Goal: Task Accomplishment & Management: Complete application form

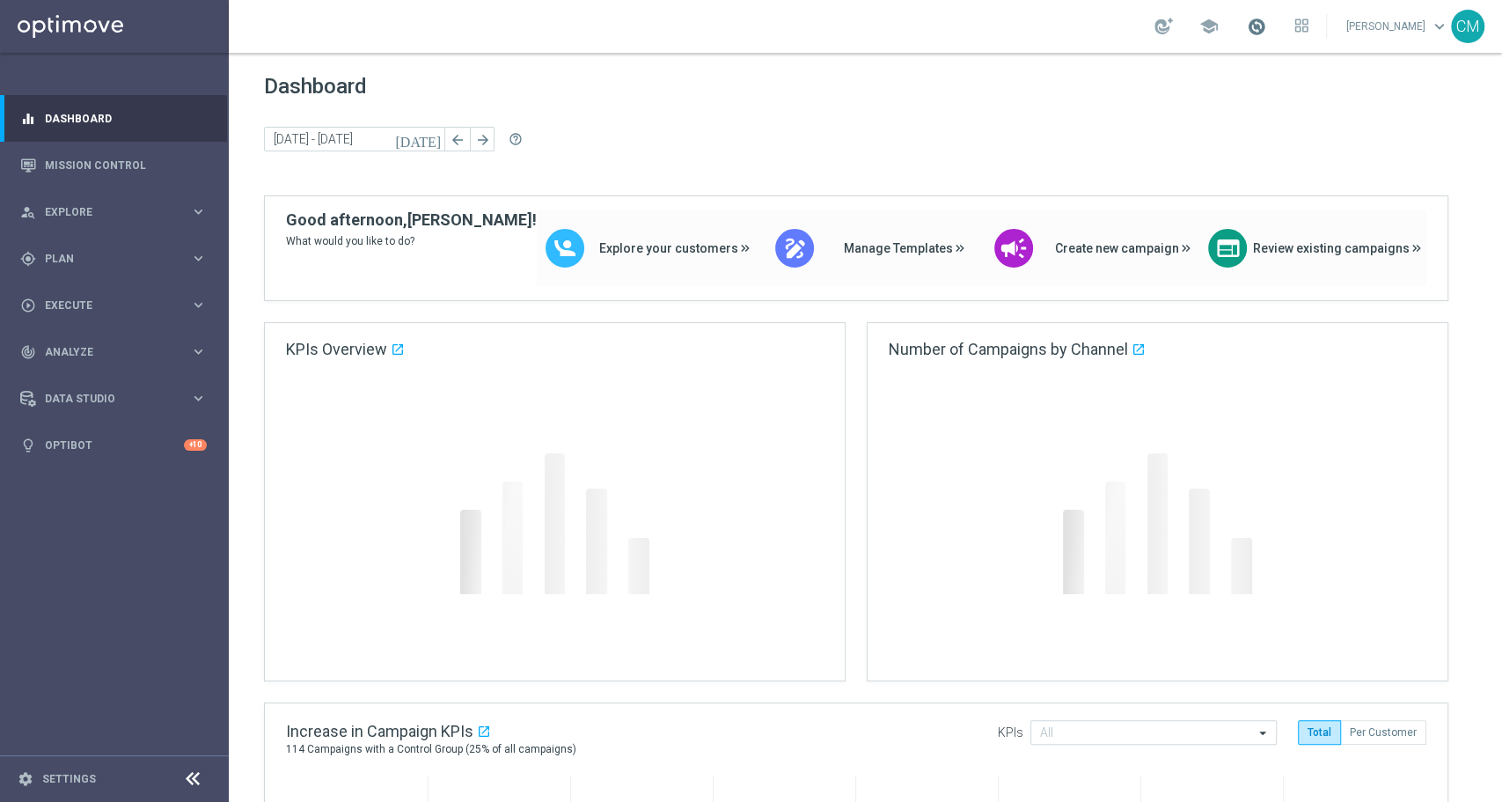
click at [1266, 19] on span at bounding box center [1256, 26] width 19 height 19
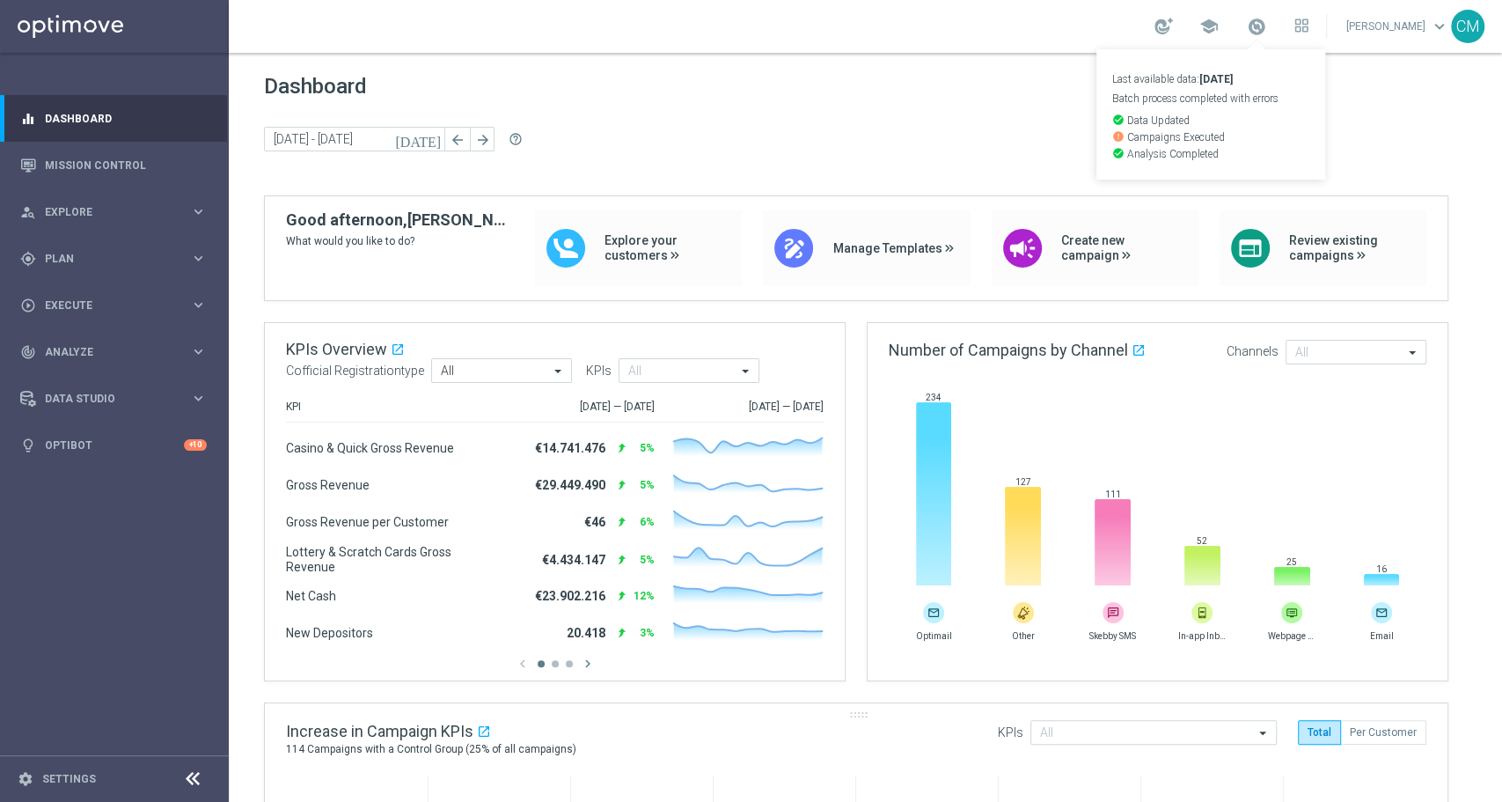
click at [631, 750] on div "Increase in Campaign KPIs open_in_new 114 Campaigns with a Control Group (25% o…" at bounding box center [856, 739] width 1183 height 72
click at [84, 263] on span "Plan" at bounding box center [117, 258] width 145 height 11
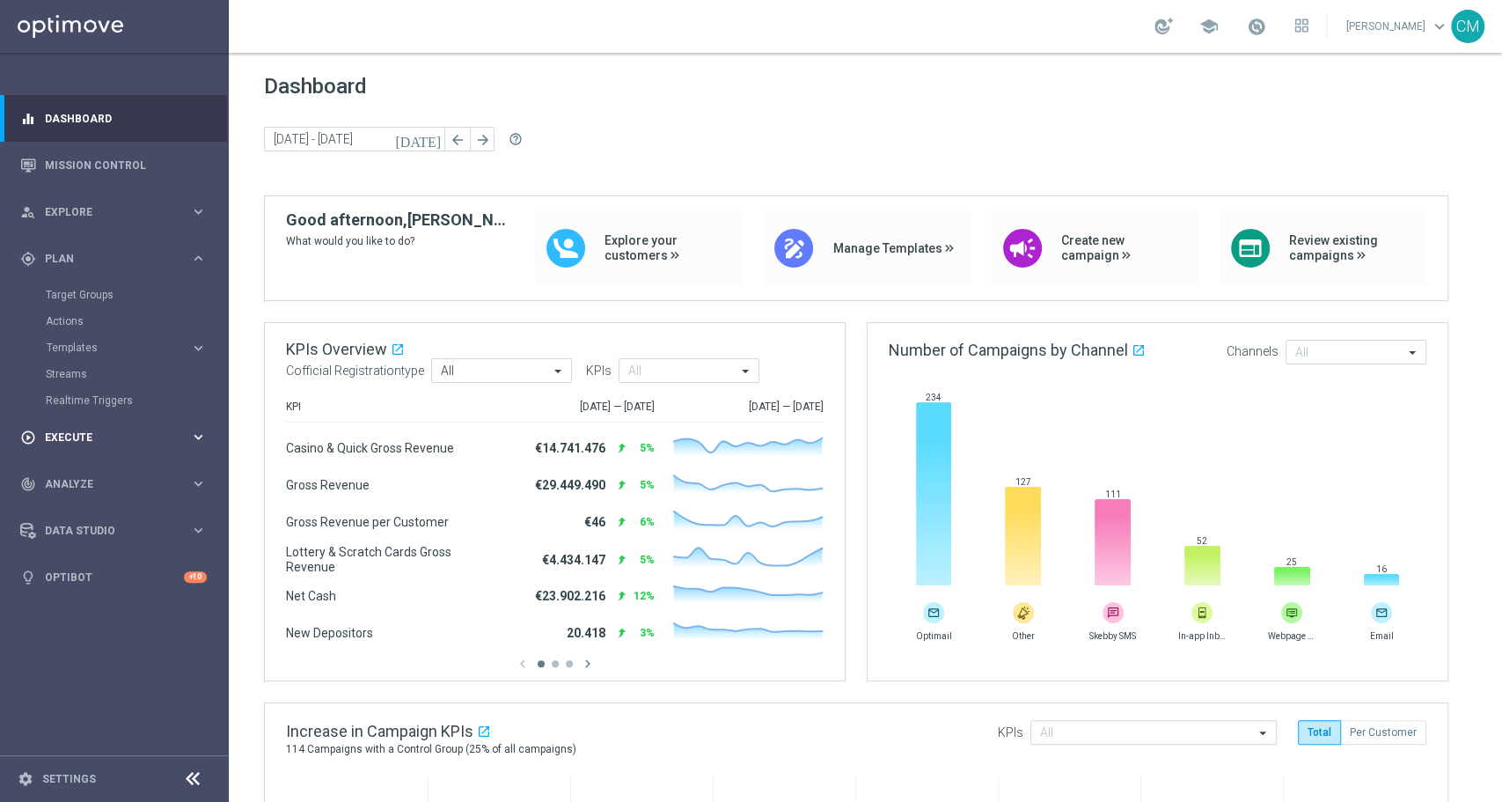
click at [134, 425] on div "play_circle_outline Execute keyboard_arrow_right" at bounding box center [113, 437] width 227 height 47
click at [92, 264] on div "gps_fixed Plan" at bounding box center [105, 259] width 170 height 16
click at [92, 286] on div "Target Groups" at bounding box center [136, 295] width 181 height 26
click at [98, 290] on link "Target Groups" at bounding box center [114, 295] width 137 height 14
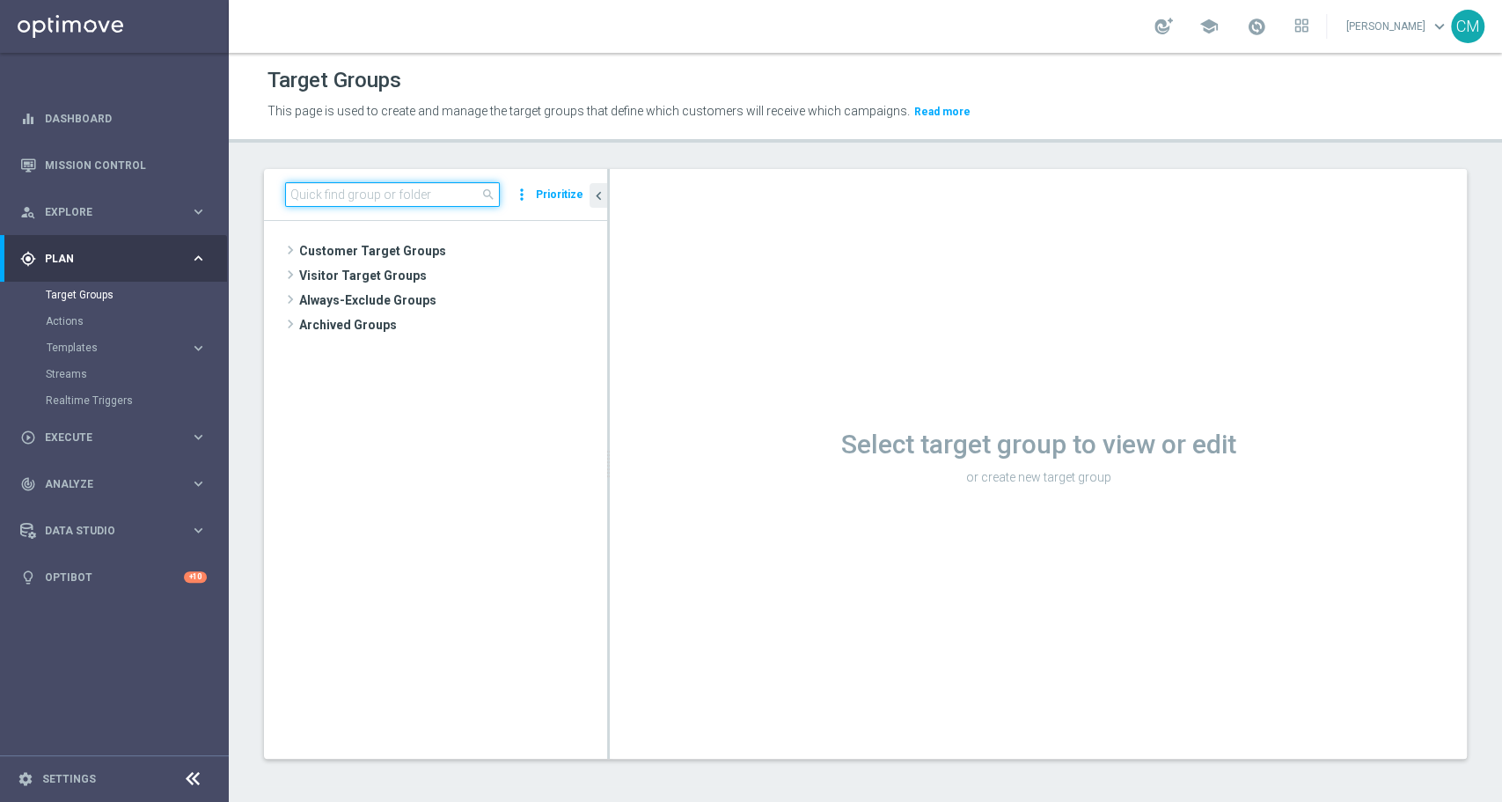
click at [369, 194] on input at bounding box center [392, 194] width 215 height 25
paste input "CASINO GOLD LOW 07 CB"
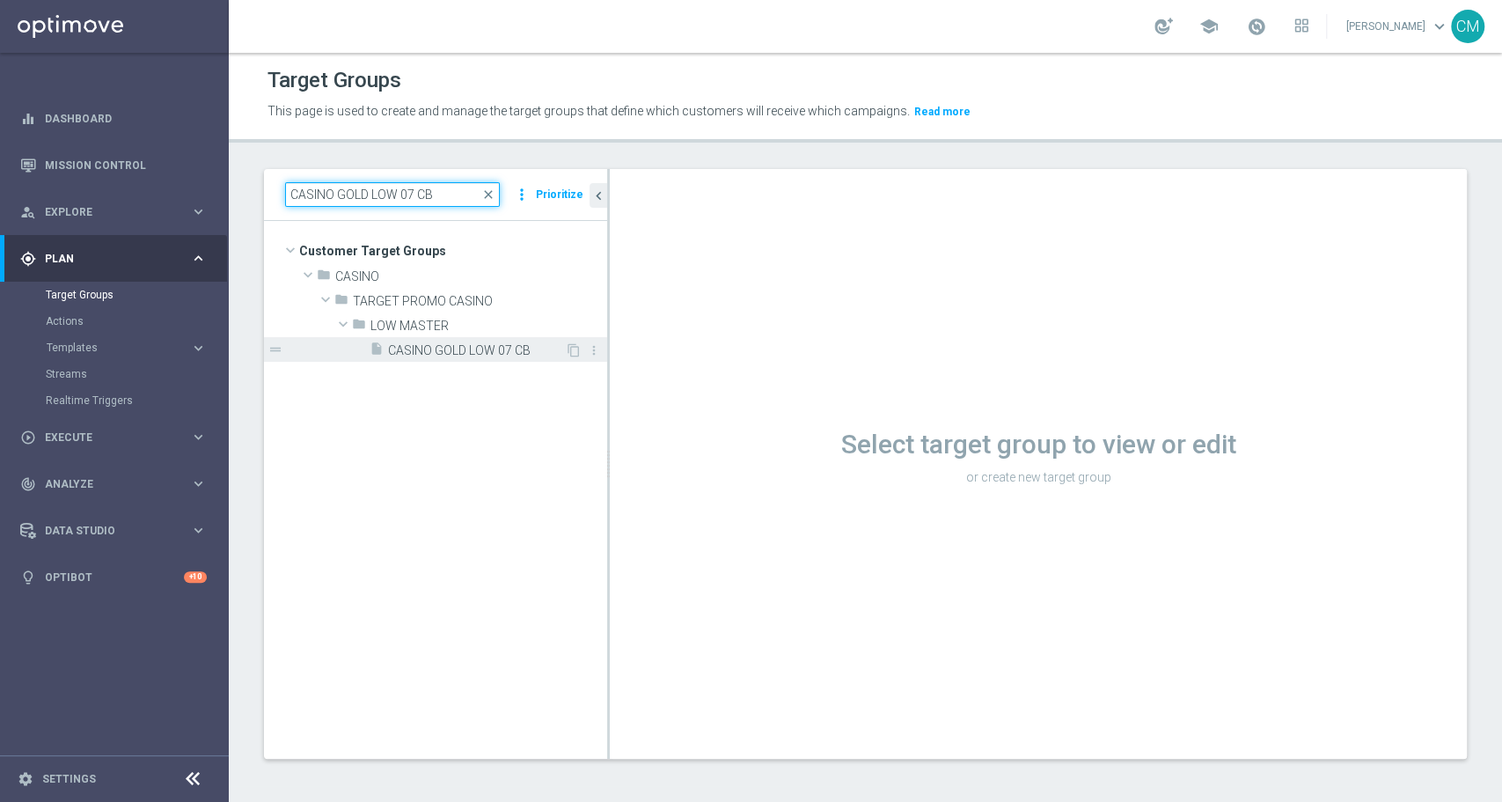
type input "CASINO GOLD LOW 07 CB"
click at [460, 349] on span "CASINO GOLD LOW 07 CB" at bounding box center [476, 350] width 177 height 15
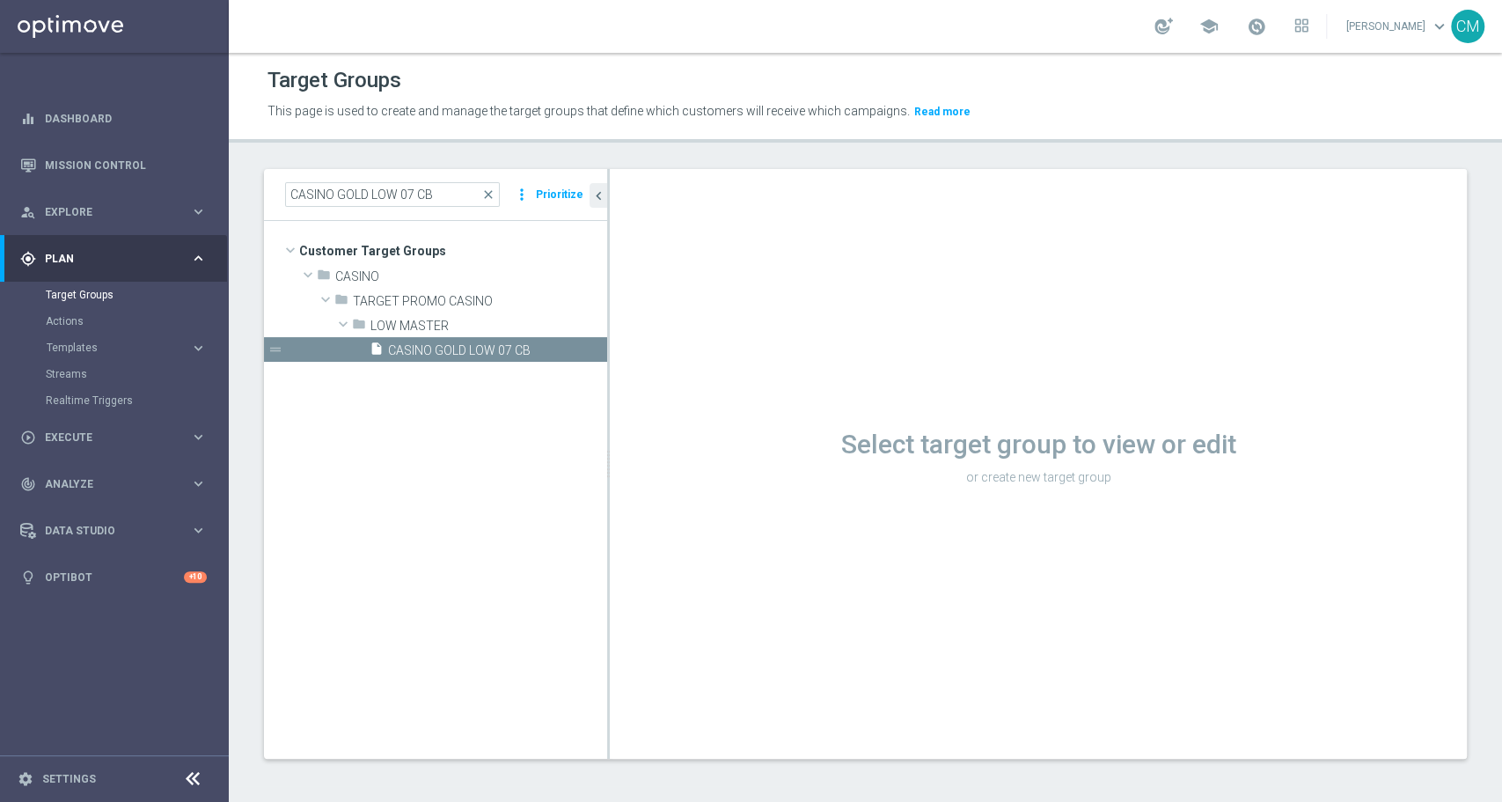
click at [460, 348] on span "CASINO GOLD LOW 07 CB" at bounding box center [497, 350] width 219 height 15
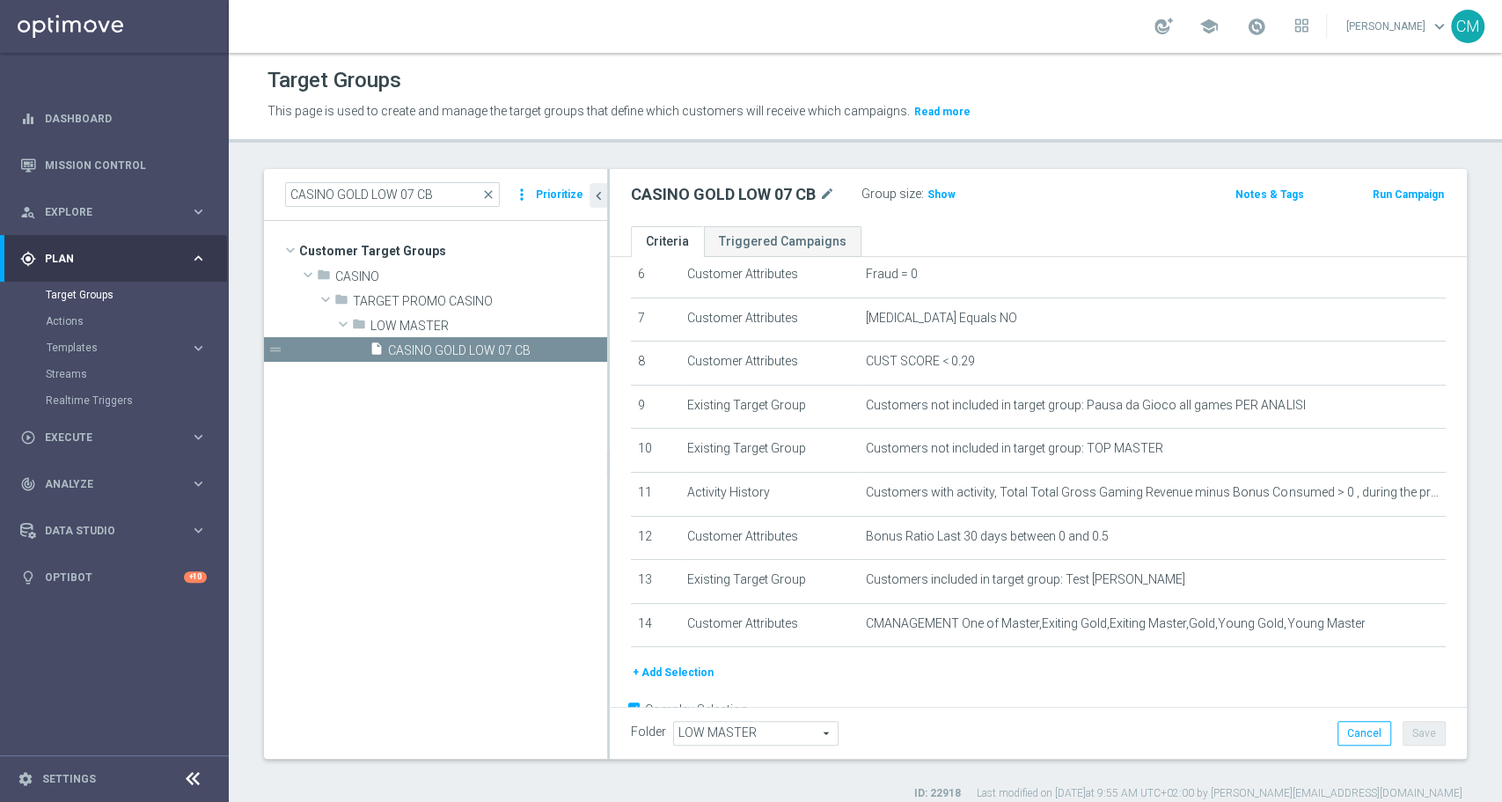
scroll to position [288, 0]
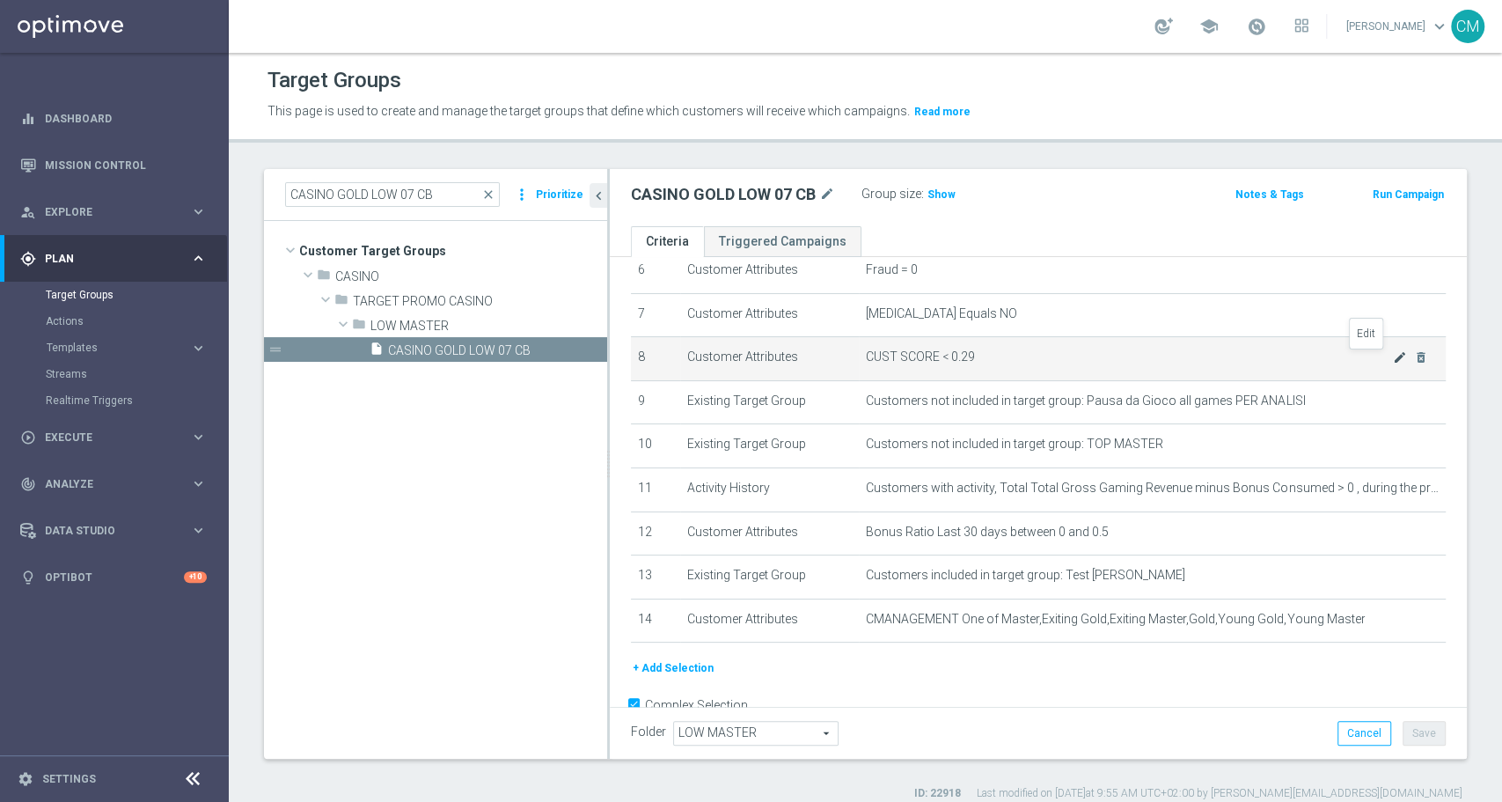
click at [1393, 356] on icon "mode_edit" at bounding box center [1400, 357] width 14 height 14
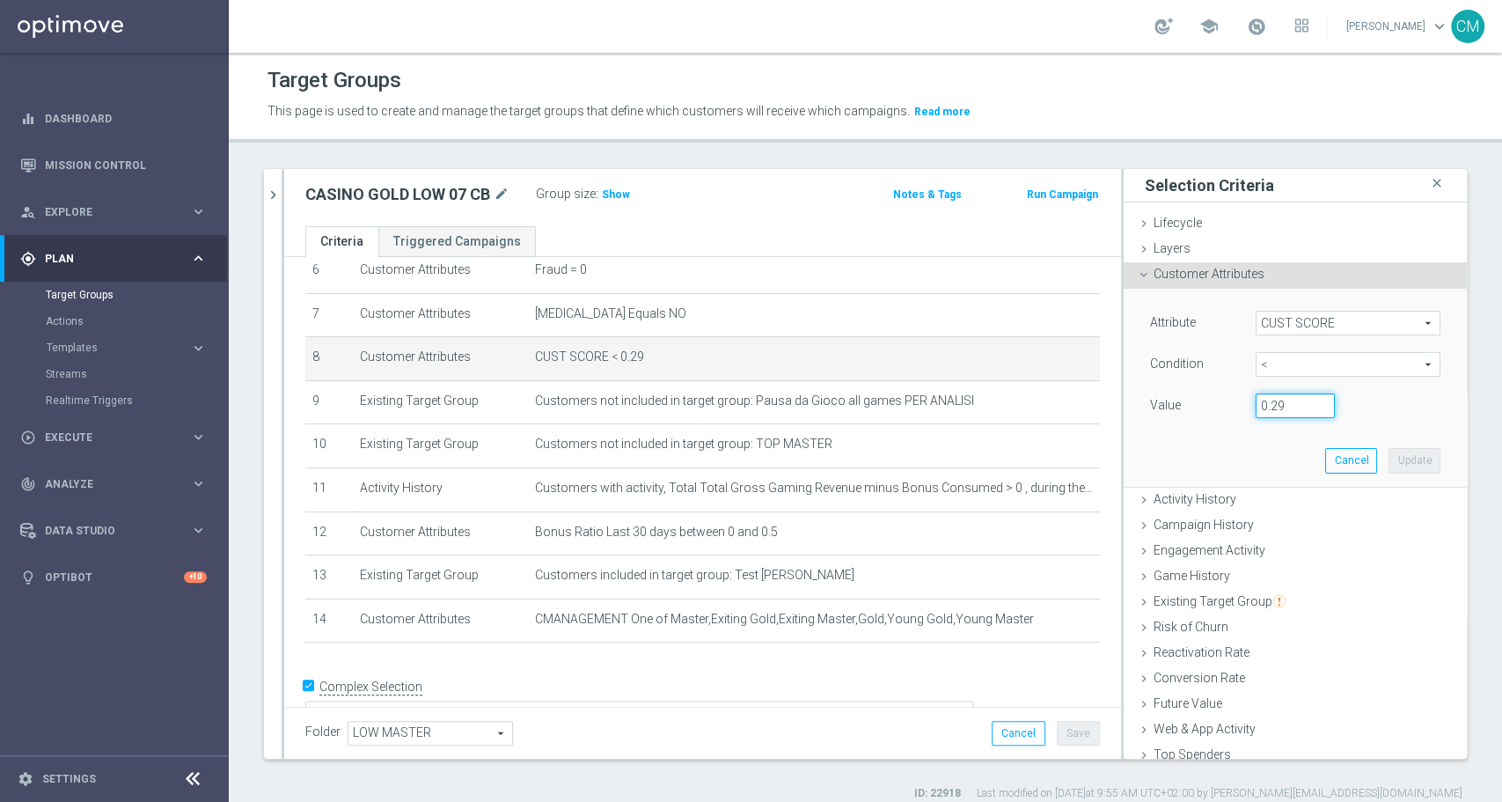
click at [1284, 402] on input "0.29" at bounding box center [1295, 405] width 79 height 25
type input "0.14"
click at [1389, 464] on button "Update" at bounding box center [1415, 460] width 52 height 25
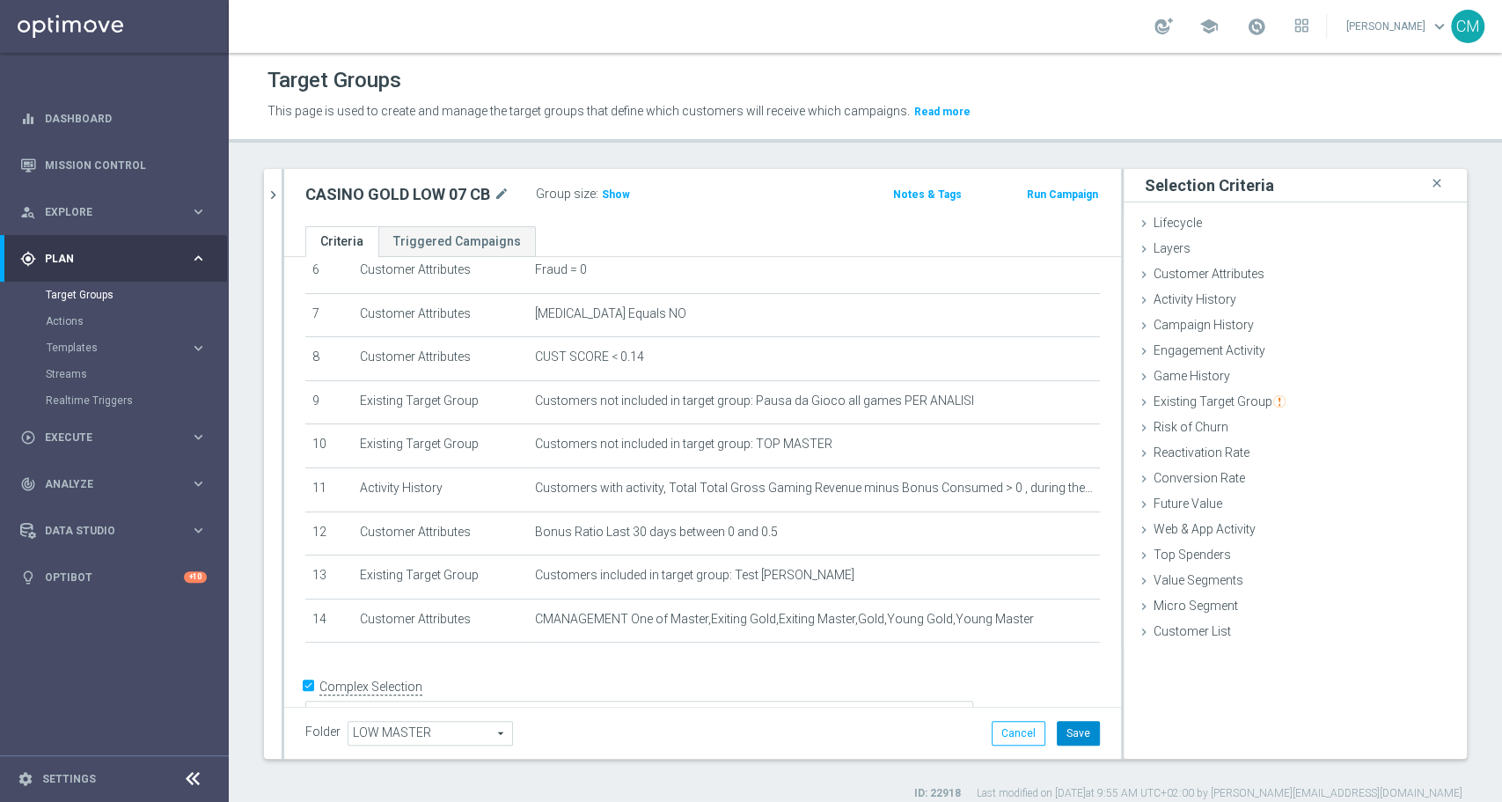
click at [1066, 743] on button "Save" at bounding box center [1078, 733] width 43 height 25
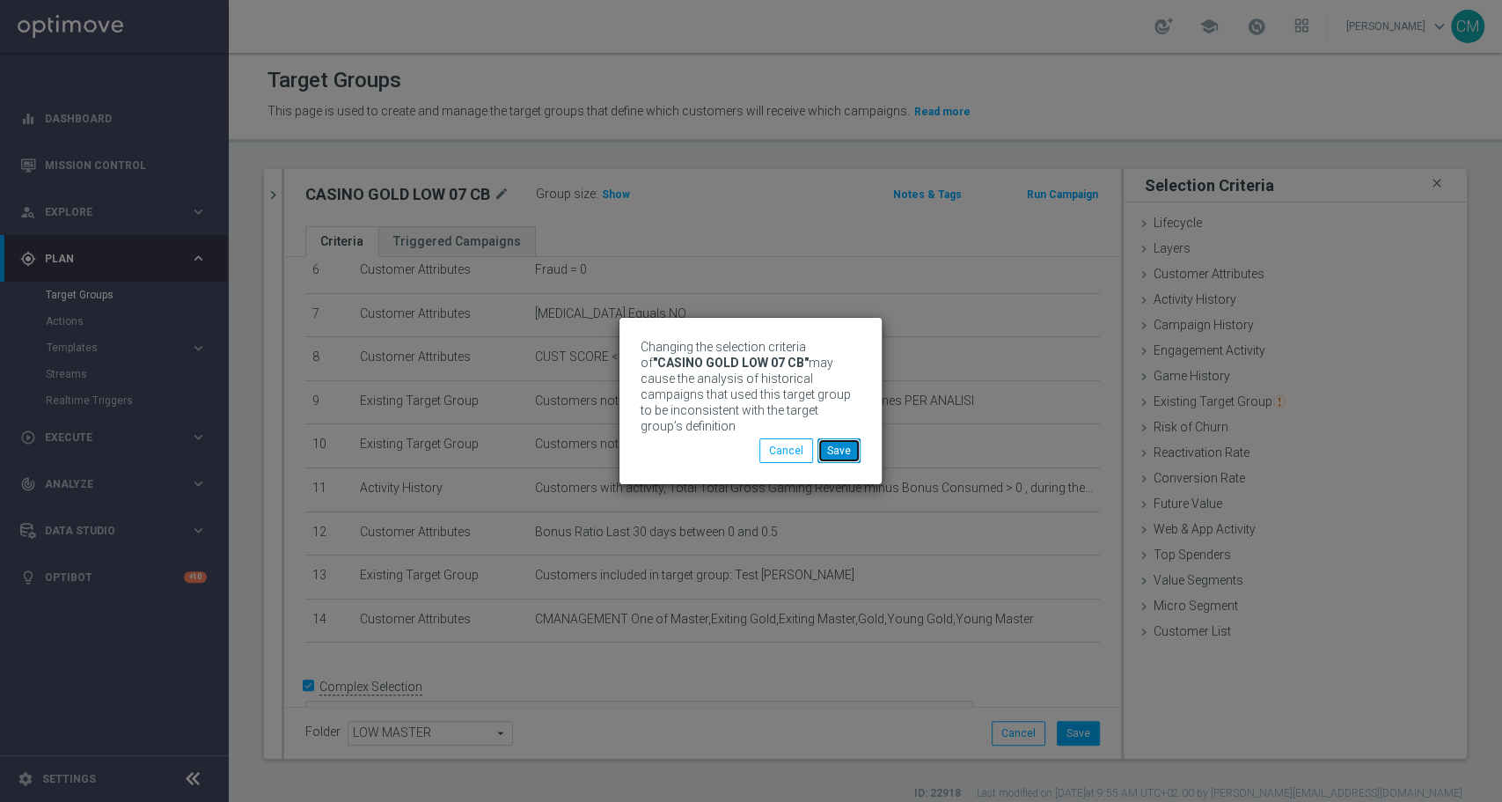
click at [837, 446] on button "Save" at bounding box center [839, 450] width 43 height 25
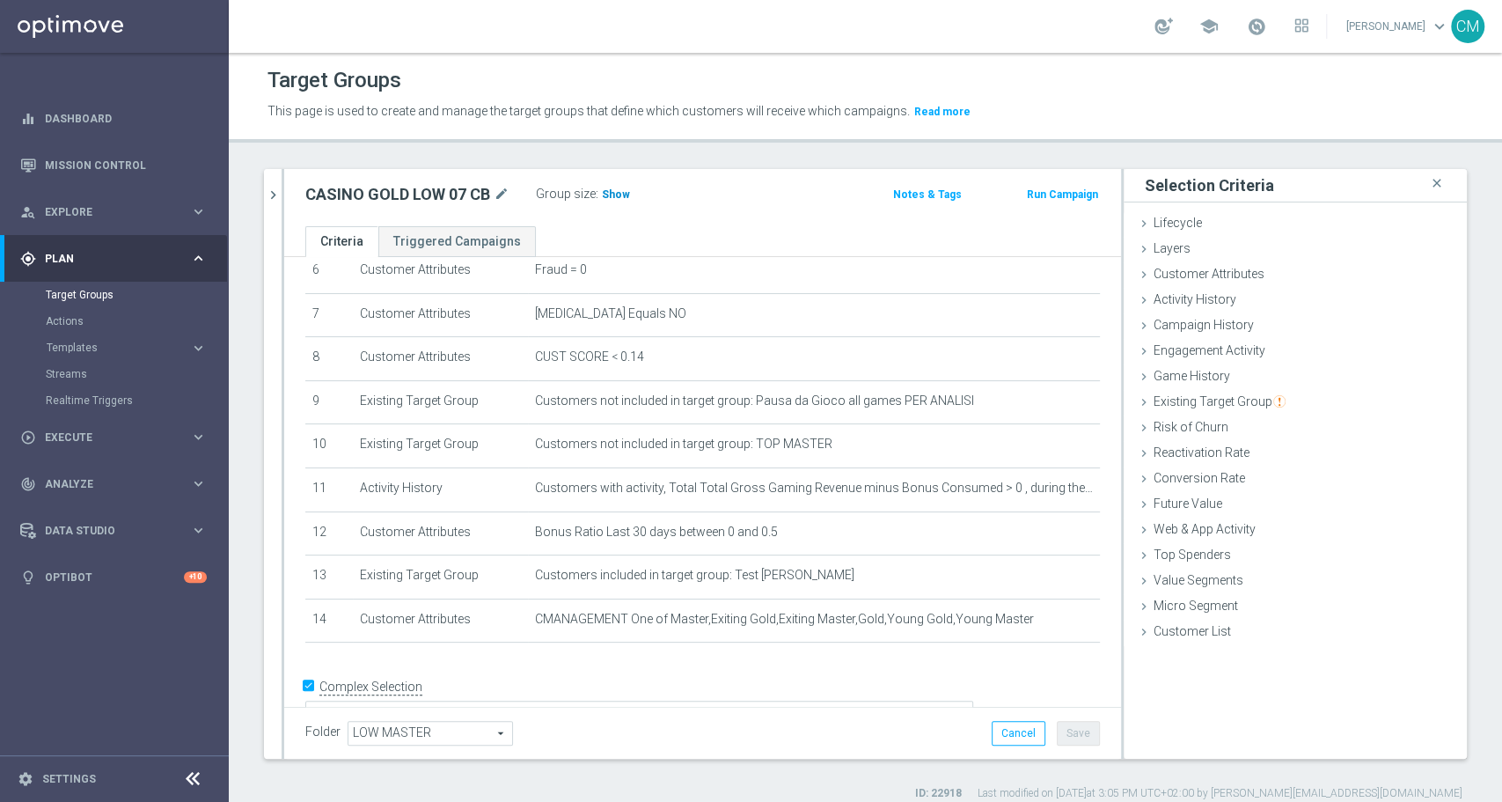
click at [627, 197] on h3 "Show" at bounding box center [616, 194] width 32 height 19
click at [278, 191] on icon "chevron_right" at bounding box center [273, 195] width 17 height 17
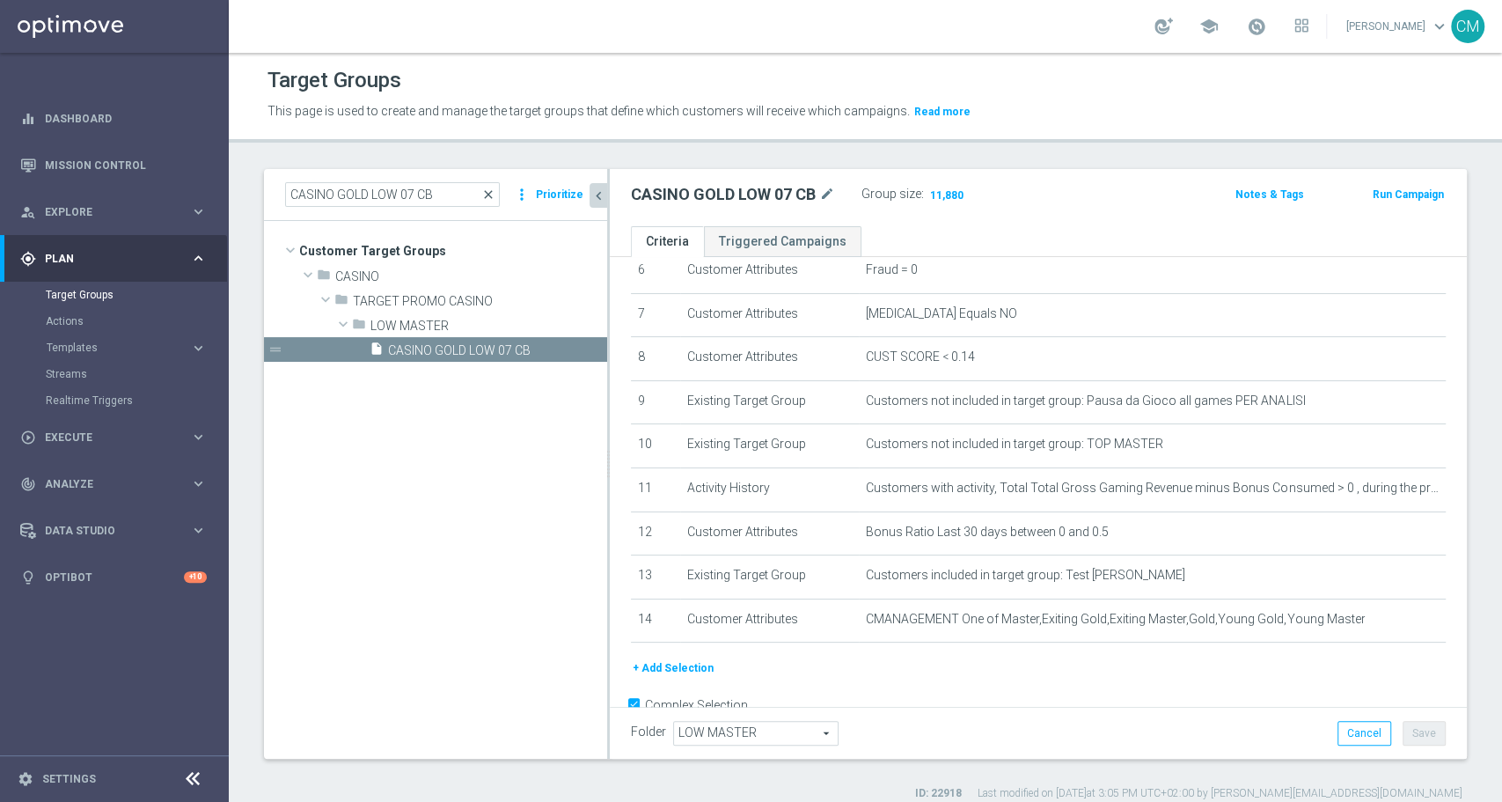
click at [488, 195] on span "close" at bounding box center [488, 194] width 14 height 14
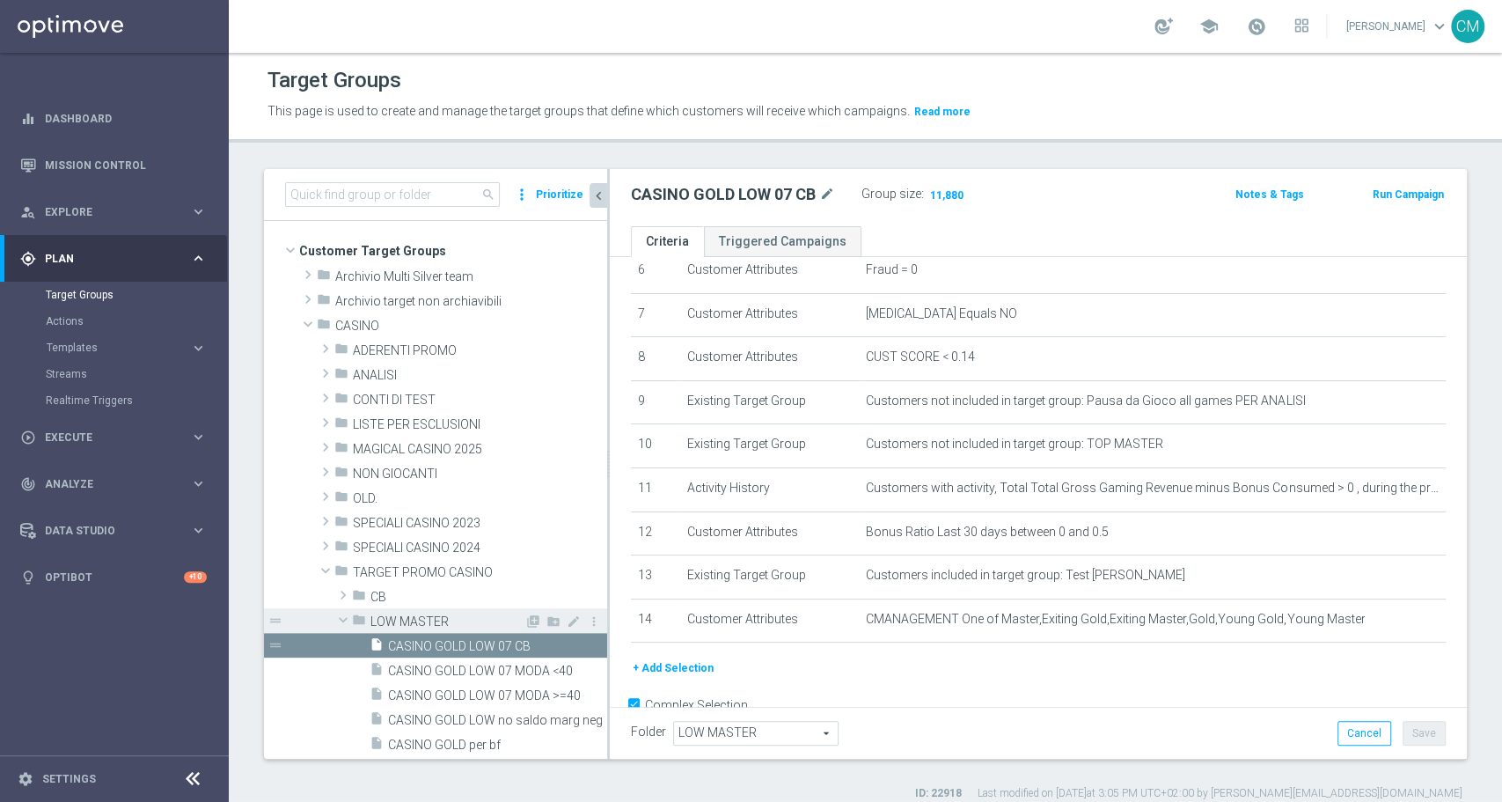
scroll to position [180, 0]
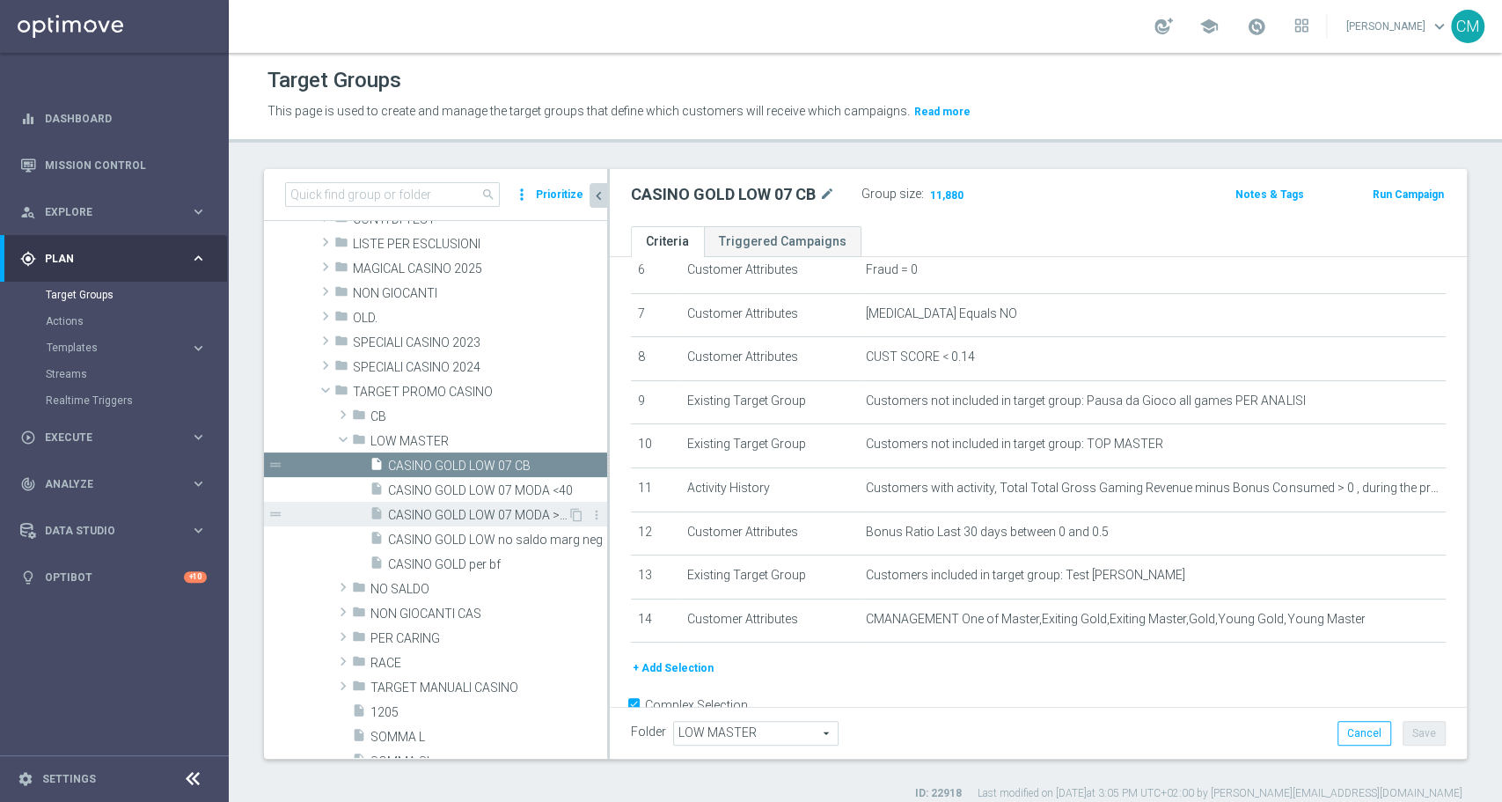
click at [486, 513] on span "CASINO GOLD LOW 07 MODA >=40" at bounding box center [478, 515] width 180 height 15
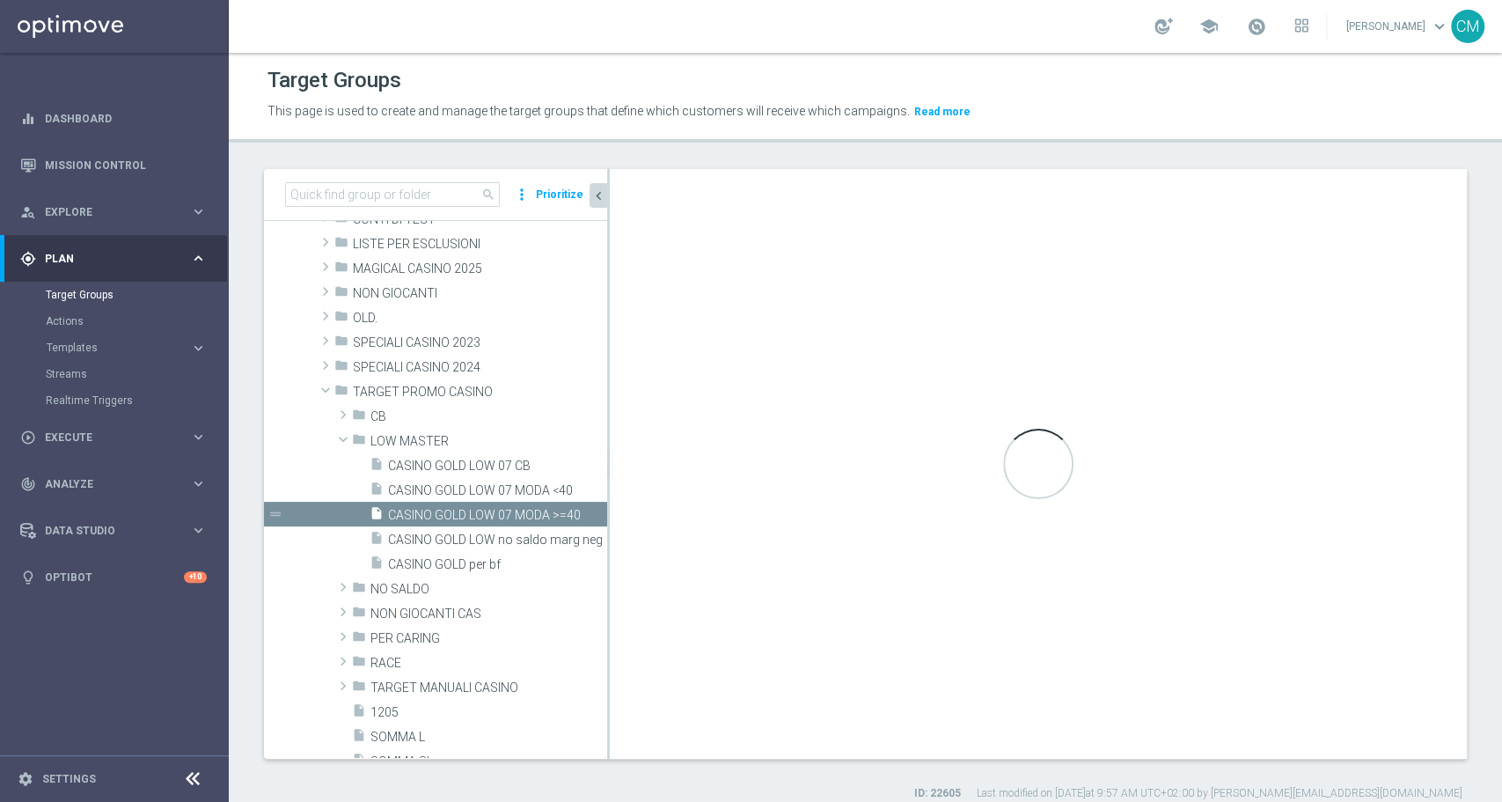
checkbox input "false"
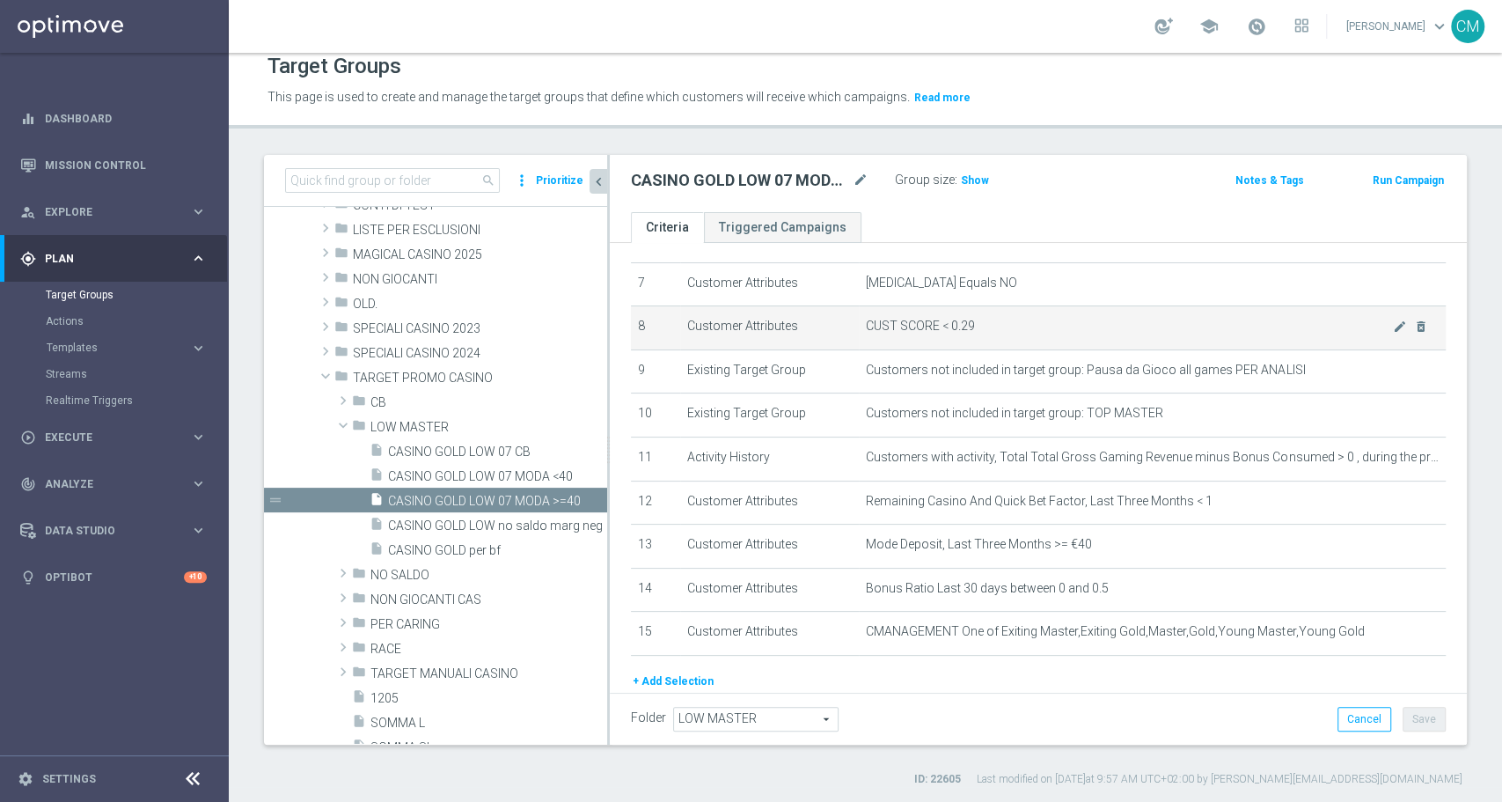
scroll to position [303, 0]
click at [1393, 324] on icon "mode_edit" at bounding box center [1400, 328] width 14 height 14
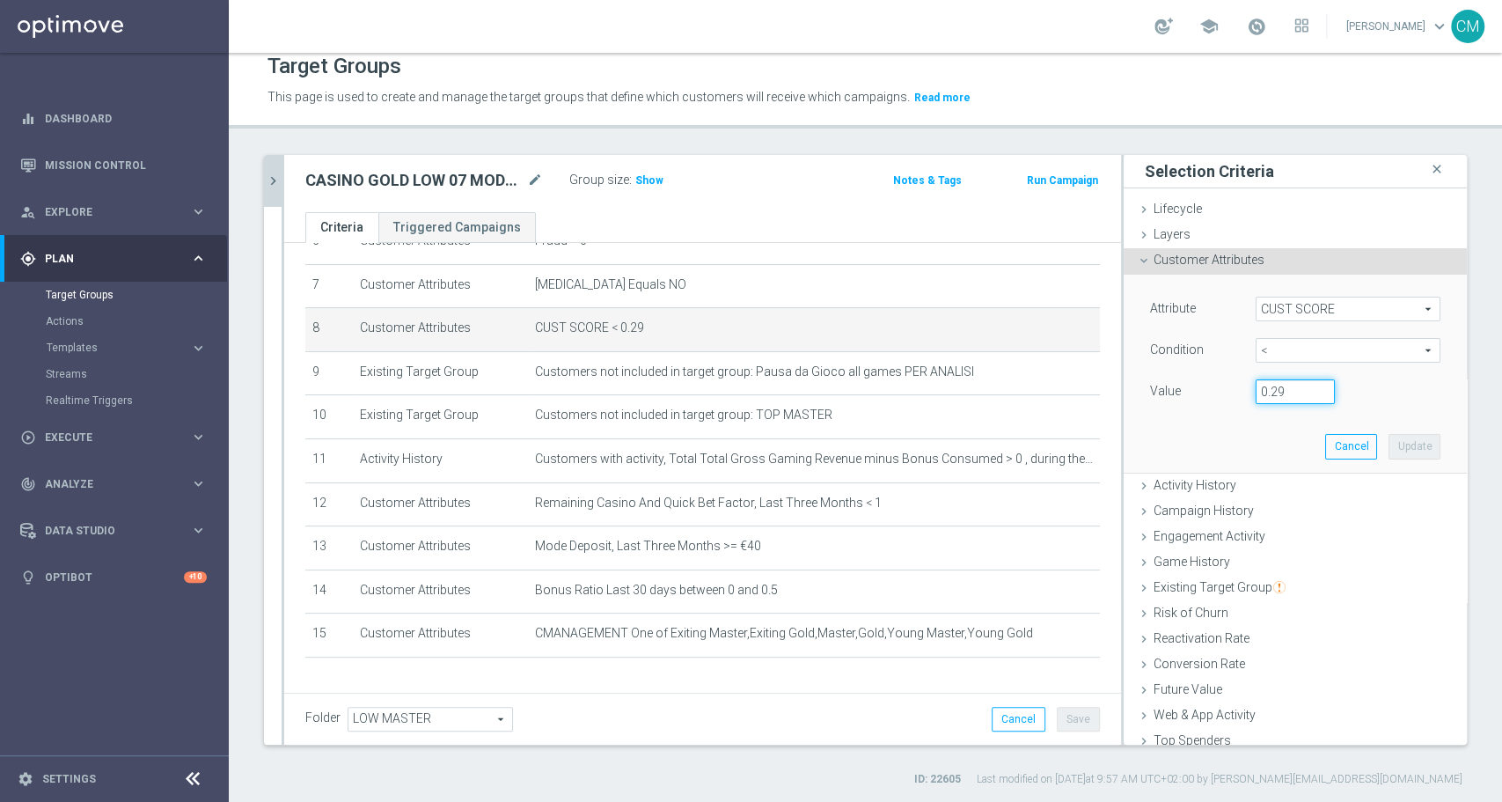
click at [1268, 391] on input "0.29" at bounding box center [1295, 391] width 79 height 25
type input "0.14"
click at [1389, 443] on button "Update" at bounding box center [1415, 446] width 52 height 25
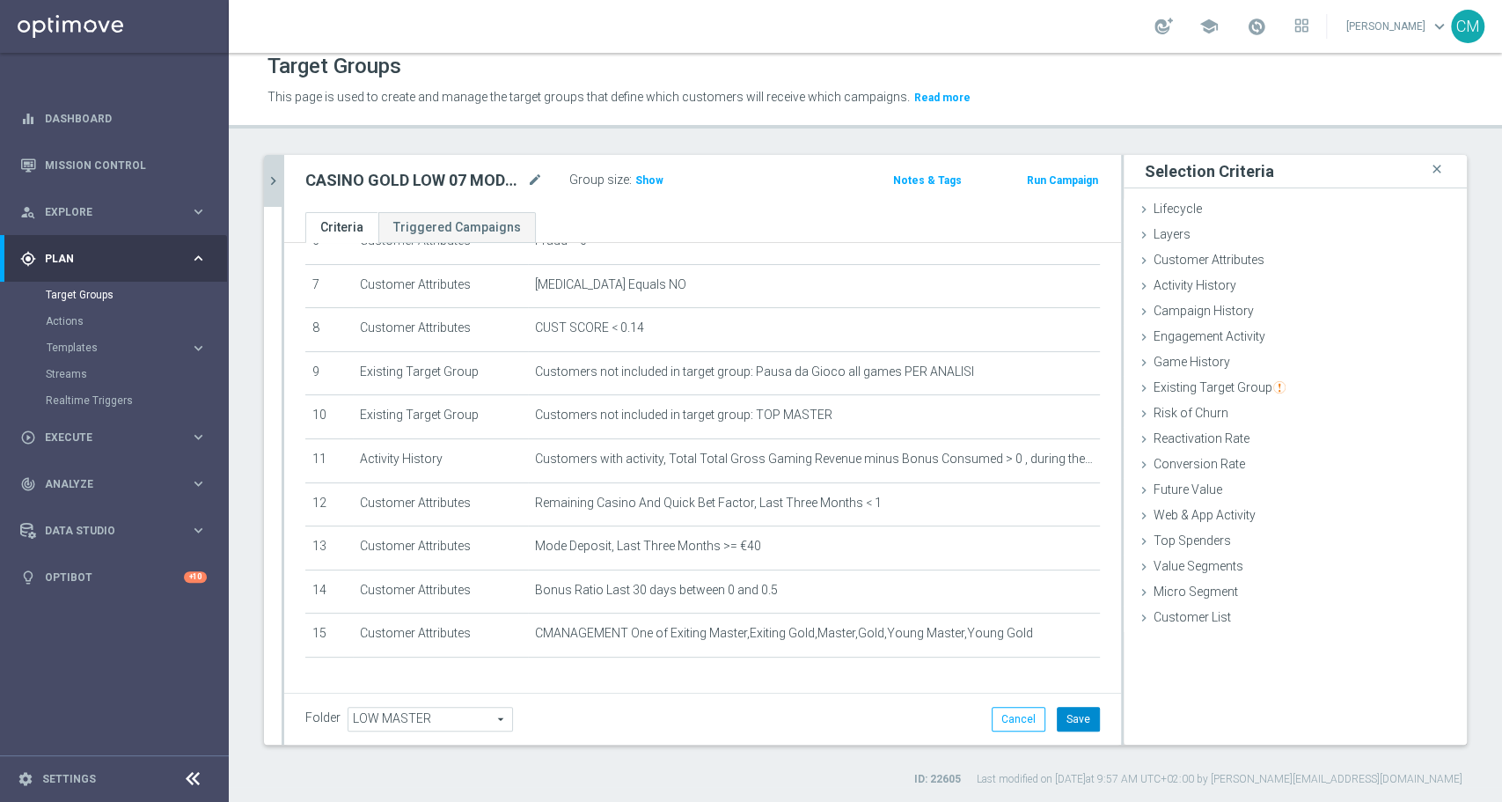
click at [1057, 713] on button "Save" at bounding box center [1078, 719] width 43 height 25
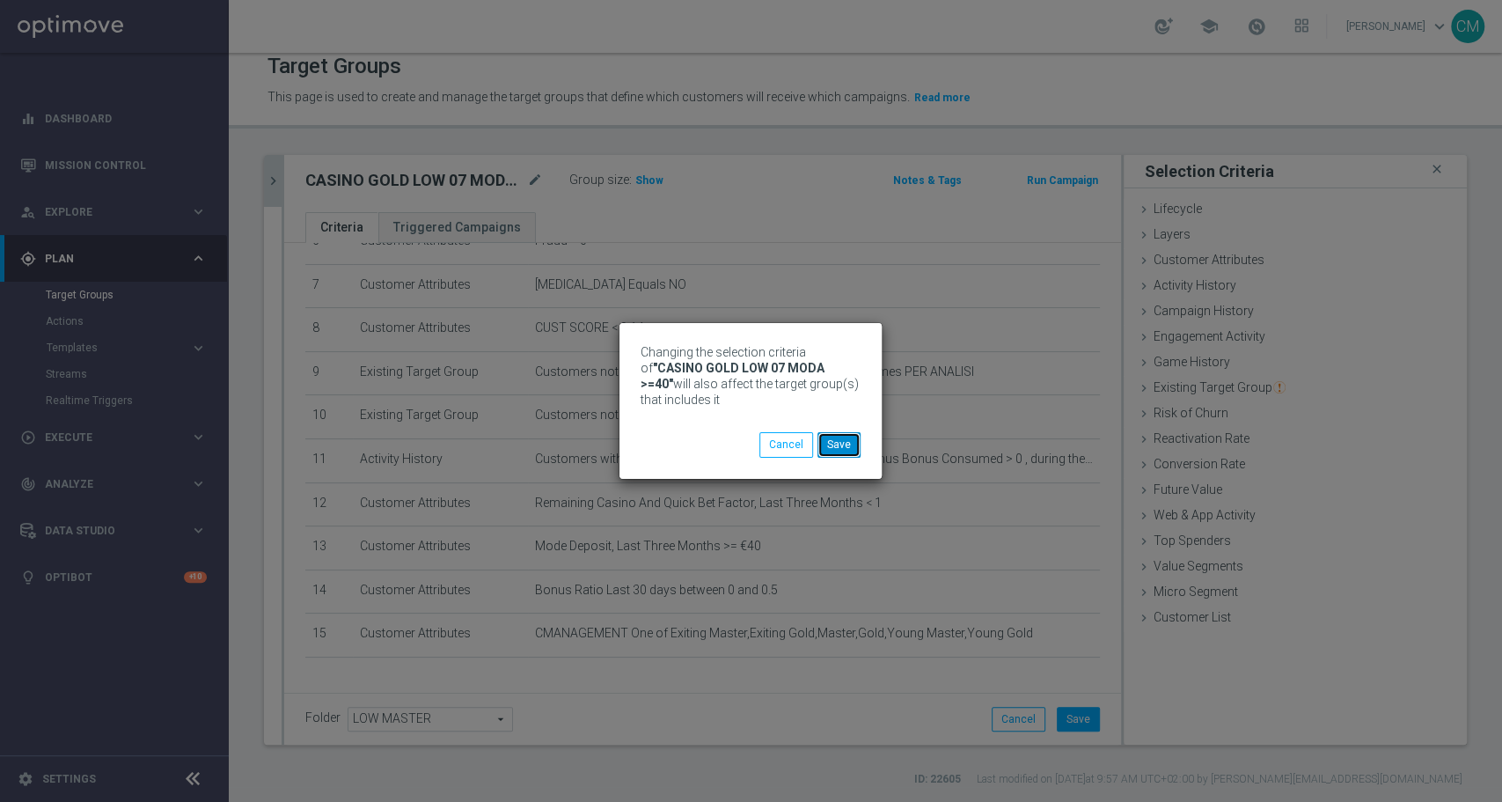
click at [859, 441] on button "Save" at bounding box center [839, 444] width 43 height 25
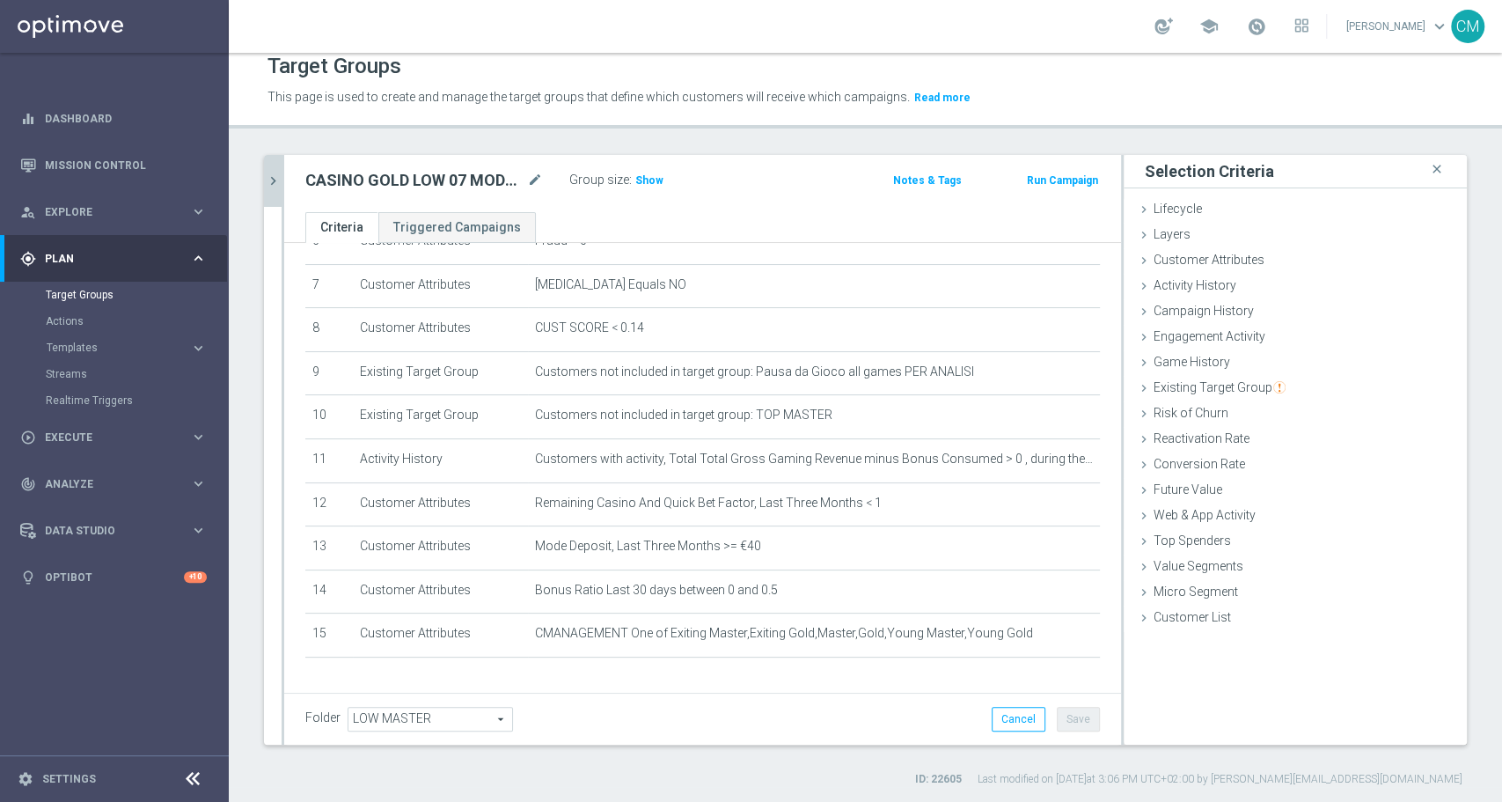
click at [265, 180] on icon "chevron_right" at bounding box center [273, 180] width 17 height 17
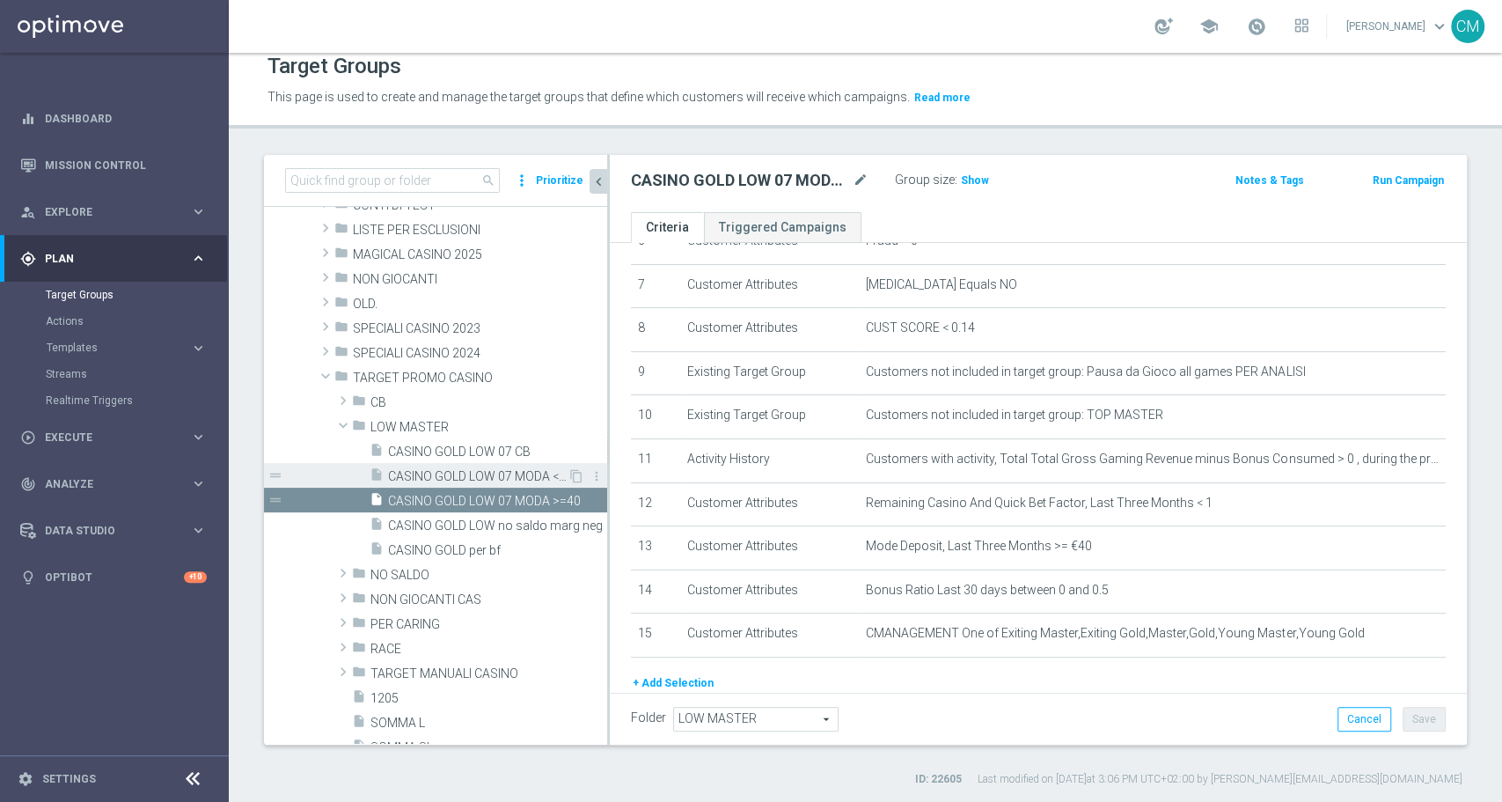
click at [495, 473] on span "CASINO GOLD LOW 07 MODA <40" at bounding box center [478, 476] width 180 height 15
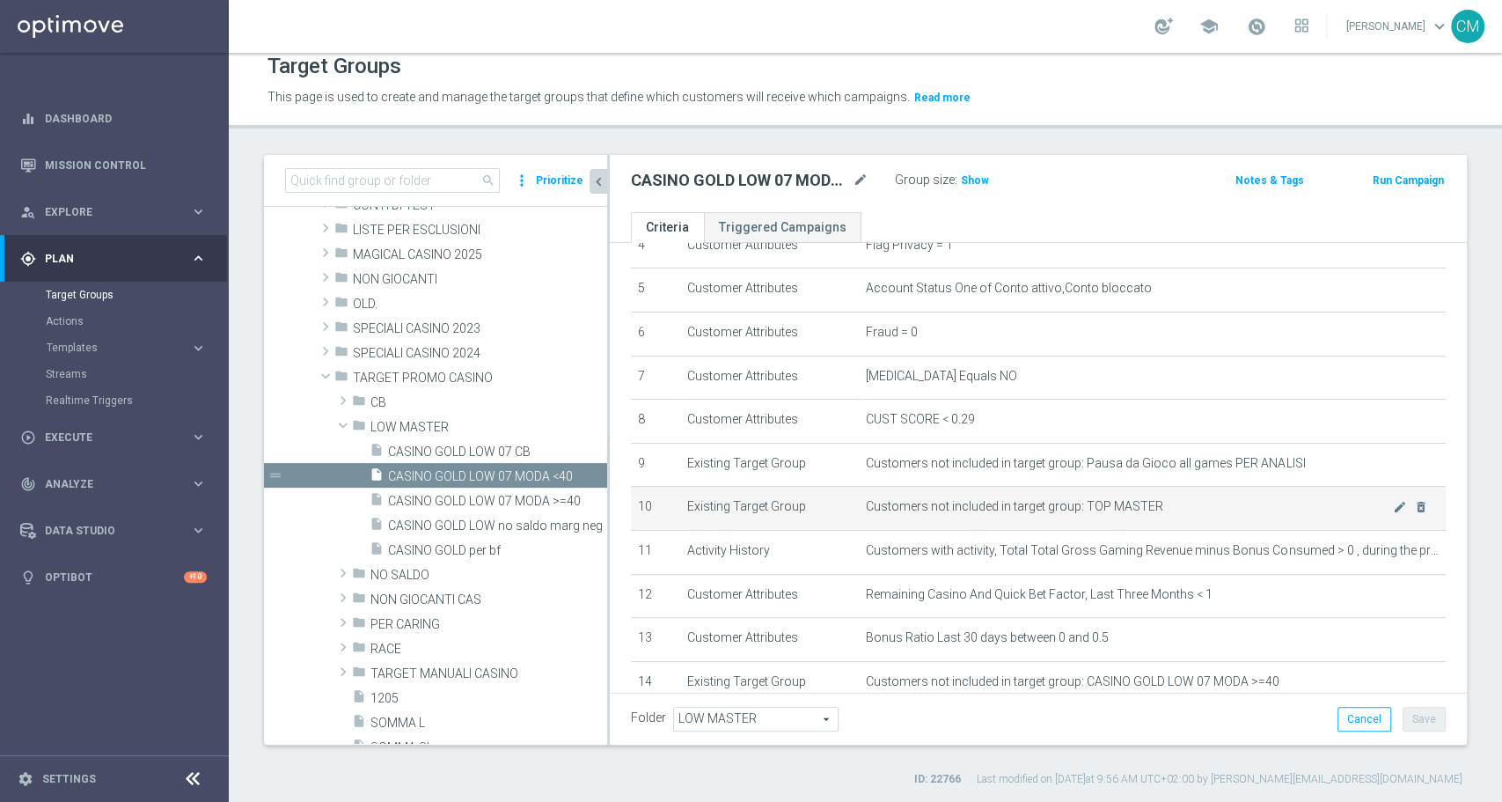
scroll to position [211, 0]
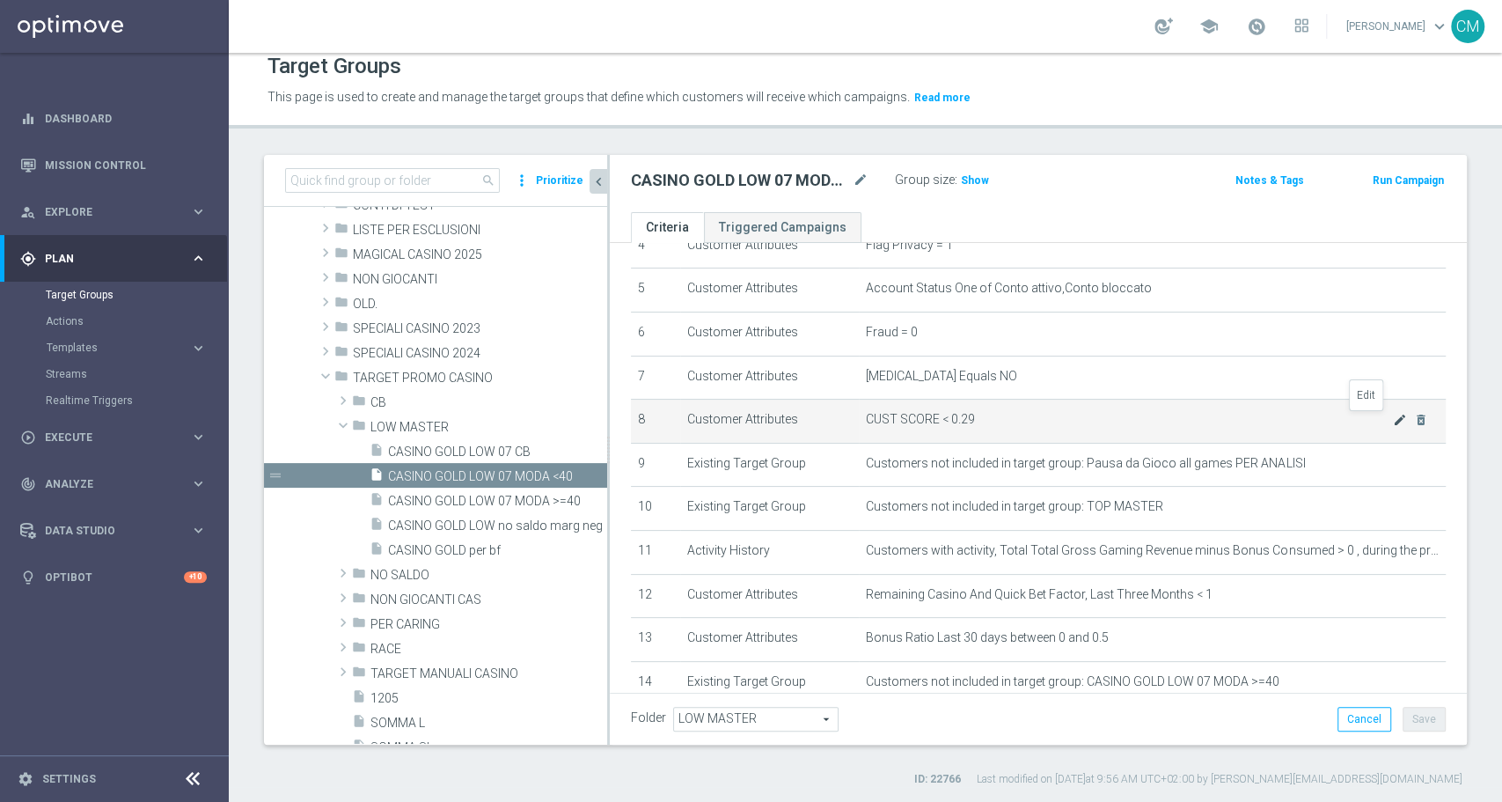
click at [1393, 418] on icon "mode_edit" at bounding box center [1400, 420] width 14 height 14
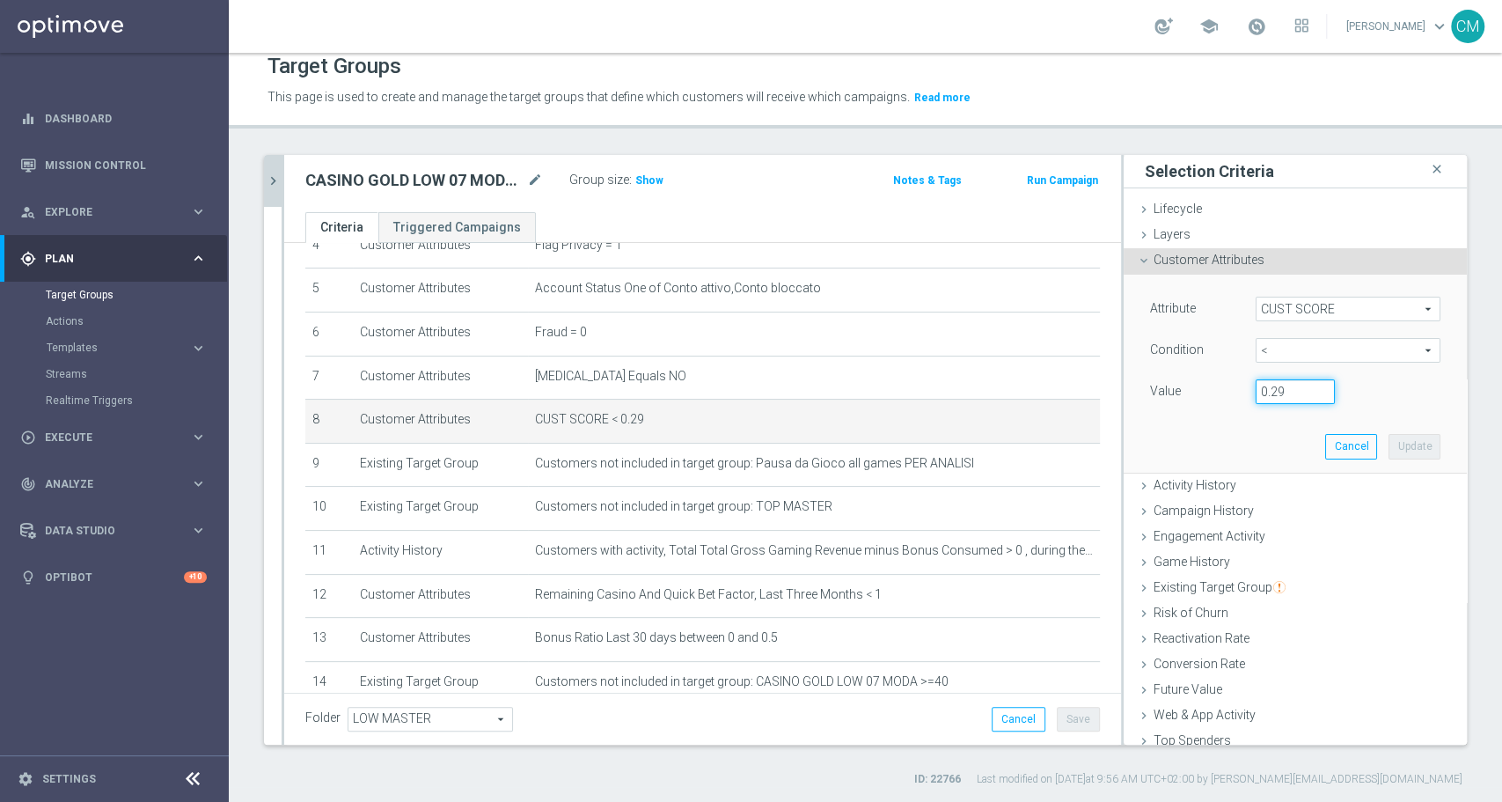
click at [1258, 393] on input "0.29" at bounding box center [1295, 391] width 79 height 25
type input "0.14"
click at [1389, 434] on button "Update" at bounding box center [1415, 446] width 52 height 25
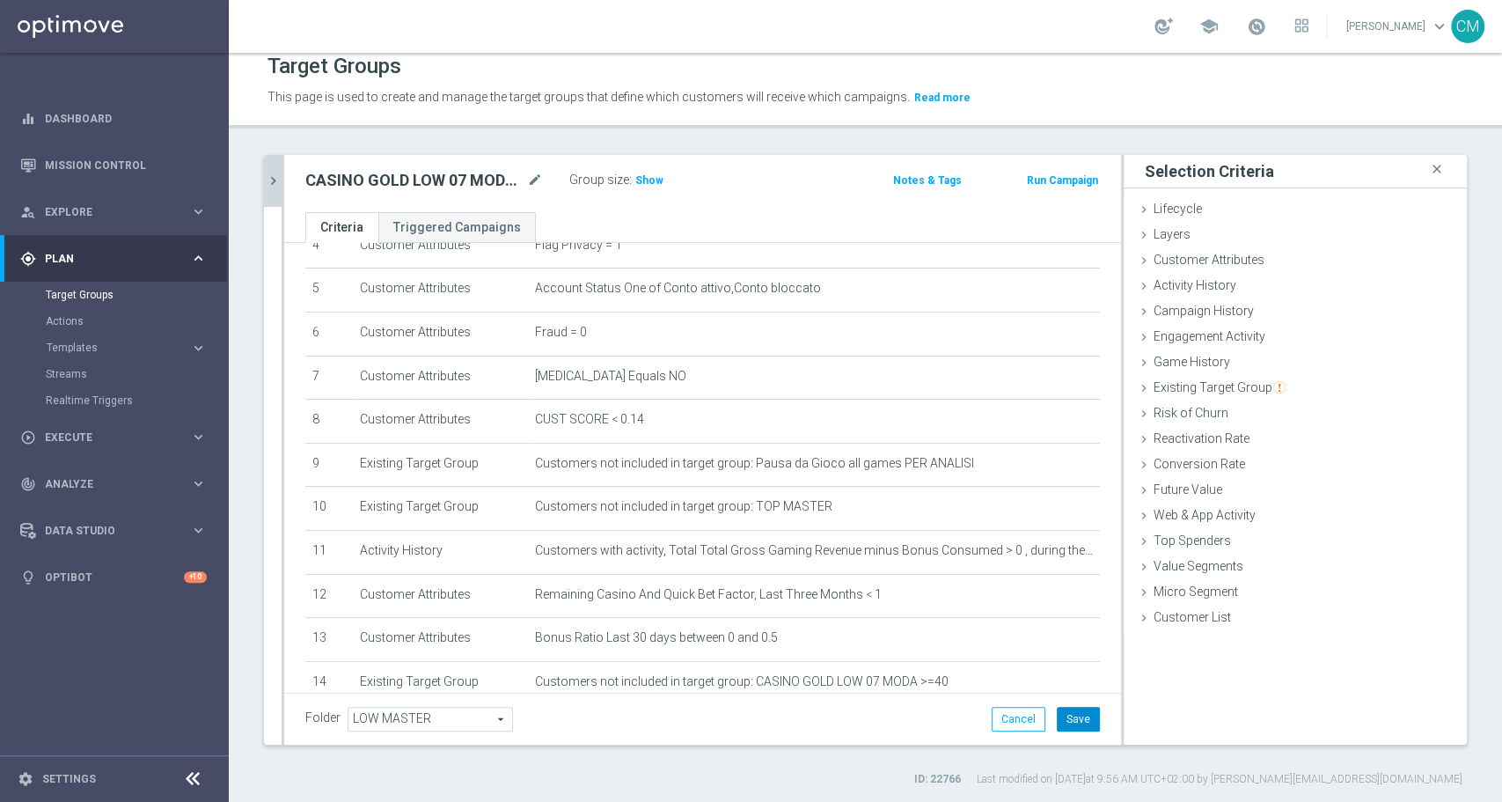
click at [1063, 708] on button "Save" at bounding box center [1078, 719] width 43 height 25
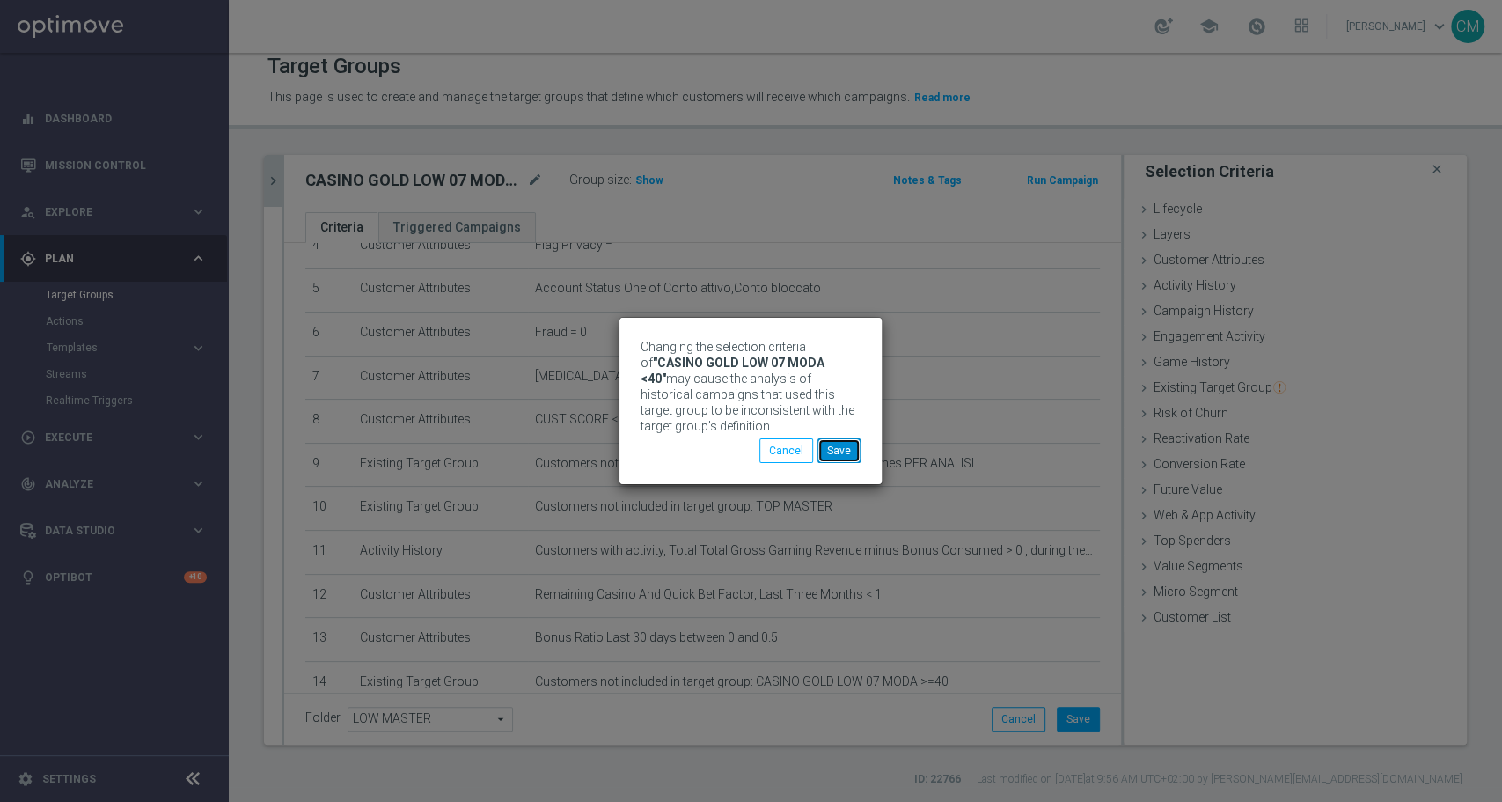
click at [852, 451] on button "Save" at bounding box center [839, 450] width 43 height 25
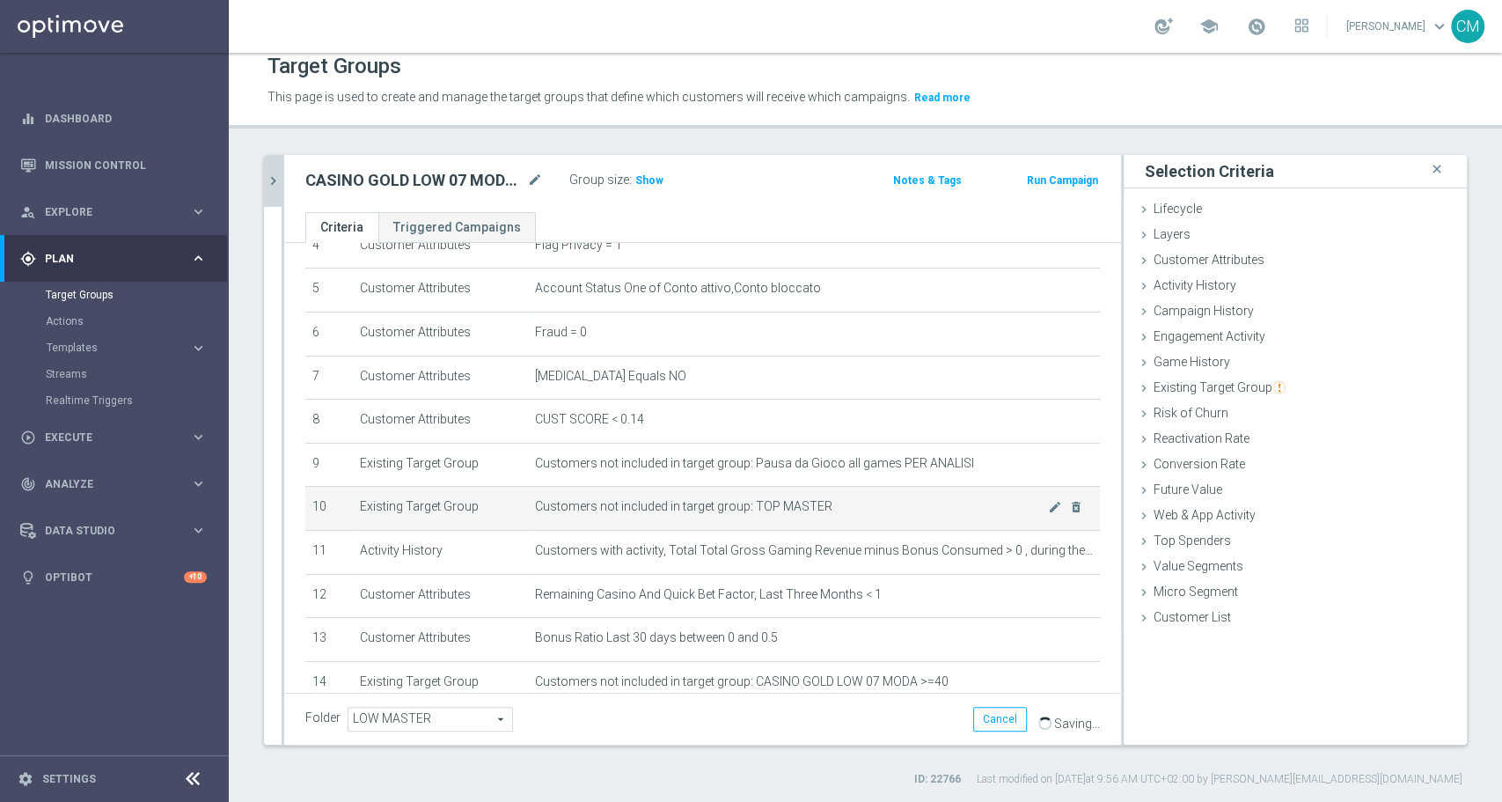
scroll to position [352, 0]
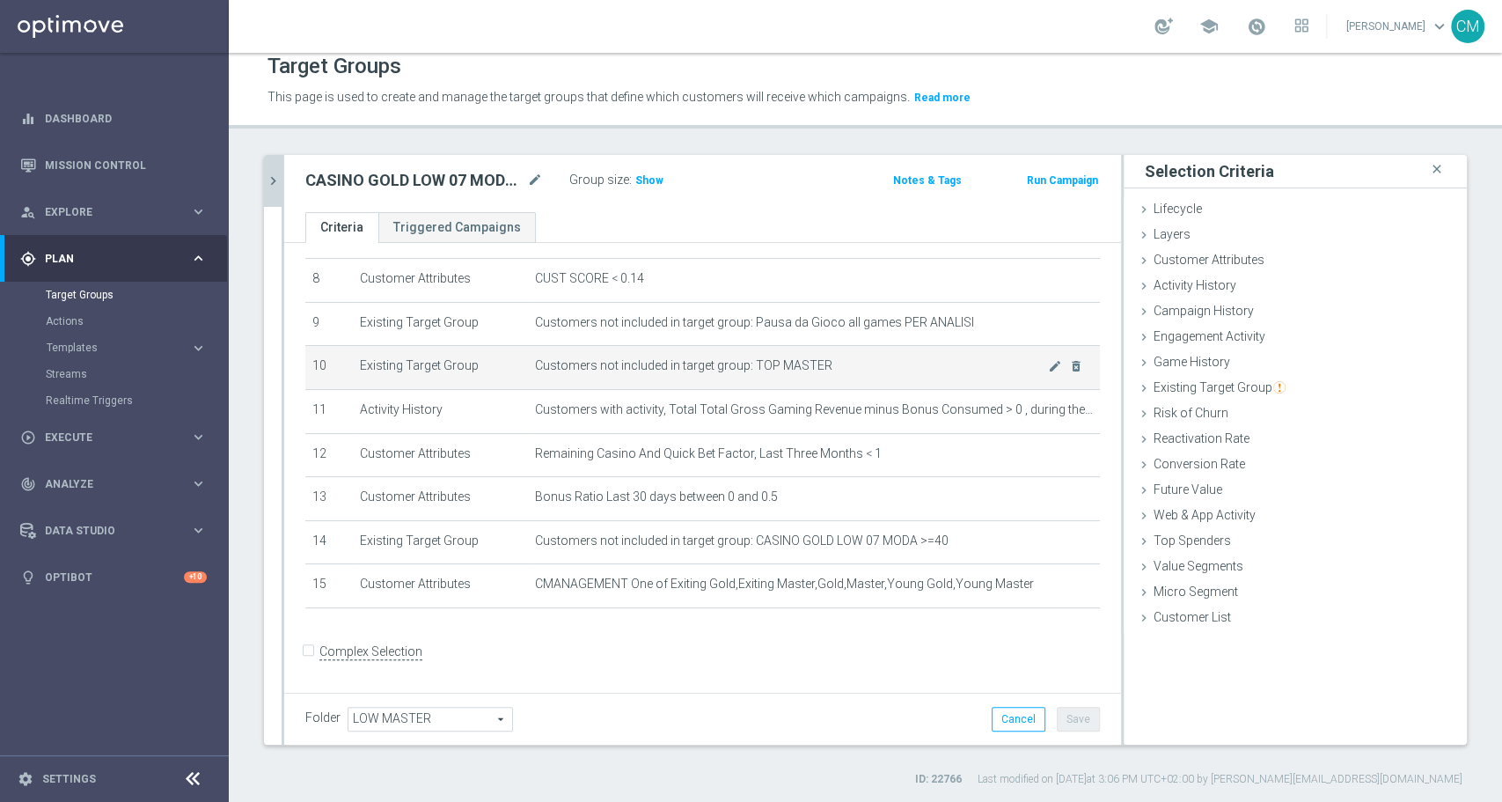
click at [779, 363] on span "Customers not included in target group: TOP MASTER" at bounding box center [791, 365] width 513 height 15
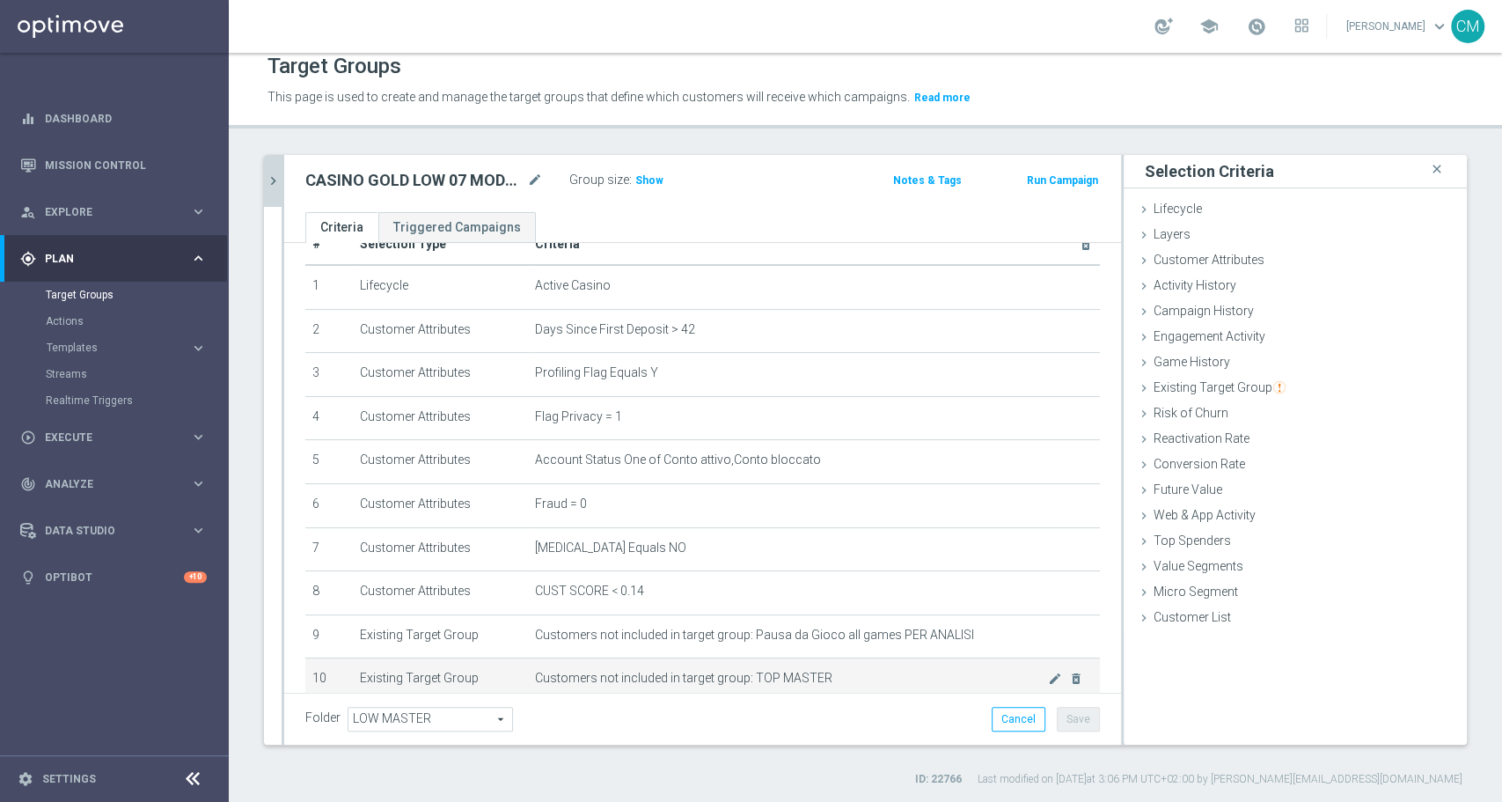
scroll to position [33, 0]
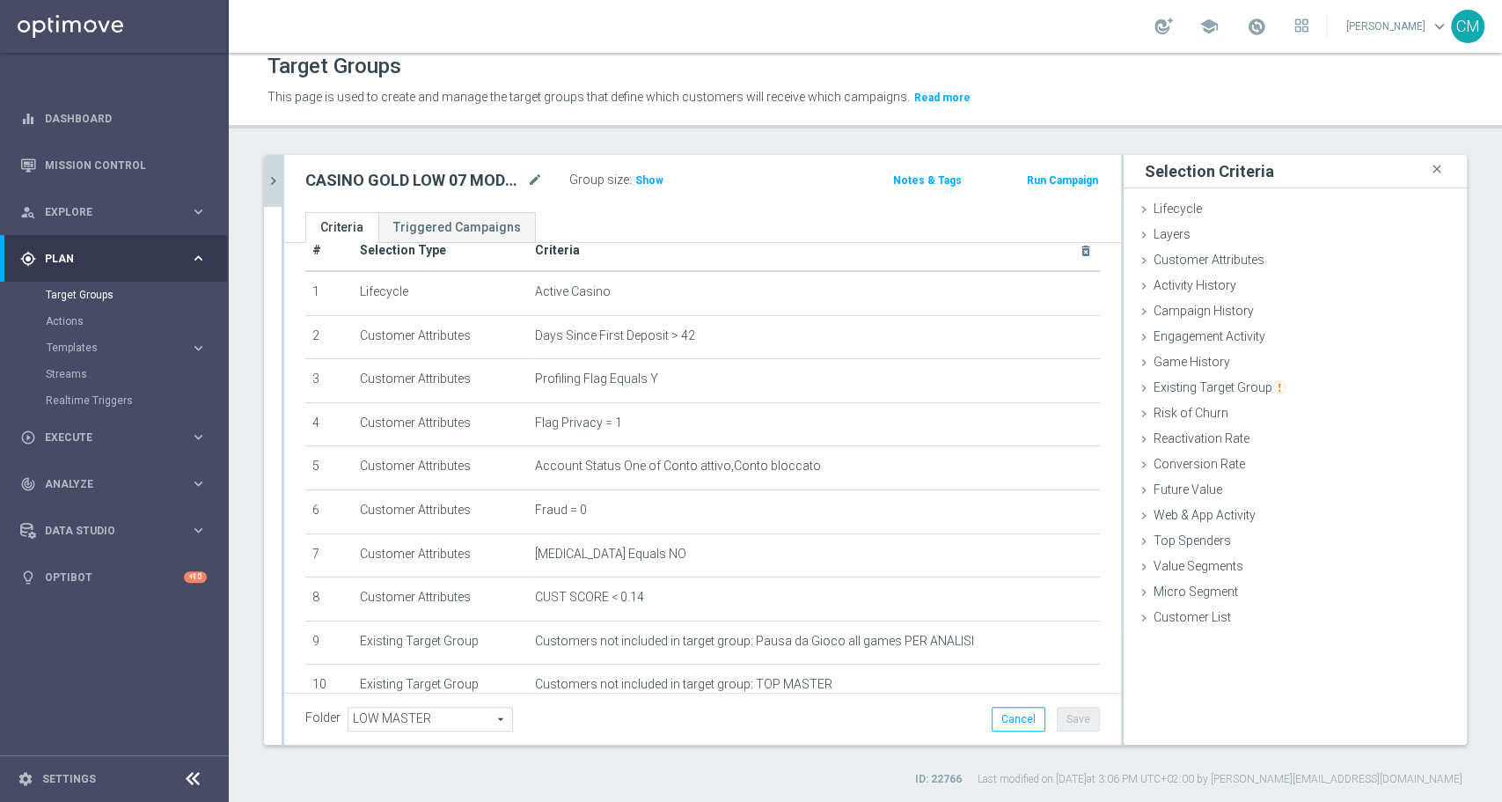
click at [276, 184] on icon "chevron_right" at bounding box center [273, 180] width 17 height 17
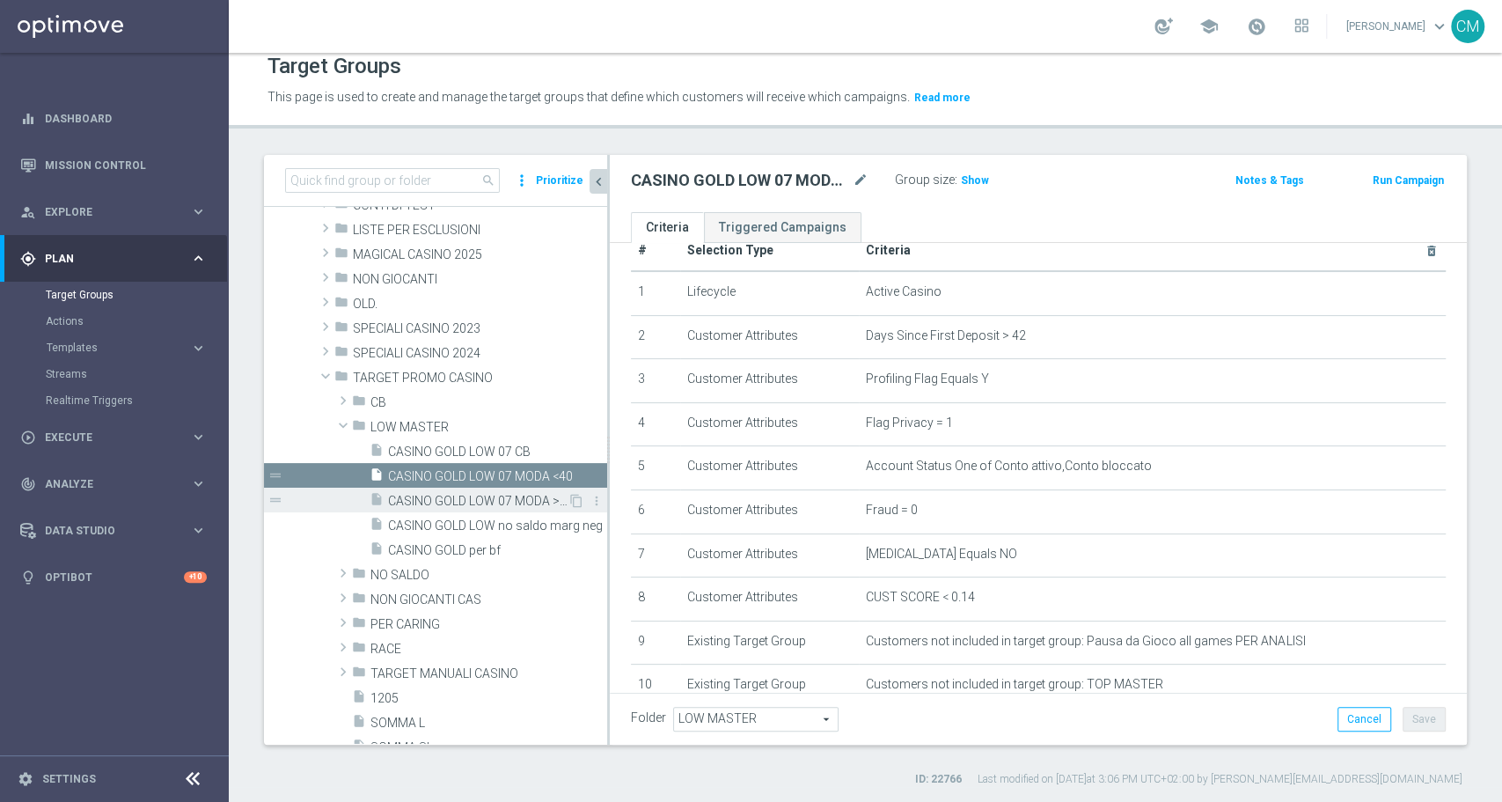
click at [488, 499] on span "CASINO GOLD LOW 07 MODA >=40" at bounding box center [478, 501] width 180 height 15
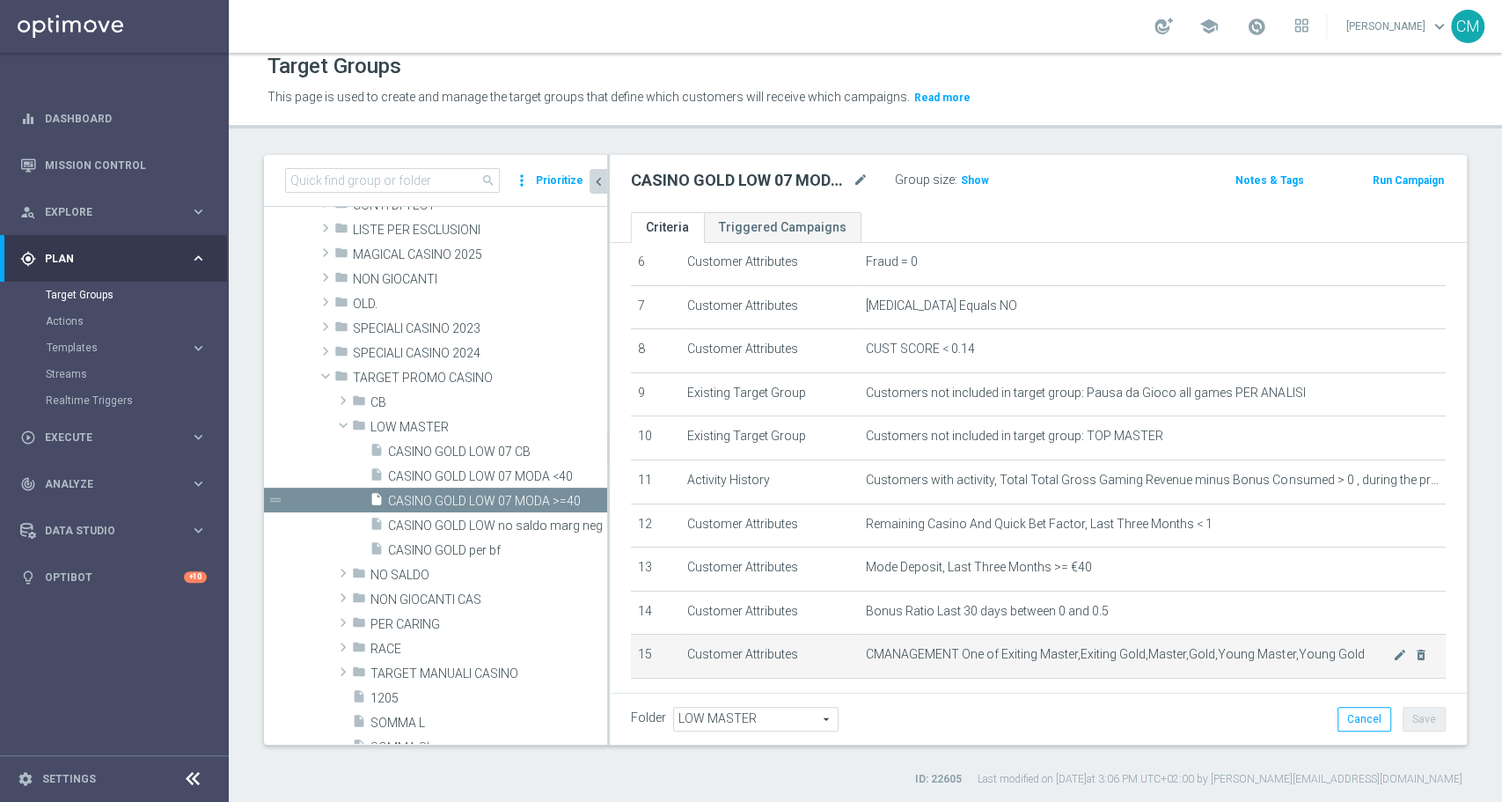
scroll to position [371, 0]
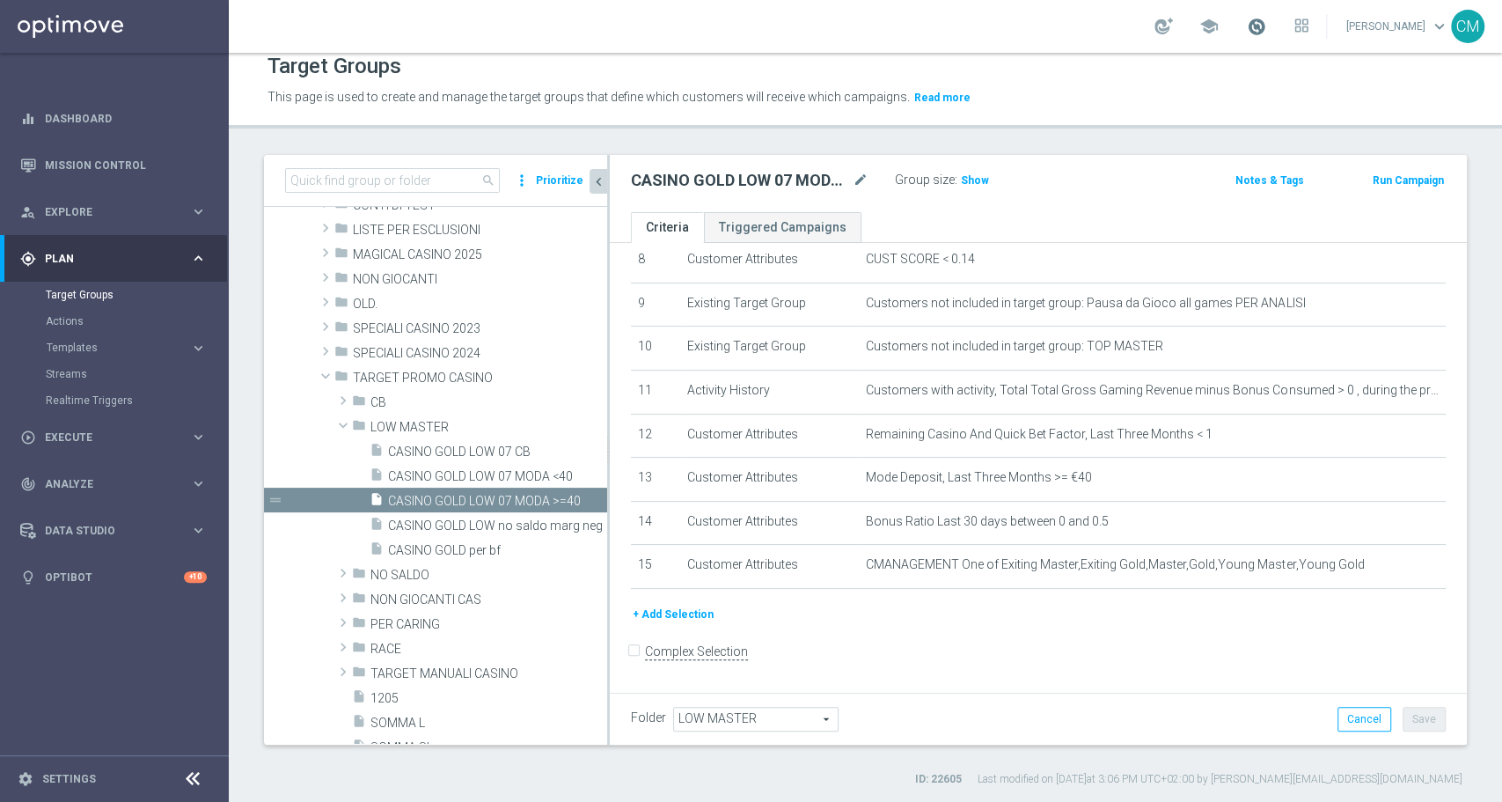
click at [1256, 33] on span at bounding box center [1256, 26] width 19 height 19
click at [92, 435] on span "Execute" at bounding box center [117, 437] width 145 height 11
click at [99, 334] on link "Campaign Builder" at bounding box center [114, 341] width 137 height 14
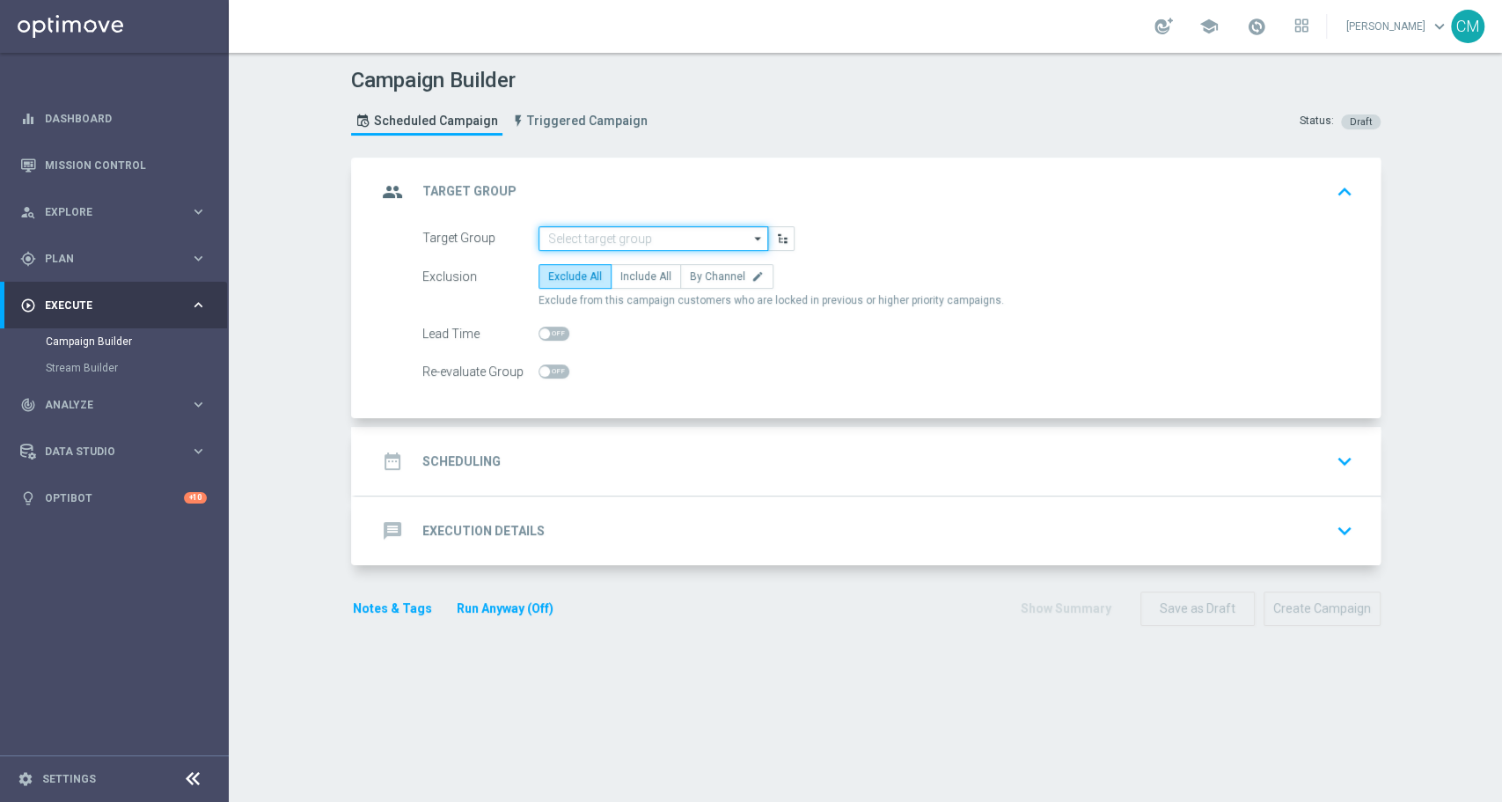
click at [626, 238] on input at bounding box center [654, 238] width 230 height 25
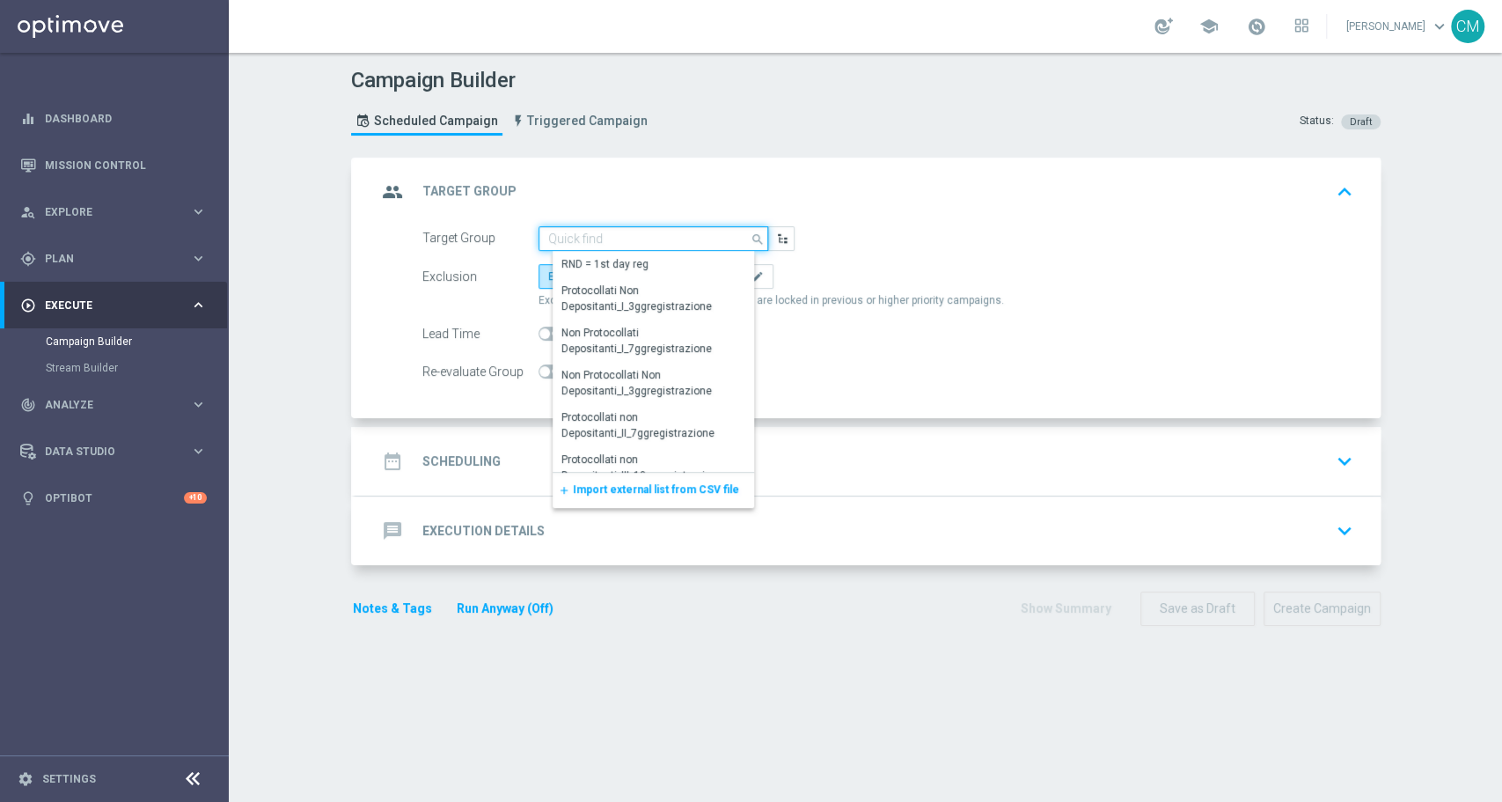
paste input "CASINO GOLD LOW 07 MODA >=40"
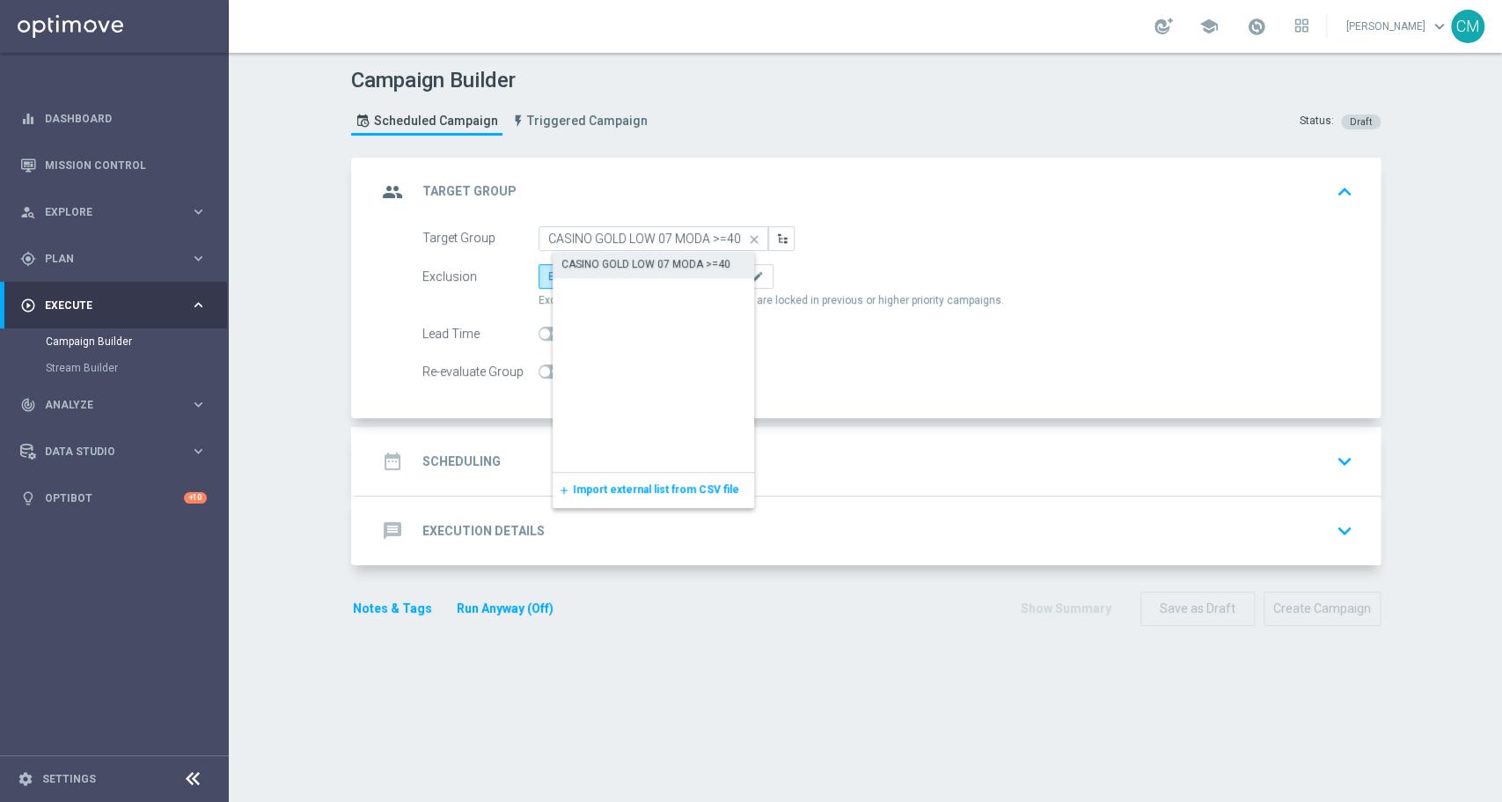
click at [673, 271] on div "CASINO GOLD LOW 07 MODA >=40" at bounding box center [668, 264] width 231 height 25
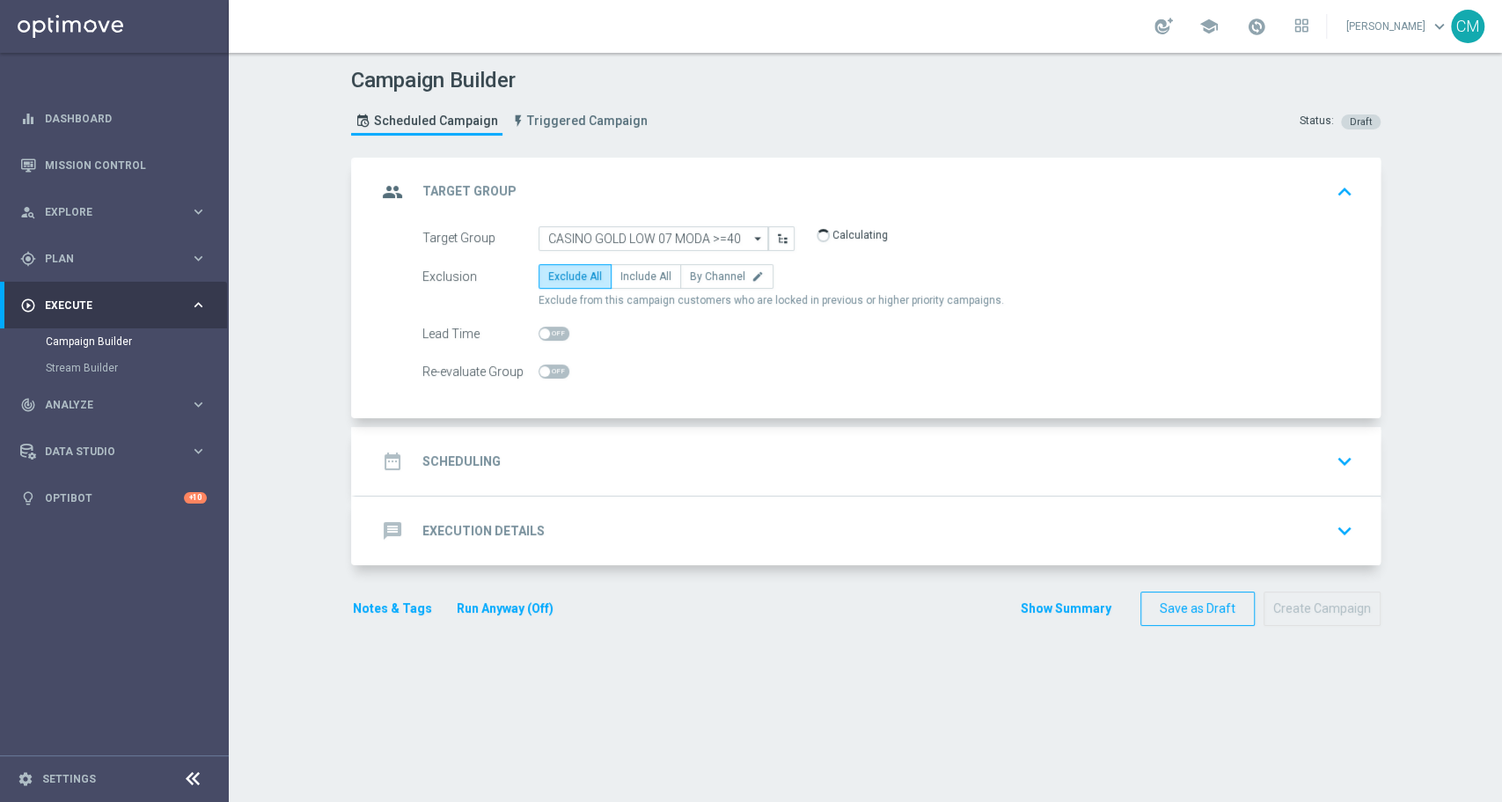
type input "CASINO GOLD LOW 07 MODA >=40"
click at [628, 285] on label "Include All" at bounding box center [646, 276] width 70 height 25
click at [628, 285] on input "Include All" at bounding box center [625, 279] width 11 height 11
radio input "true"
click at [558, 446] on div "date_range Scheduling keyboard_arrow_down" at bounding box center [868, 460] width 983 height 33
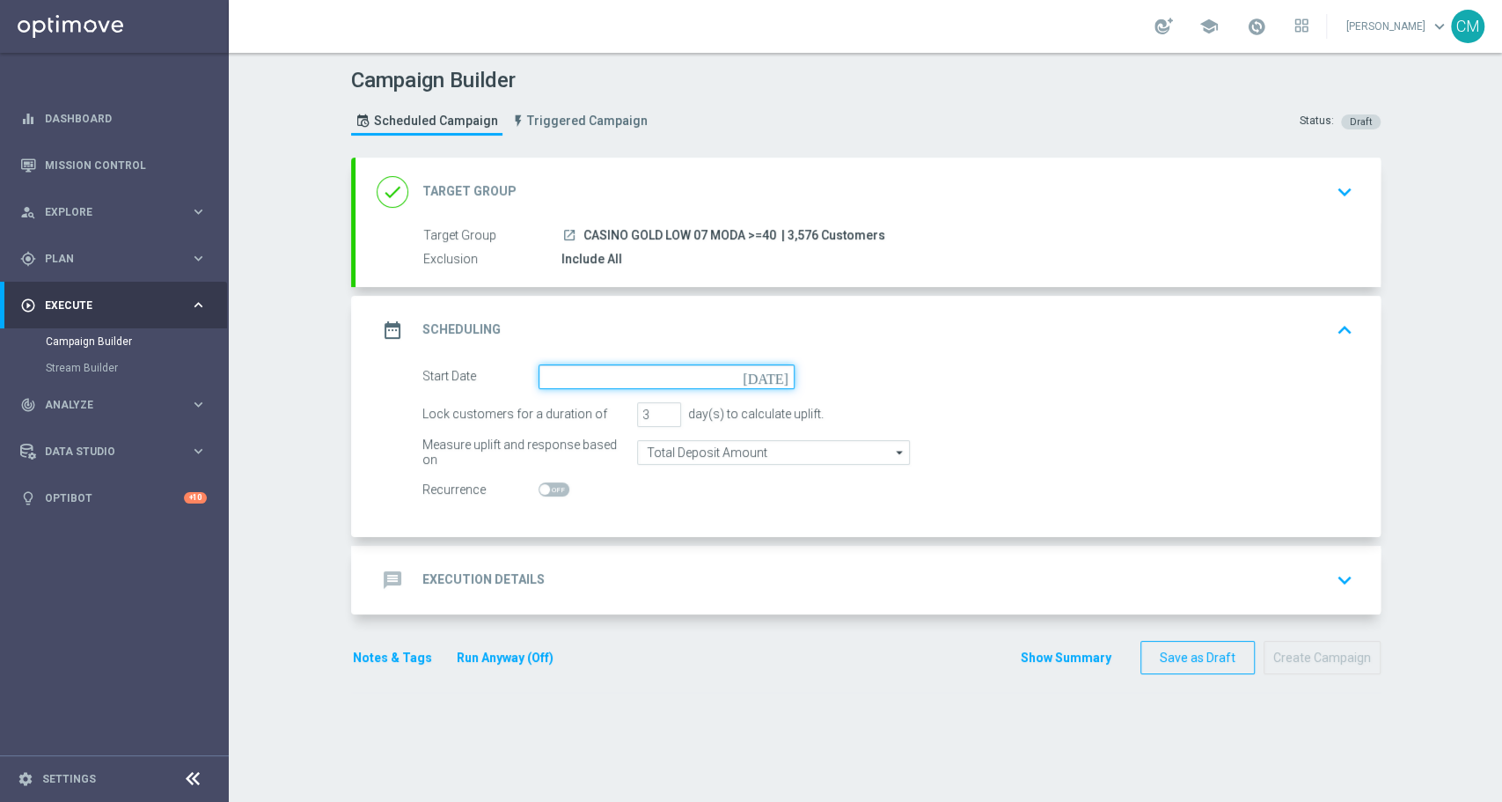
click at [627, 384] on input at bounding box center [667, 376] width 256 height 25
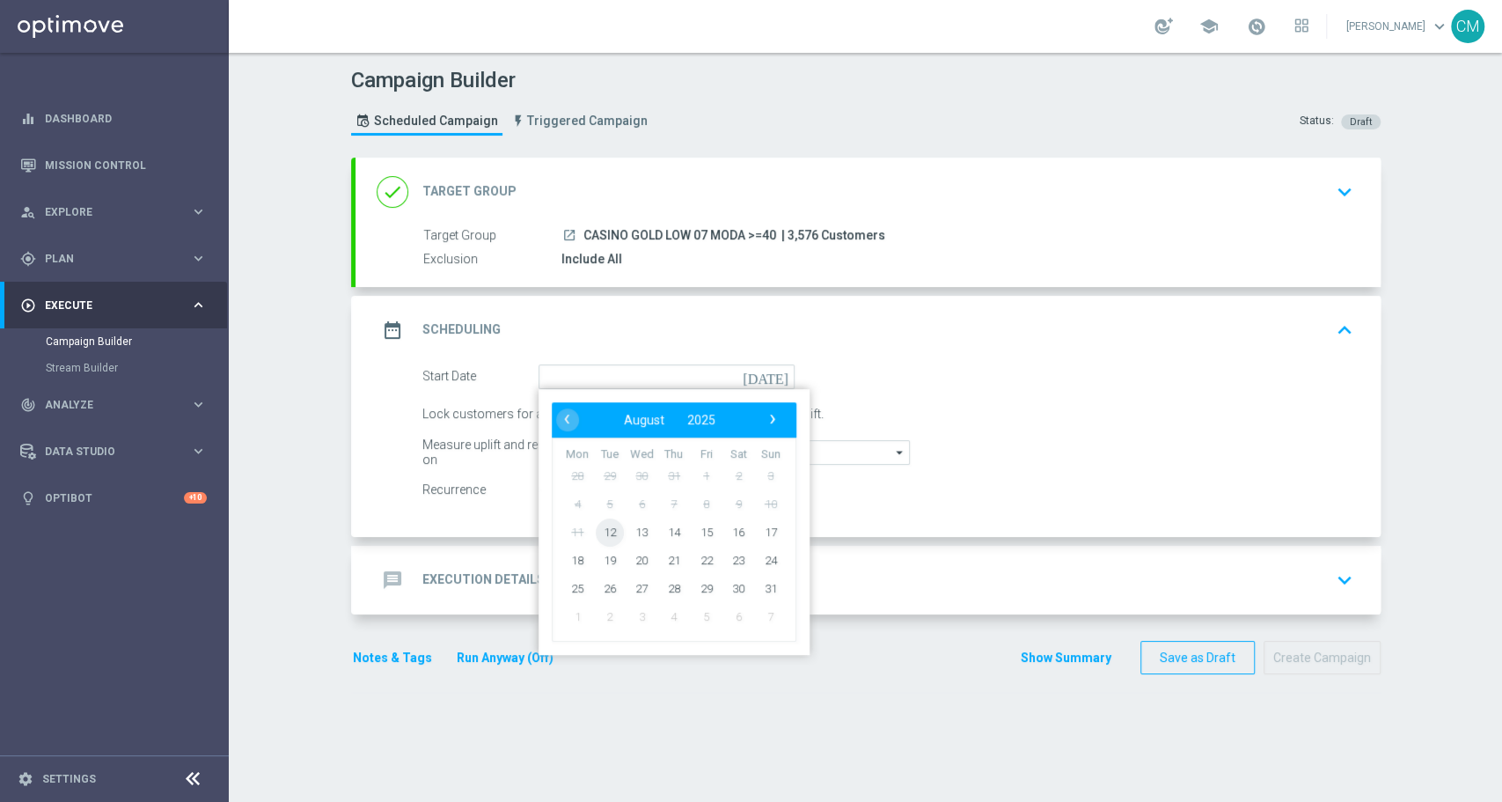
click at [595, 532] on span "12" at bounding box center [609, 531] width 28 height 28
type input "[DATE]"
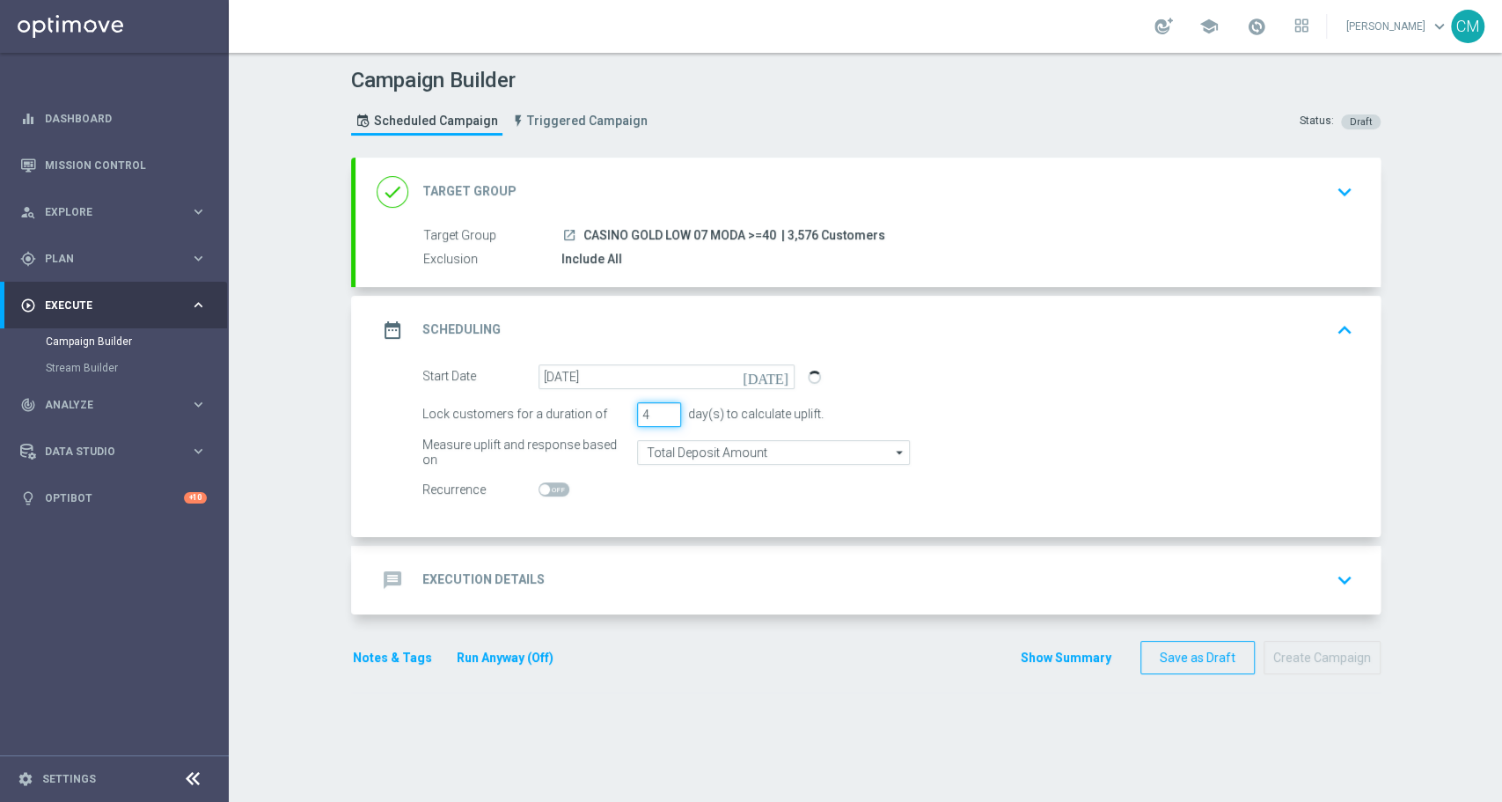
type input "4"
click at [660, 407] on input "4" at bounding box center [659, 414] width 44 height 25
click at [635, 583] on div "message Execution Details keyboard_arrow_down" at bounding box center [868, 579] width 983 height 33
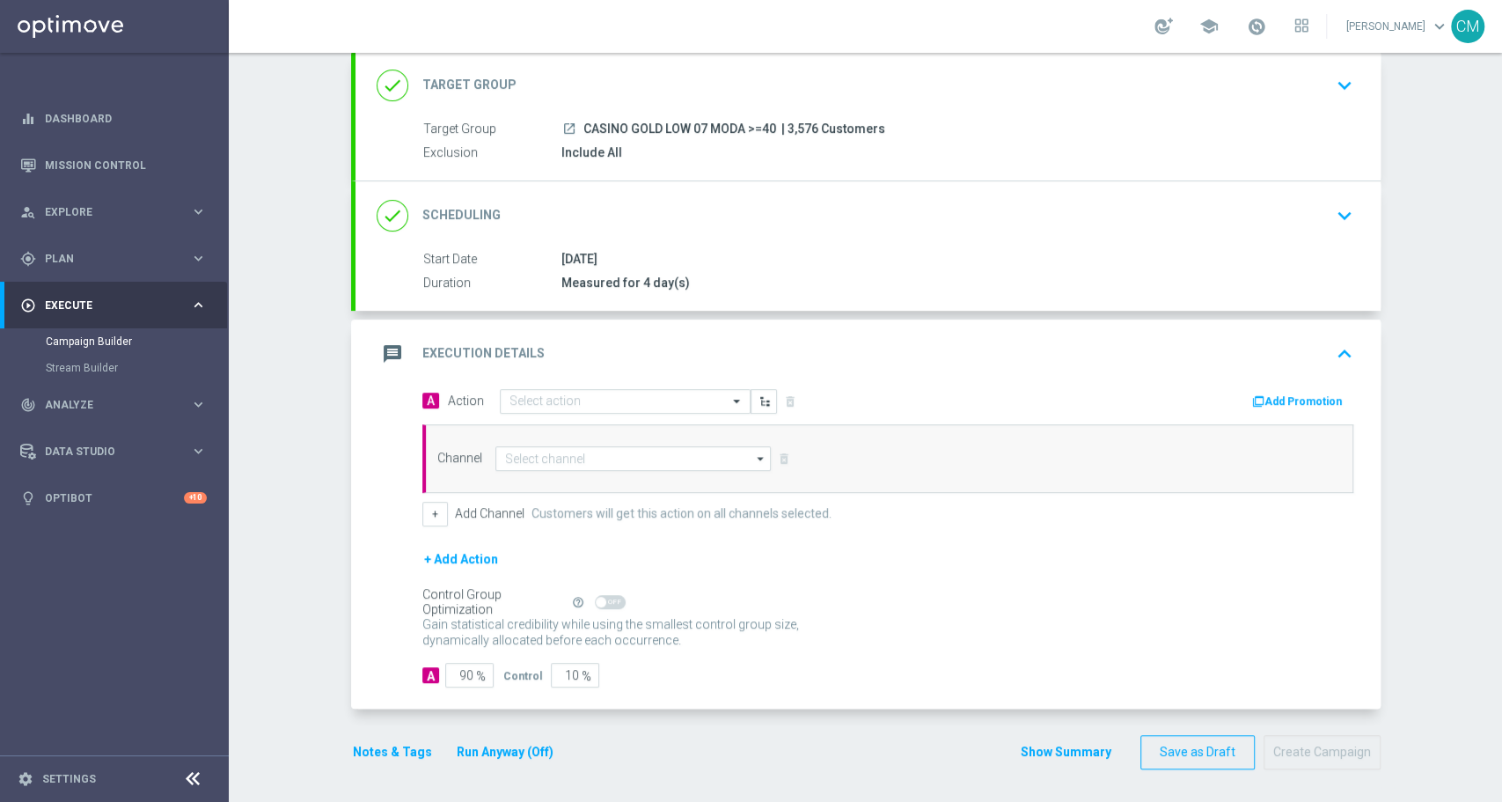
scroll to position [106, 0]
click at [605, 404] on input "text" at bounding box center [608, 402] width 196 height 15
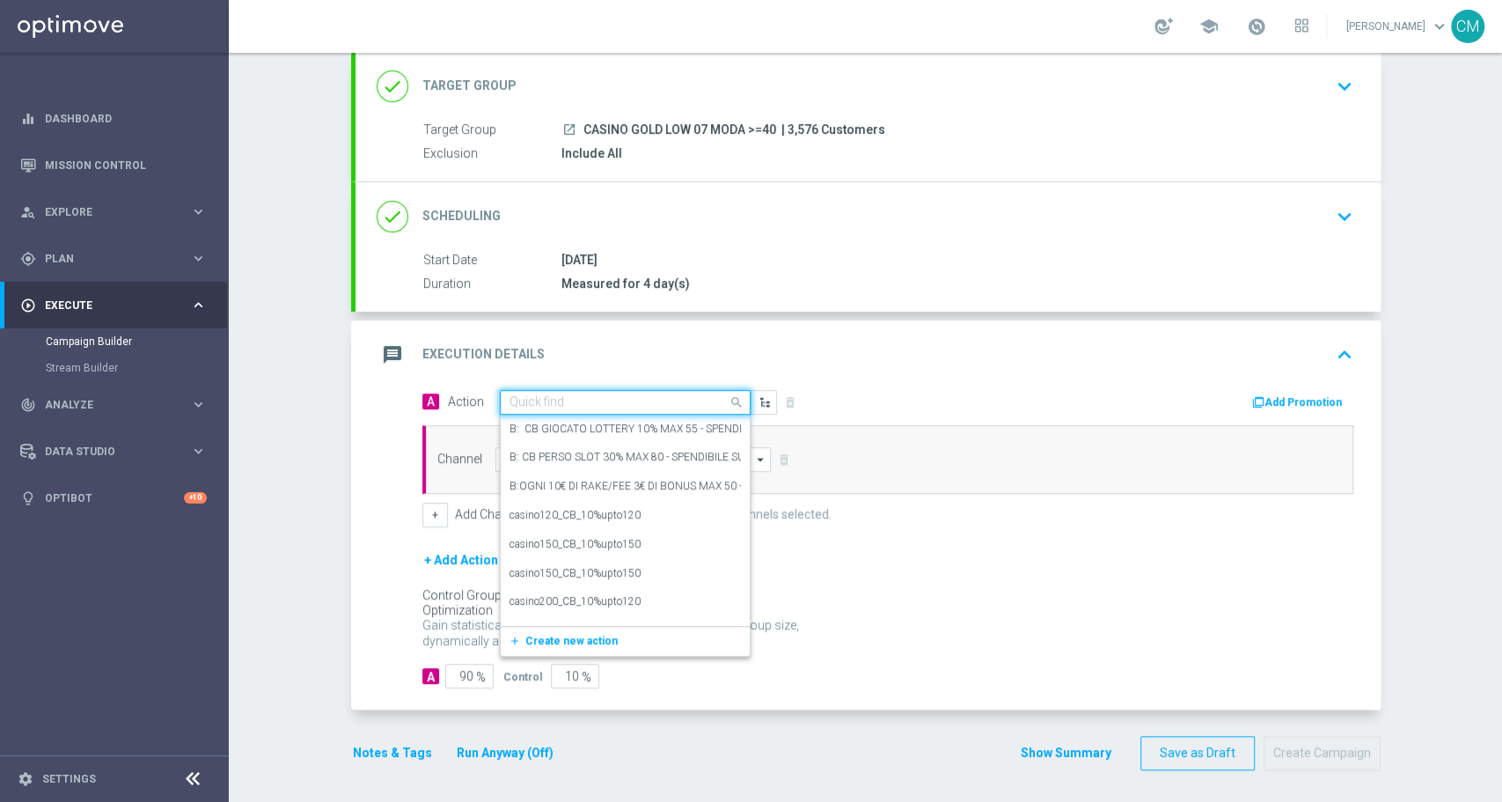
click at [596, 400] on input "text" at bounding box center [608, 402] width 196 height 15
paste input "DEP 50 PER 15% FINO 150"
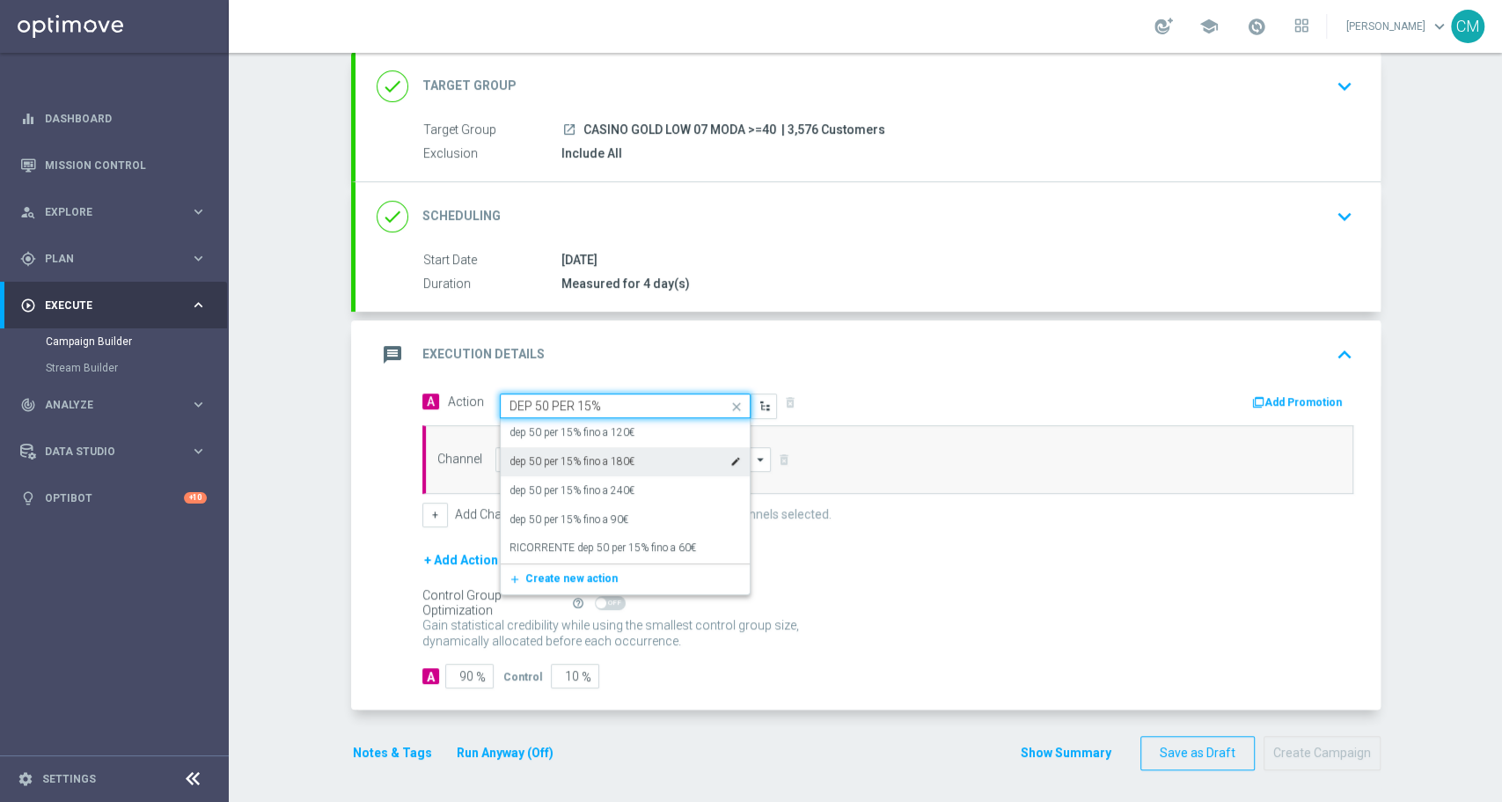
type input "DEP 50 PER 15%"
click at [615, 572] on button "add_new Create new action" at bounding box center [622, 578] width 243 height 20
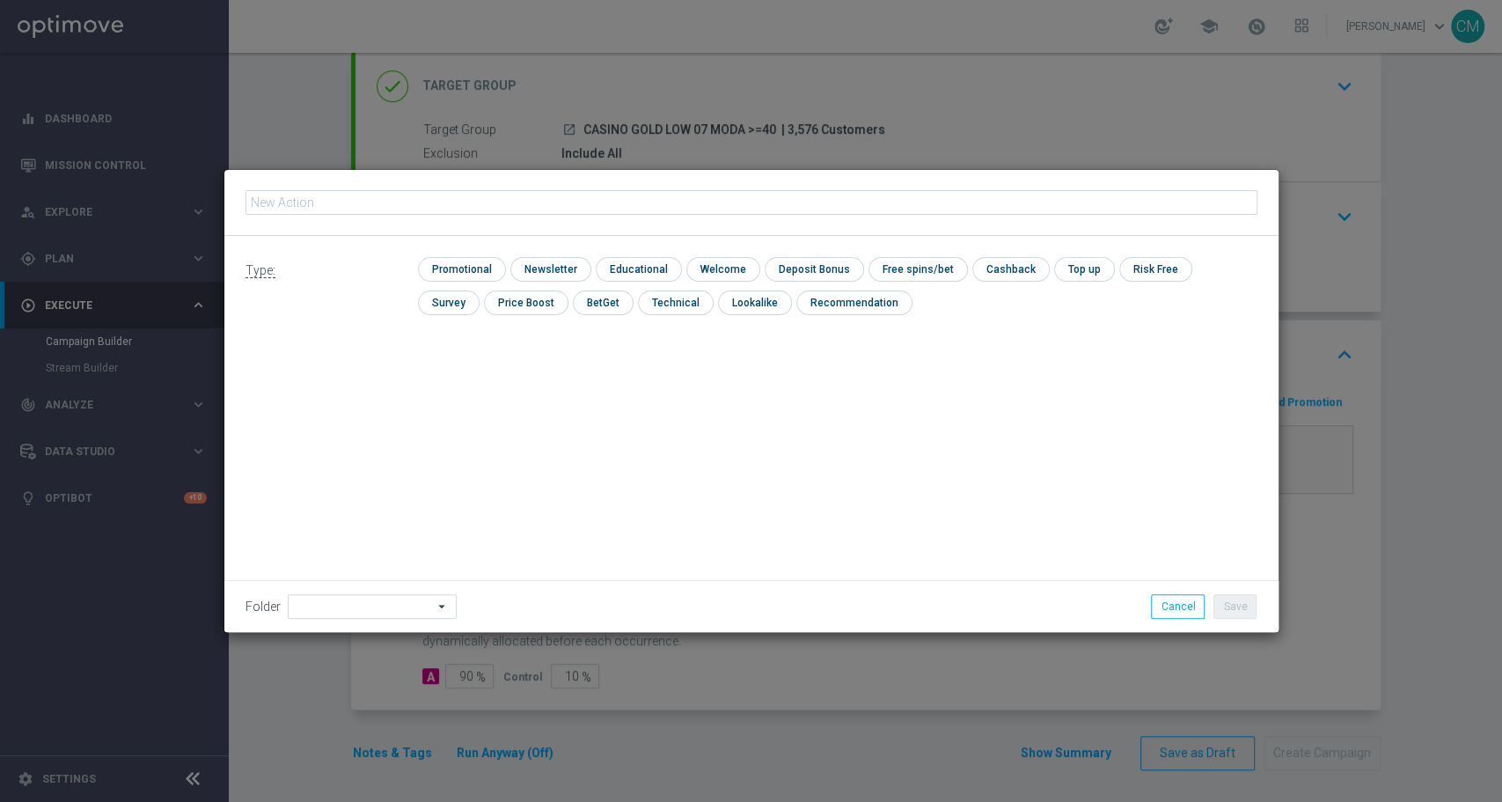
type input "DEP 50 PER 15% FINO 150"
click at [246, 201] on input "DEP 50 PER 15% FINO 150" at bounding box center [752, 202] width 1012 height 25
click at [474, 264] on input "checkbox" at bounding box center [460, 269] width 84 height 24
checkbox input "true"
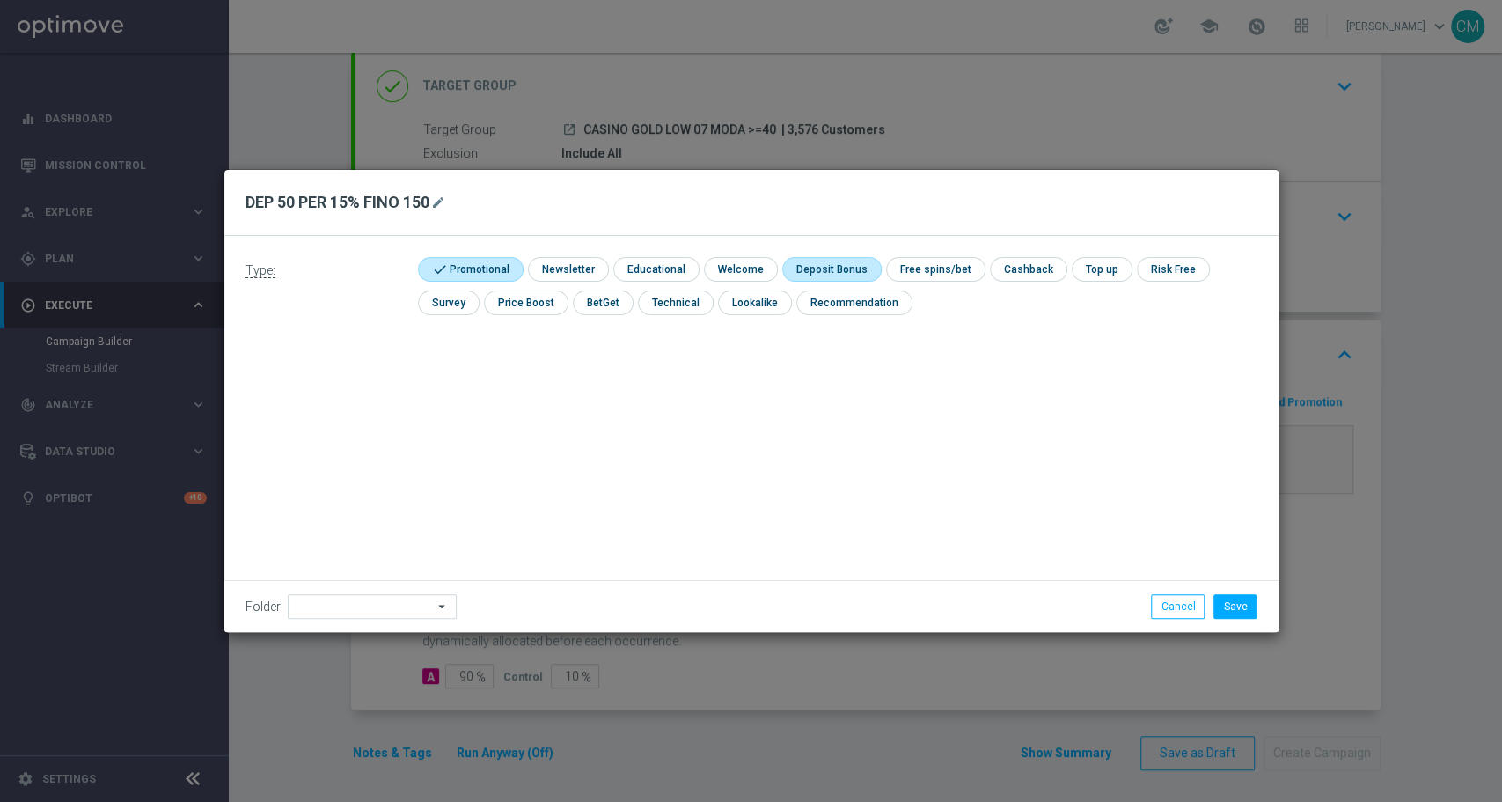
click at [853, 266] on input "checkbox" at bounding box center [829, 269] width 94 height 24
checkbox input "true"
click at [1250, 605] on button "Save" at bounding box center [1235, 606] width 43 height 25
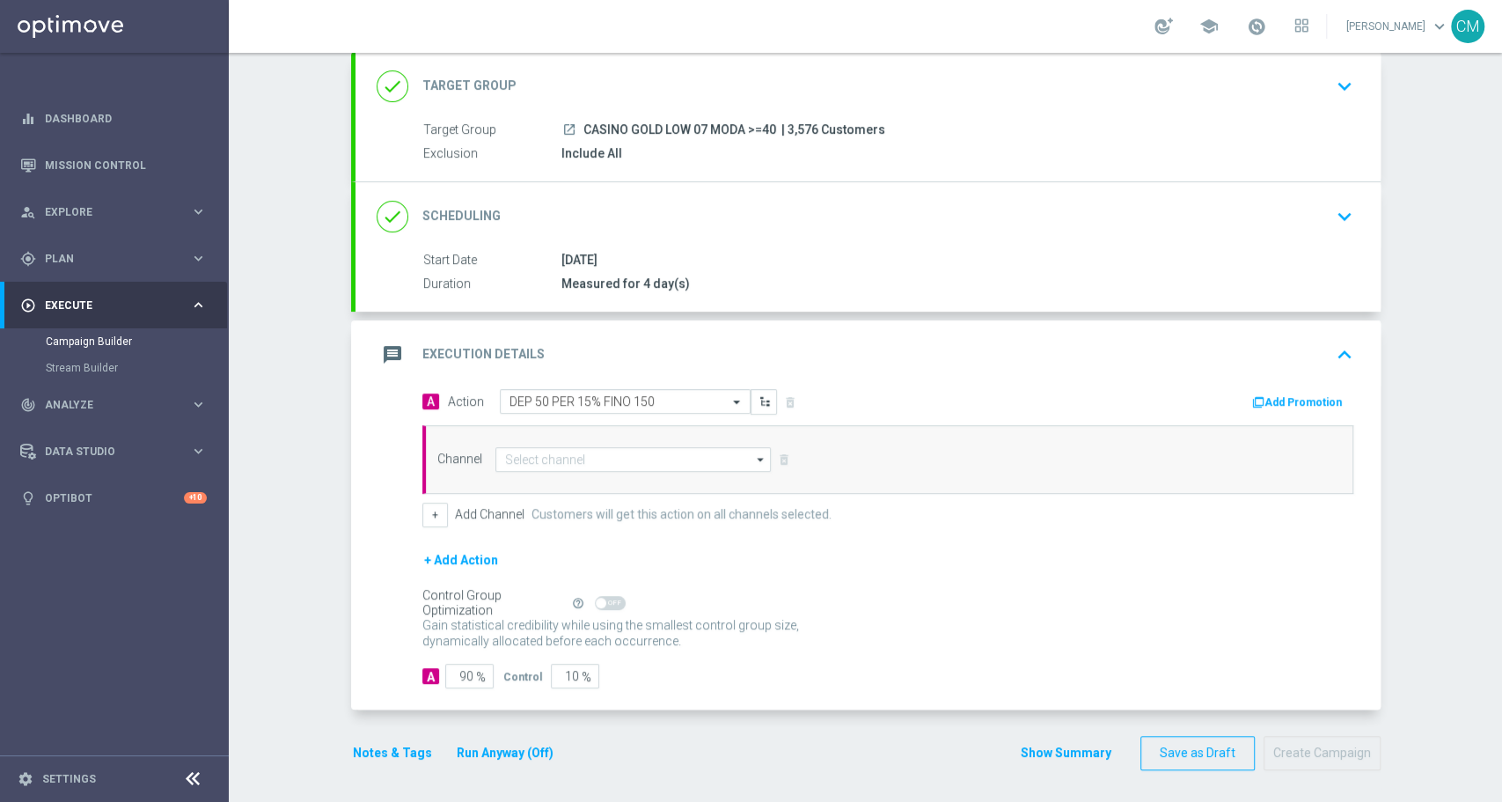
click at [1300, 398] on button "Add Promotion" at bounding box center [1300, 401] width 98 height 19
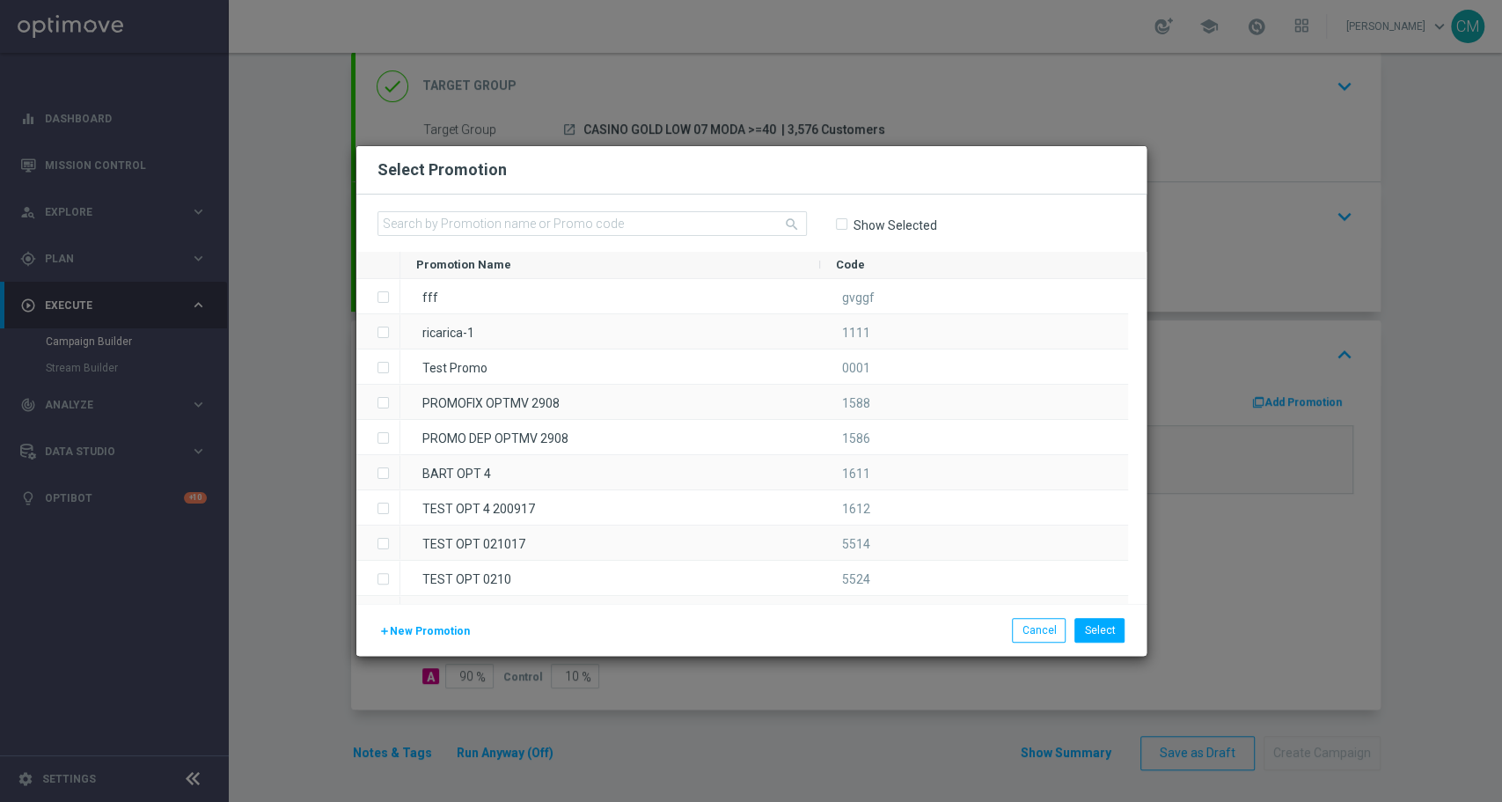
click at [620, 236] on input-search "search" at bounding box center [592, 224] width 429 height 26
drag, startPoint x: 597, startPoint y: 222, endPoint x: 620, endPoint y: 236, distance: 26.9
click at [620, 236] on input-search "search" at bounding box center [592, 224] width 429 height 26
click at [603, 229] on input "text" at bounding box center [592, 223] width 429 height 25
paste input "1208 SLOTRIC GTA"
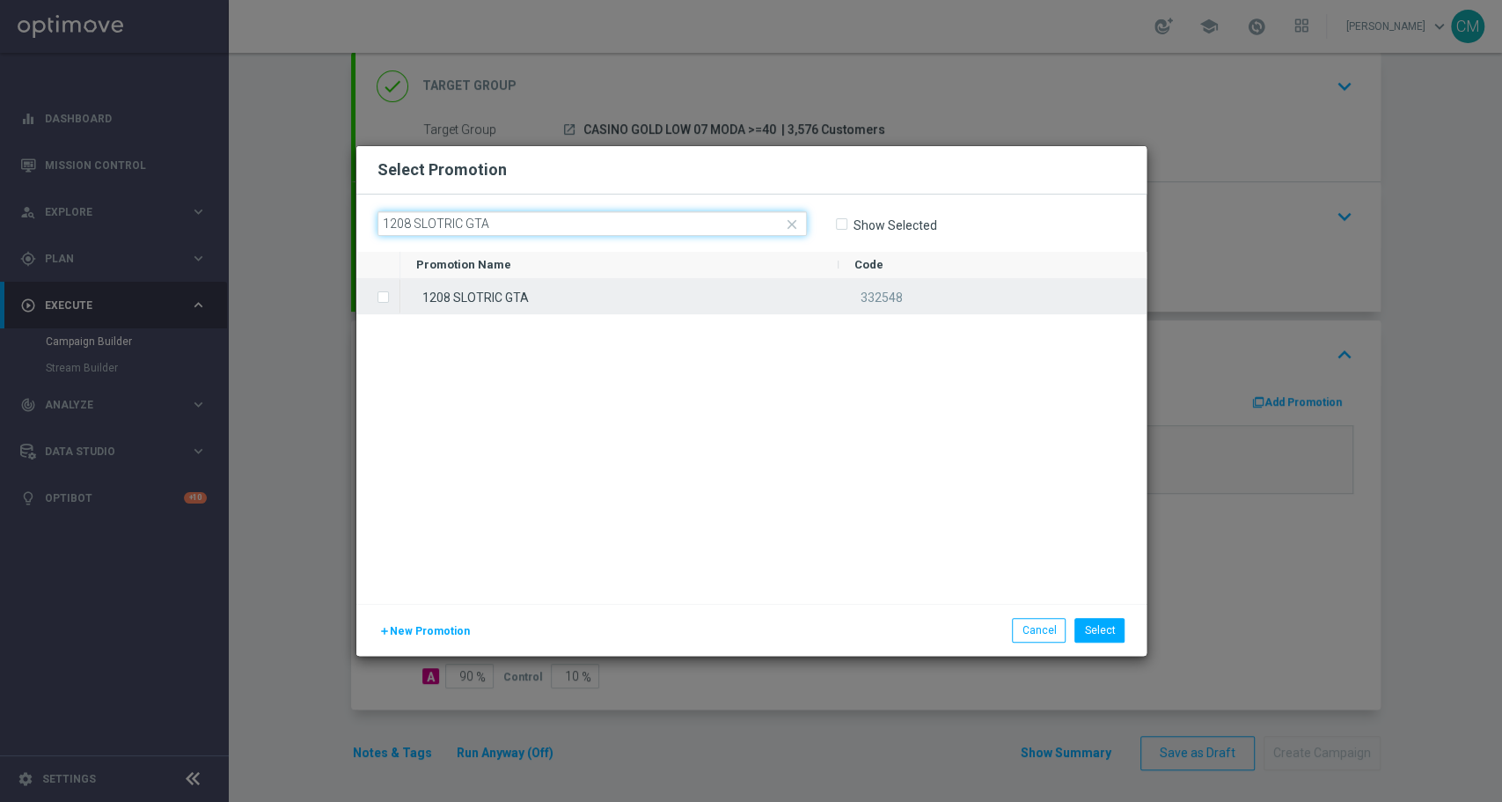
type input "1208 SLOTRIC GTA"
click at [606, 306] on div "1208 SLOTRIC GTA" at bounding box center [619, 296] width 438 height 34
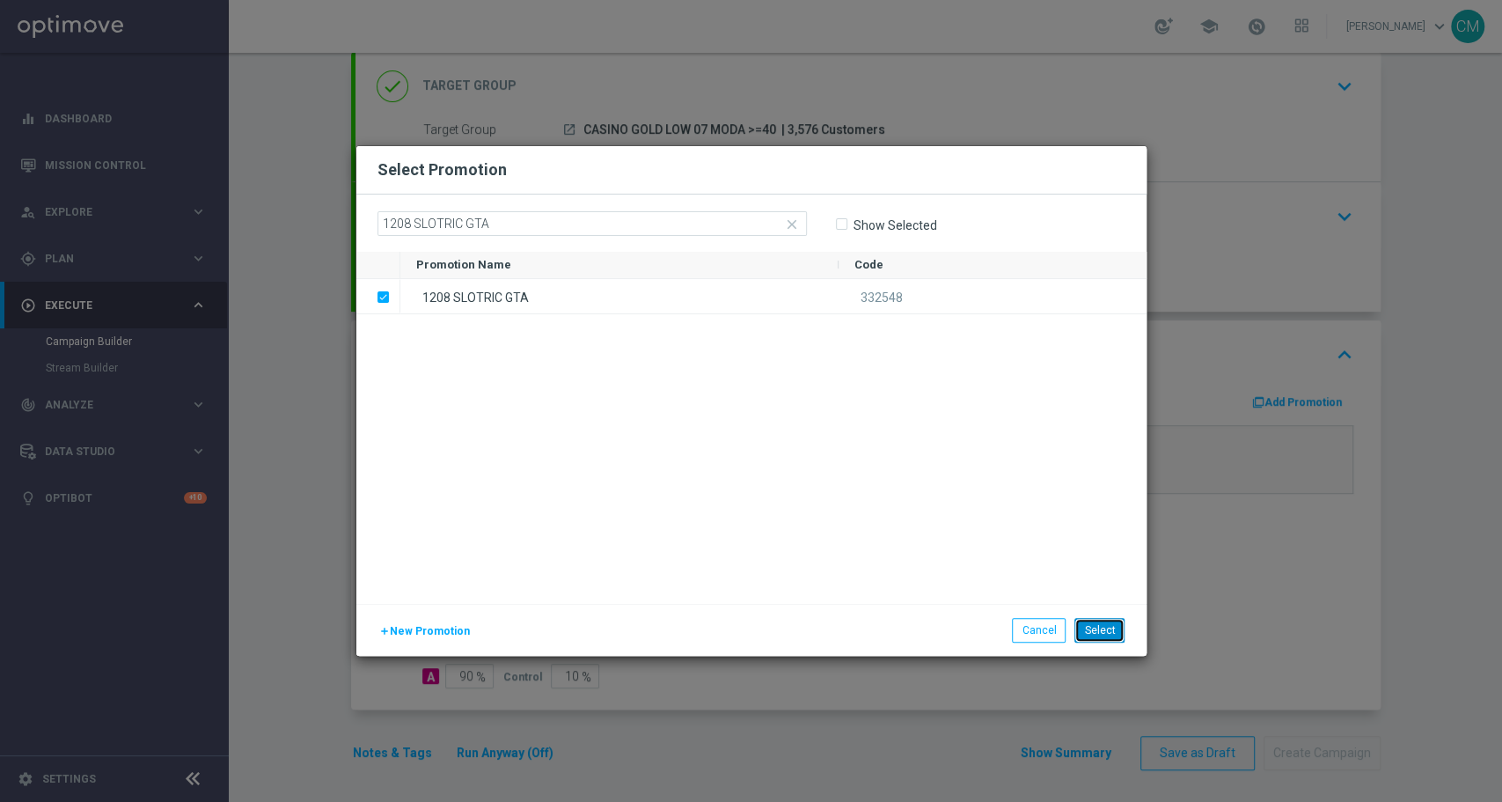
click at [1108, 635] on button "Select" at bounding box center [1099, 630] width 50 height 25
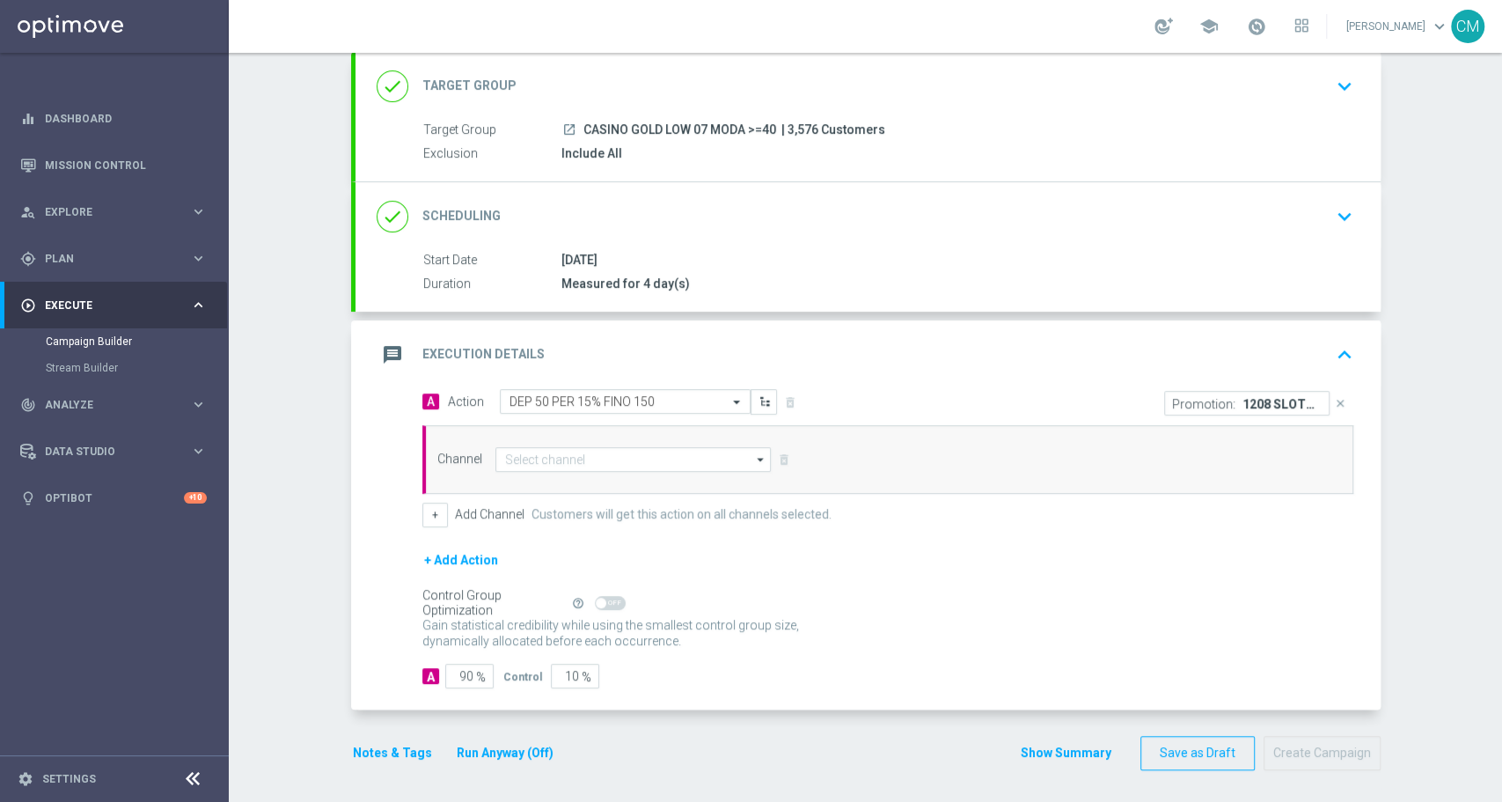
click at [633, 471] on div "Channel arrow_drop_down Show Selected 0 of 20 Optimail" at bounding box center [887, 459] width 931 height 69
click at [622, 455] on input at bounding box center [633, 459] width 276 height 25
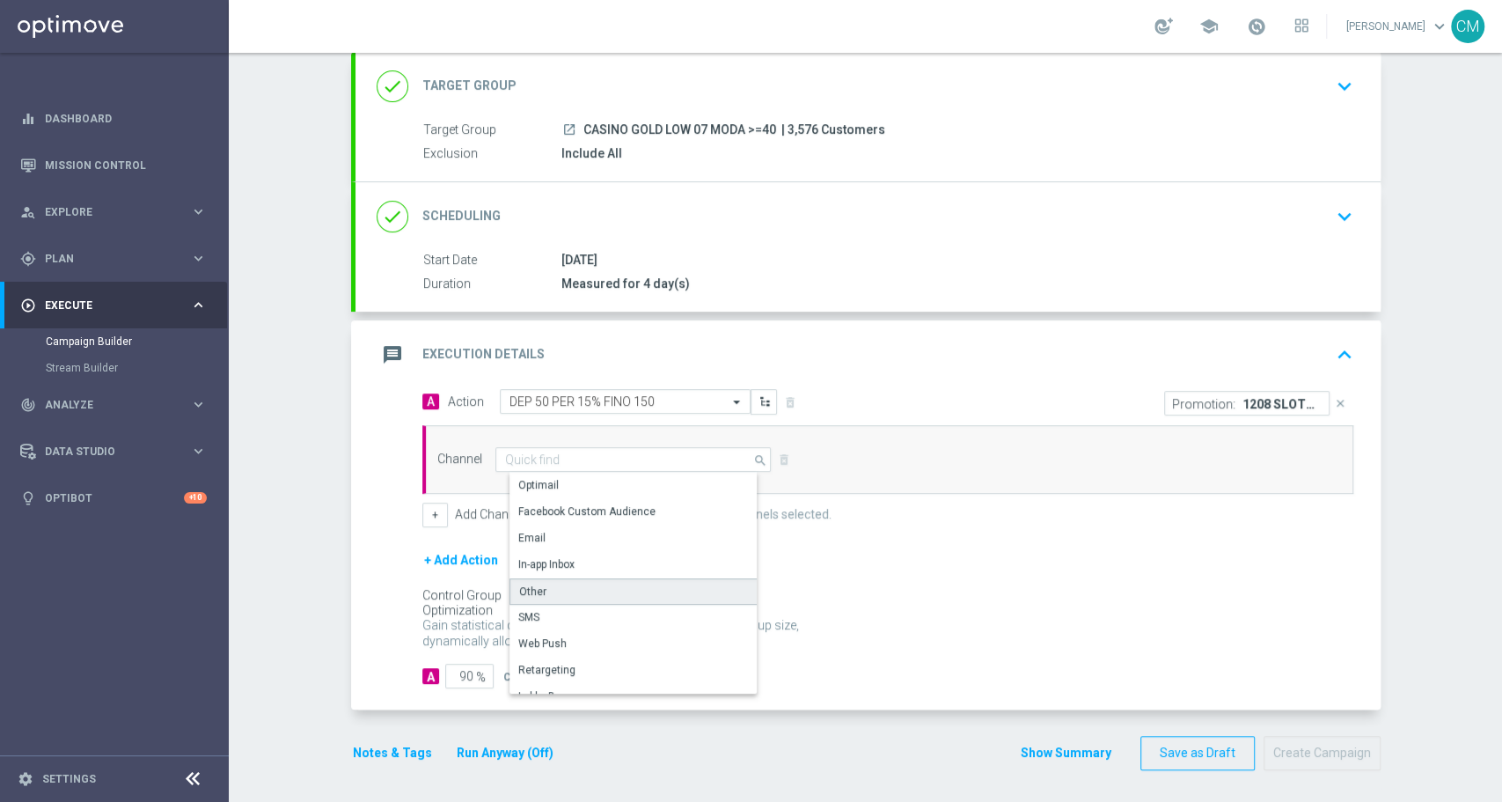
click at [627, 581] on div "Other" at bounding box center [641, 591] width 262 height 26
type input "Other"
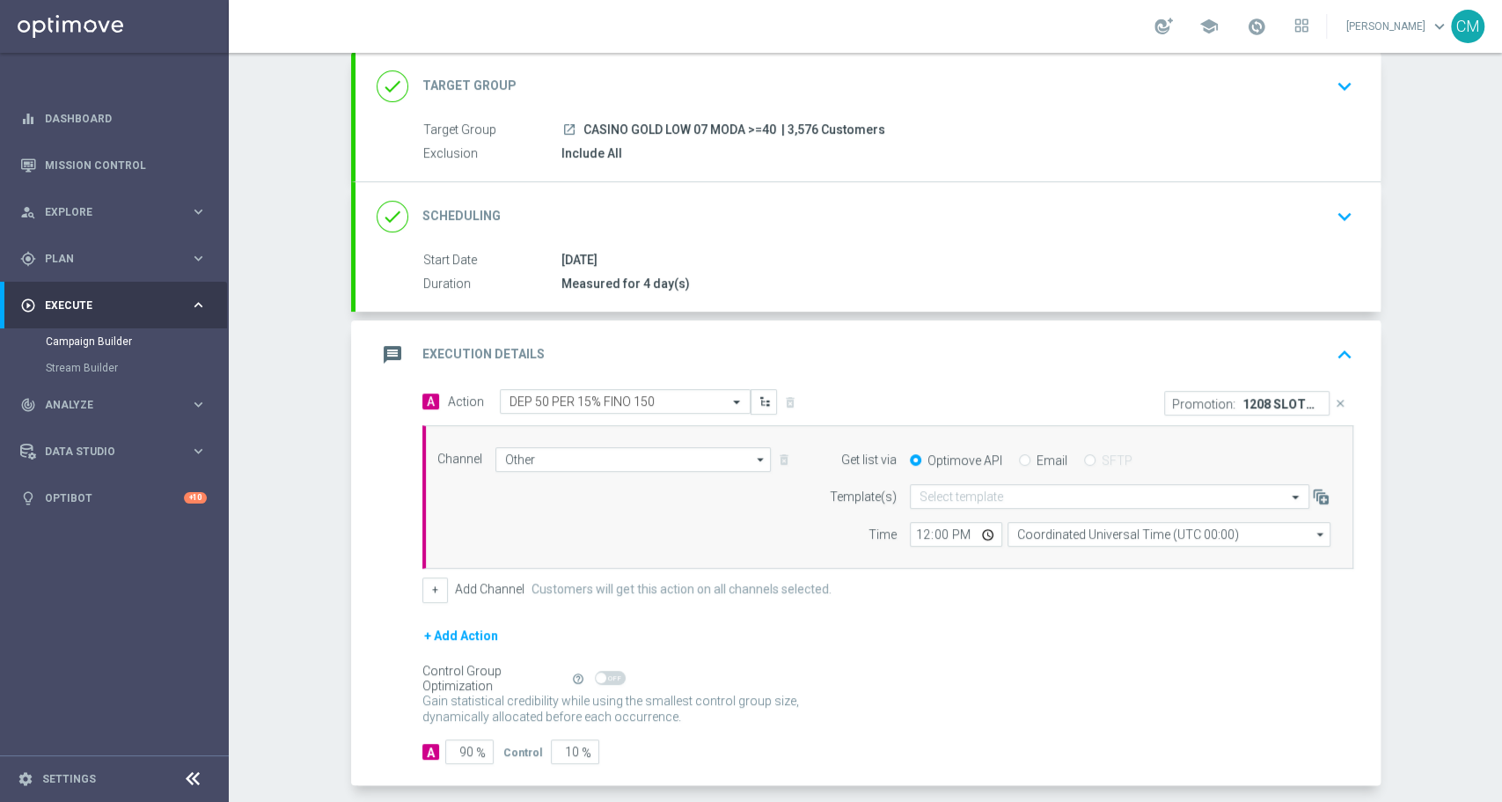
click at [1019, 456] on input "Email" at bounding box center [1024, 461] width 11 height 11
radio input "true"
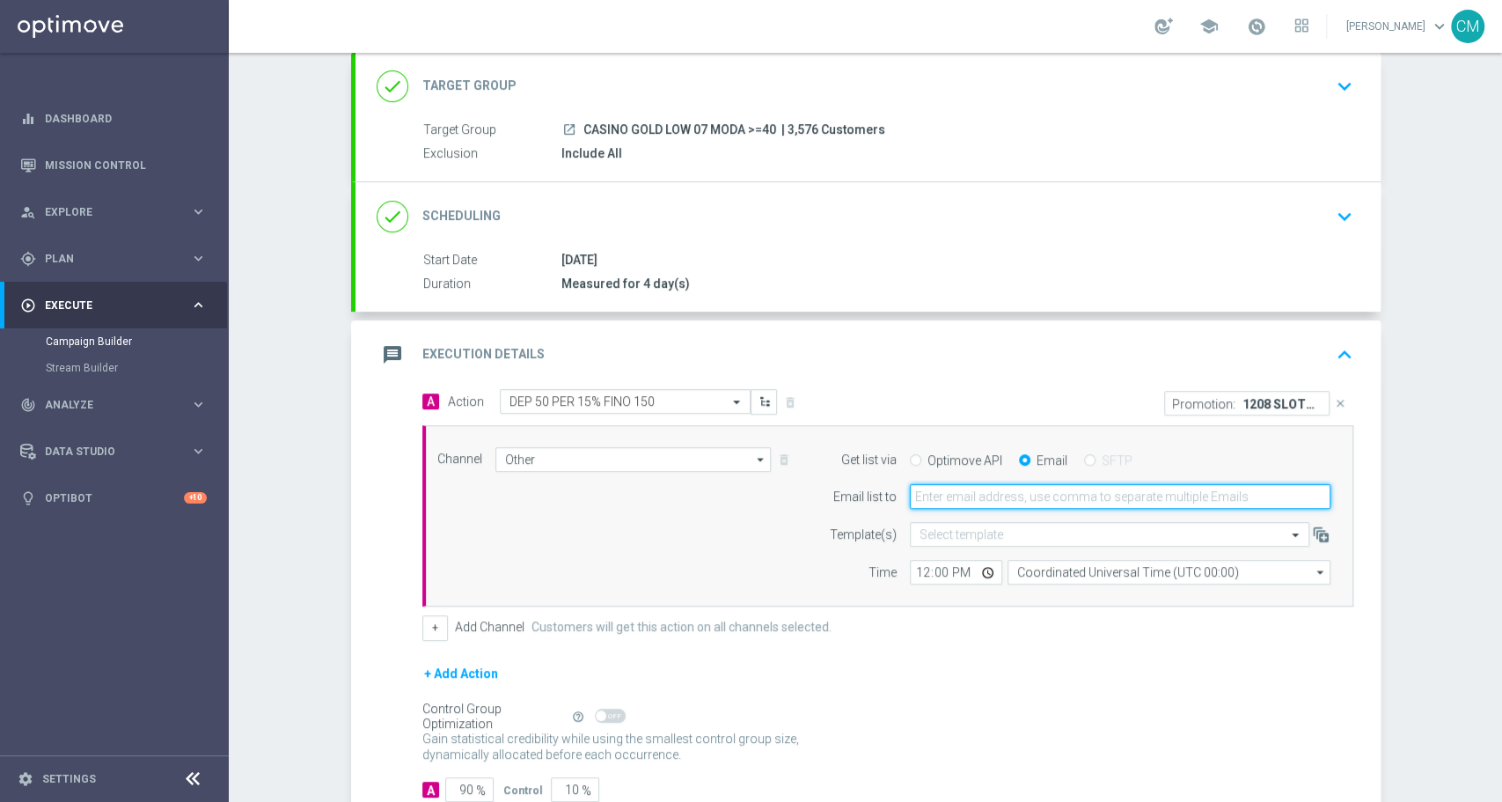
click at [1077, 502] on input "email" at bounding box center [1120, 496] width 421 height 25
type input "c"
type input "radina.yordanova@sisal.it"
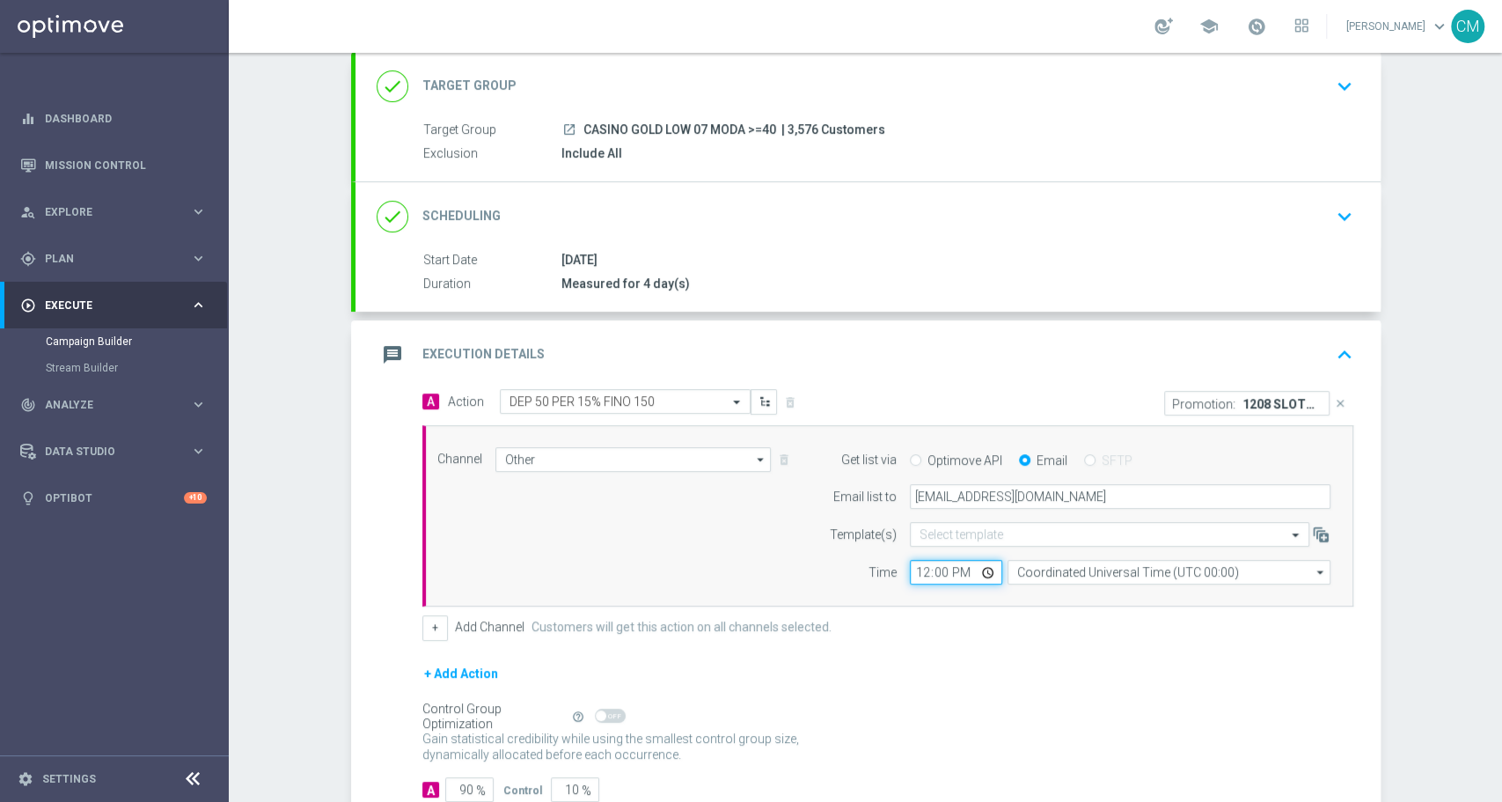
click at [913, 572] on input "12:00" at bounding box center [956, 572] width 92 height 25
type input "16:00"
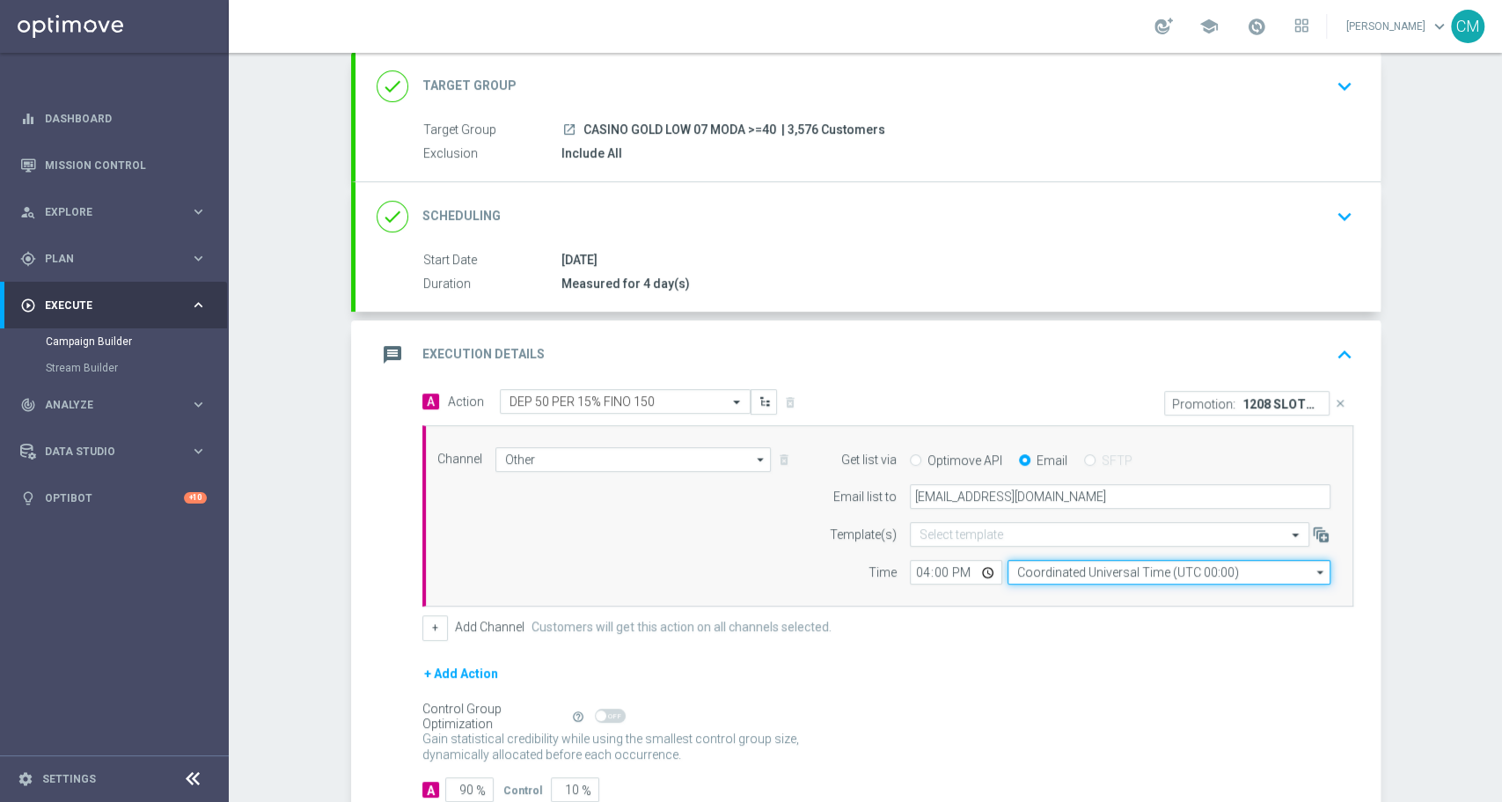
click at [1063, 574] on input "Coordinated Universal Time (UTC 00:00)" at bounding box center [1169, 572] width 323 height 25
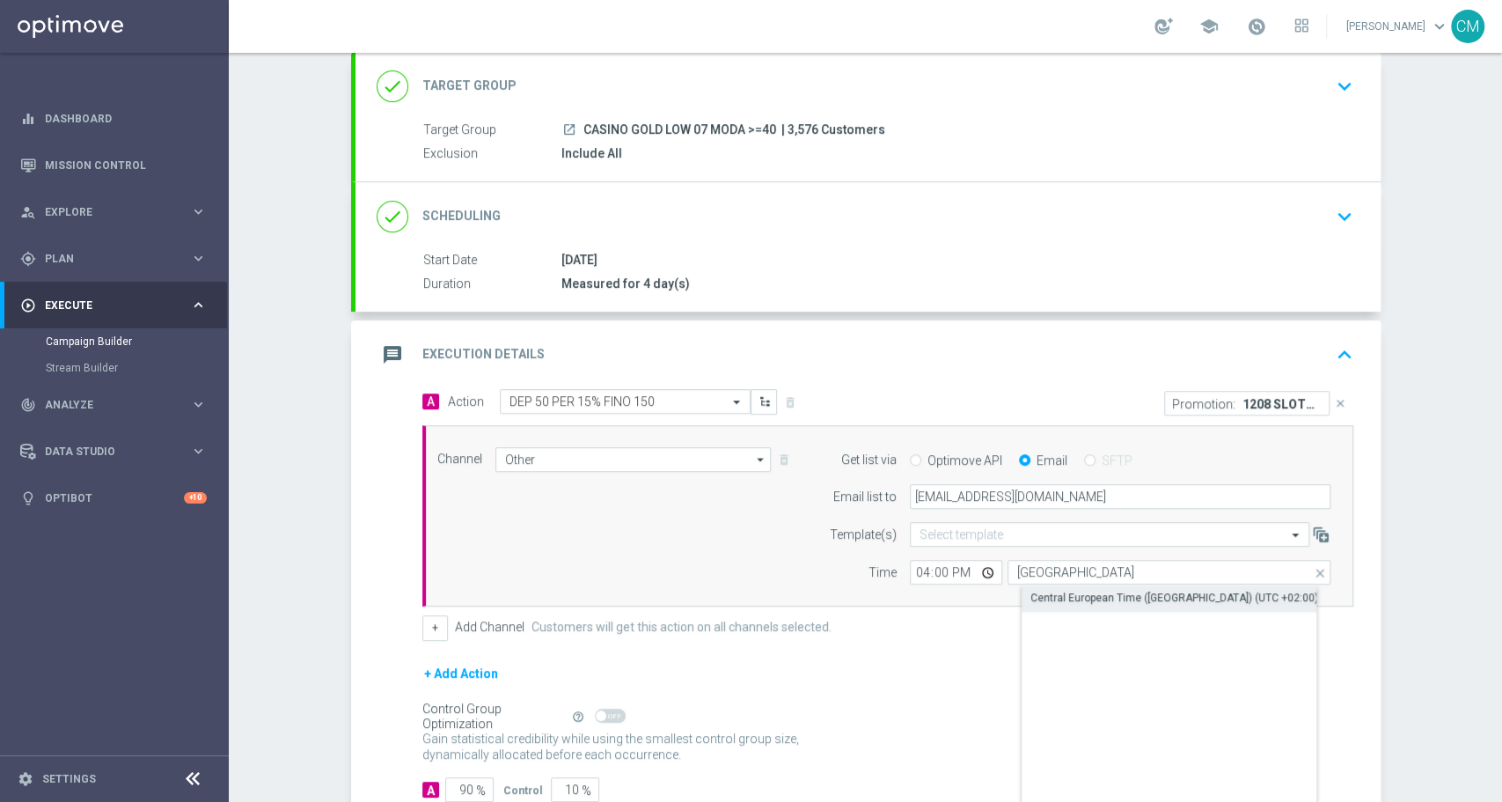
click at [1081, 591] on div "Central European Time (Paris) (UTC +02:00)" at bounding box center [1174, 598] width 288 height 16
type input "Central European Time (Paris) (UTC +02:00)"
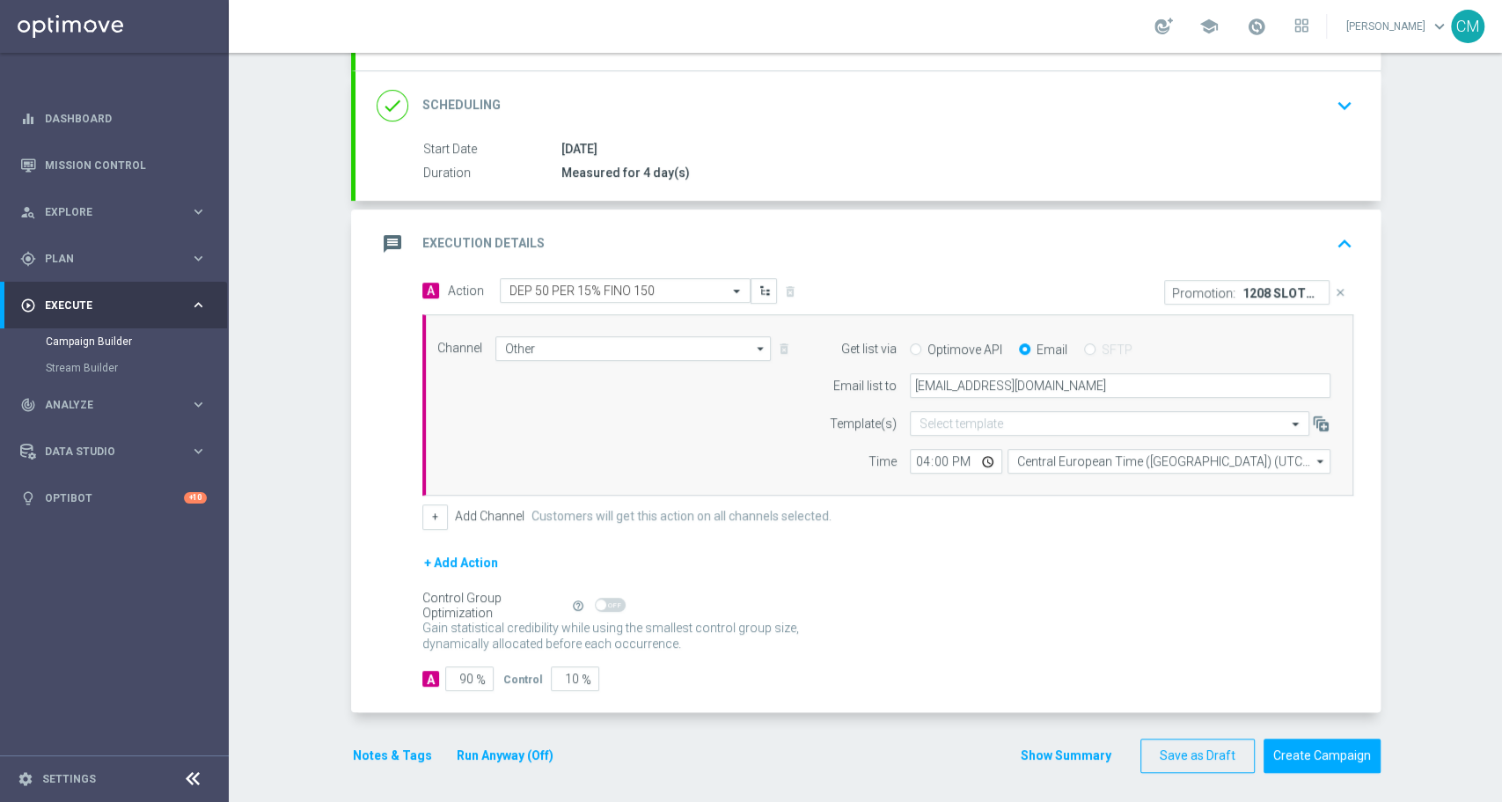
scroll to position [219, 0]
click at [423, 561] on button "+ Add Action" at bounding box center [460, 560] width 77 height 22
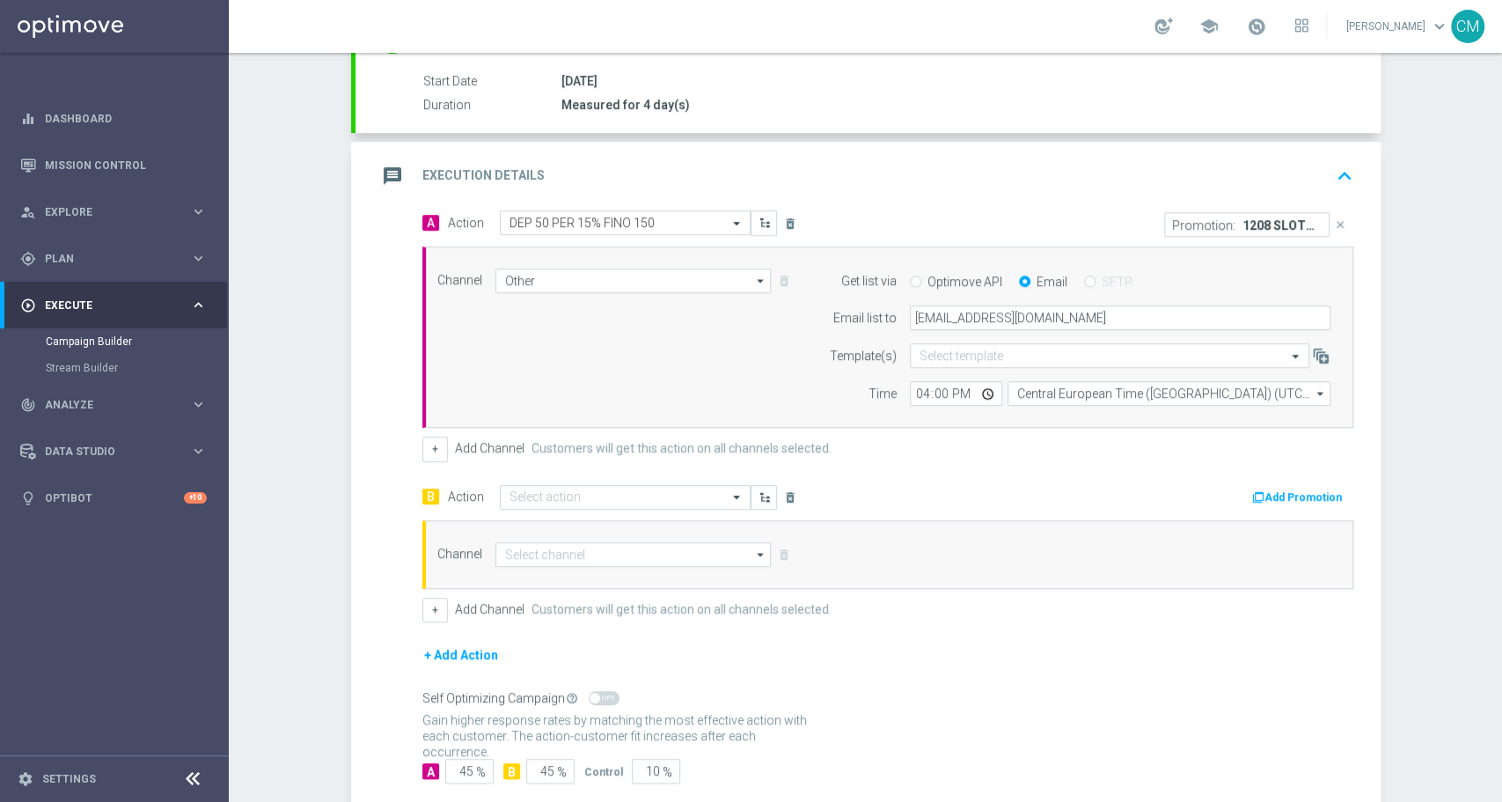
scroll to position [285, 0]
click at [568, 502] on div "Select action" at bounding box center [625, 496] width 251 height 25
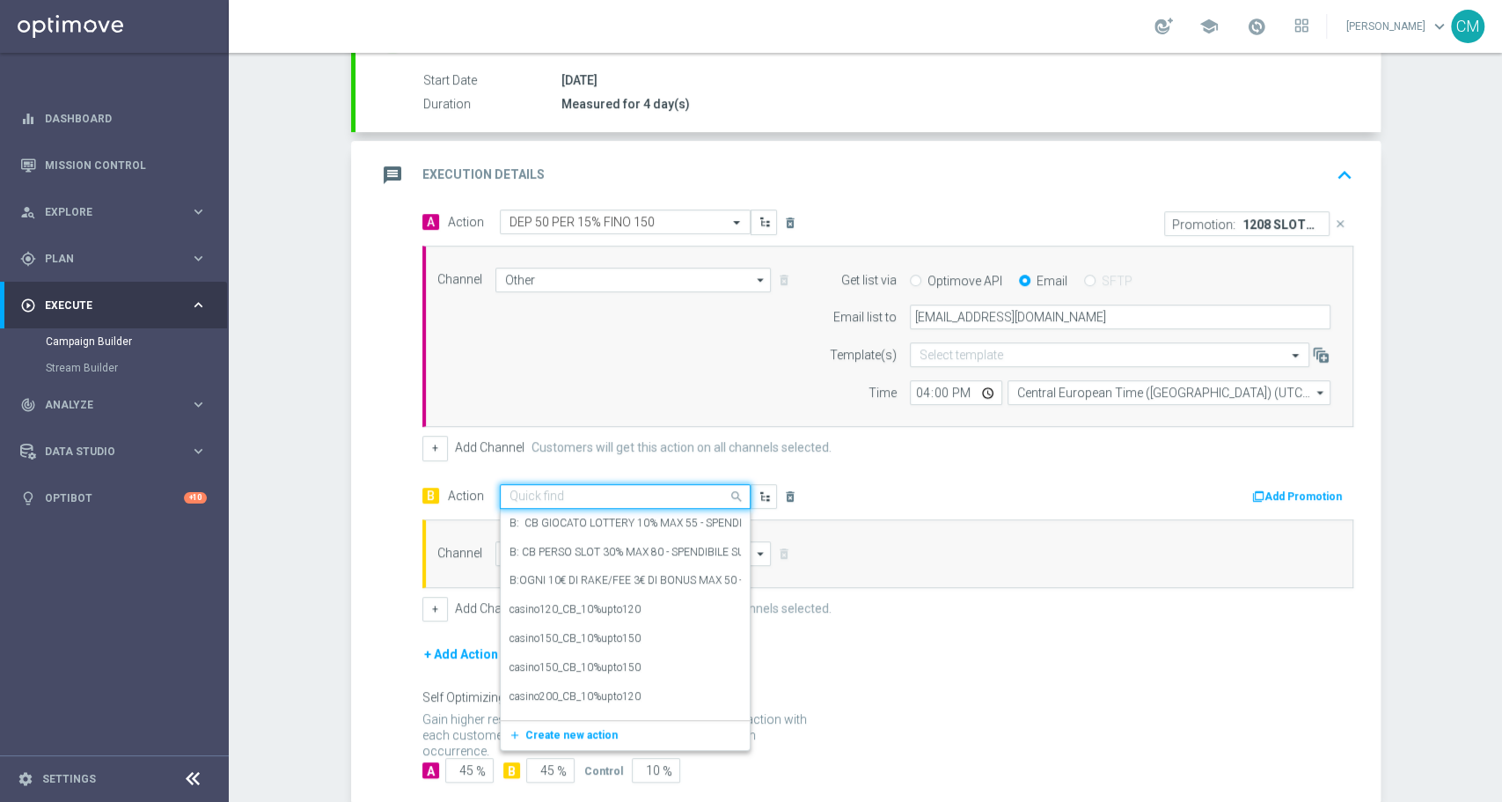
paste input "DEP 10 PER 15% FINO 150"
type input "DEP 10 PER 15% FINO 150"
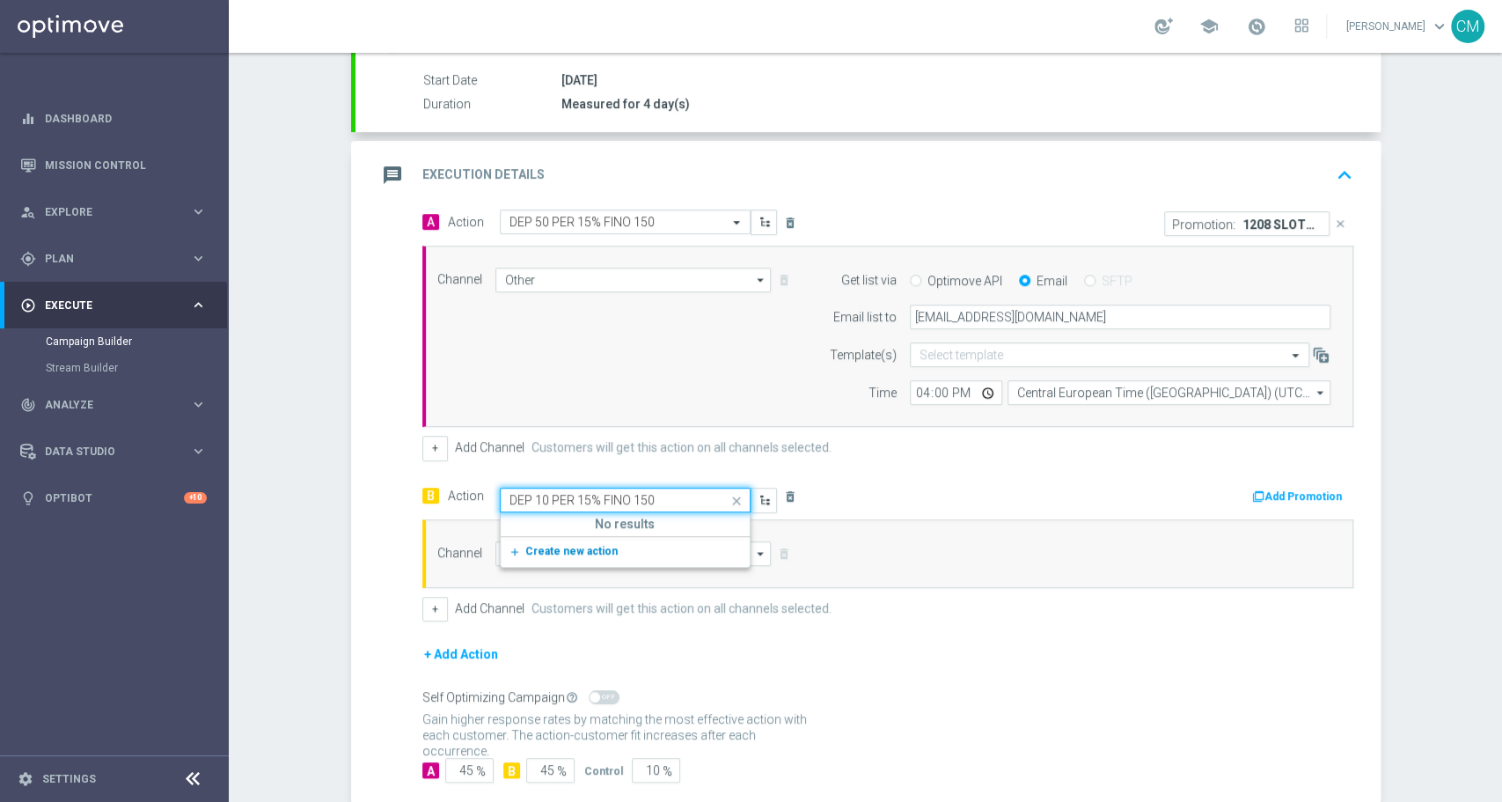
click at [571, 553] on span "Create new action" at bounding box center [571, 551] width 92 height 12
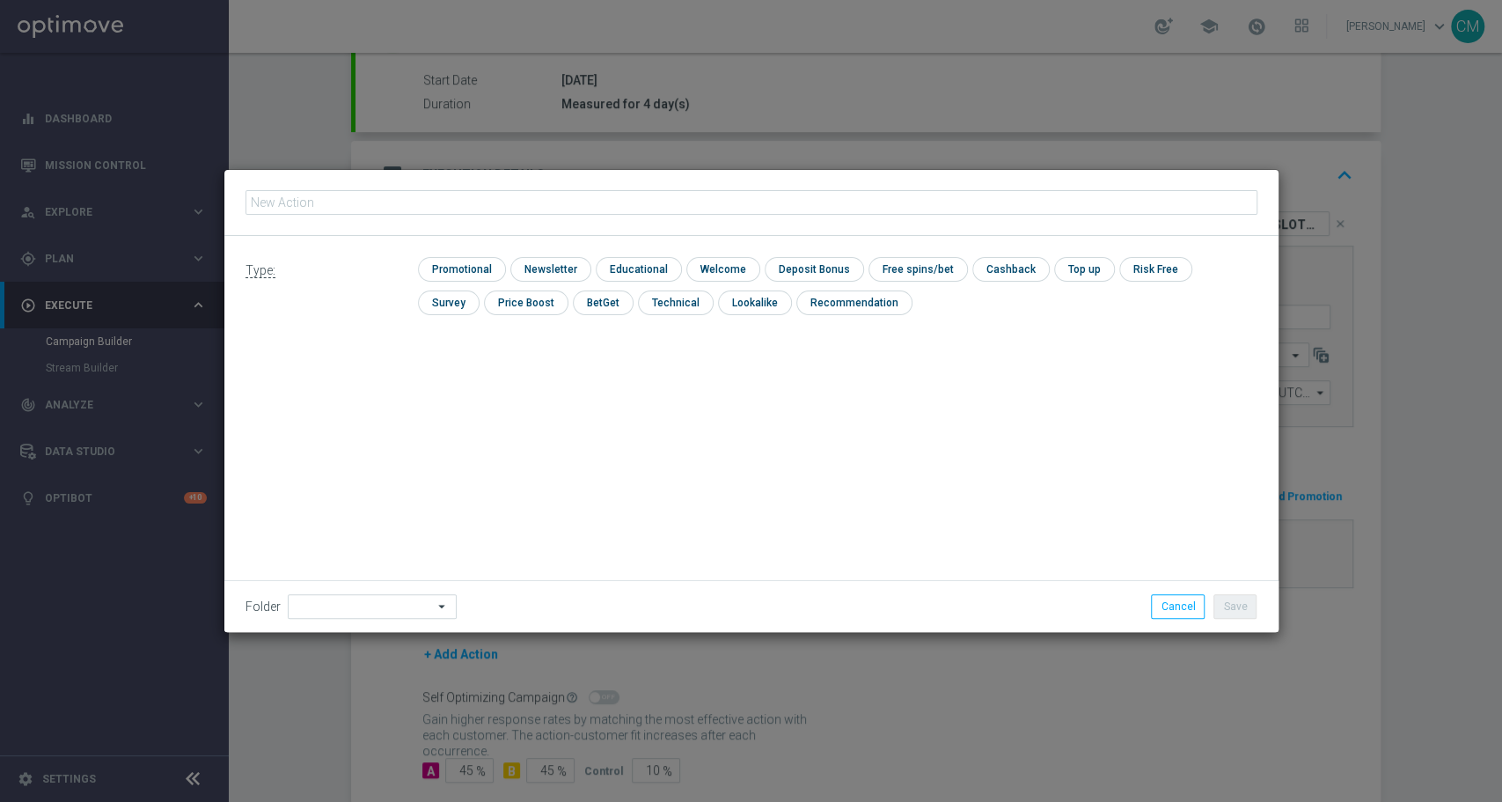
type input "DEP 10 PER 15% FINO 150"
click at [501, 360] on div "Type: check Promotional check Newsletter check Educational check Welcome check …" at bounding box center [751, 434] width 1054 height 396
click at [457, 263] on input "checkbox" at bounding box center [460, 269] width 84 height 24
checkbox input "true"
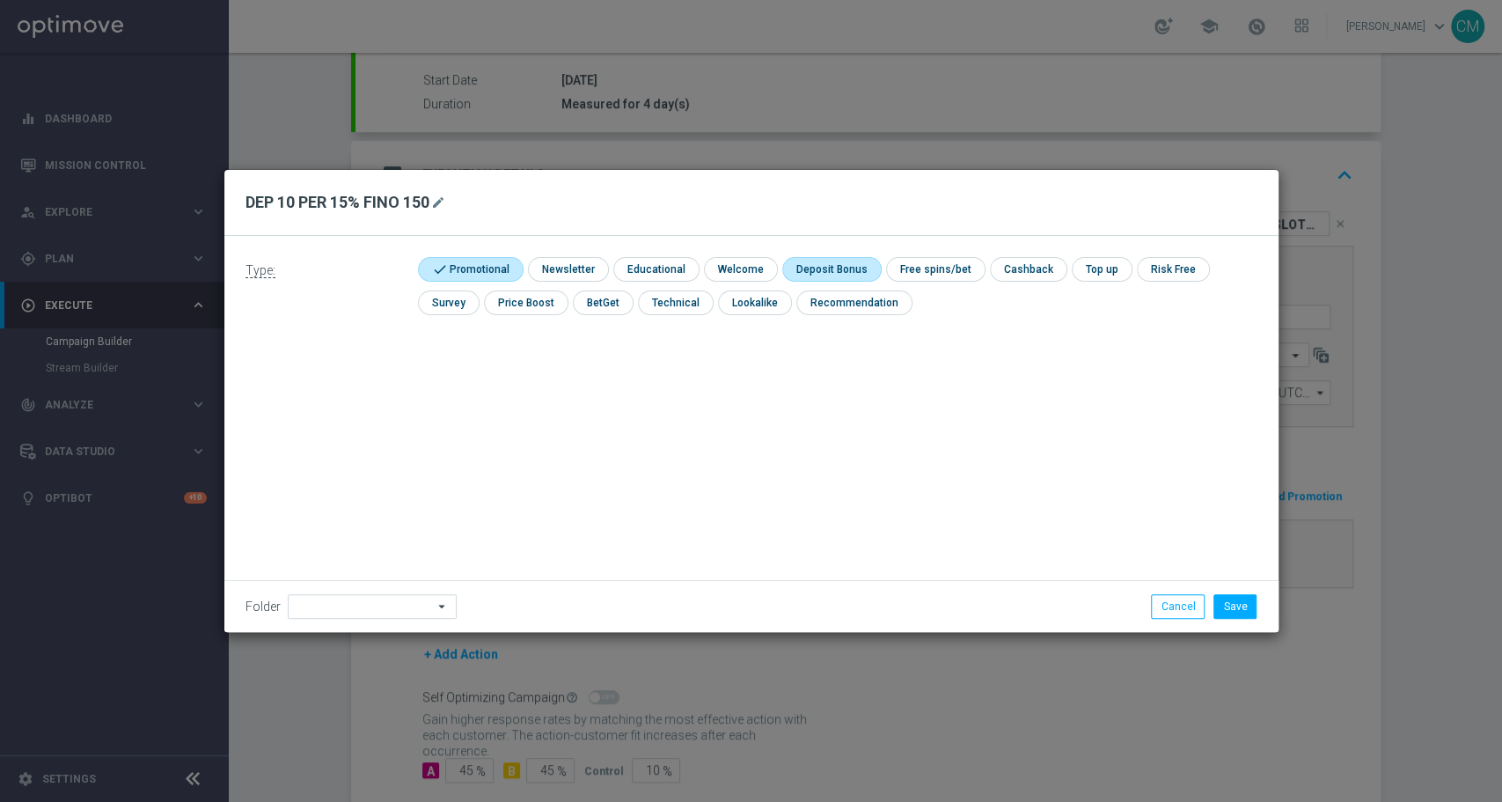
click at [852, 270] on input "checkbox" at bounding box center [829, 269] width 94 height 24
checkbox input "true"
click at [1258, 595] on li "Save" at bounding box center [1235, 606] width 52 height 25
click at [1244, 597] on button "Save" at bounding box center [1235, 606] width 43 height 25
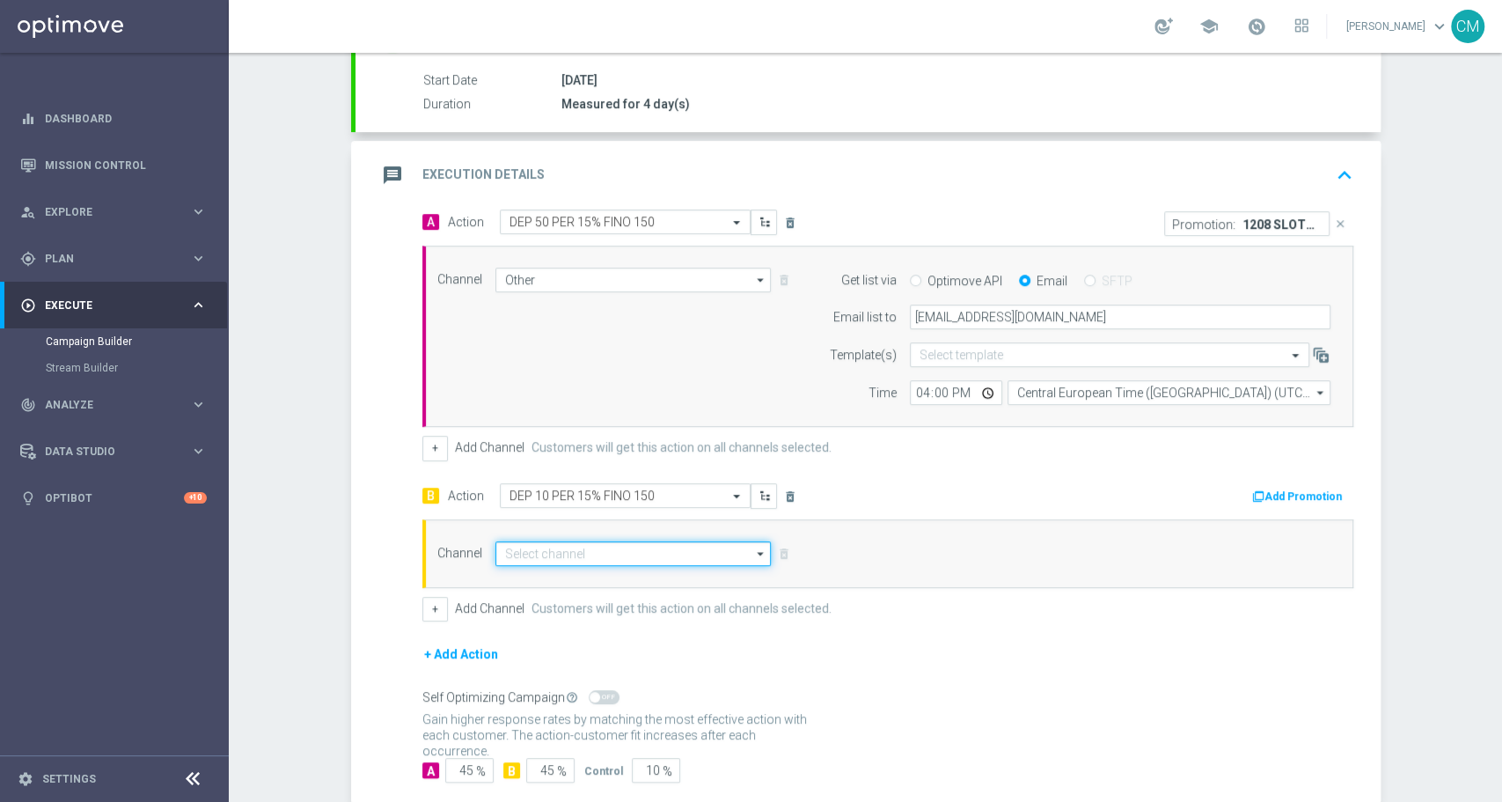
click at [661, 559] on input at bounding box center [633, 553] width 276 height 25
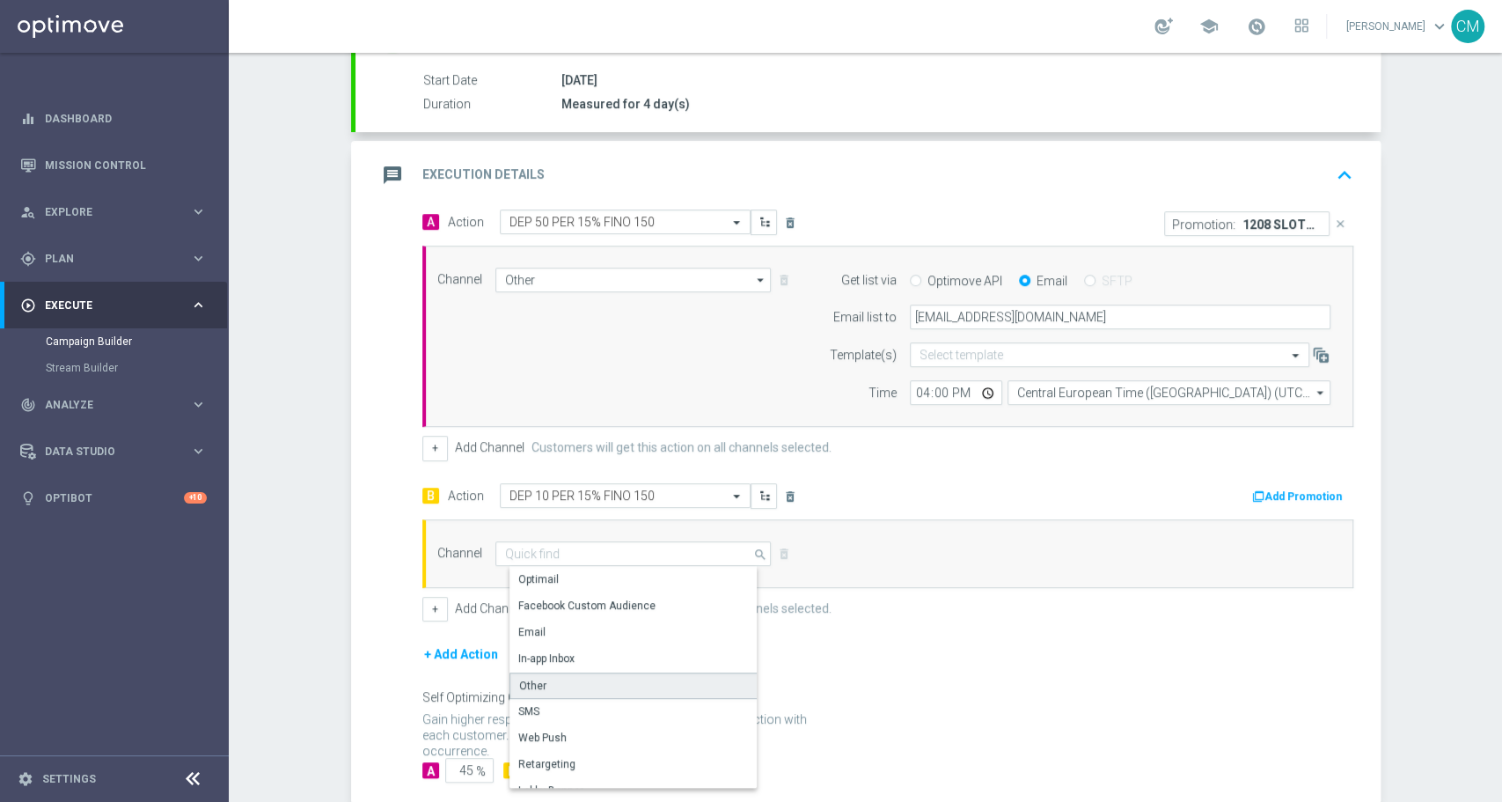
click at [576, 683] on div "Other" at bounding box center [641, 685] width 262 height 26
type input "Other"
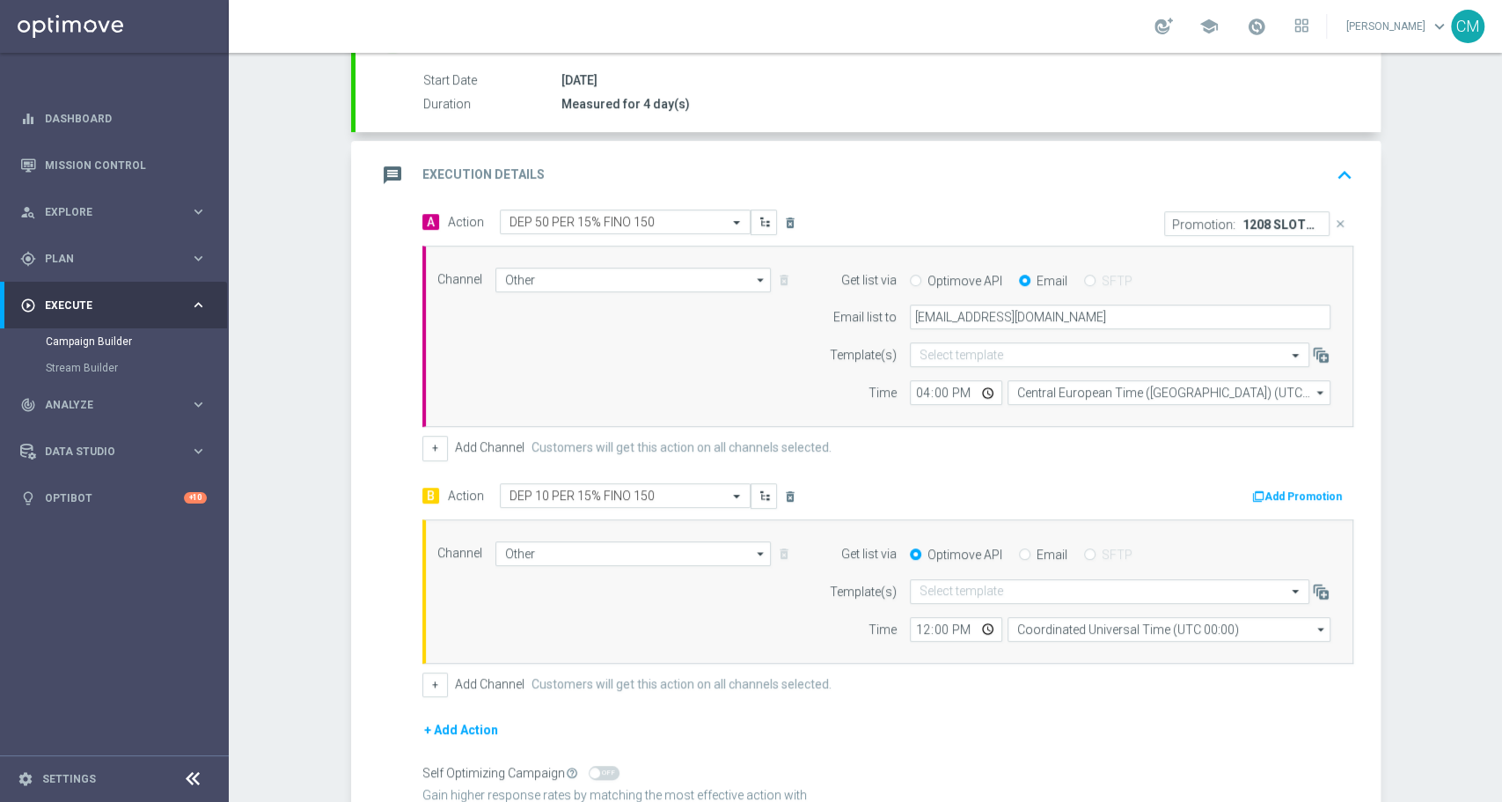
click at [1285, 495] on button "Add Promotion" at bounding box center [1300, 496] width 98 height 19
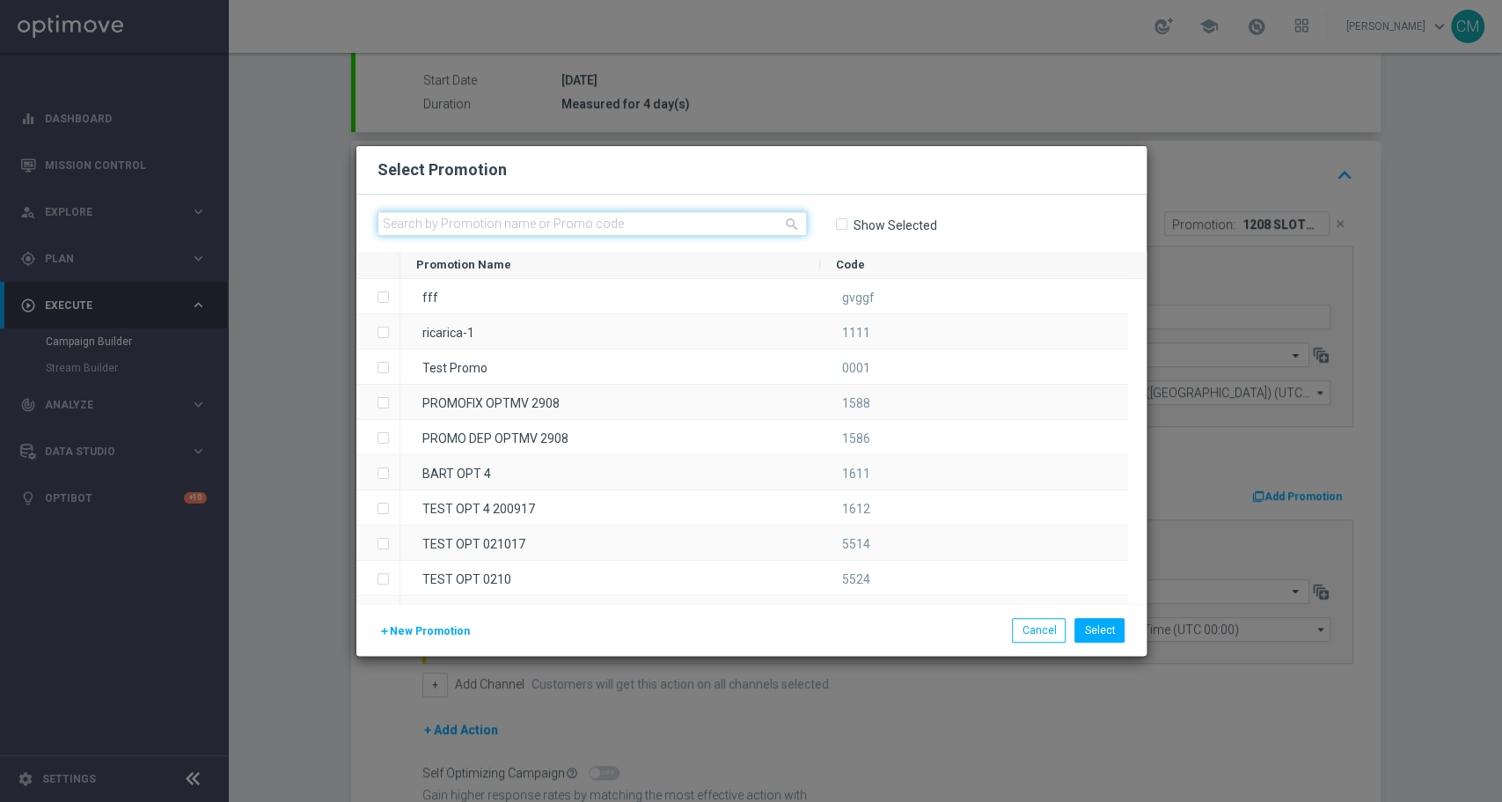
click at [576, 217] on input "text" at bounding box center [592, 223] width 429 height 25
paste input "1208 SLOTRIC GTB"
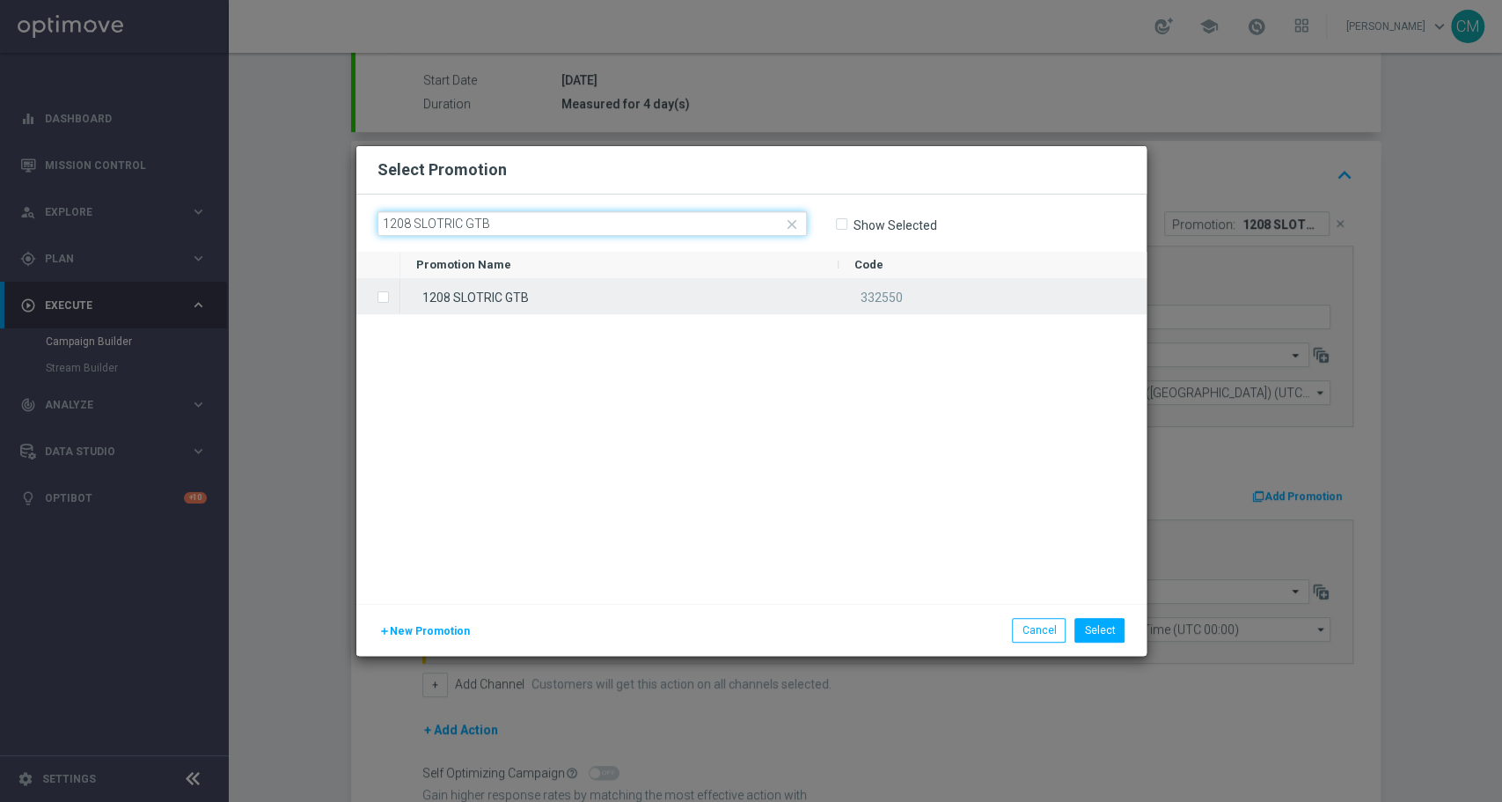
type input "1208 SLOTRIC GTB"
click at [577, 291] on div "1208 SLOTRIC GTB" at bounding box center [619, 296] width 438 height 34
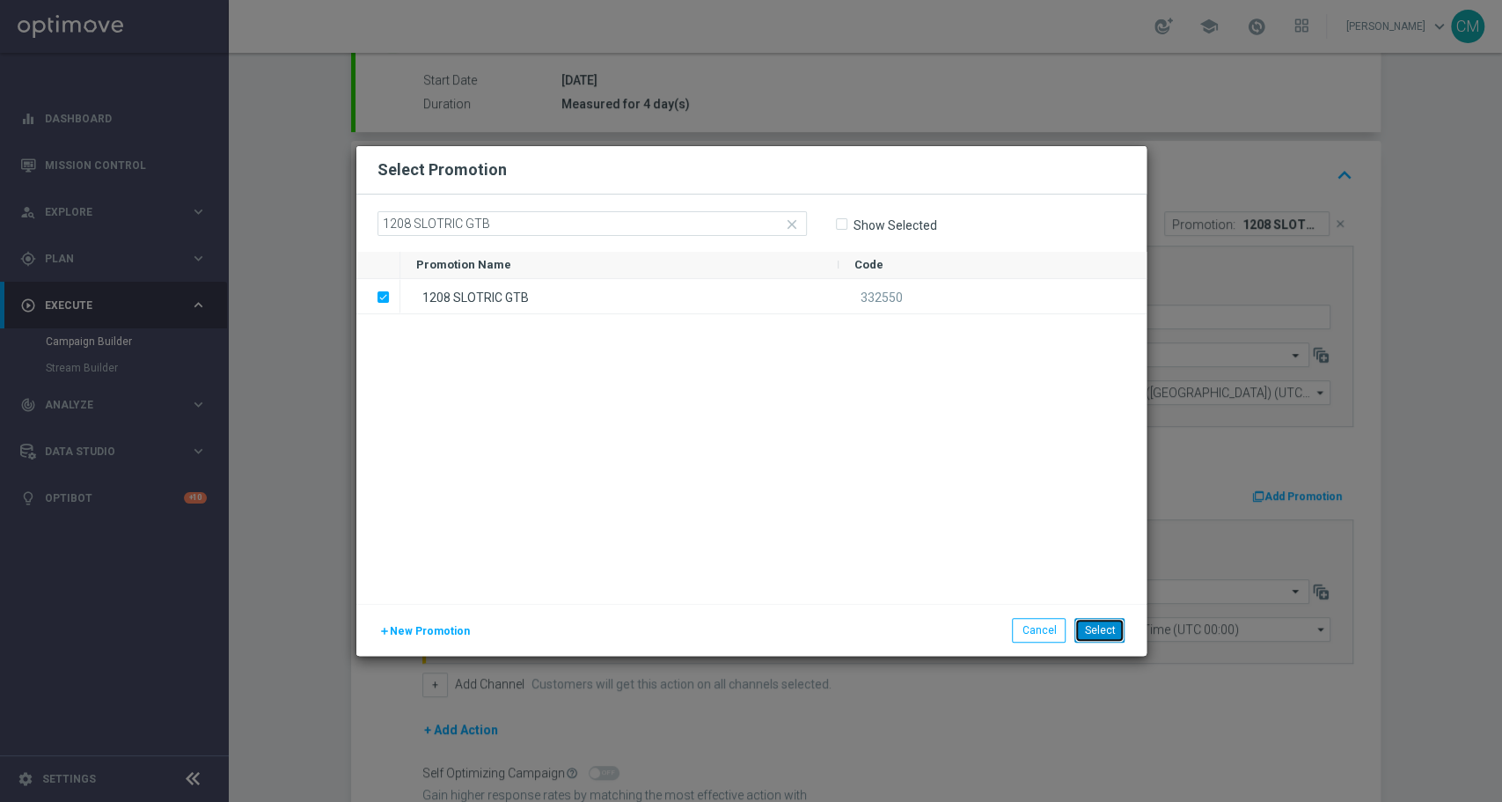
click at [1110, 635] on button "Select" at bounding box center [1099, 630] width 50 height 25
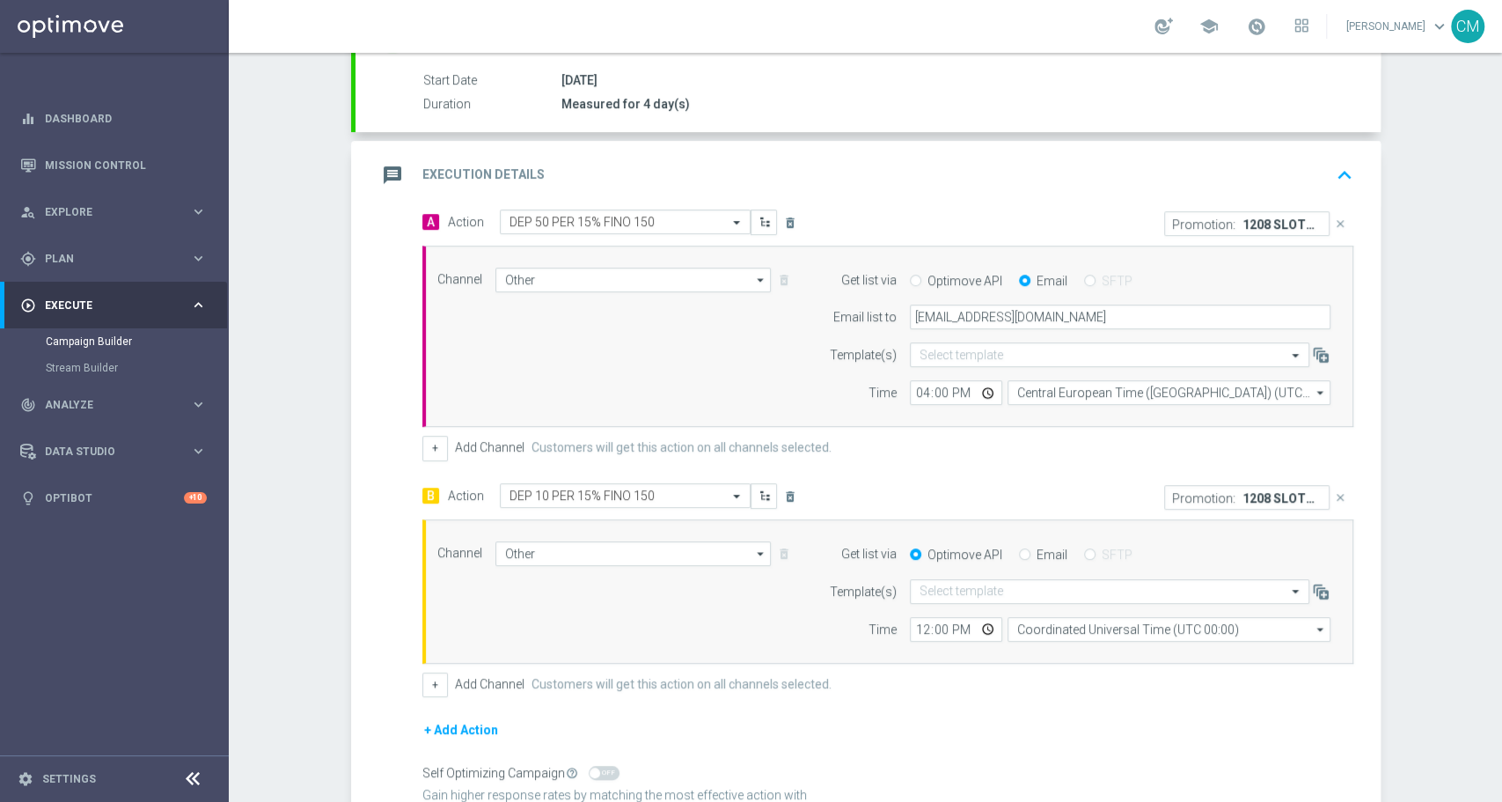
click at [1019, 550] on input "Email" at bounding box center [1024, 555] width 11 height 11
radio input "true"
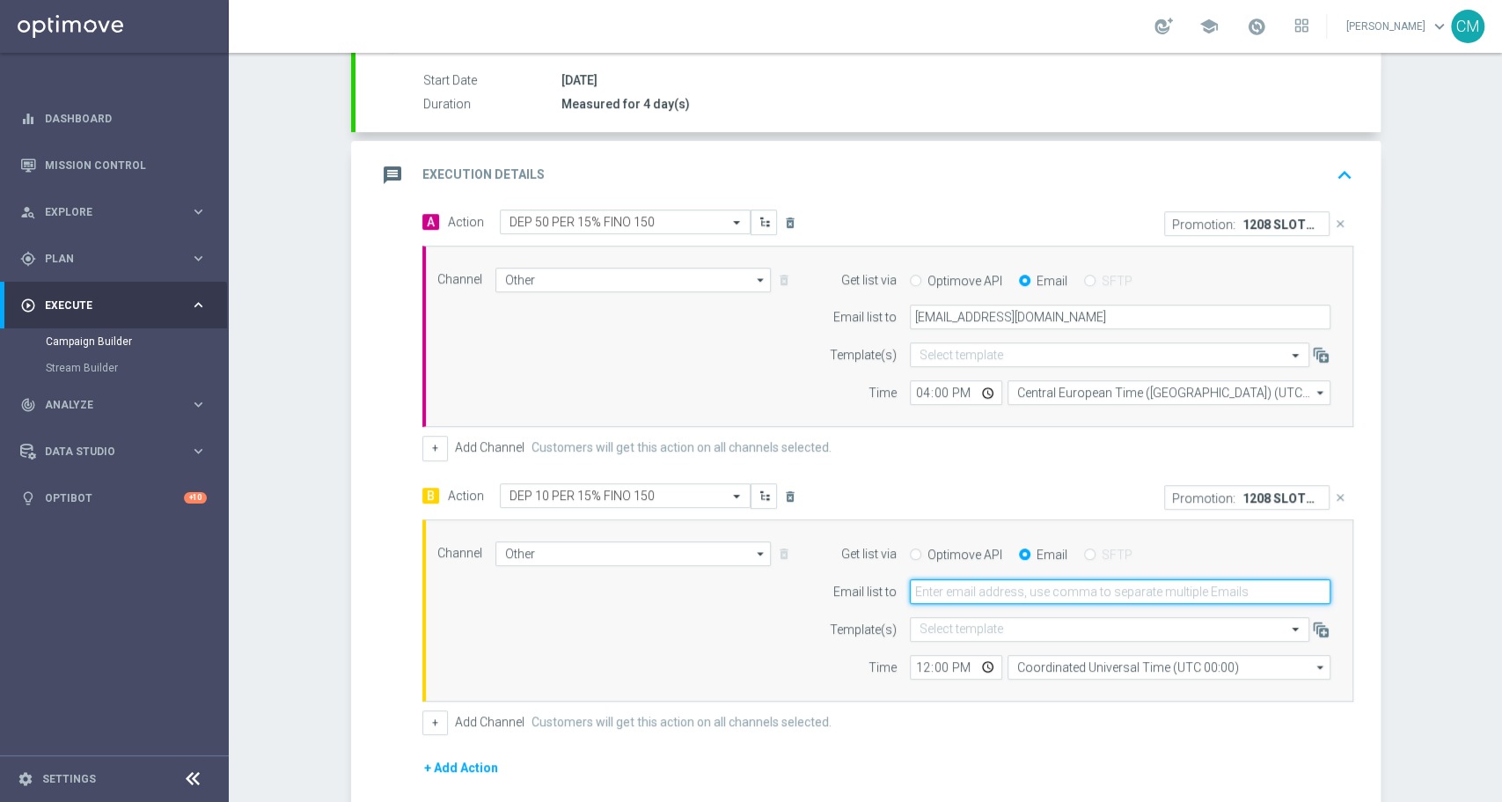
click at [962, 590] on input "email" at bounding box center [1120, 591] width 421 height 25
type input "radina.yordanova@sisal.it"
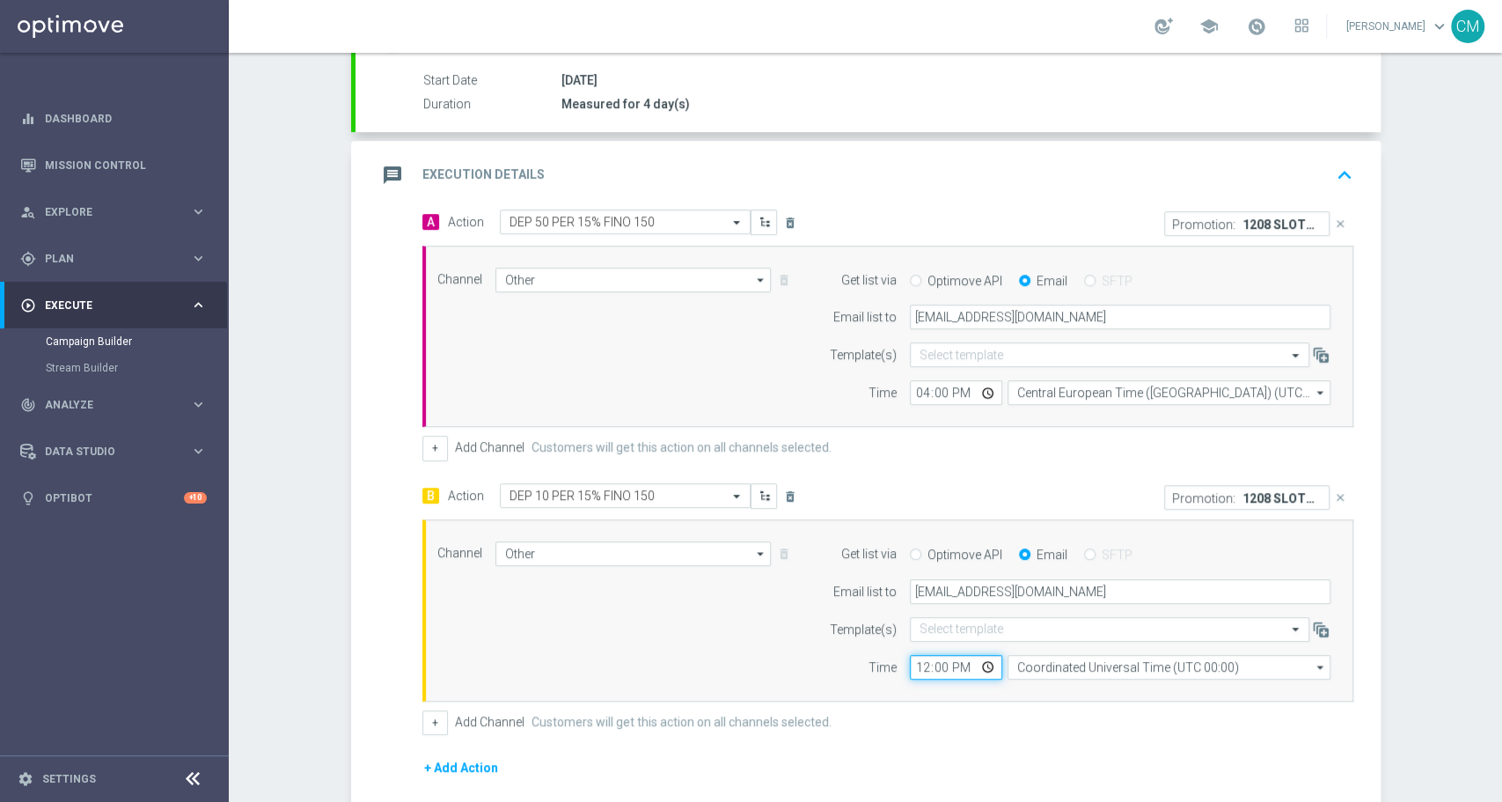
click at [910, 662] on input "12:00" at bounding box center [956, 667] width 92 height 25
type input "16:00"
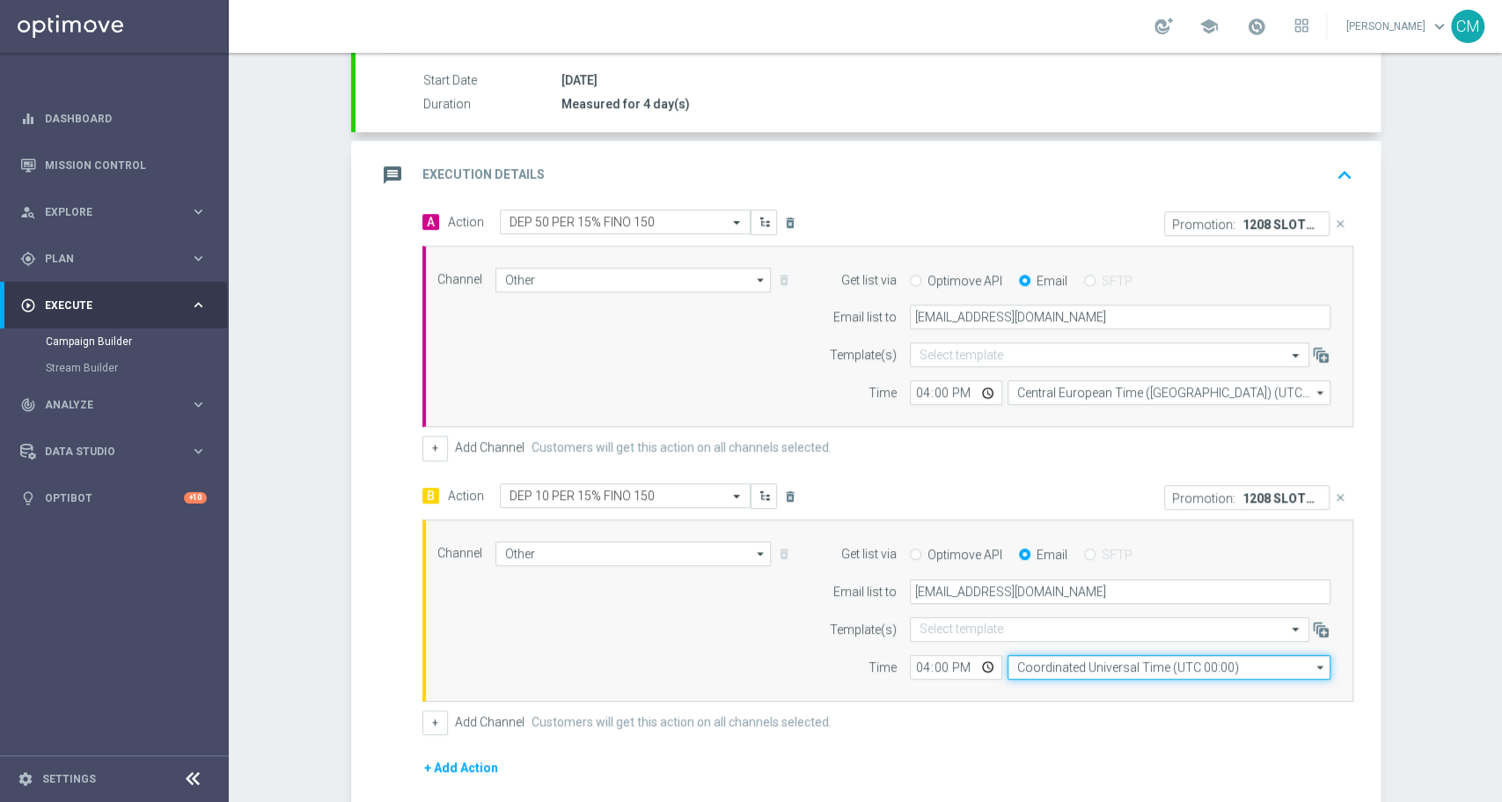
click at [1056, 671] on input "Coordinated Universal Time (UTC 00:00)" at bounding box center [1169, 667] width 323 height 25
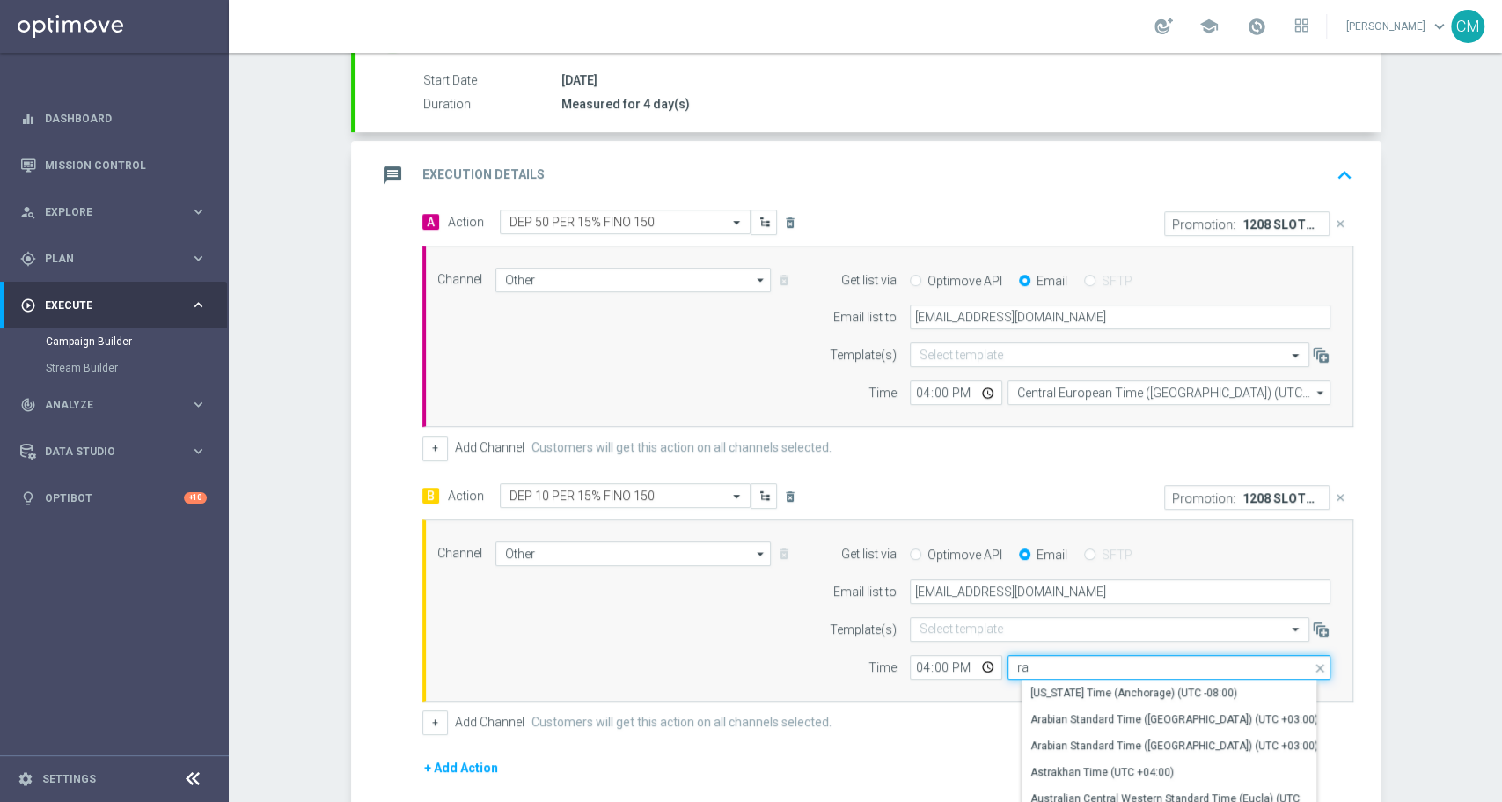
type input "r"
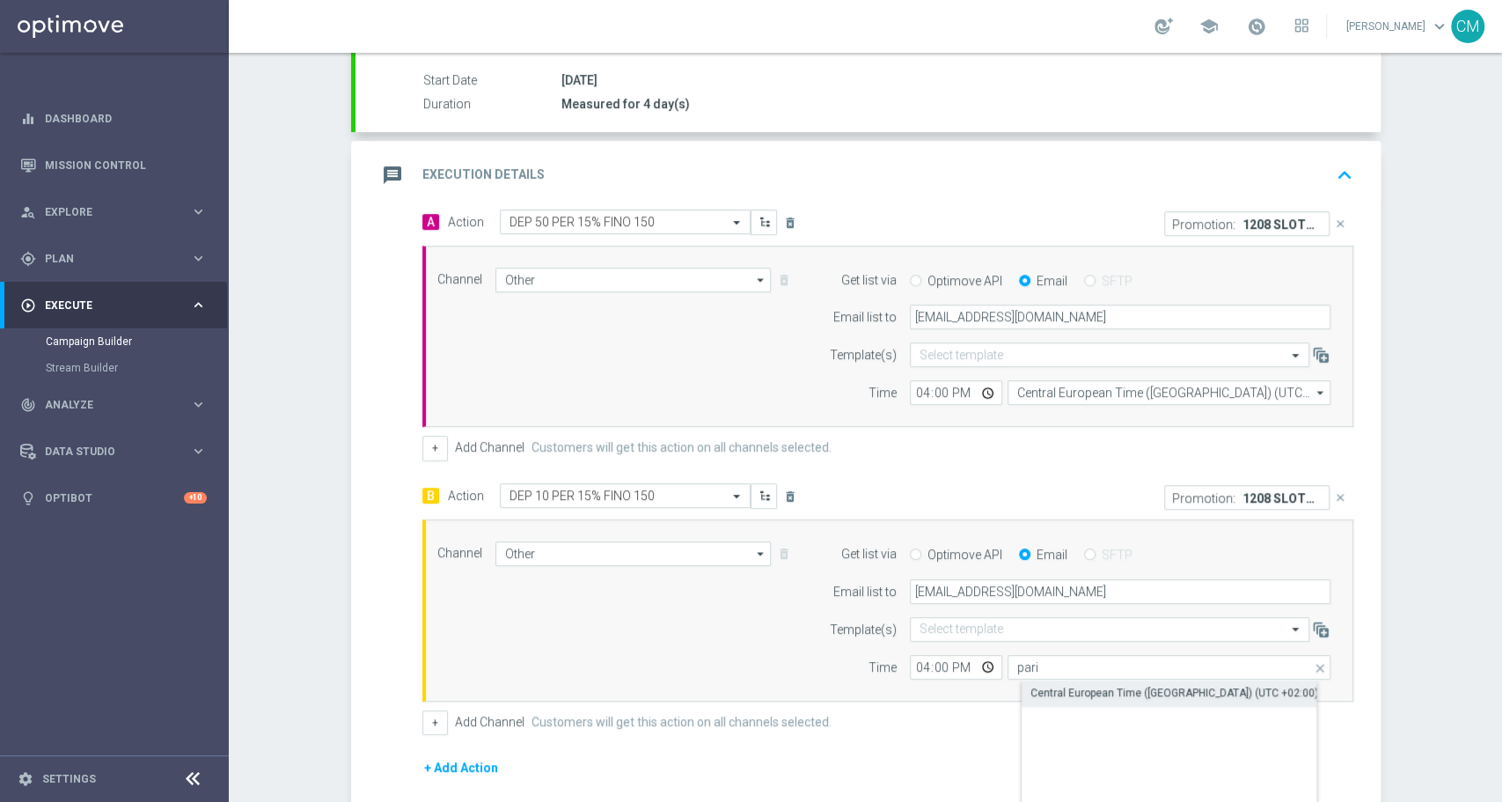
click at [1086, 686] on div "Central European Time (Paris) (UTC +02:00)" at bounding box center [1174, 693] width 288 height 16
type input "Central European Time (Paris) (UTC +02:00)"
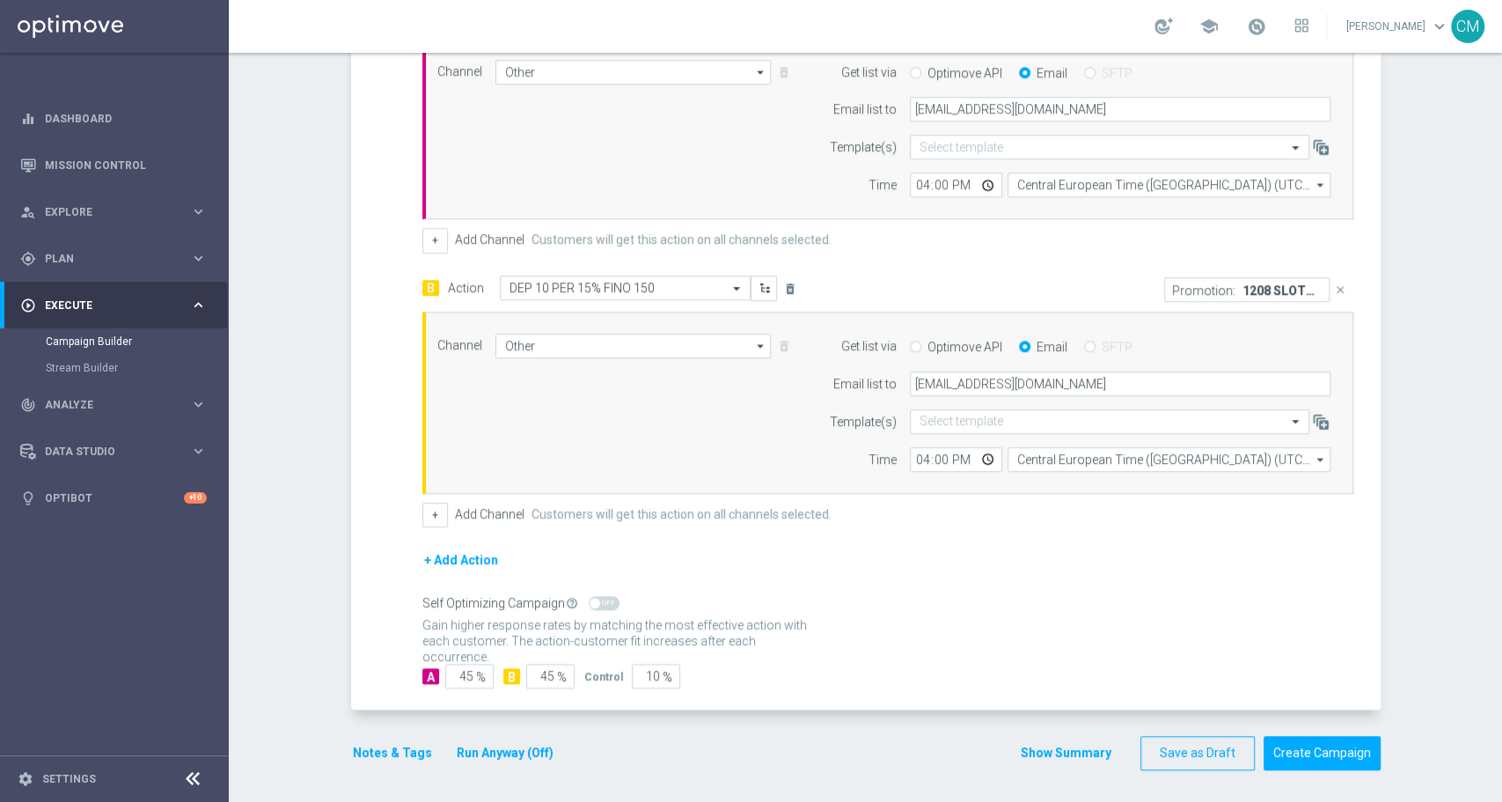
click at [1037, 753] on button "Show Summary" at bounding box center [1066, 753] width 92 height 20
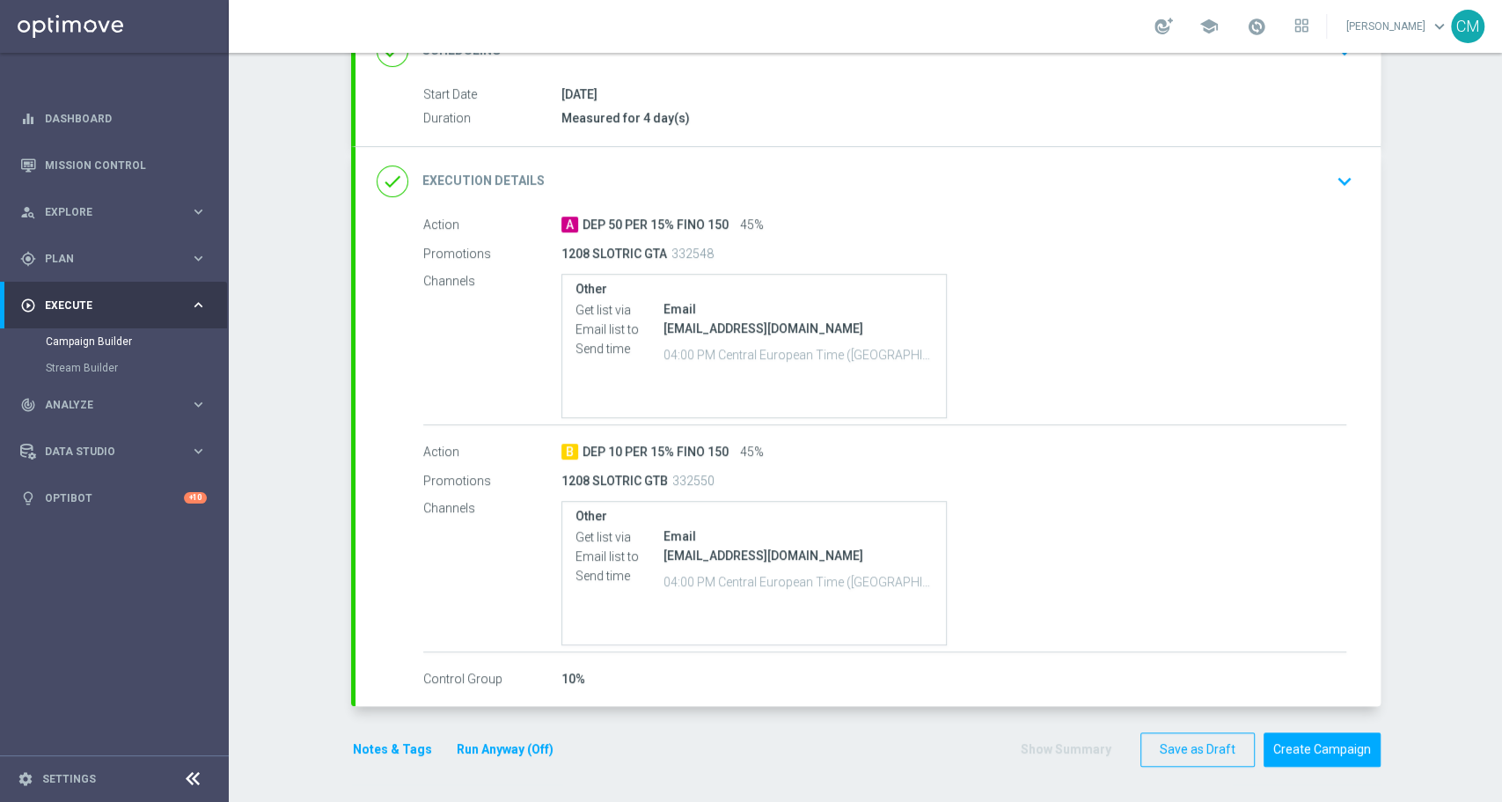
scroll to position [268, 0]
click at [703, 681] on div "10%" at bounding box center [953, 681] width 785 height 18
click at [1211, 172] on div "done Execution Details keyboard_arrow_down" at bounding box center [868, 183] width 983 height 33
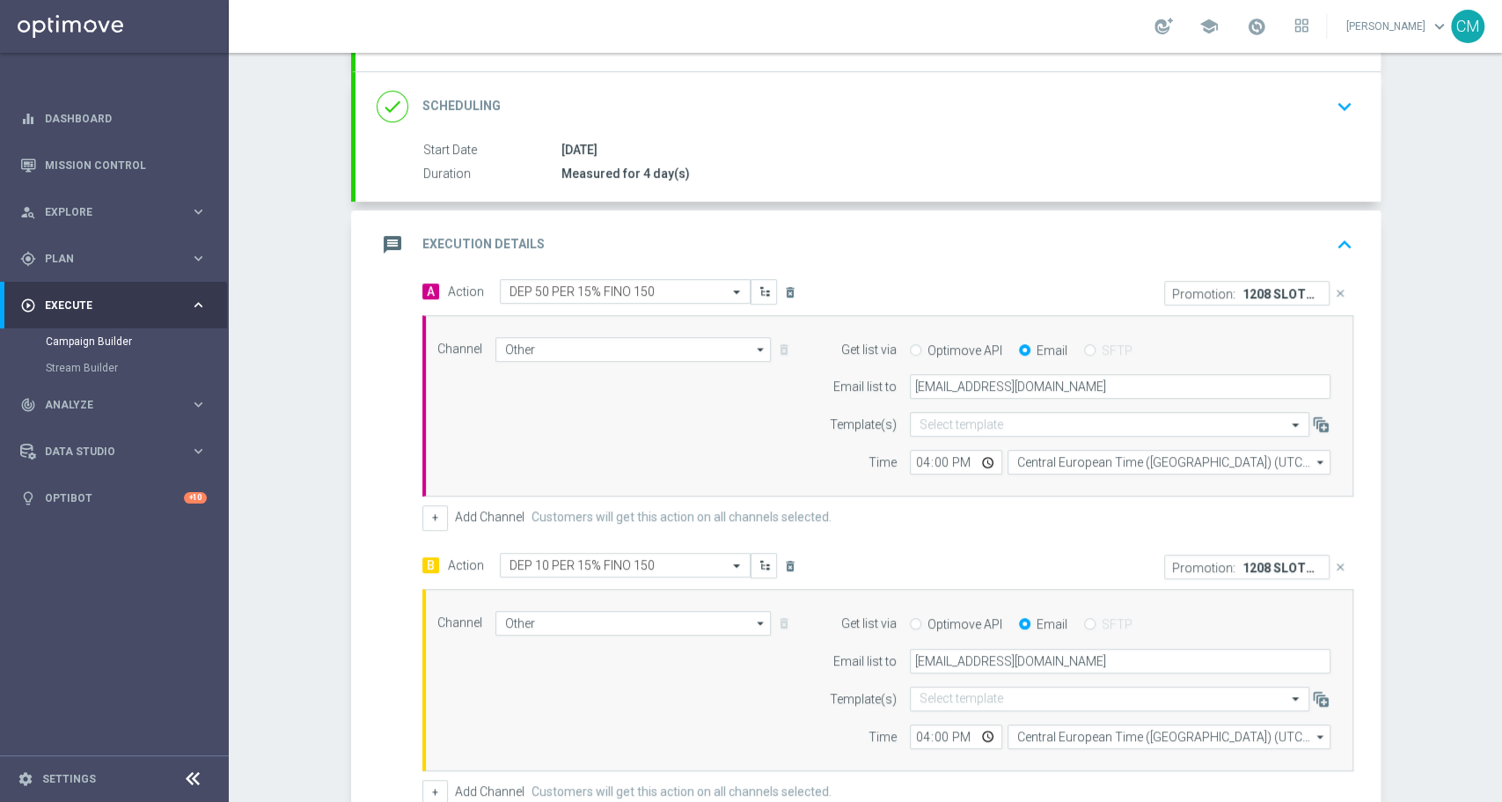
scroll to position [214, 0]
click at [873, 243] on div "message Execution Details keyboard_arrow_up" at bounding box center [868, 246] width 983 height 33
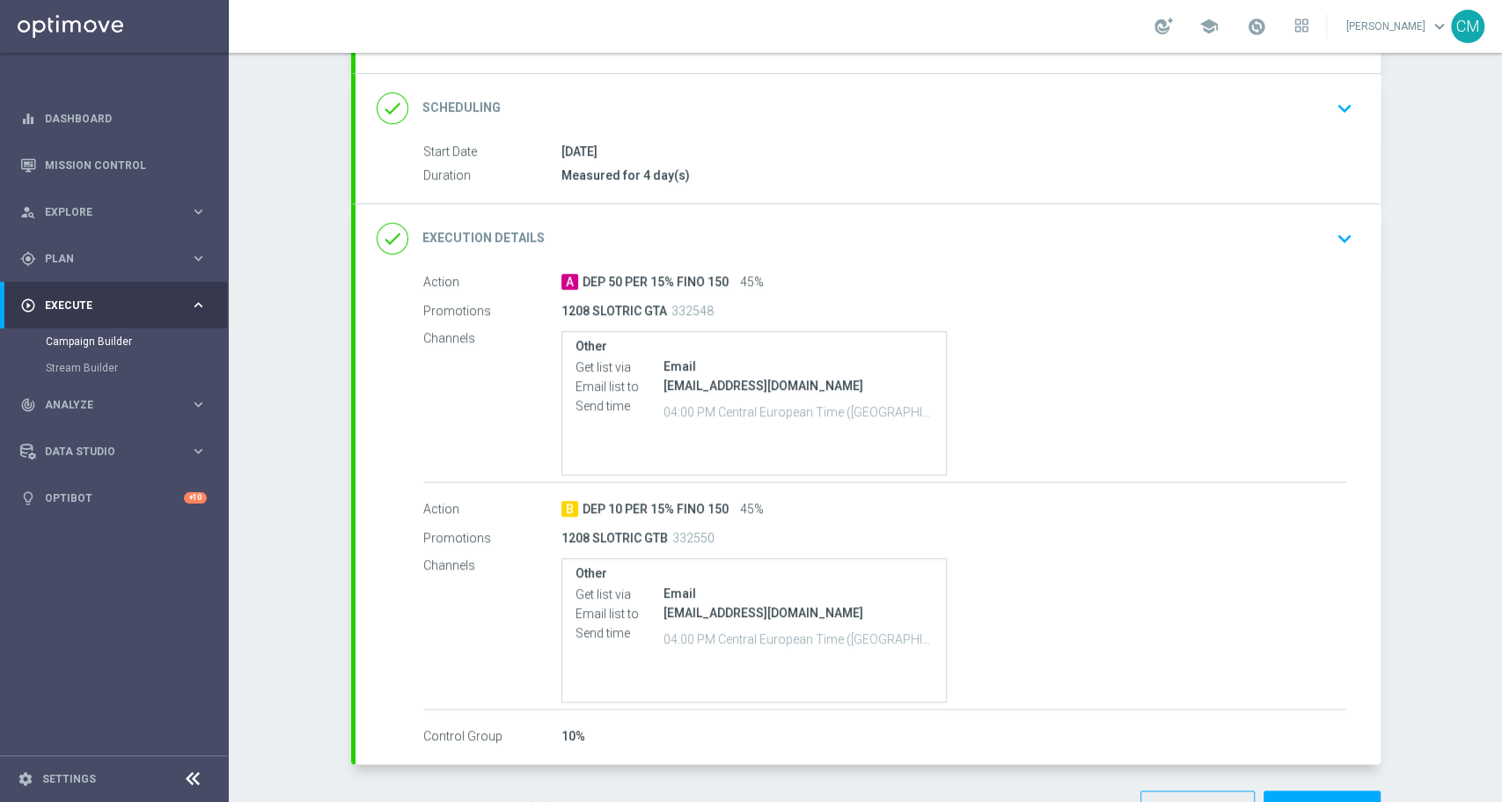
click at [975, 233] on div "done Execution Details keyboard_arrow_down" at bounding box center [868, 238] width 983 height 33
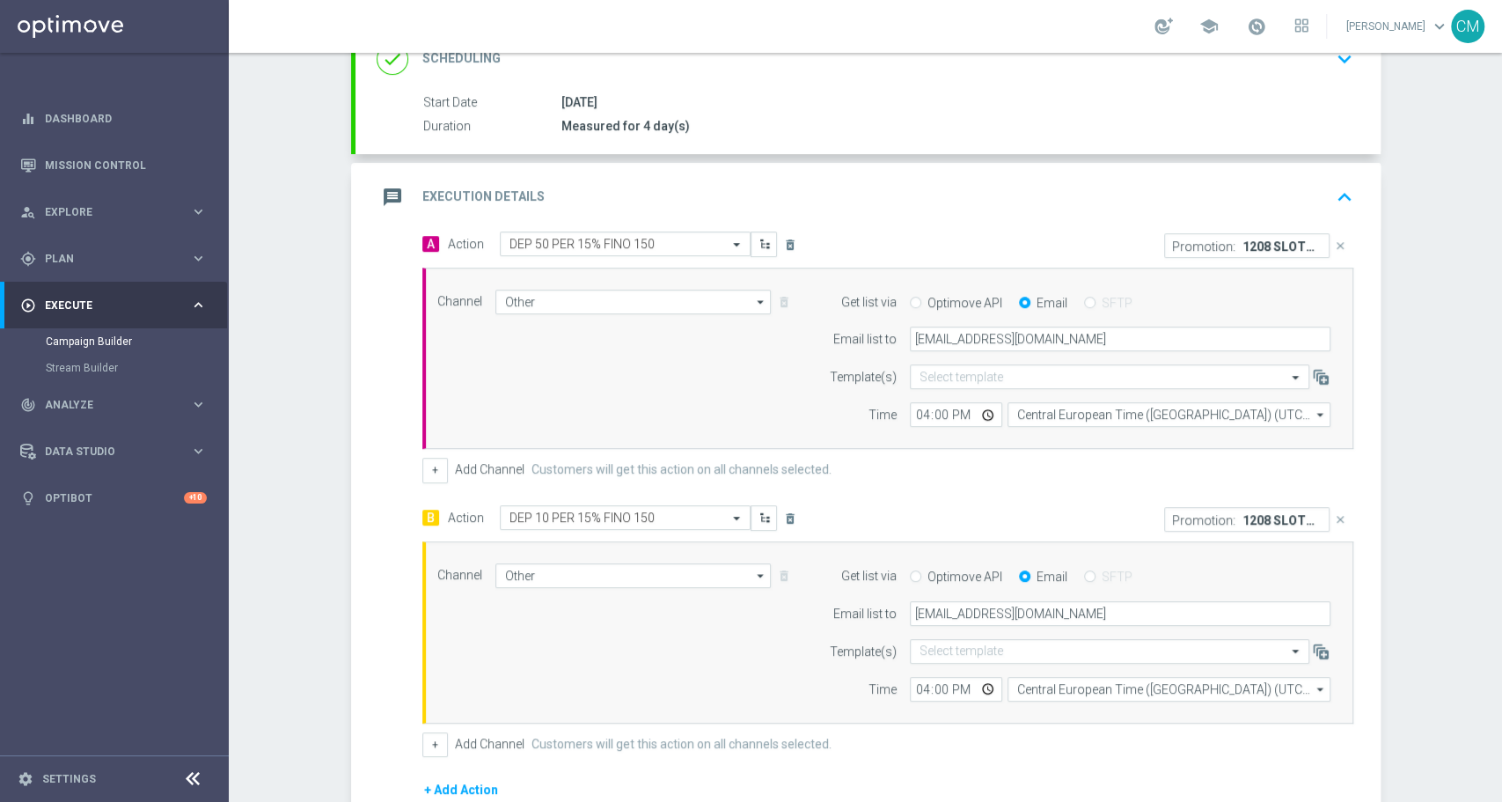
scroll to position [262, 0]
click at [422, 474] on button "+" at bounding box center [435, 470] width 26 height 25
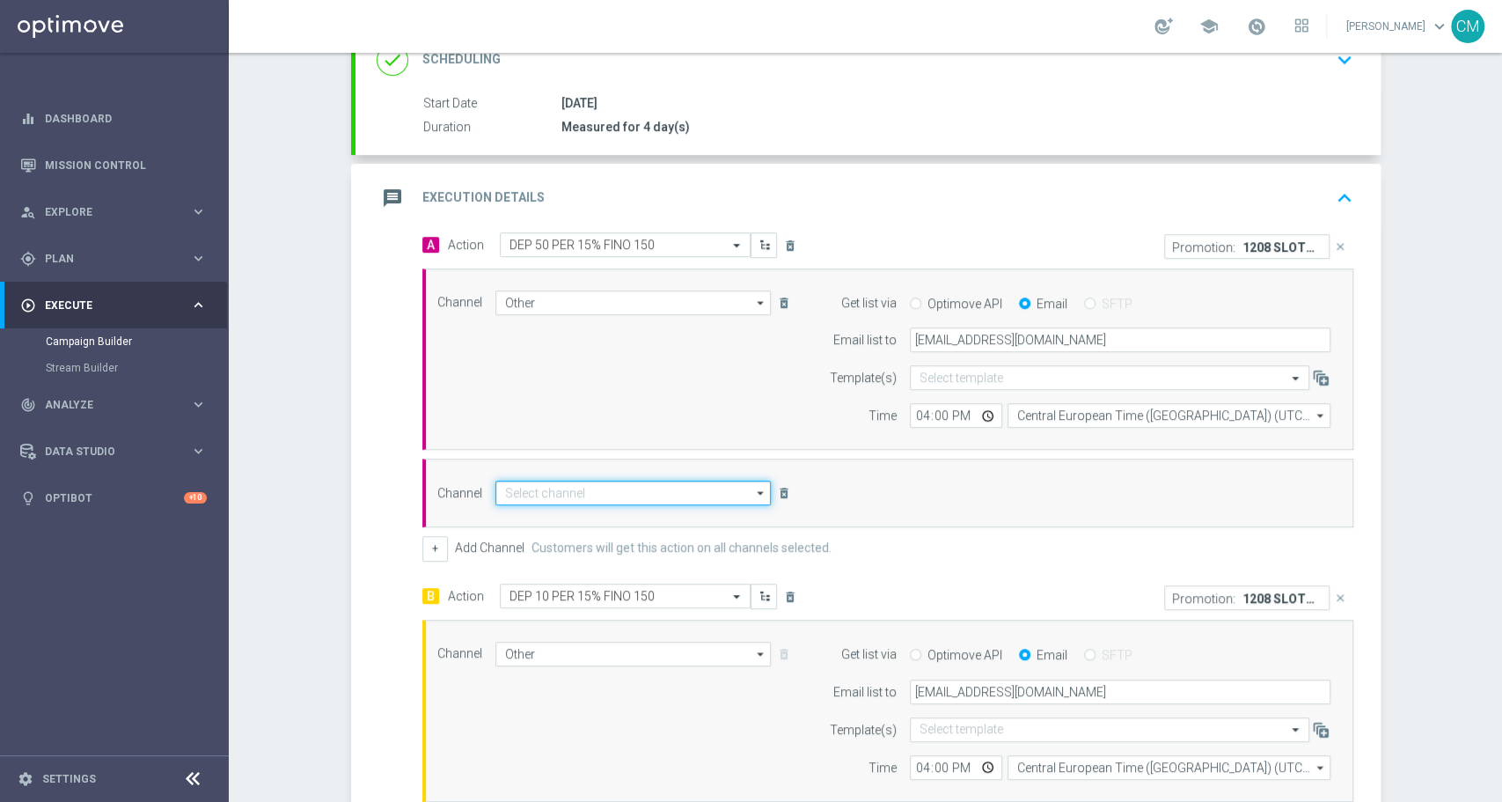
click at [573, 484] on input at bounding box center [633, 492] width 276 height 25
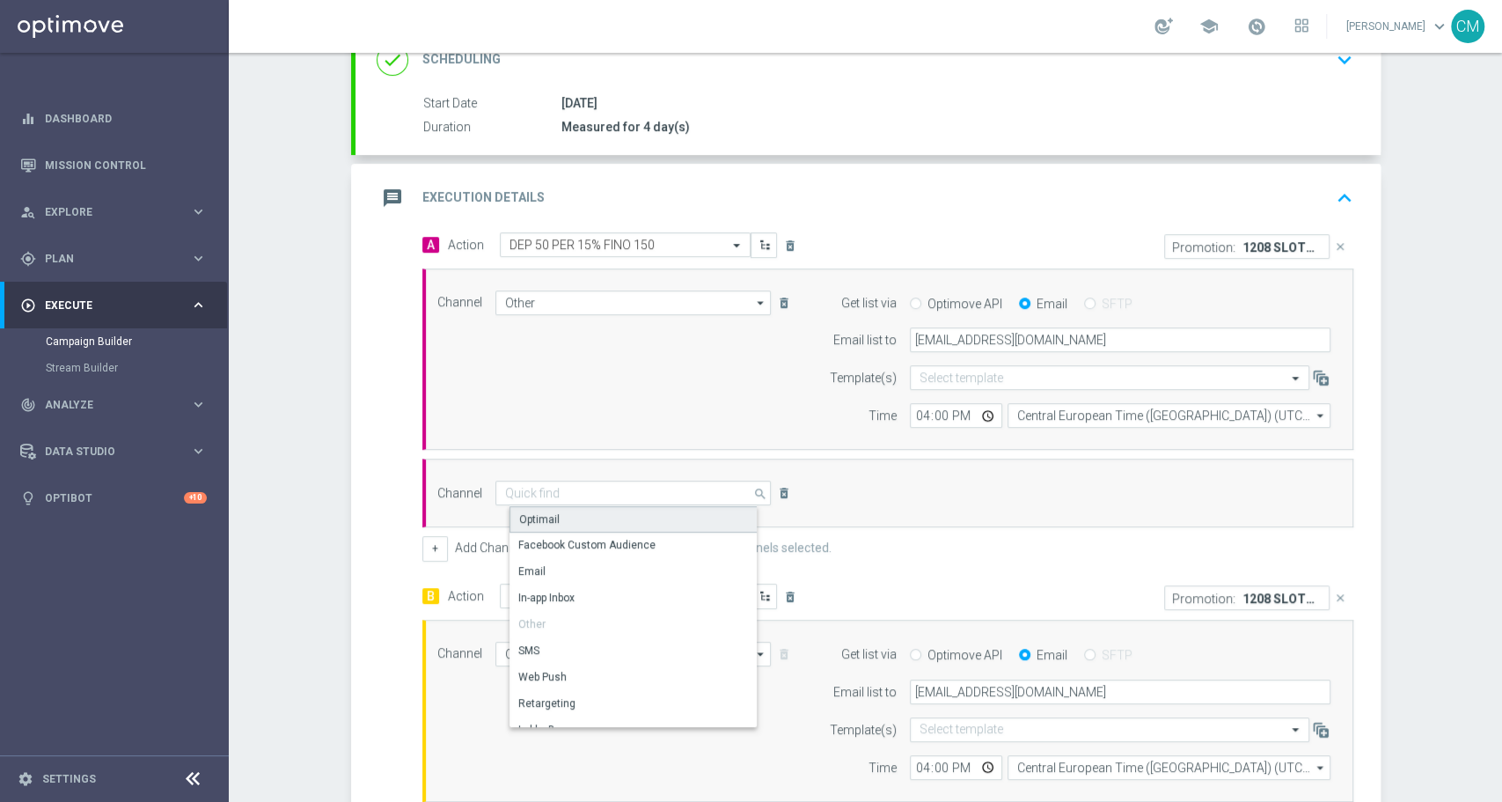
click at [566, 517] on div "Optimail" at bounding box center [641, 519] width 262 height 26
type input "Optimail"
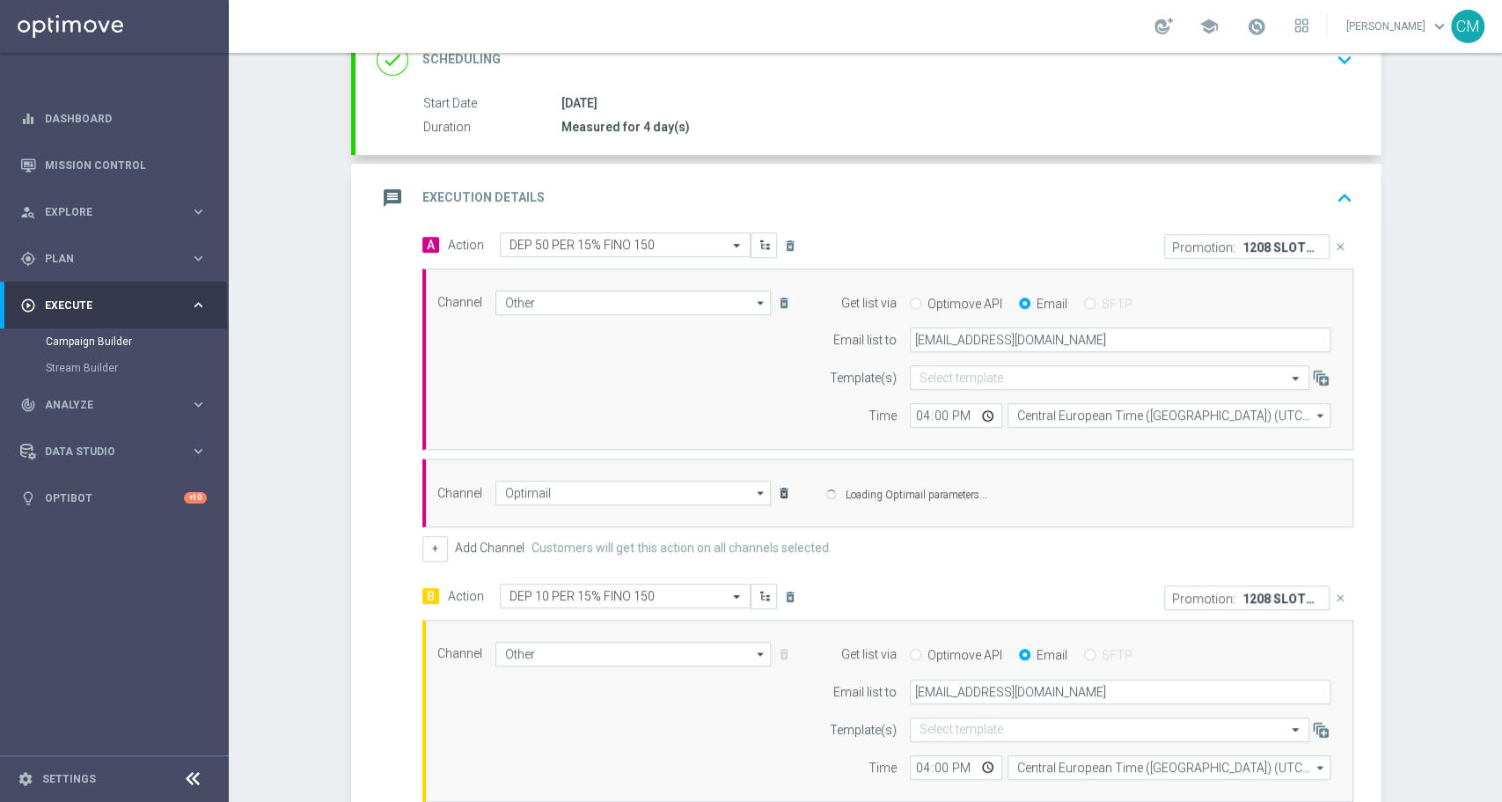
click at [777, 488] on icon "delete_forever" at bounding box center [784, 493] width 14 height 14
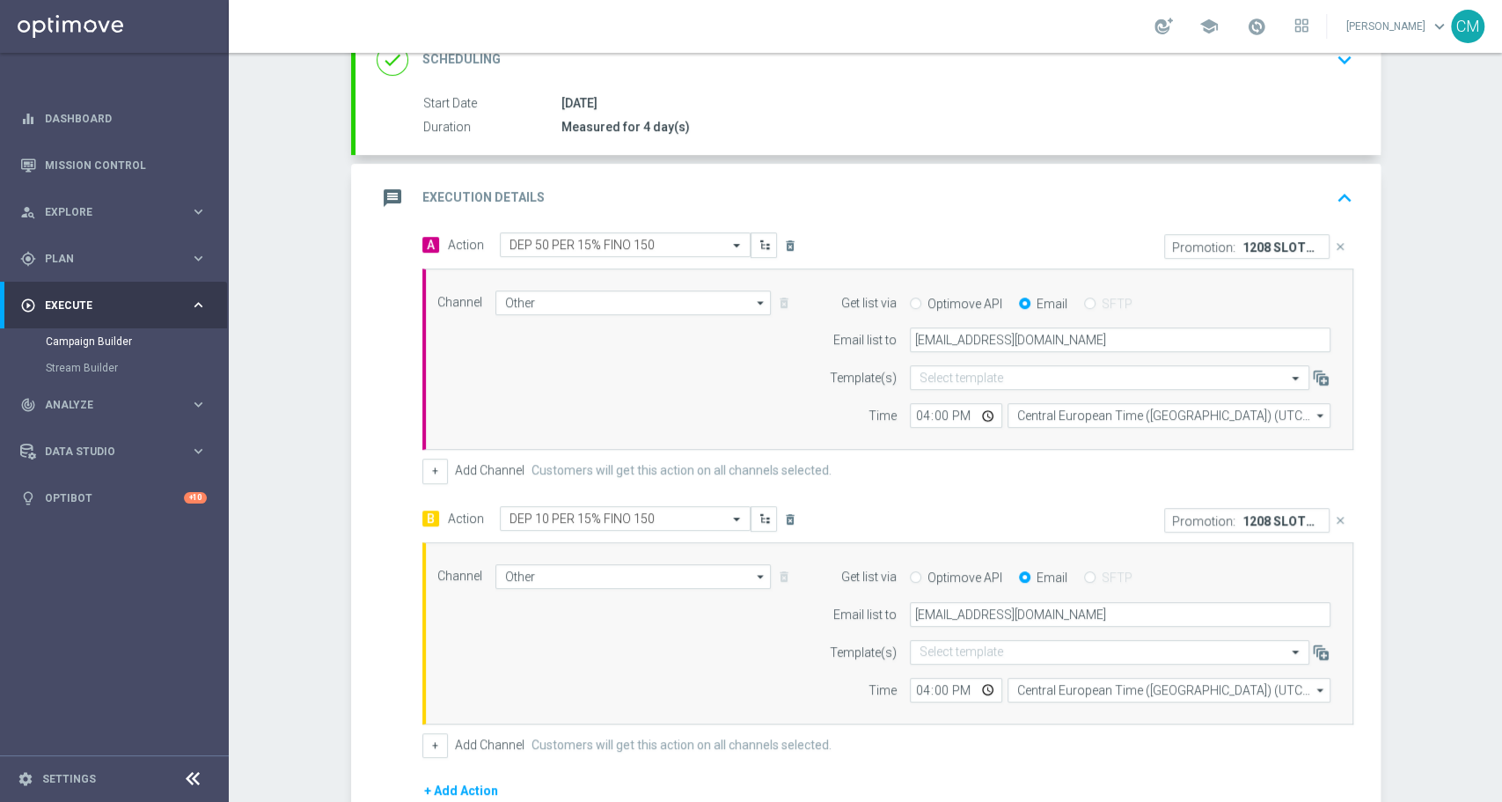
scroll to position [493, 0]
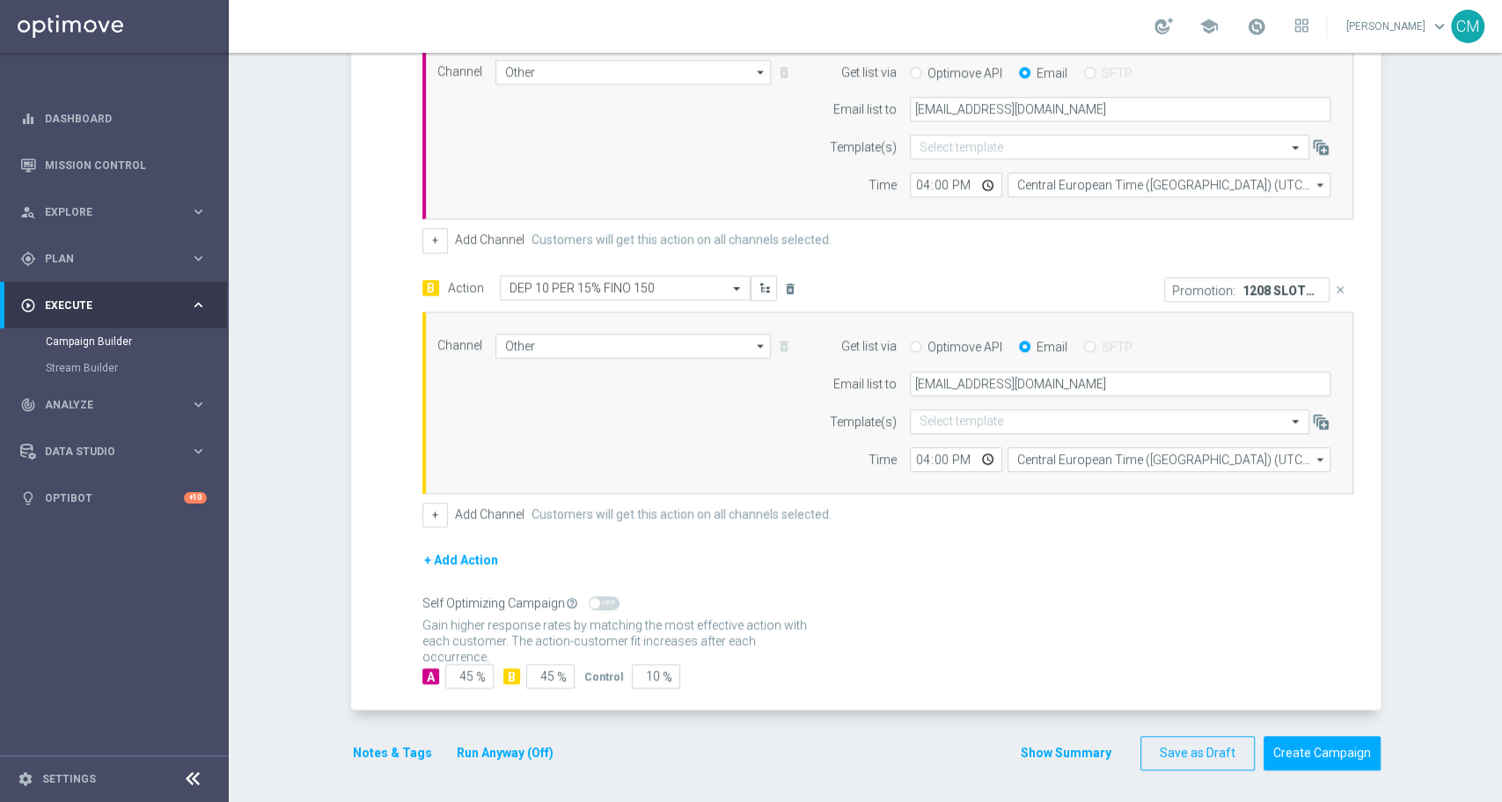
click at [1028, 743] on button "Show Summary" at bounding box center [1066, 753] width 92 height 20
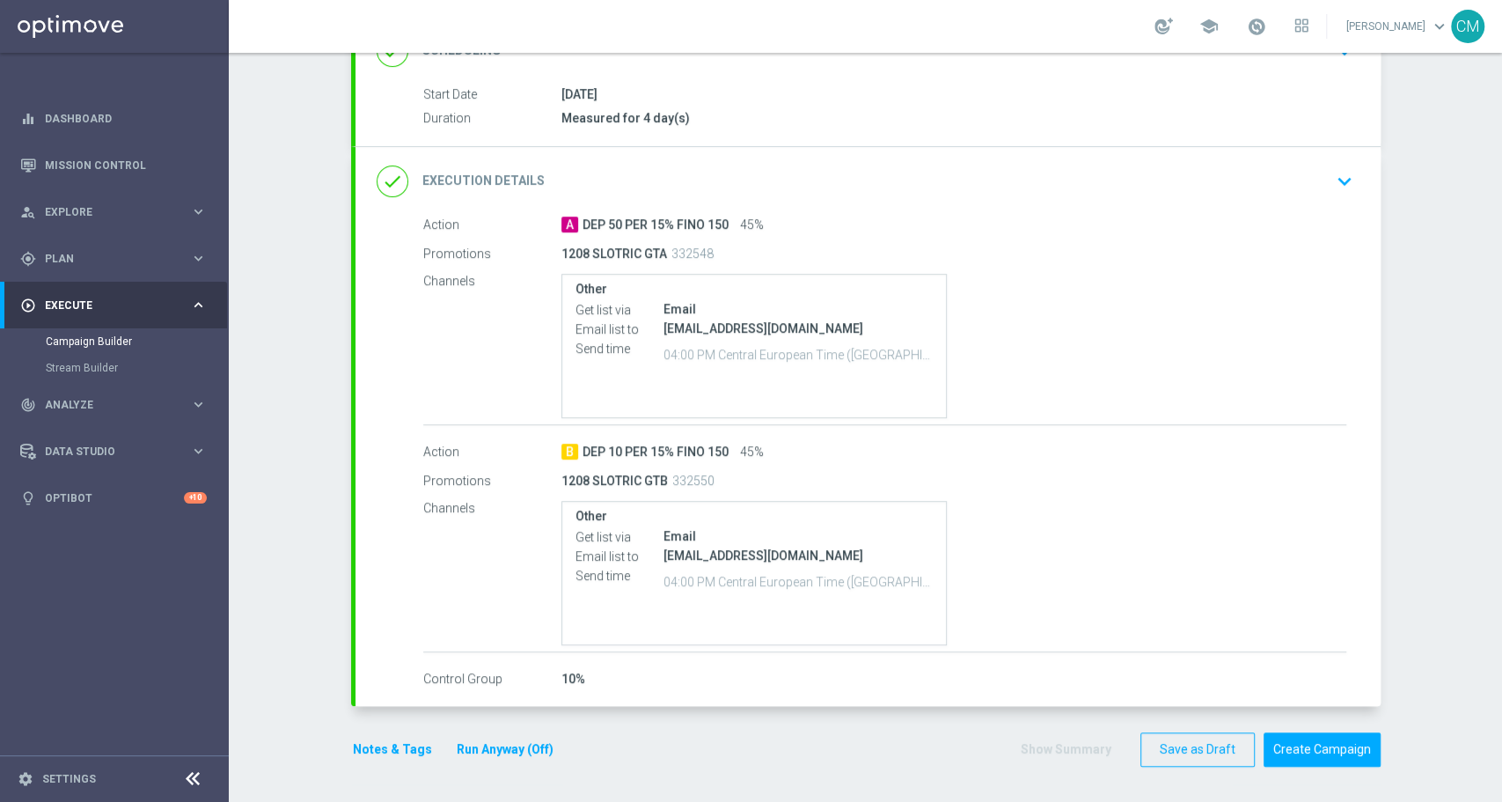
scroll to position [268, 0]
click at [379, 743] on button "Notes & Tags" at bounding box center [392, 753] width 83 height 22
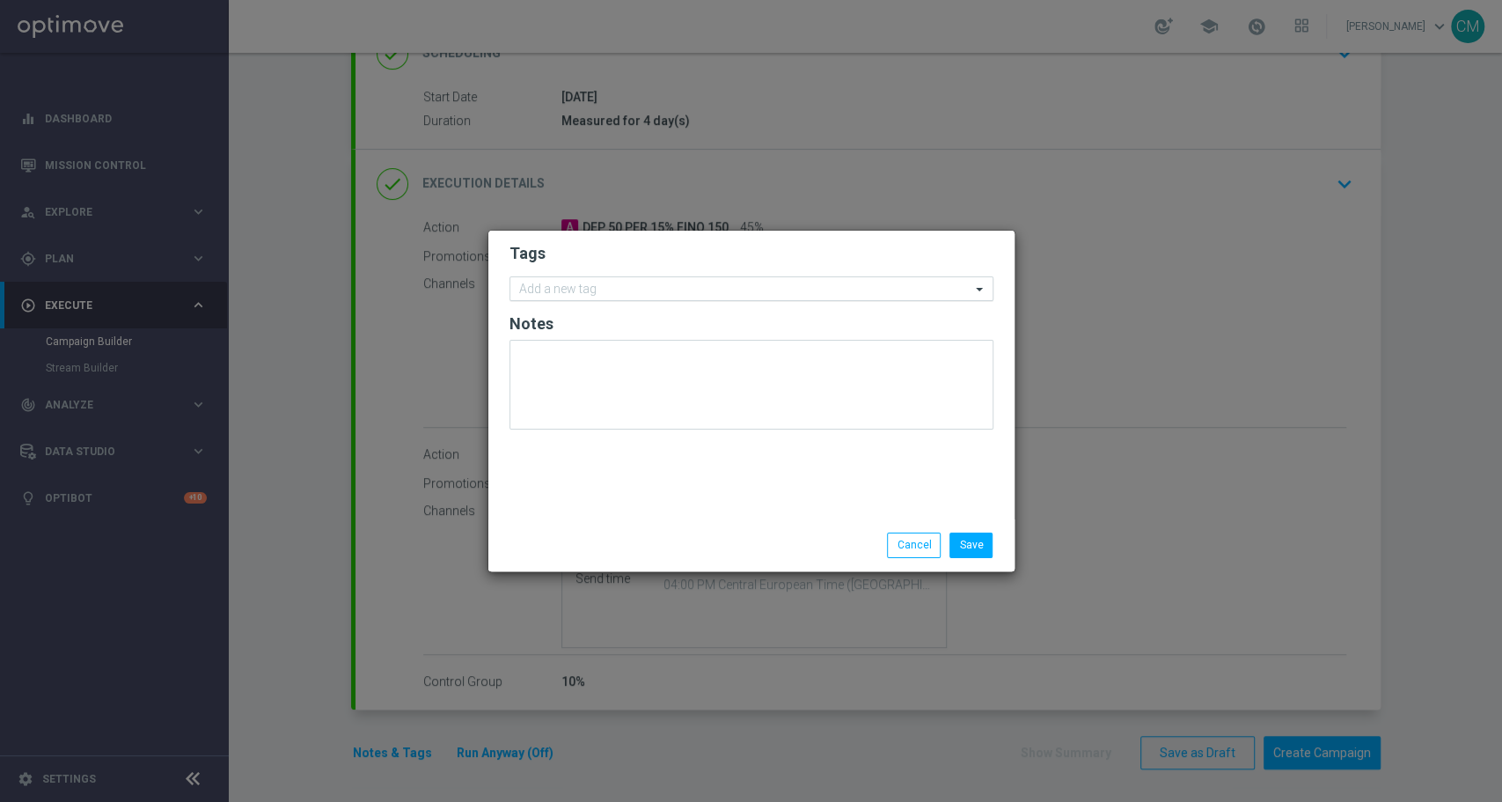
click at [593, 291] on input "text" at bounding box center [744, 289] width 451 height 15
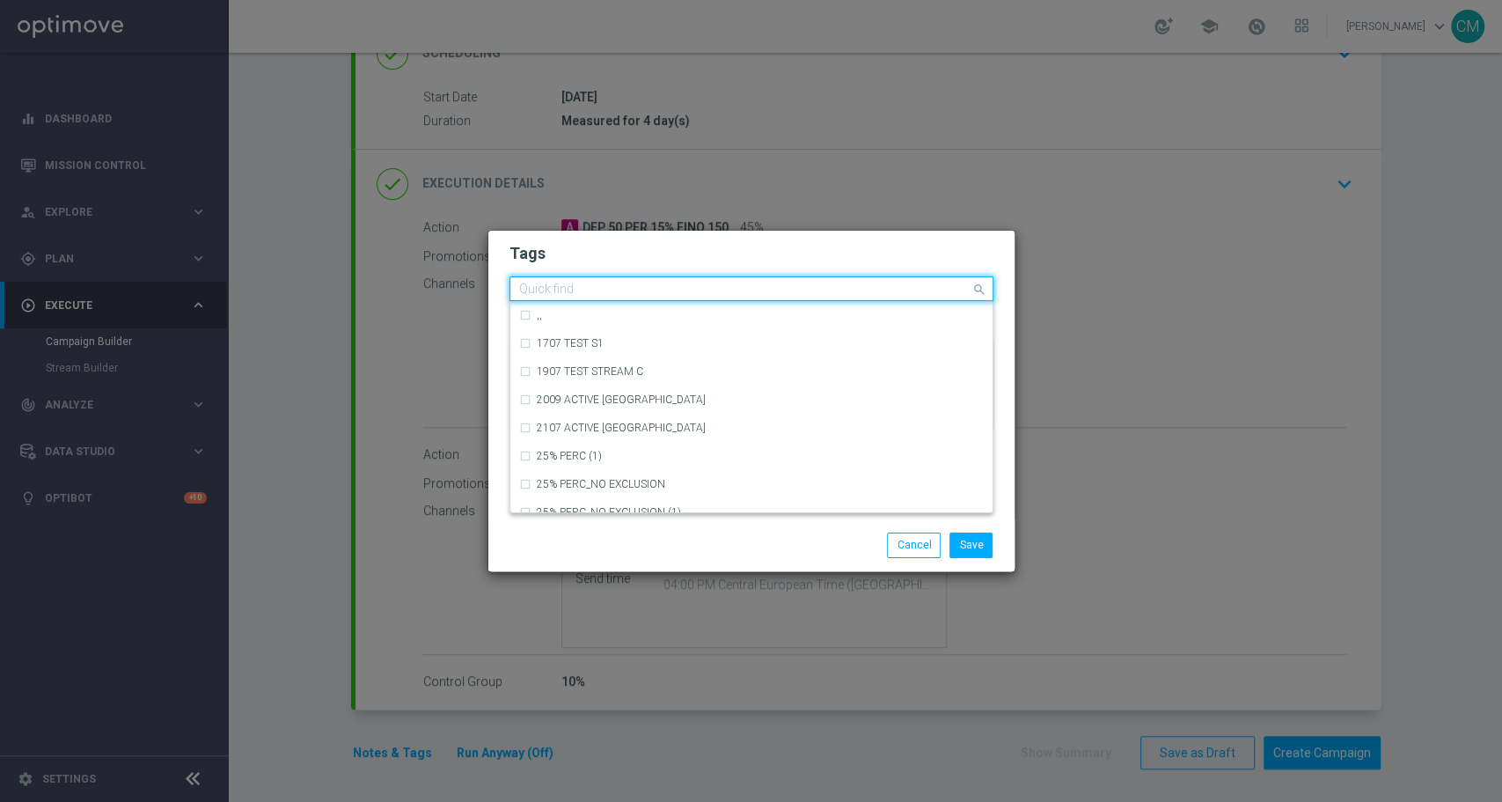
type input "t"
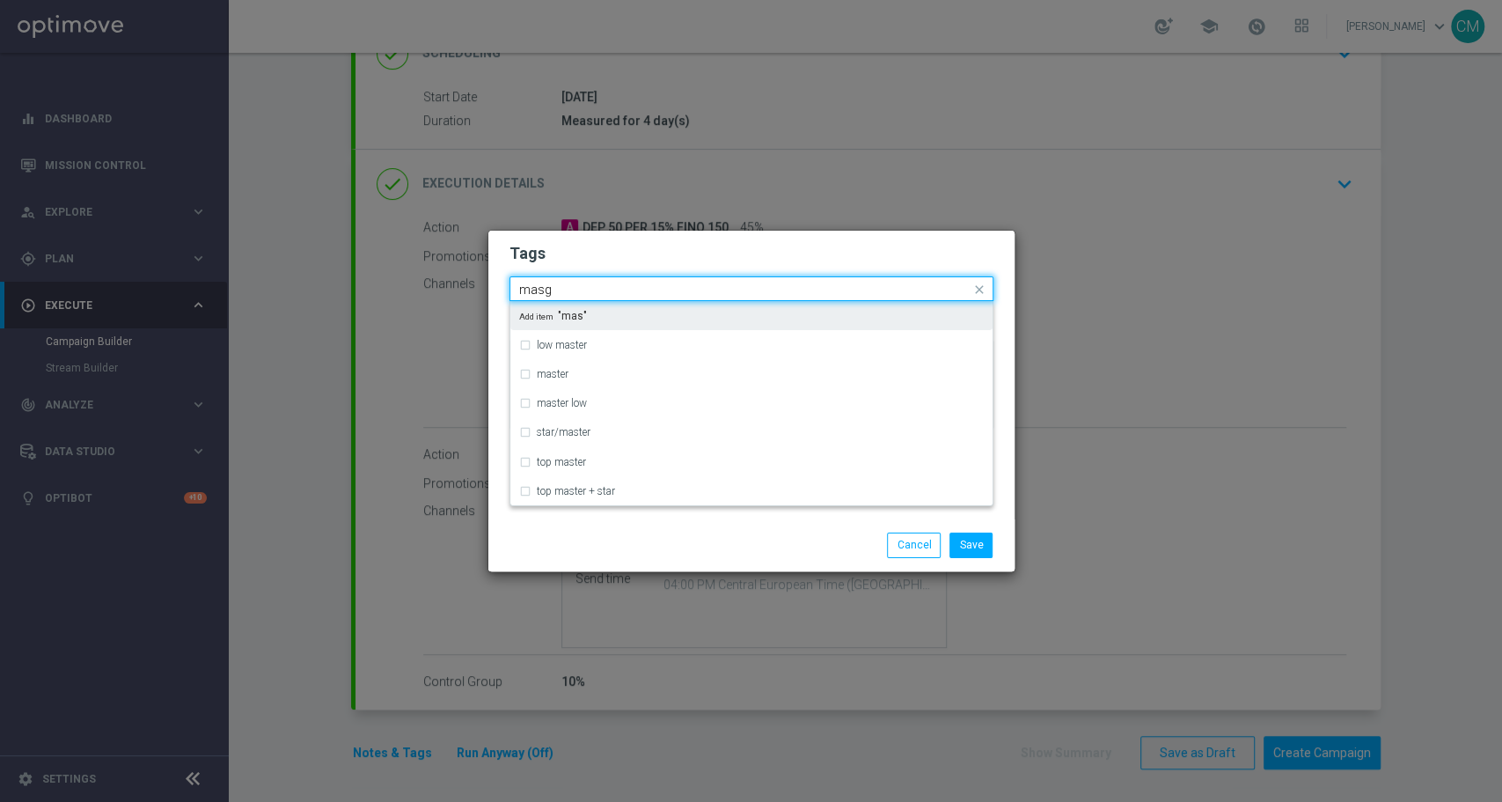
type input "masge"
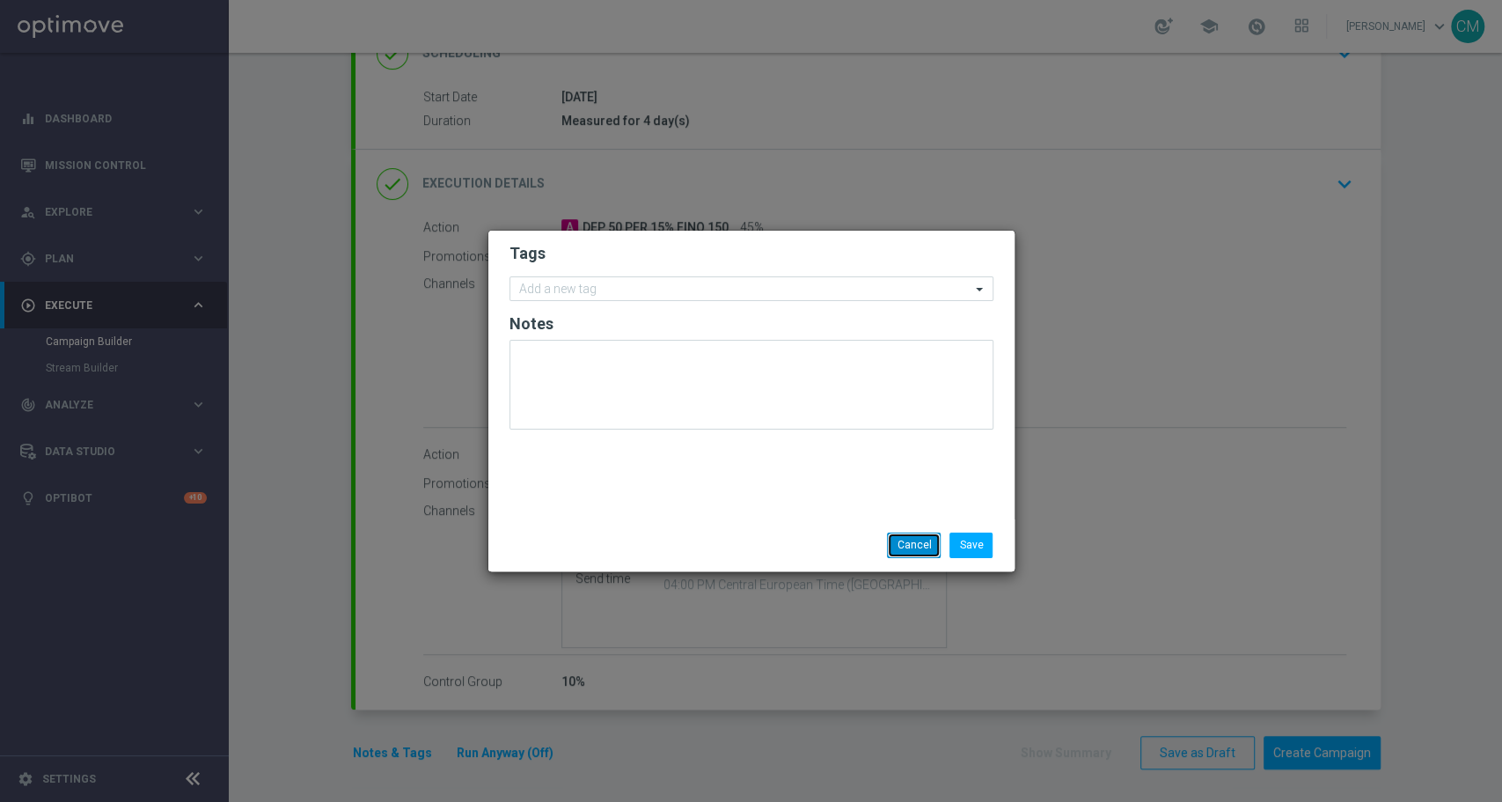
click at [926, 539] on button "Cancel" at bounding box center [914, 544] width 54 height 25
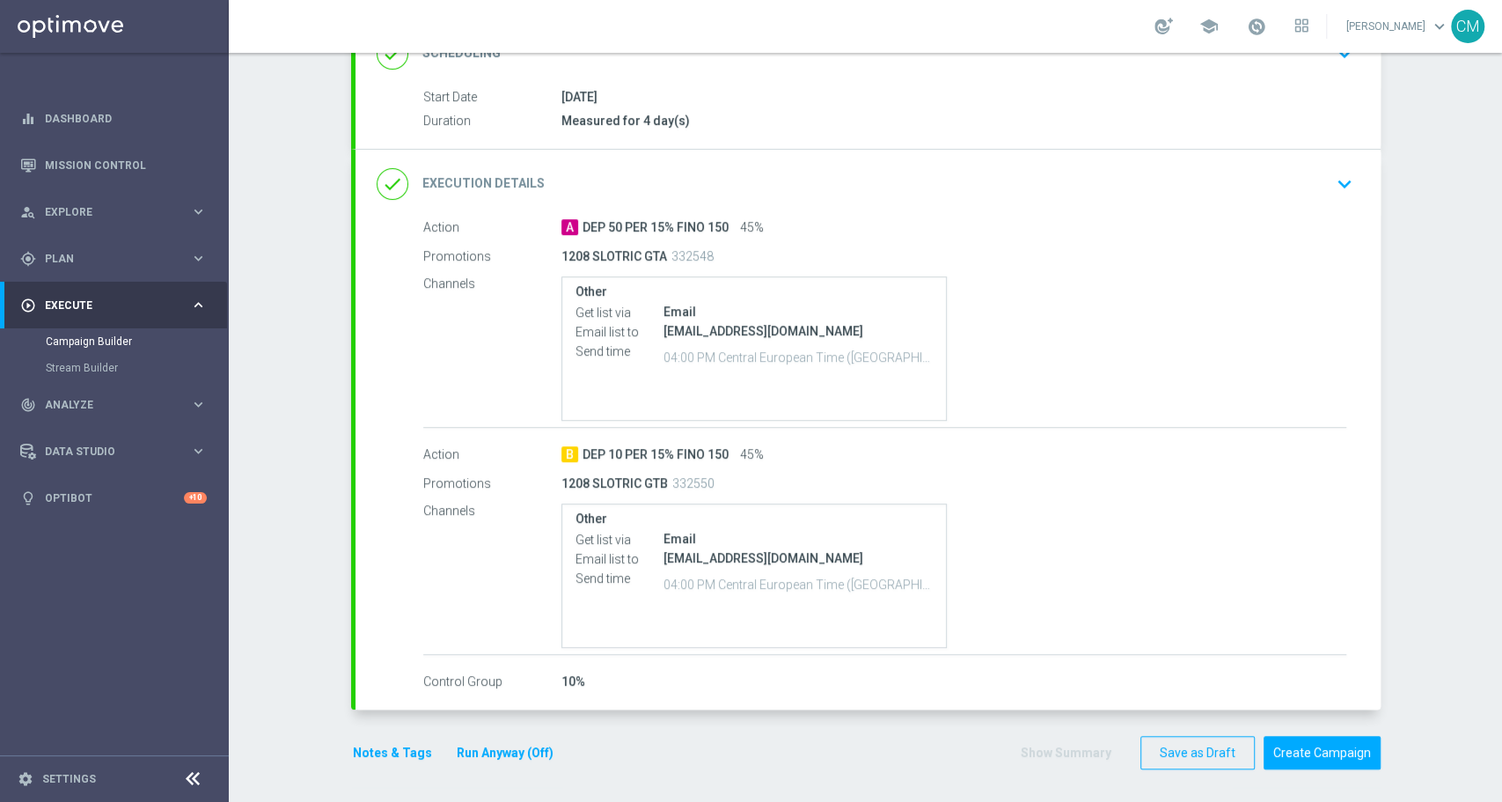
click at [374, 752] on button "Notes & Tags" at bounding box center [392, 753] width 83 height 22
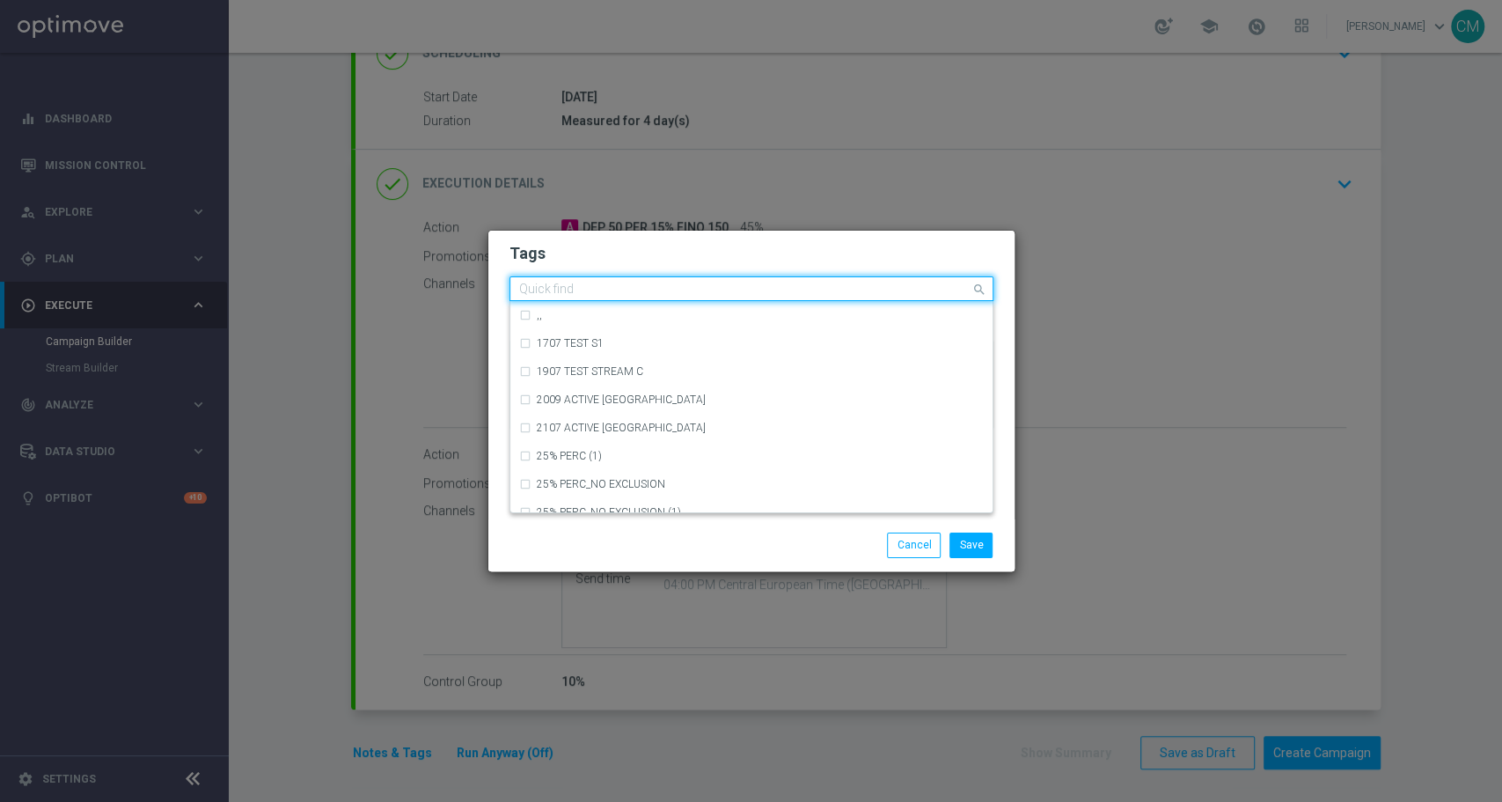
click at [591, 292] on input "text" at bounding box center [744, 289] width 451 height 15
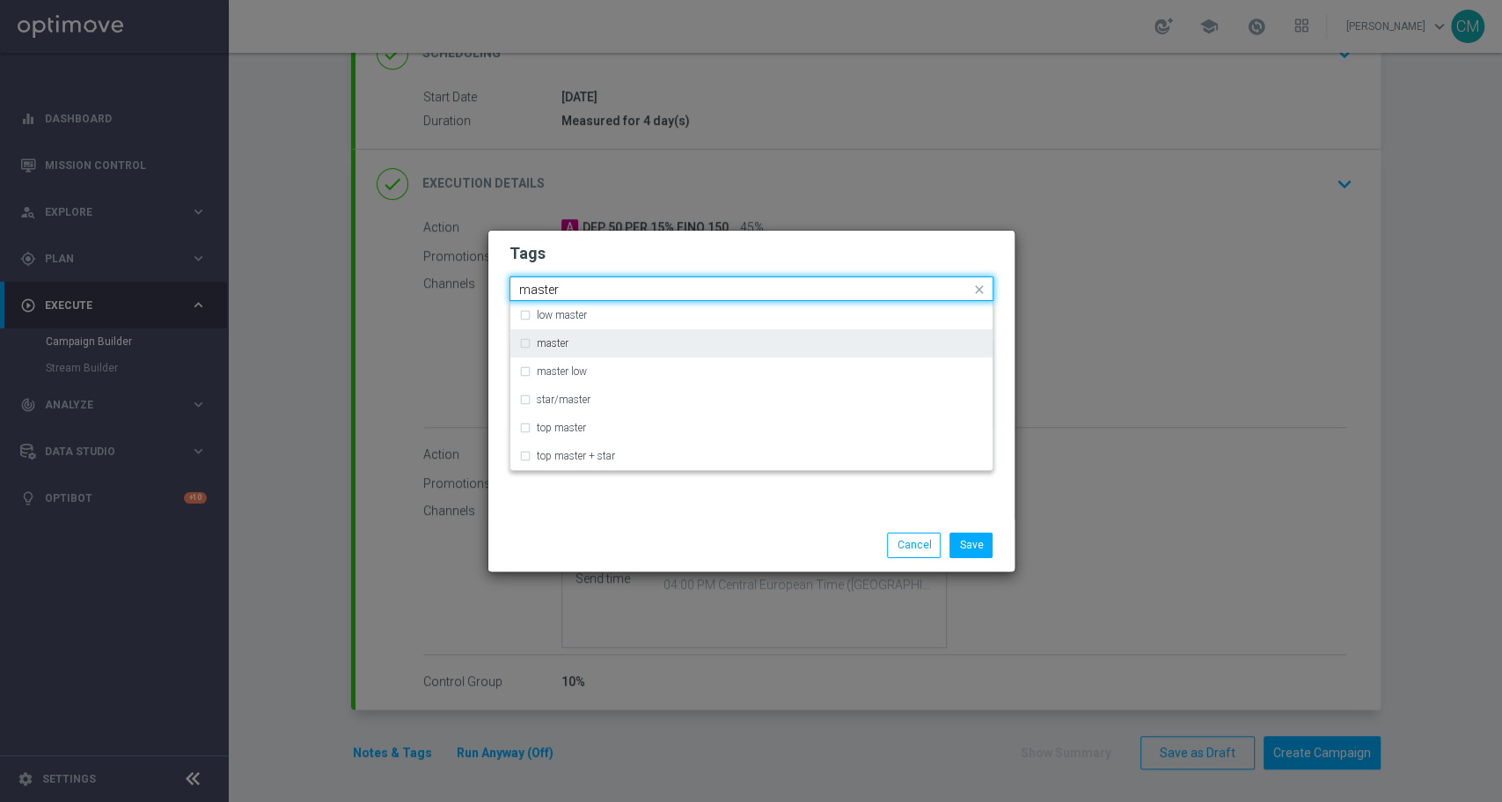
click at [596, 342] on div "master" at bounding box center [760, 343] width 447 height 11
type input "master"
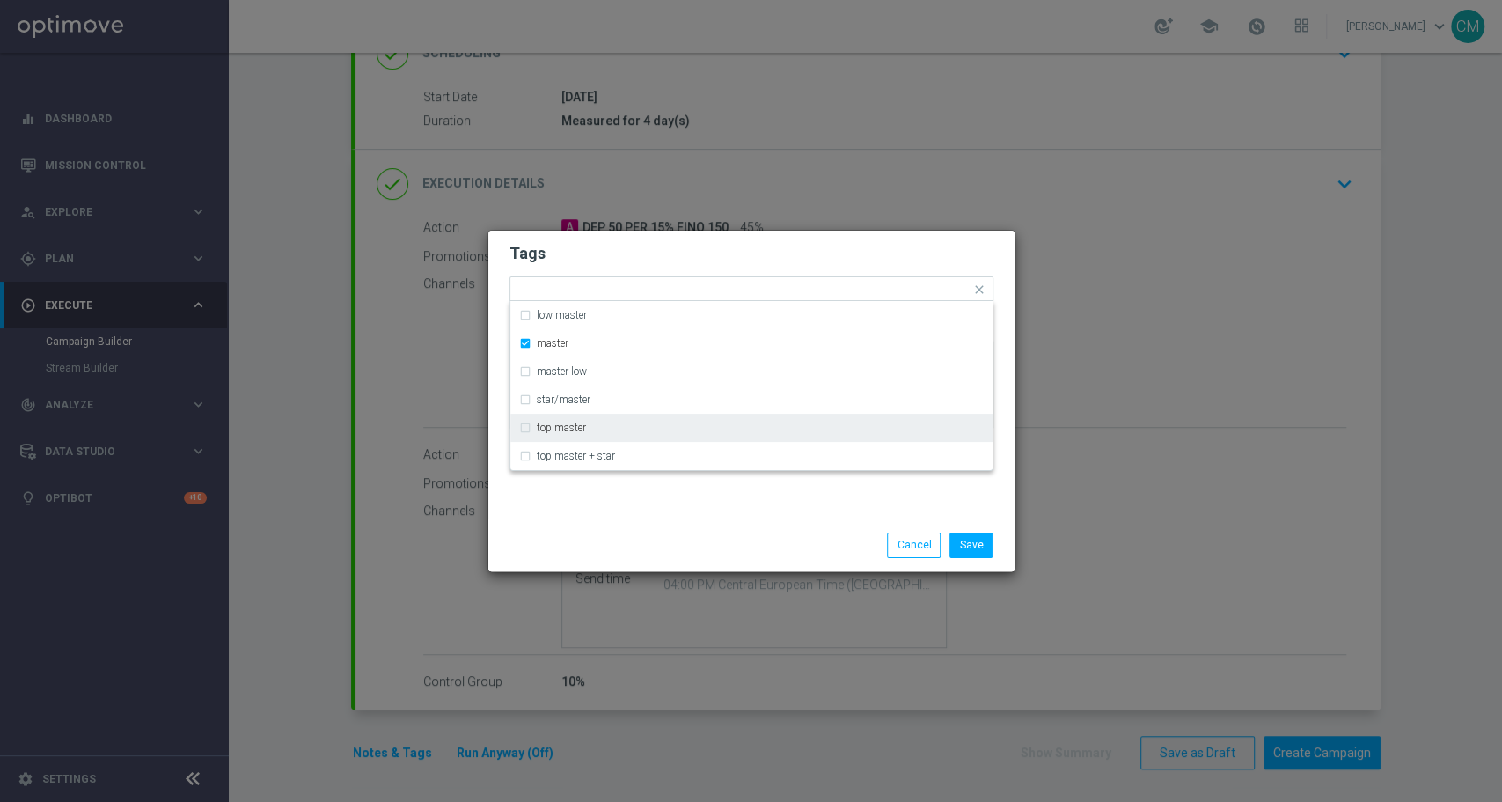
click at [634, 541] on div "Save Cancel" at bounding box center [751, 544] width 510 height 25
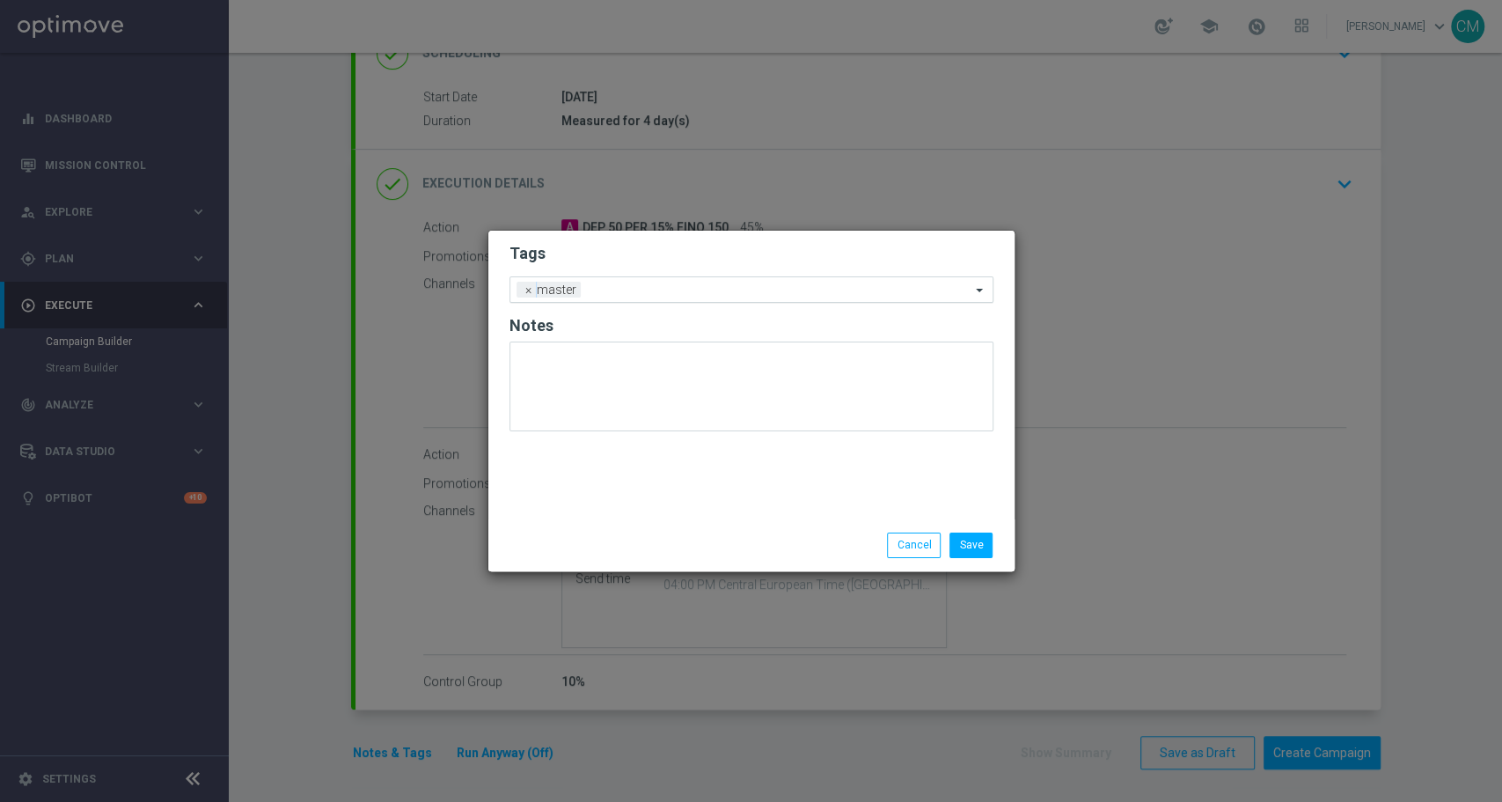
click at [638, 285] on input "text" at bounding box center [779, 290] width 383 height 15
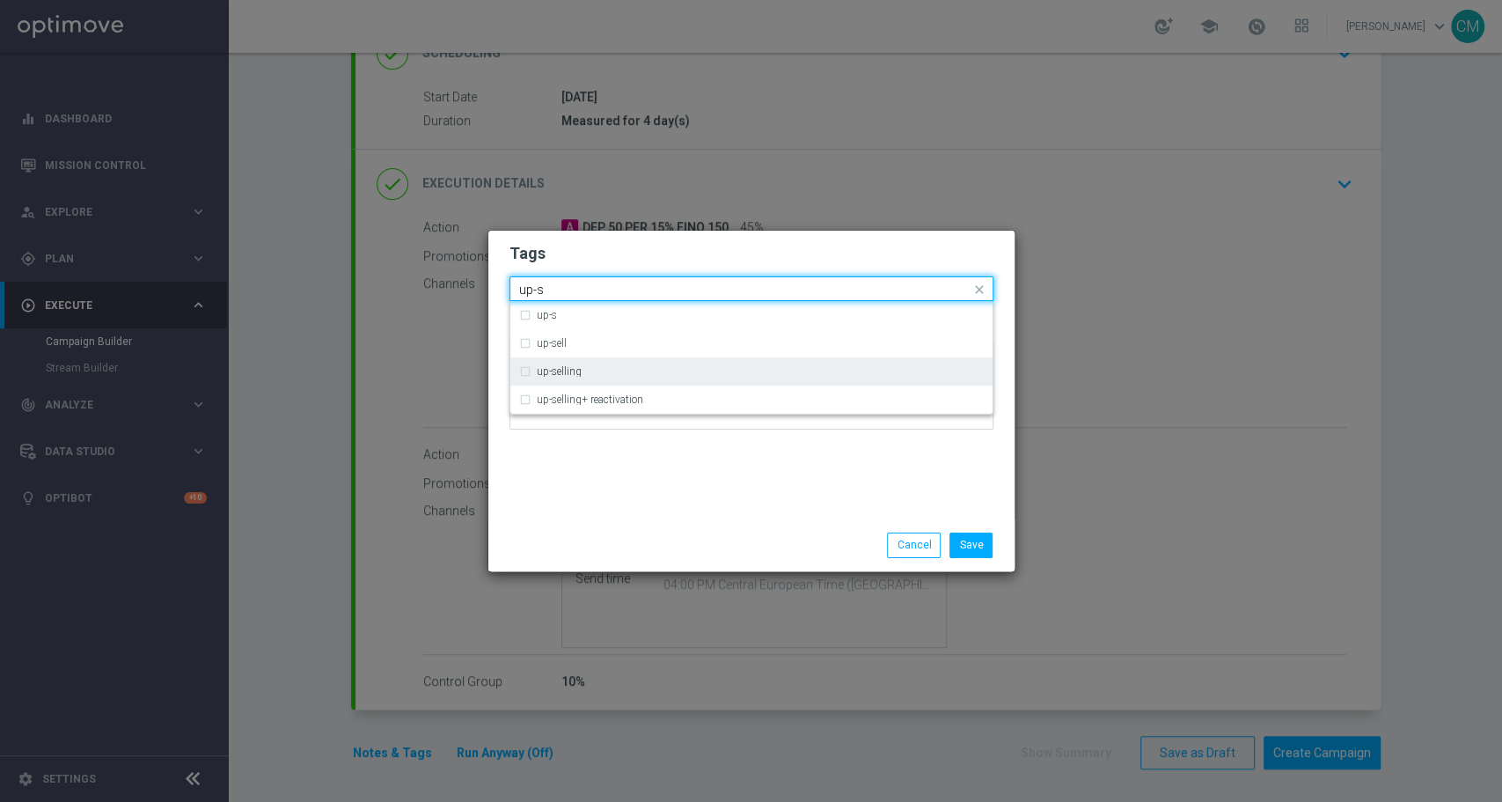
click at [640, 363] on div "up-selling" at bounding box center [751, 371] width 465 height 28
type input "up-s"
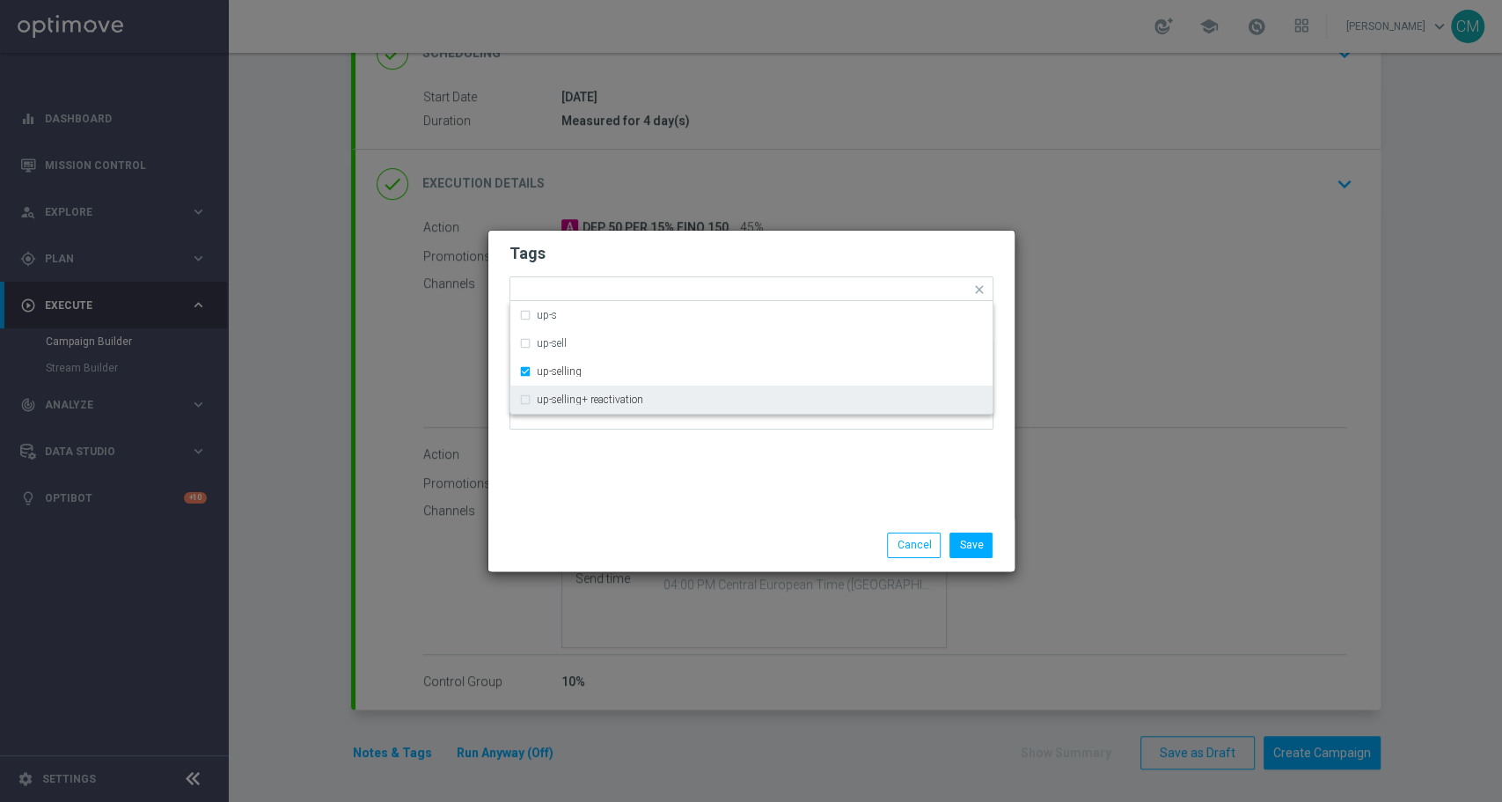
click at [650, 506] on div "Tags Quick find × master × up-selling up-s up-sell up-selling up-selling+ react…" at bounding box center [751, 375] width 526 height 289
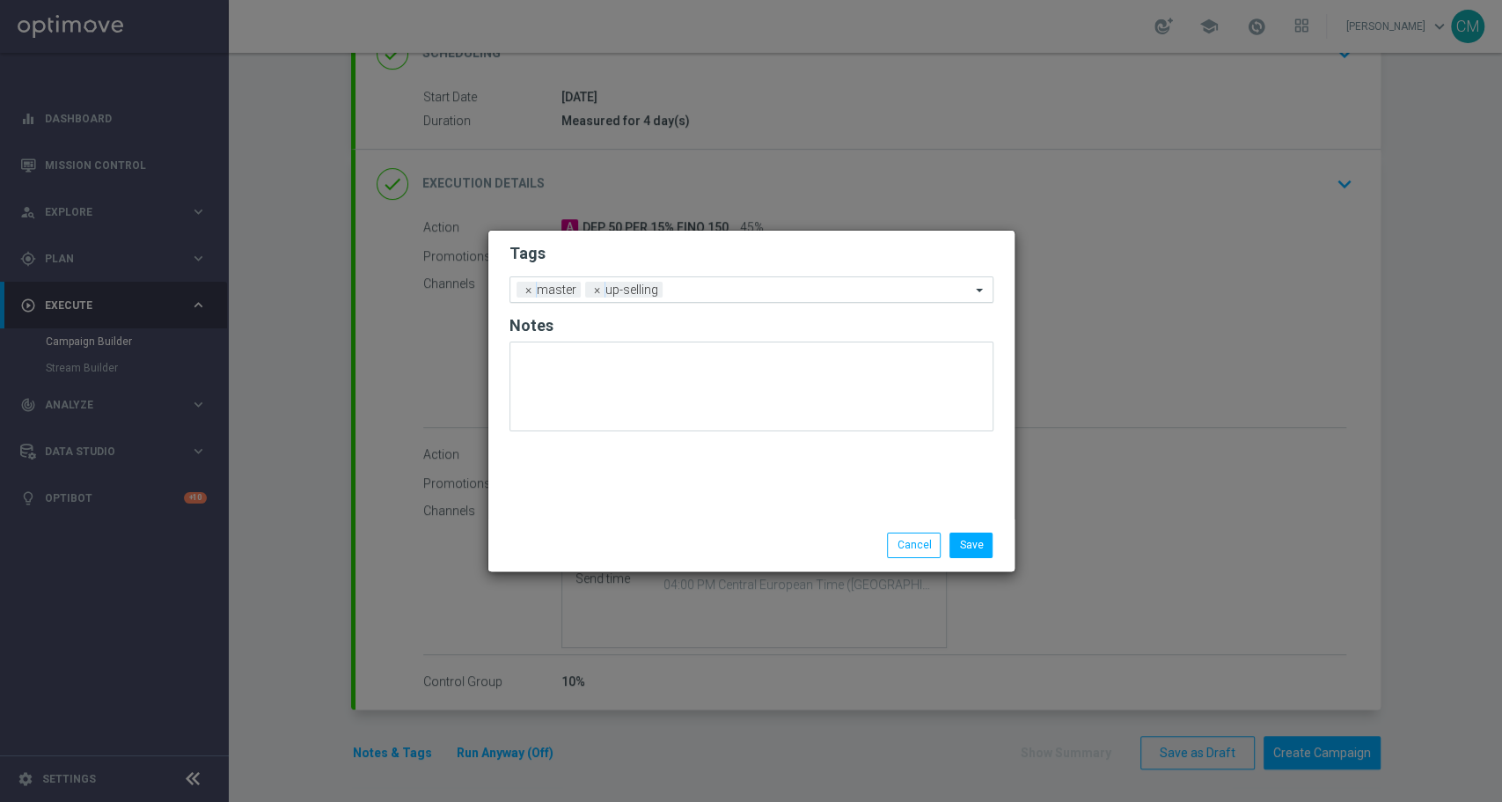
click at [715, 294] on input "text" at bounding box center [820, 290] width 301 height 15
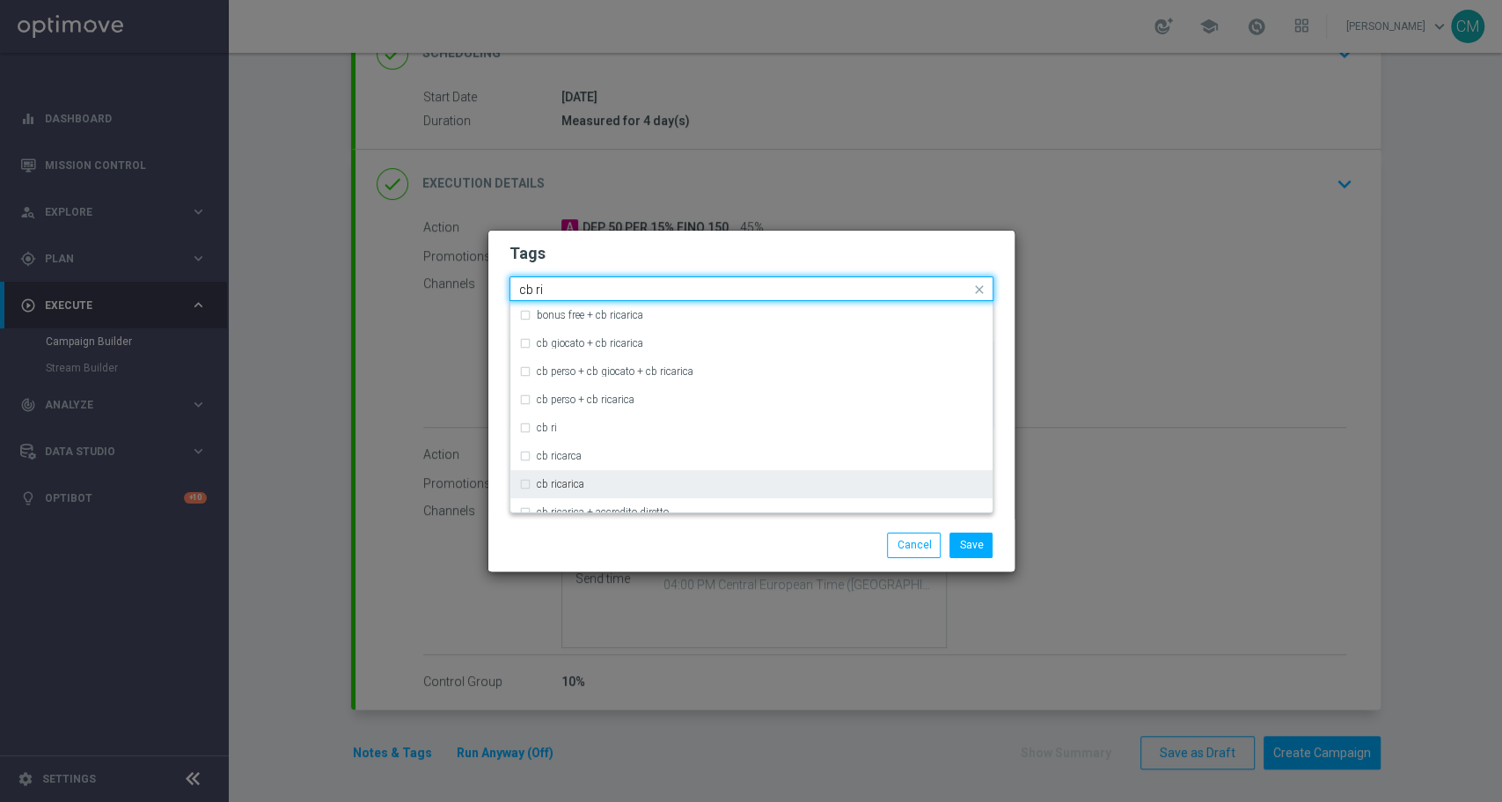
click at [625, 487] on div "cb ricarica" at bounding box center [760, 484] width 447 height 11
type input "cb ri"
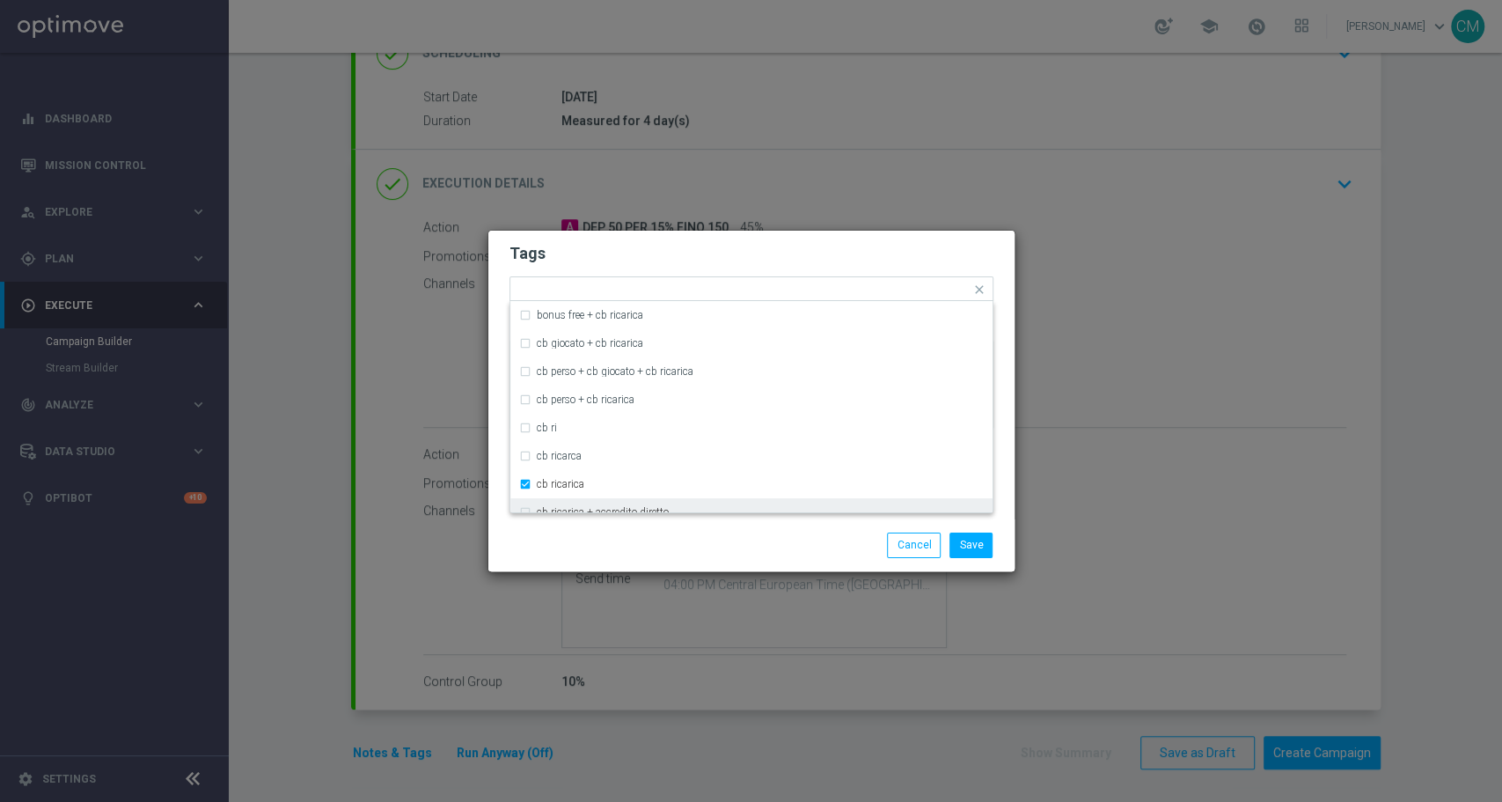
click at [637, 538] on div "Save Cancel" at bounding box center [751, 544] width 510 height 25
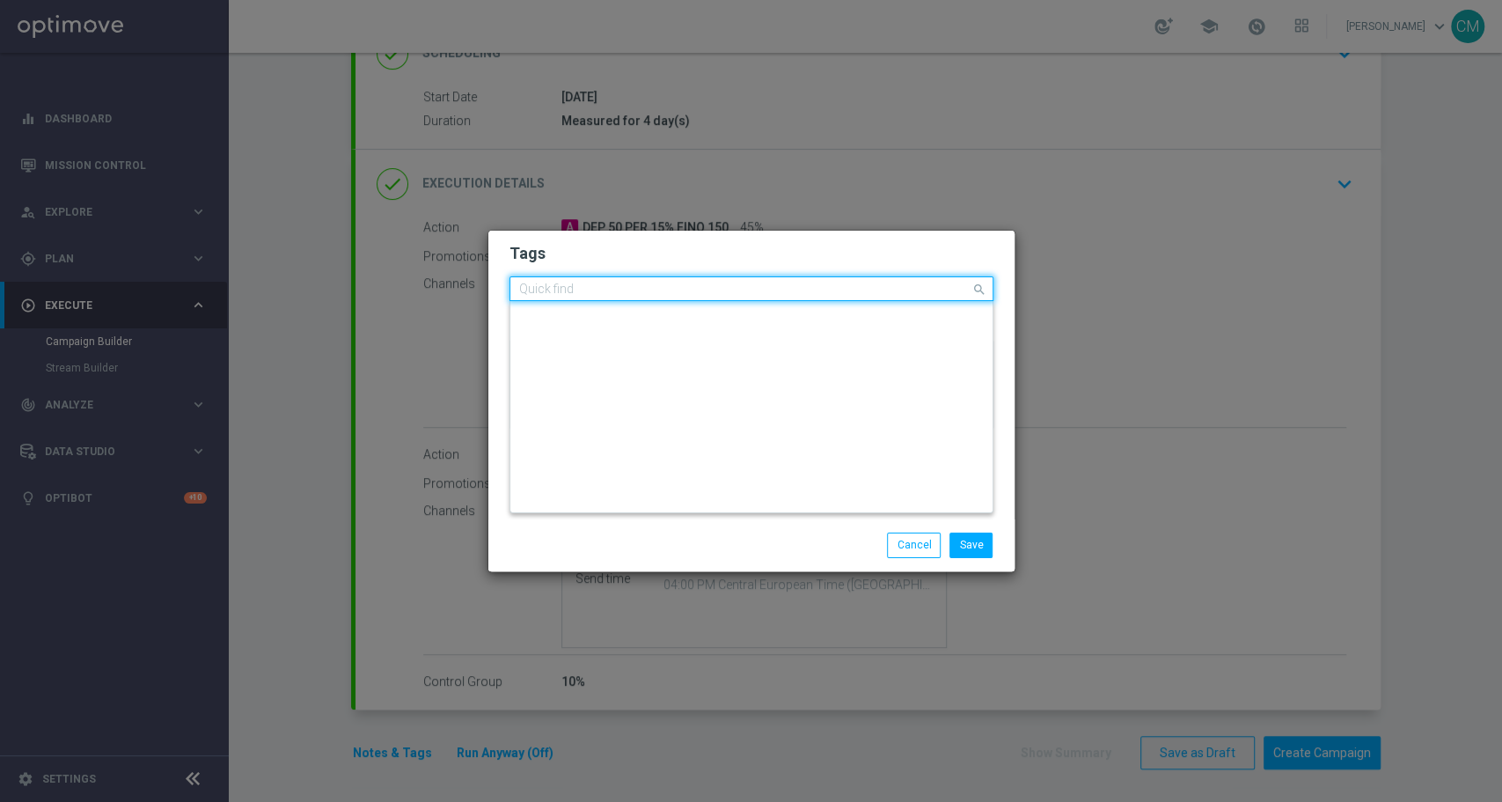
click at [802, 287] on input "text" at bounding box center [744, 289] width 451 height 15
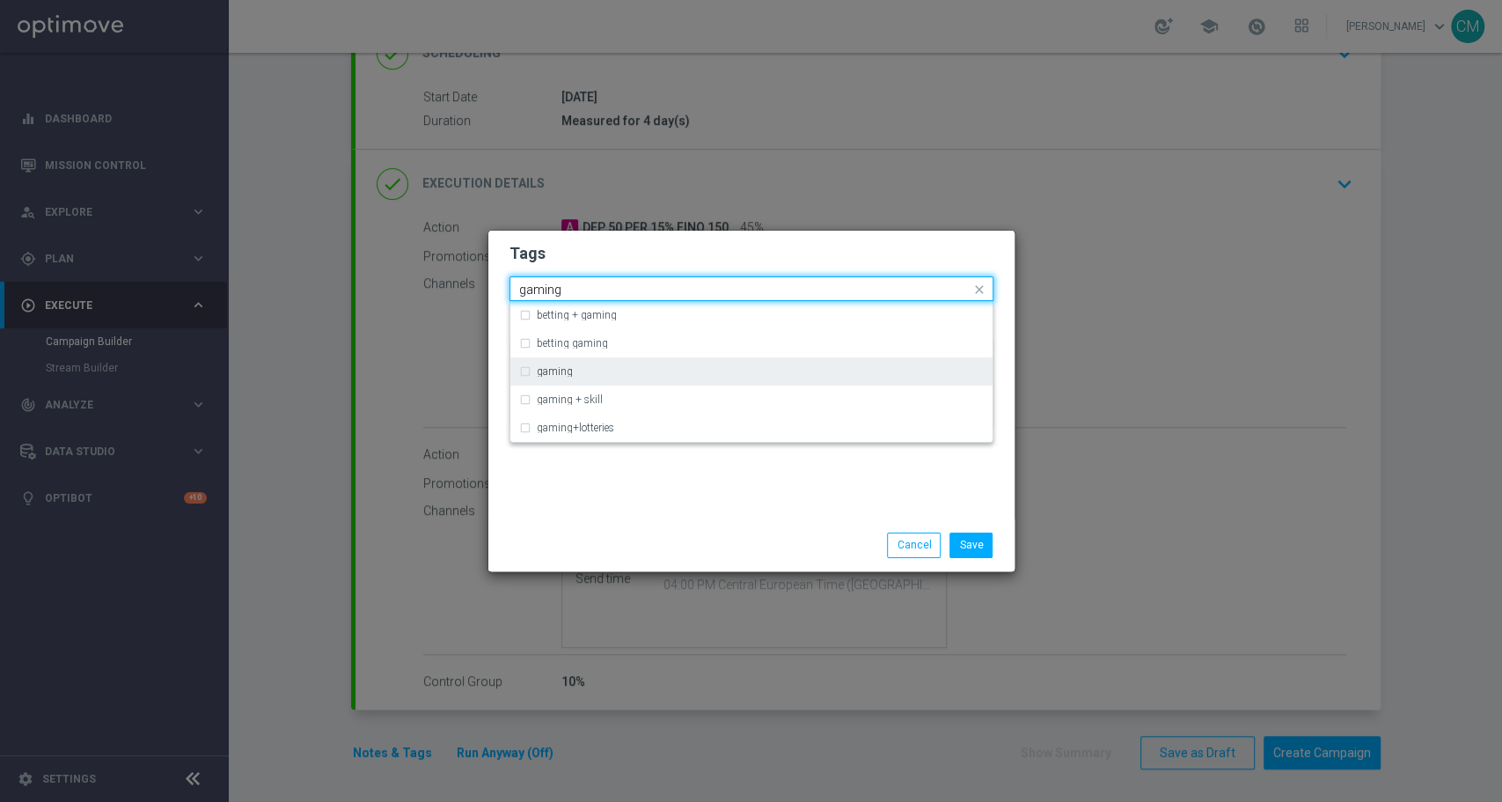
click at [624, 377] on div "gaming" at bounding box center [751, 371] width 465 height 28
type input "gaming"
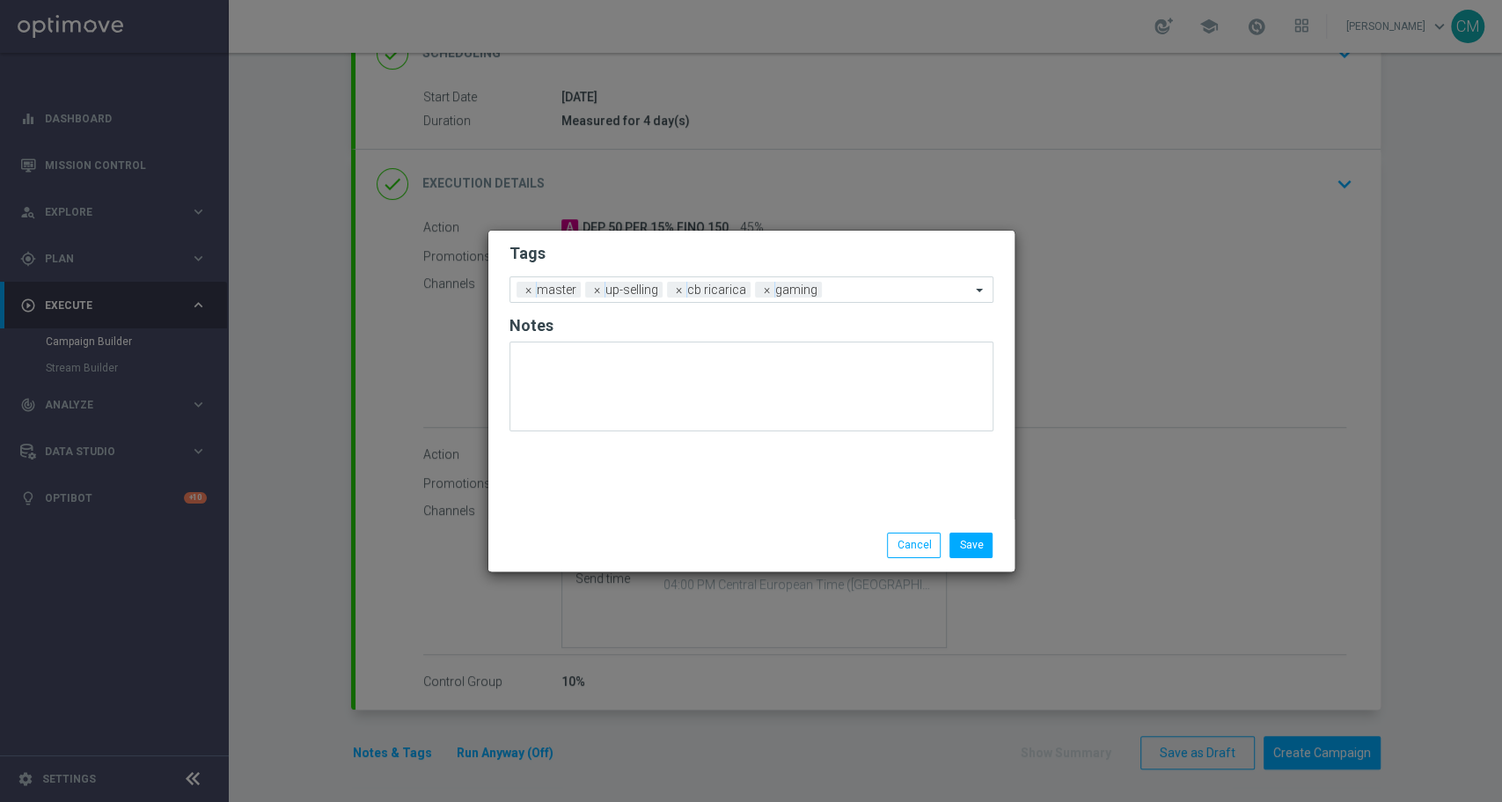
click at [785, 568] on div "Save Cancel" at bounding box center [751, 544] width 526 height 51
click at [848, 285] on input "text" at bounding box center [900, 290] width 142 height 15
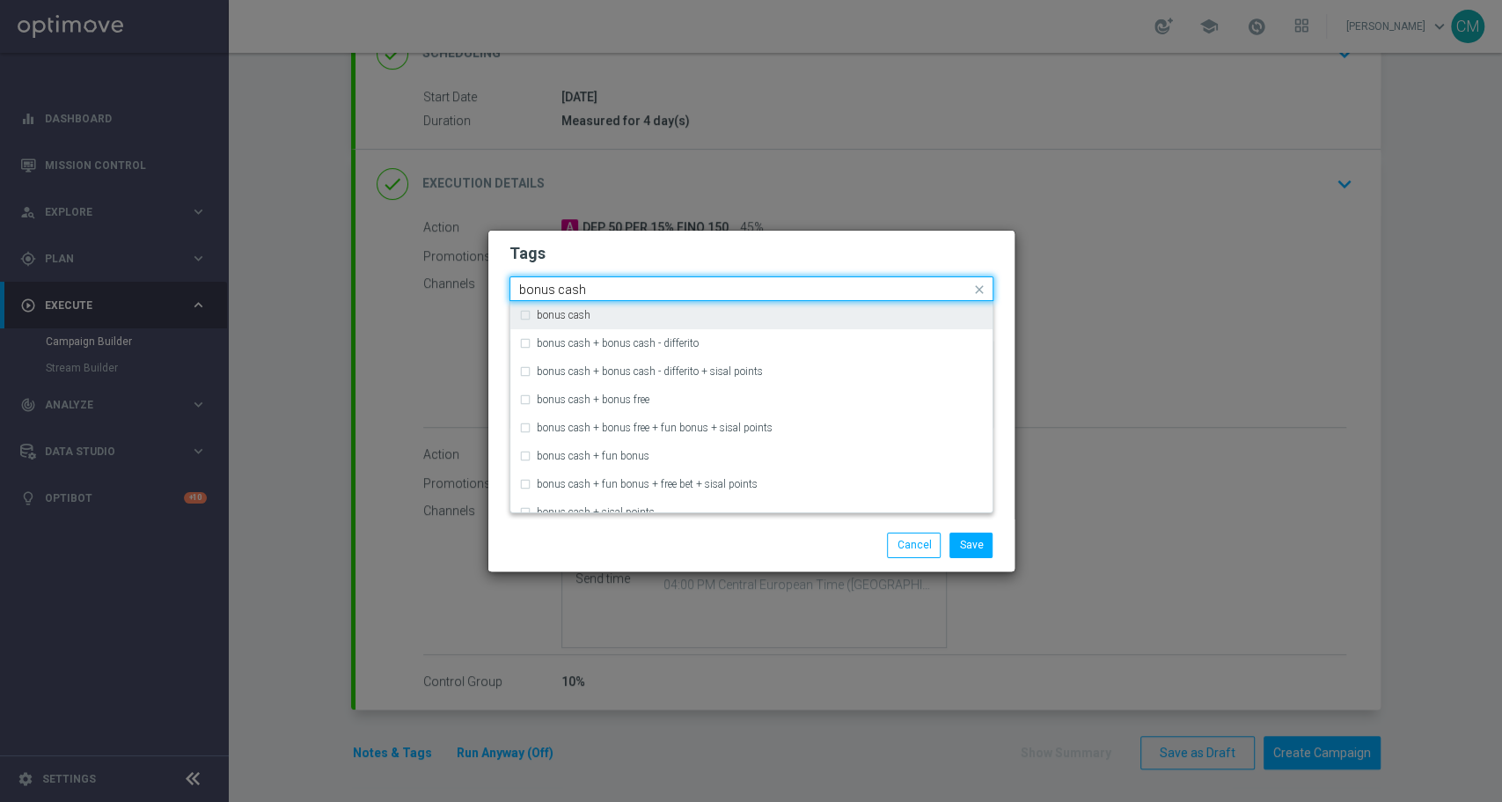
click at [709, 320] on div "bonus cash" at bounding box center [760, 315] width 447 height 11
type input "bonus cash"
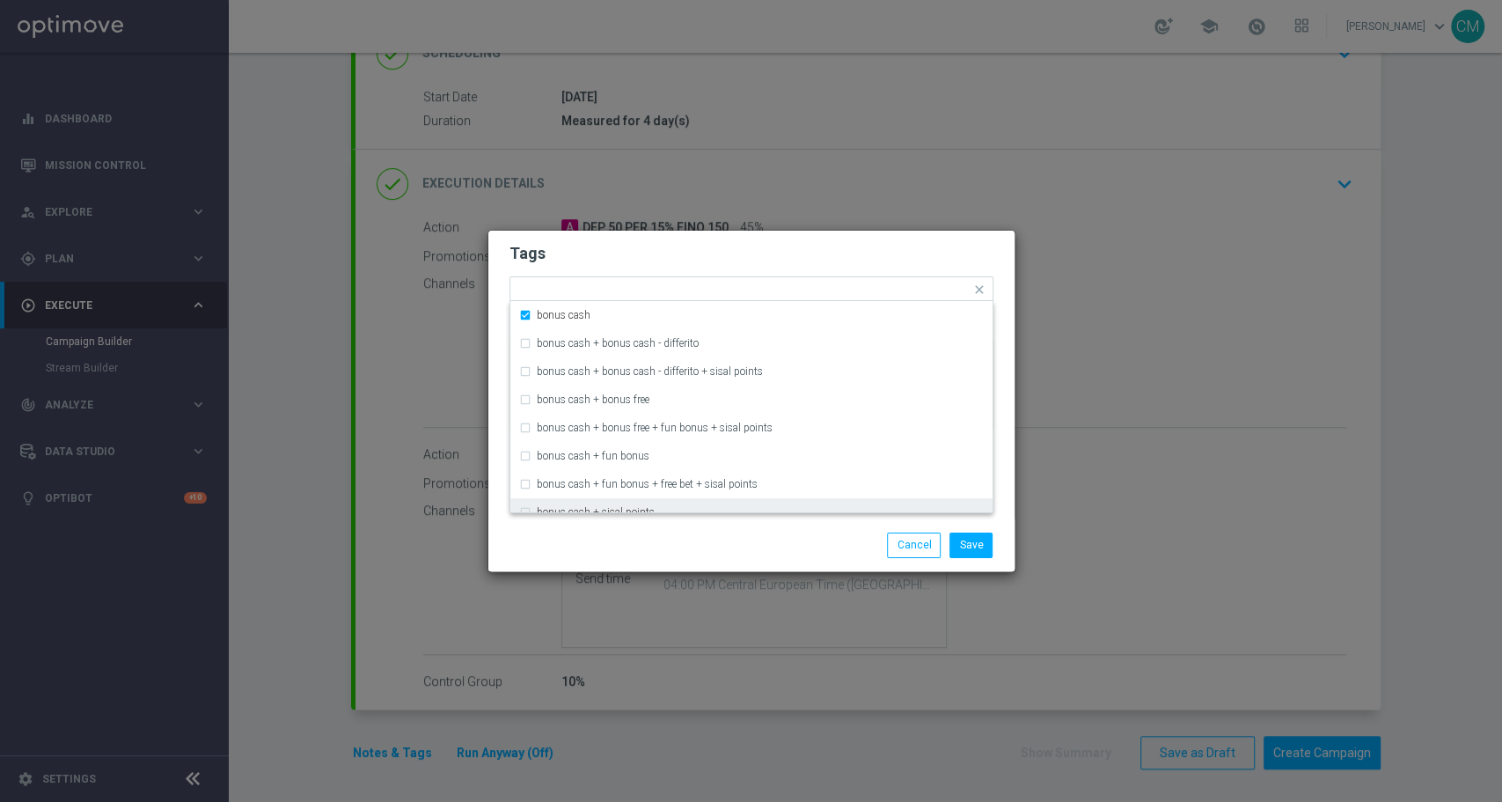
click at [792, 546] on div "Save Cancel" at bounding box center [836, 544] width 341 height 25
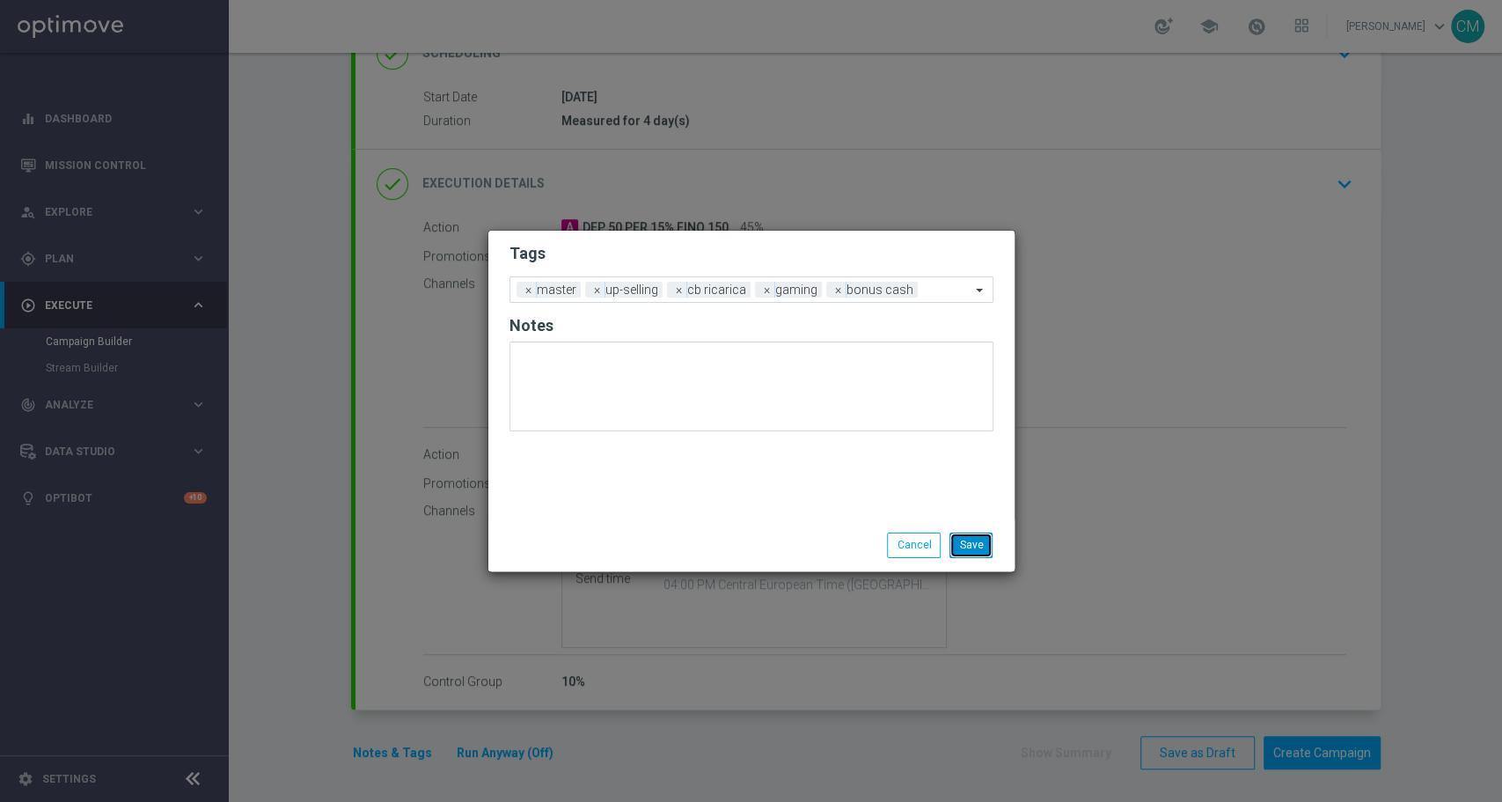
click at [960, 546] on button "Save" at bounding box center [971, 544] width 43 height 25
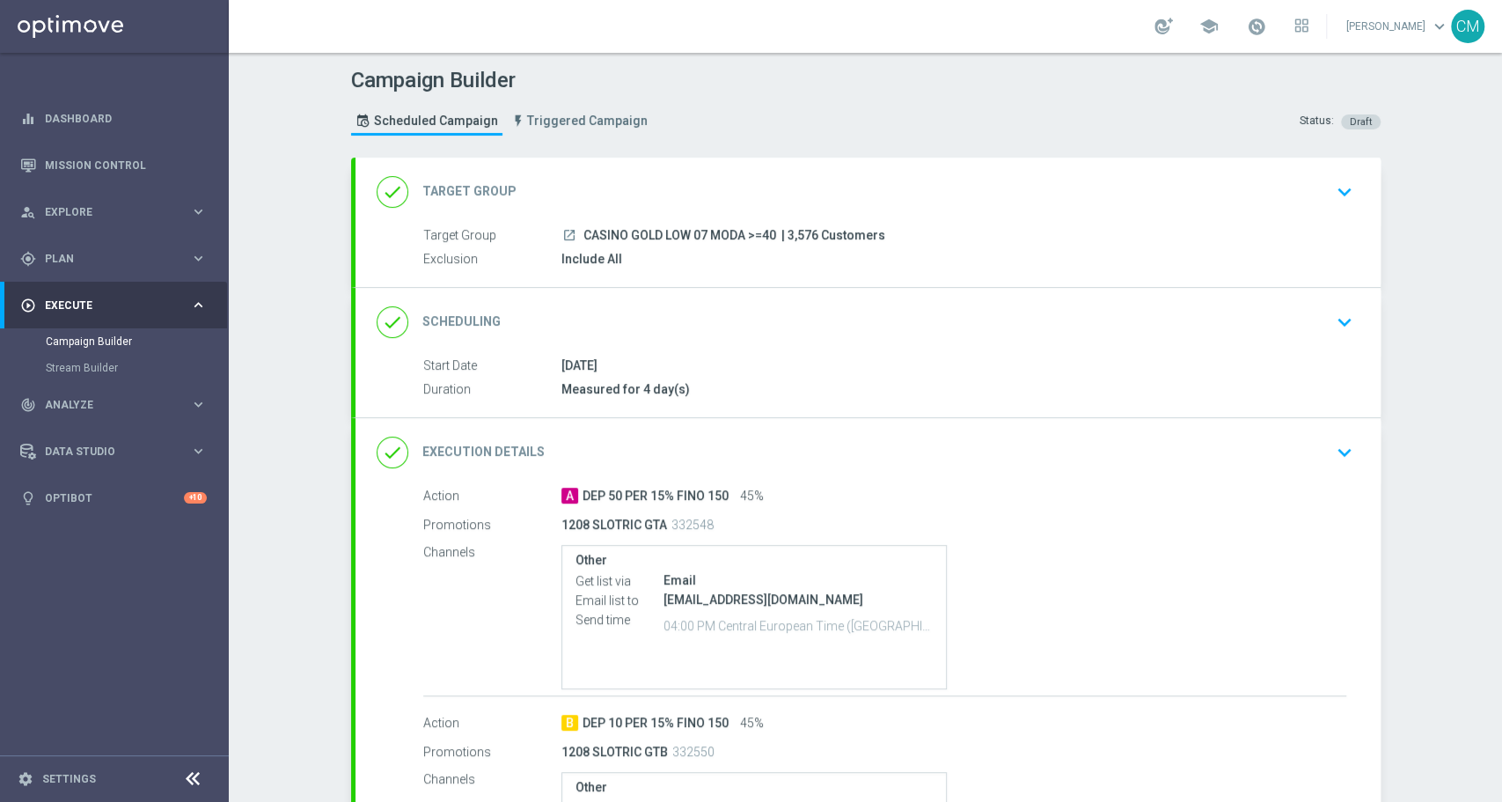
scroll to position [268, 0]
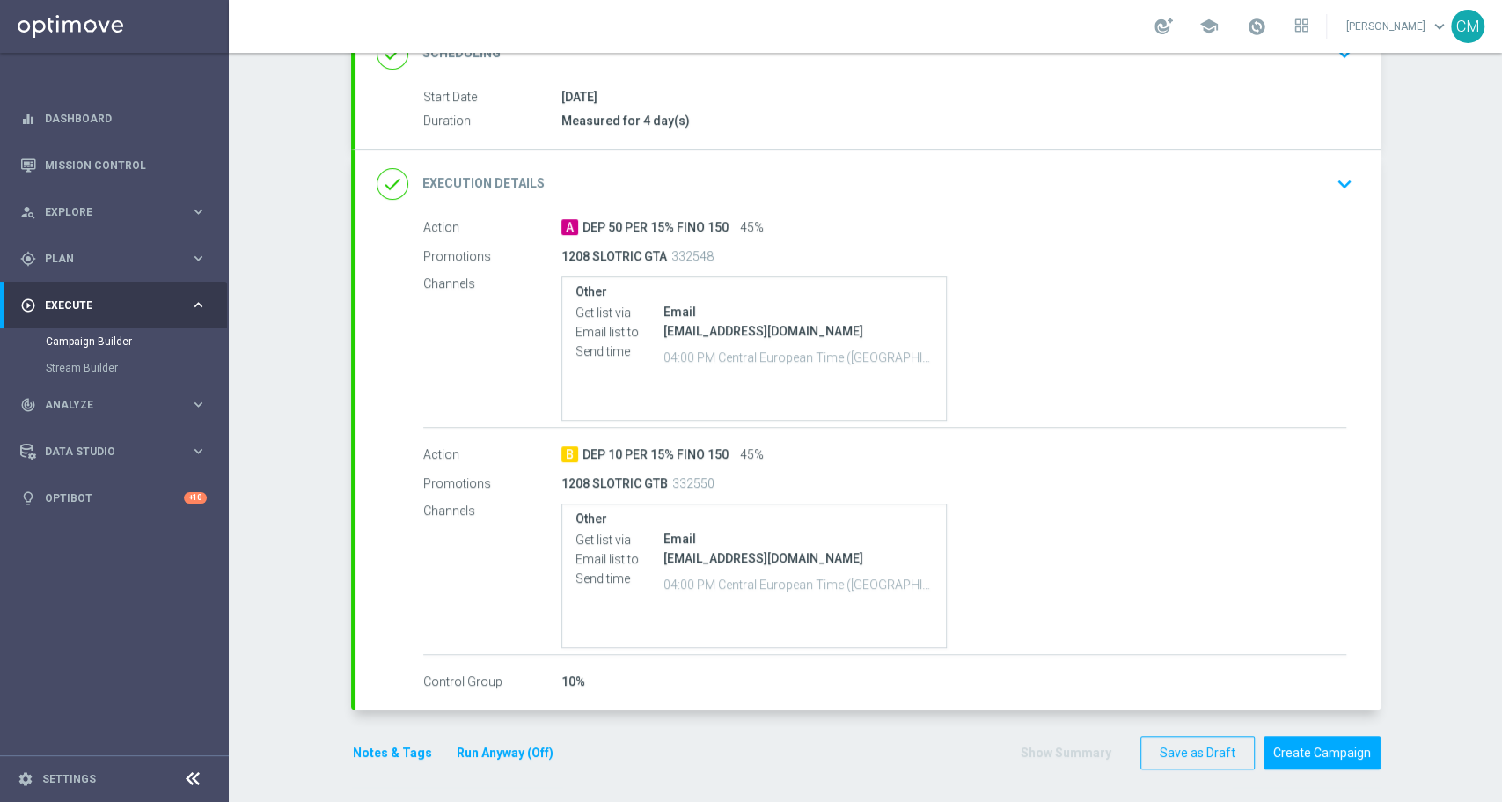
drag, startPoint x: 812, startPoint y: 218, endPoint x: 793, endPoint y: 312, distance: 96.1
click at [535, 224] on div "Action A DEP 50 PER 15% FINO 150 45%" at bounding box center [884, 227] width 923 height 19
drag, startPoint x: 803, startPoint y: 447, endPoint x: 549, endPoint y: 447, distance: 254.3
click at [549, 447] on div "Action B DEP 10 PER 15% FINO 150 45%" at bounding box center [884, 454] width 923 height 19
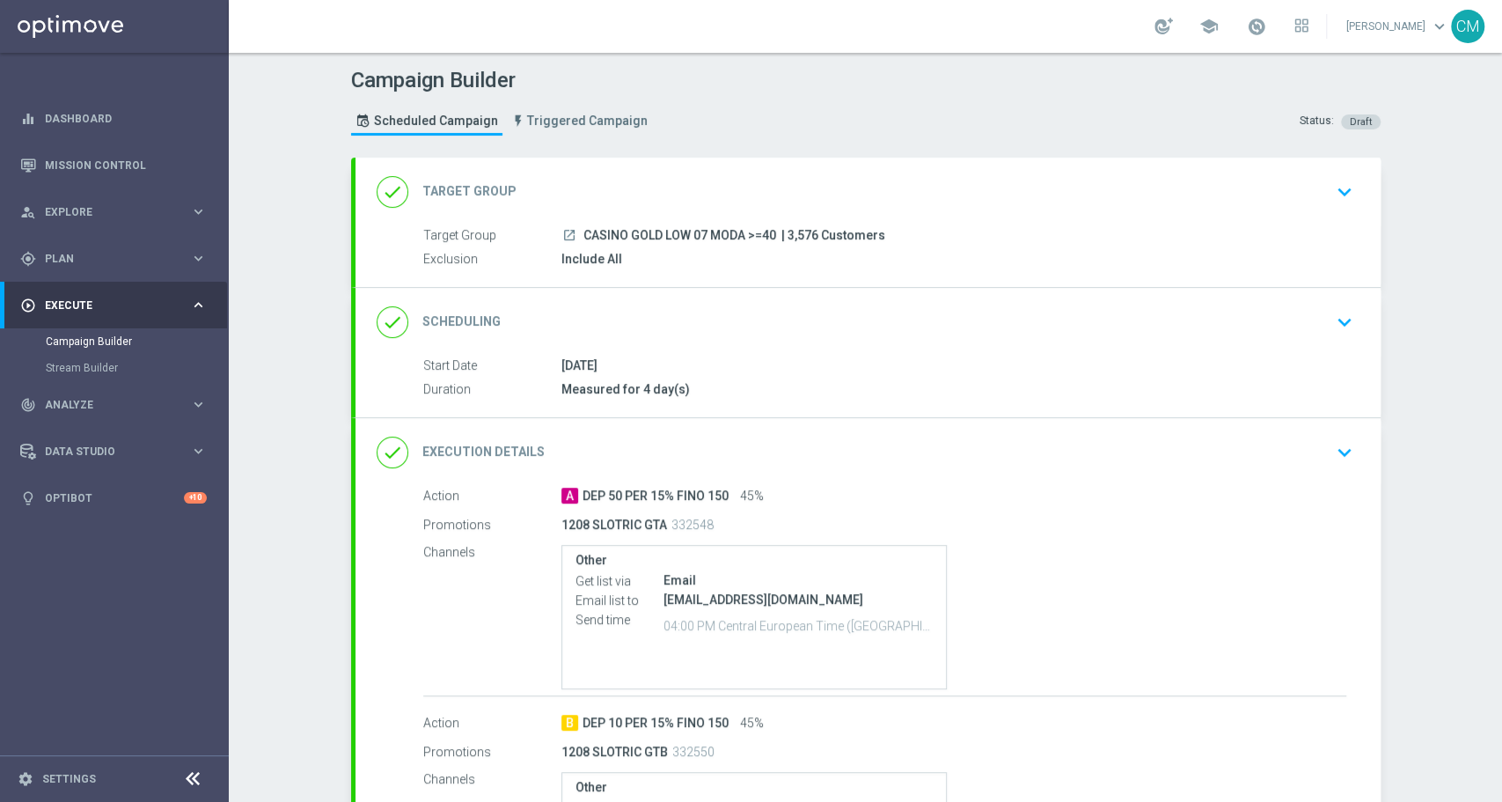
drag, startPoint x: 669, startPoint y: 228, endPoint x: 762, endPoint y: 236, distance: 93.6
click at [762, 236] on span "CASINO GOLD LOW 07 MODA >=40" at bounding box center [679, 236] width 193 height 16
click at [770, 226] on div "launch CASINO GOLD LOW 07 MODA >=40 | 3,576 Customers" at bounding box center [953, 235] width 785 height 18
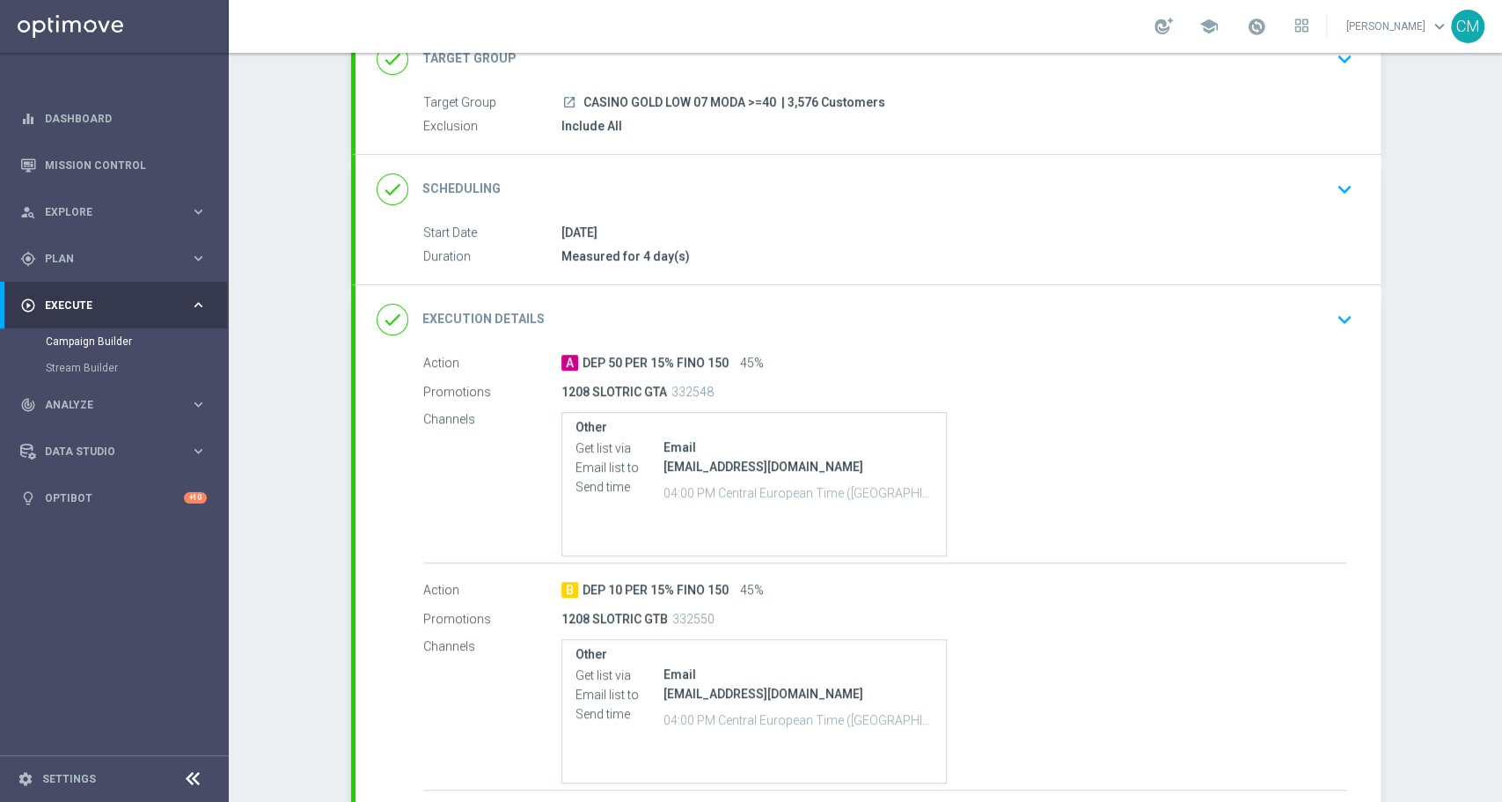
scroll to position [268, 0]
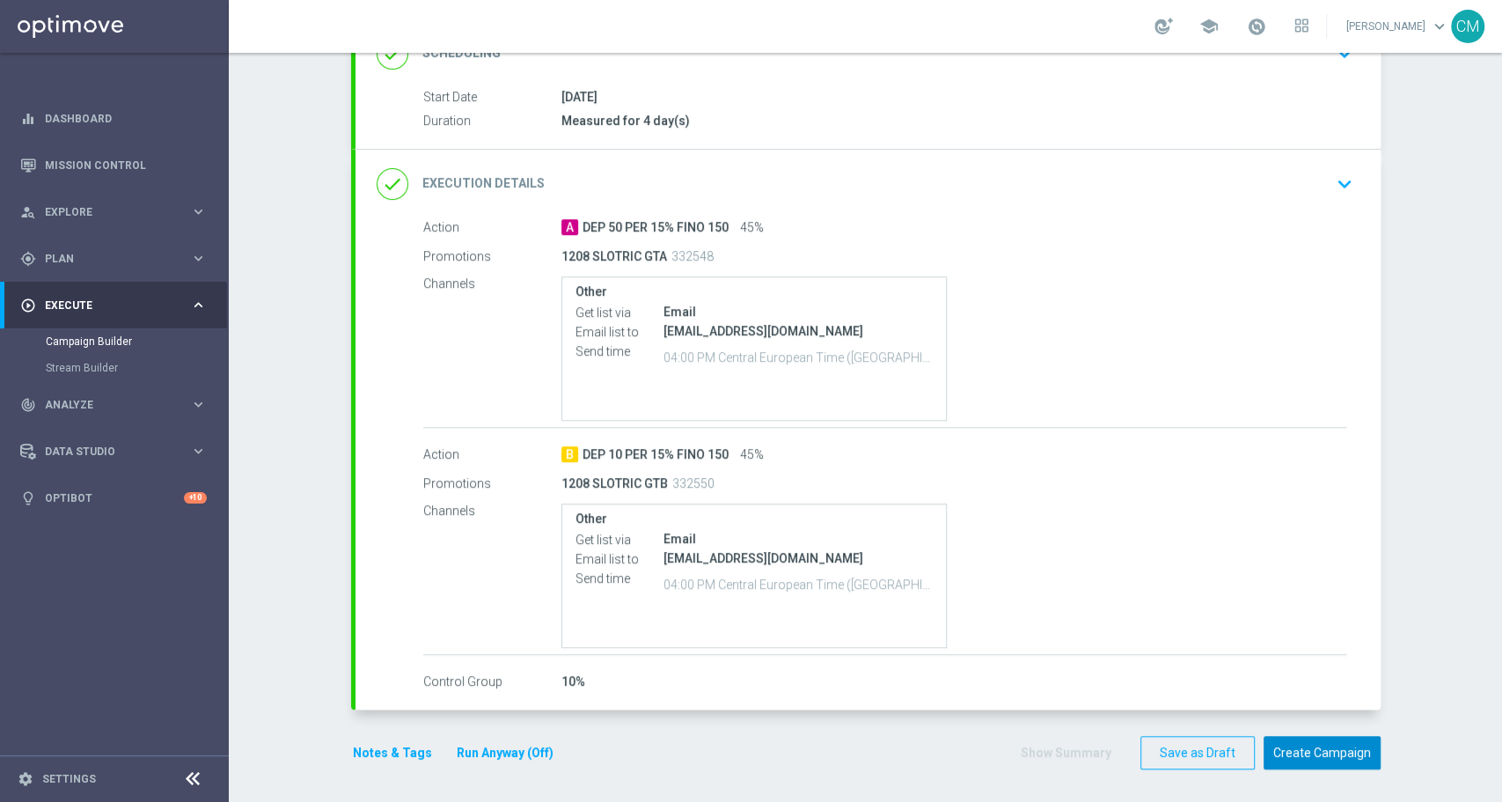
click at [1298, 748] on button "Create Campaign" at bounding box center [1322, 753] width 117 height 34
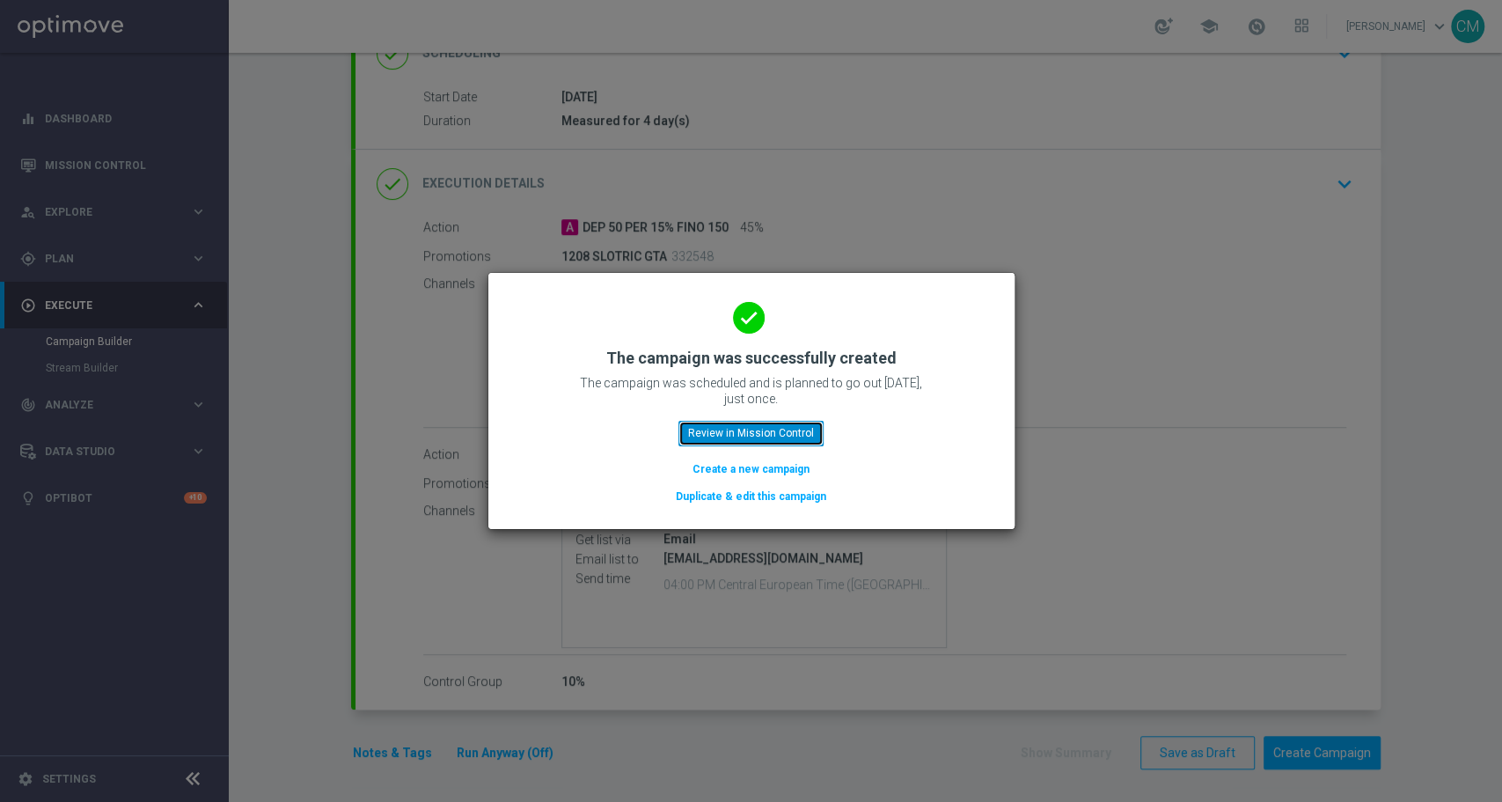
click at [747, 427] on button "Review in Mission Control" at bounding box center [750, 433] width 145 height 25
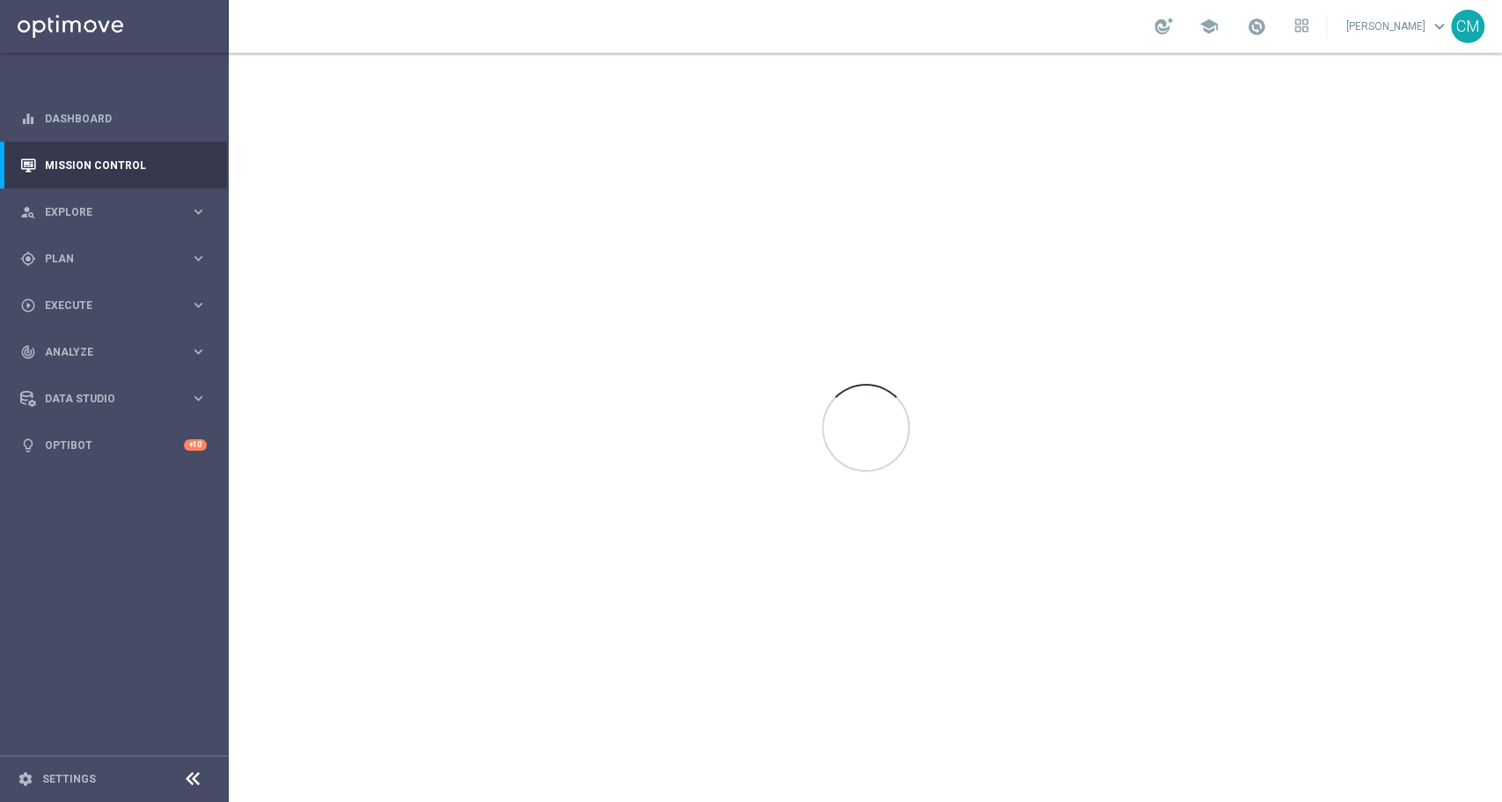
click at [1251, 25] on link at bounding box center [1256, 27] width 23 height 28
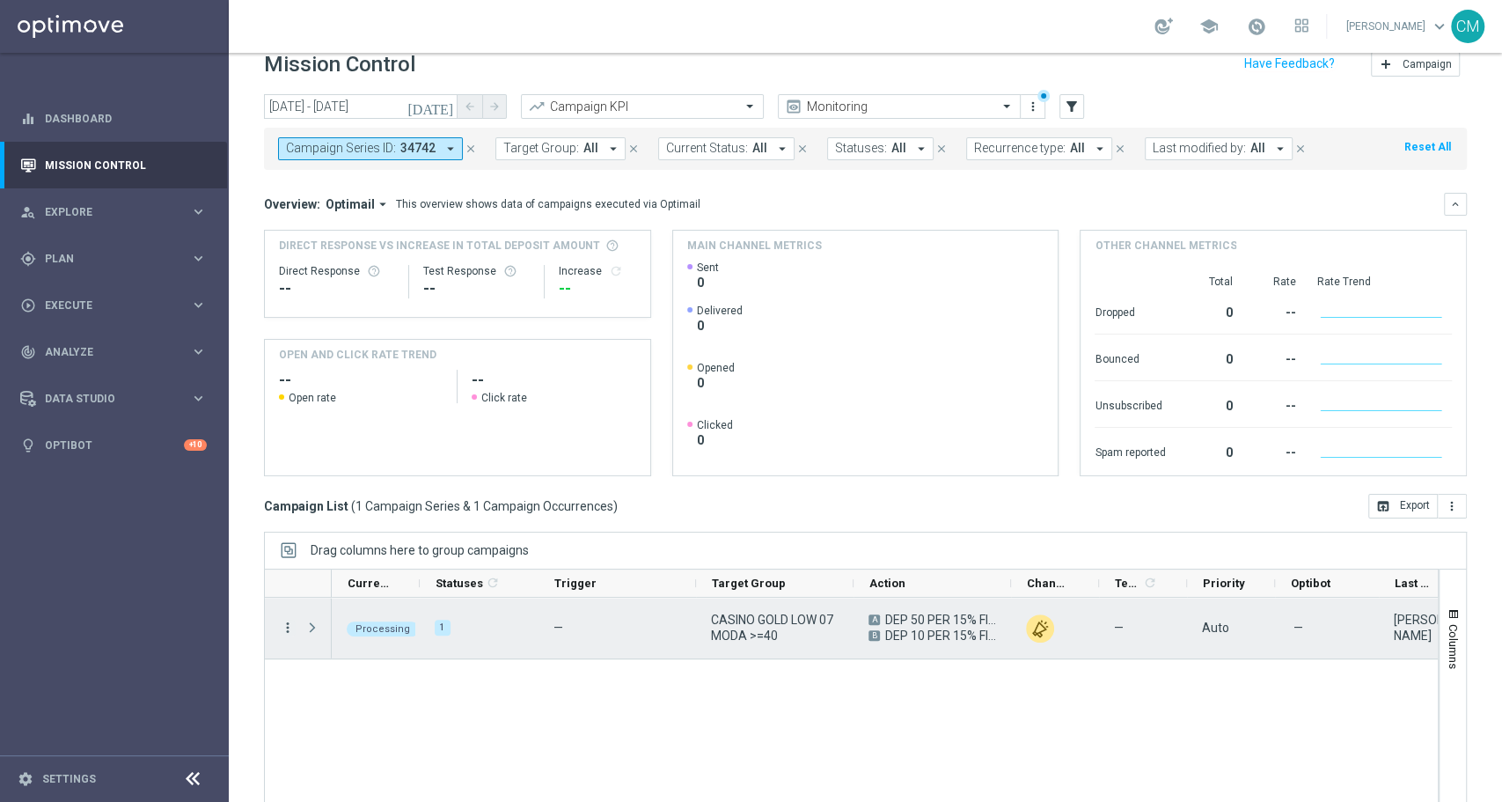
click at [282, 628] on icon "more_vert" at bounding box center [288, 628] width 16 height 16
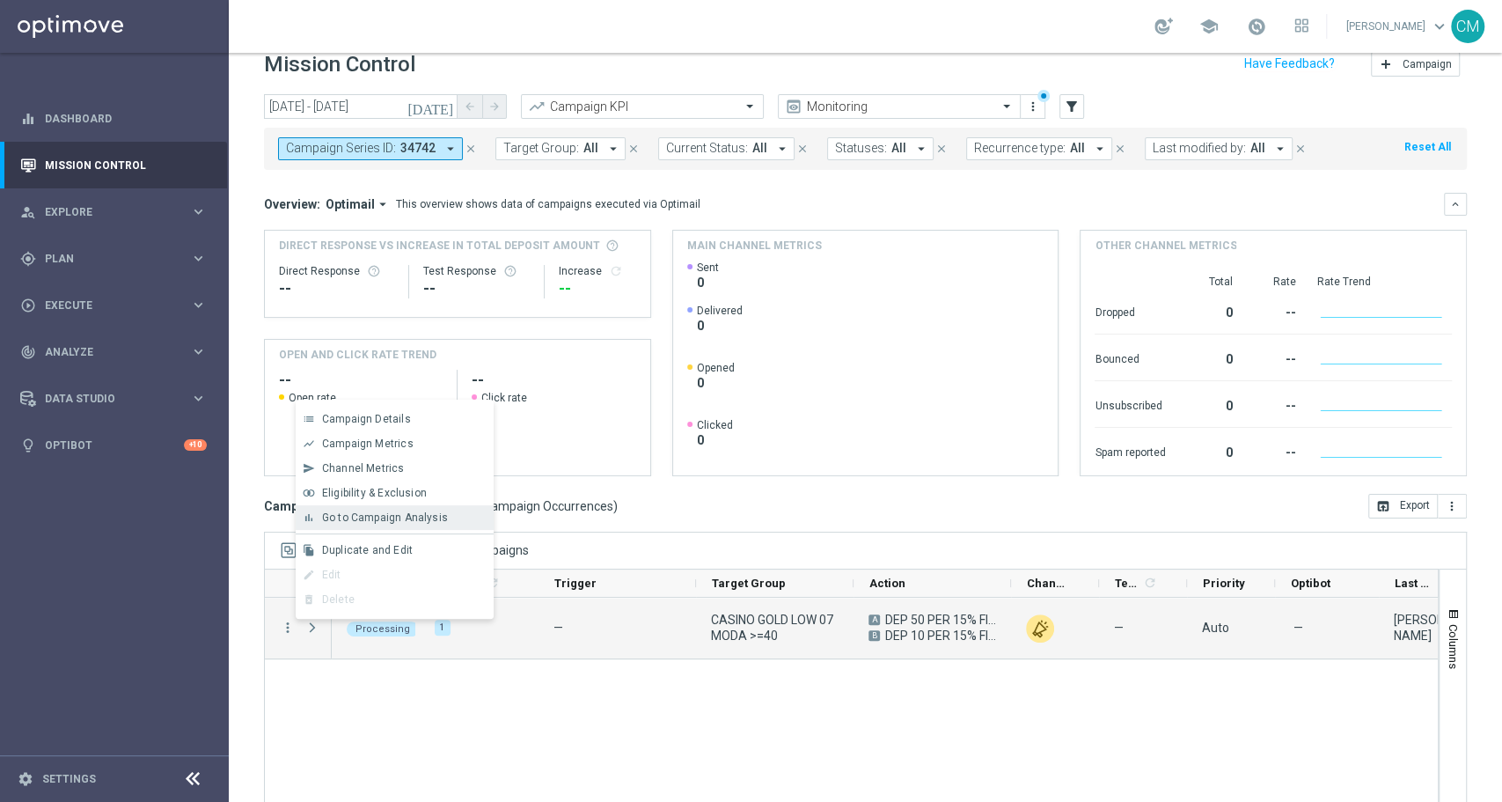
click at [337, 518] on span "Go to Campaign Analysis" at bounding box center [385, 517] width 126 height 12
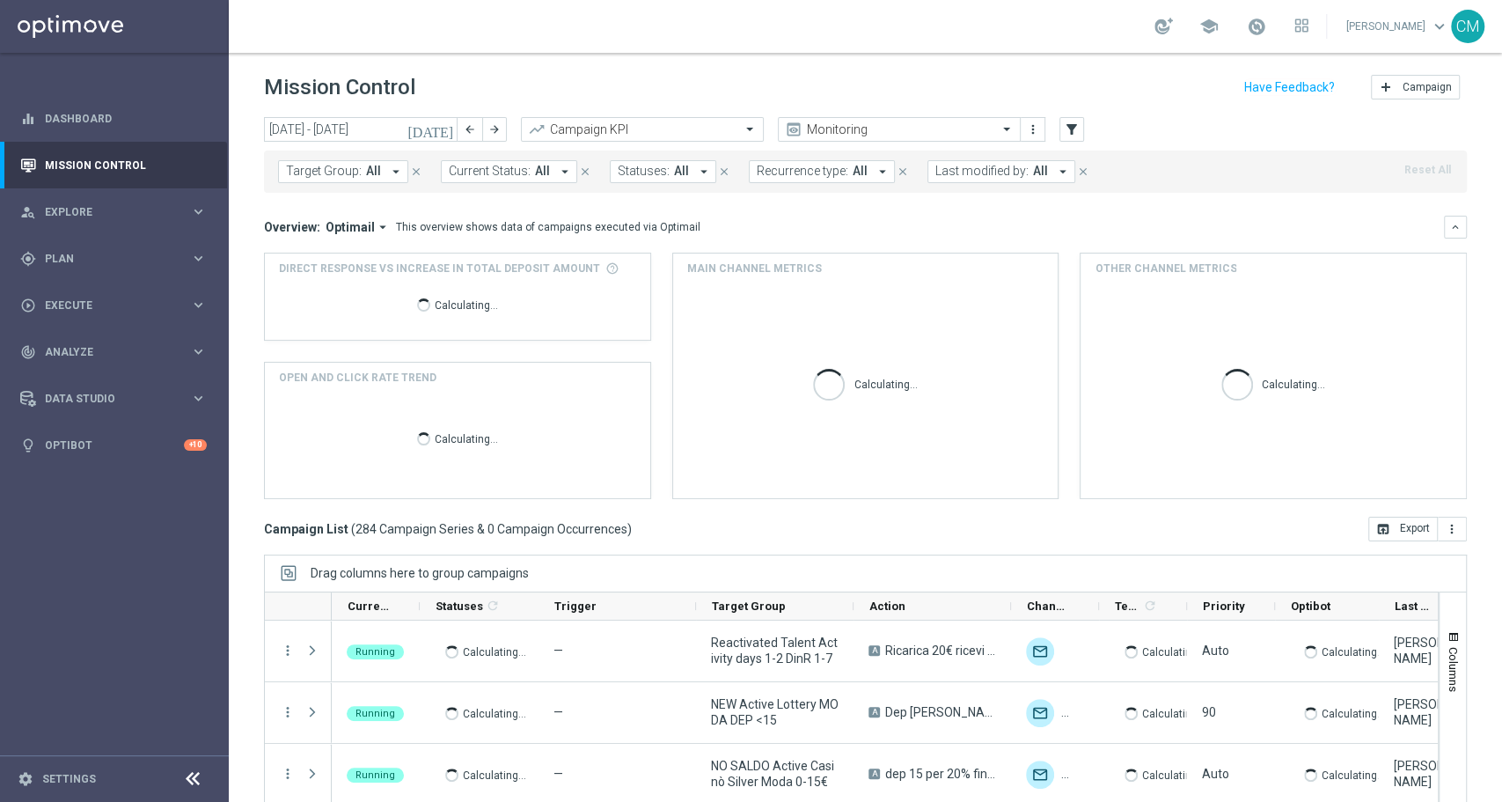
click at [444, 126] on icon "[DATE]" at bounding box center [431, 129] width 48 height 16
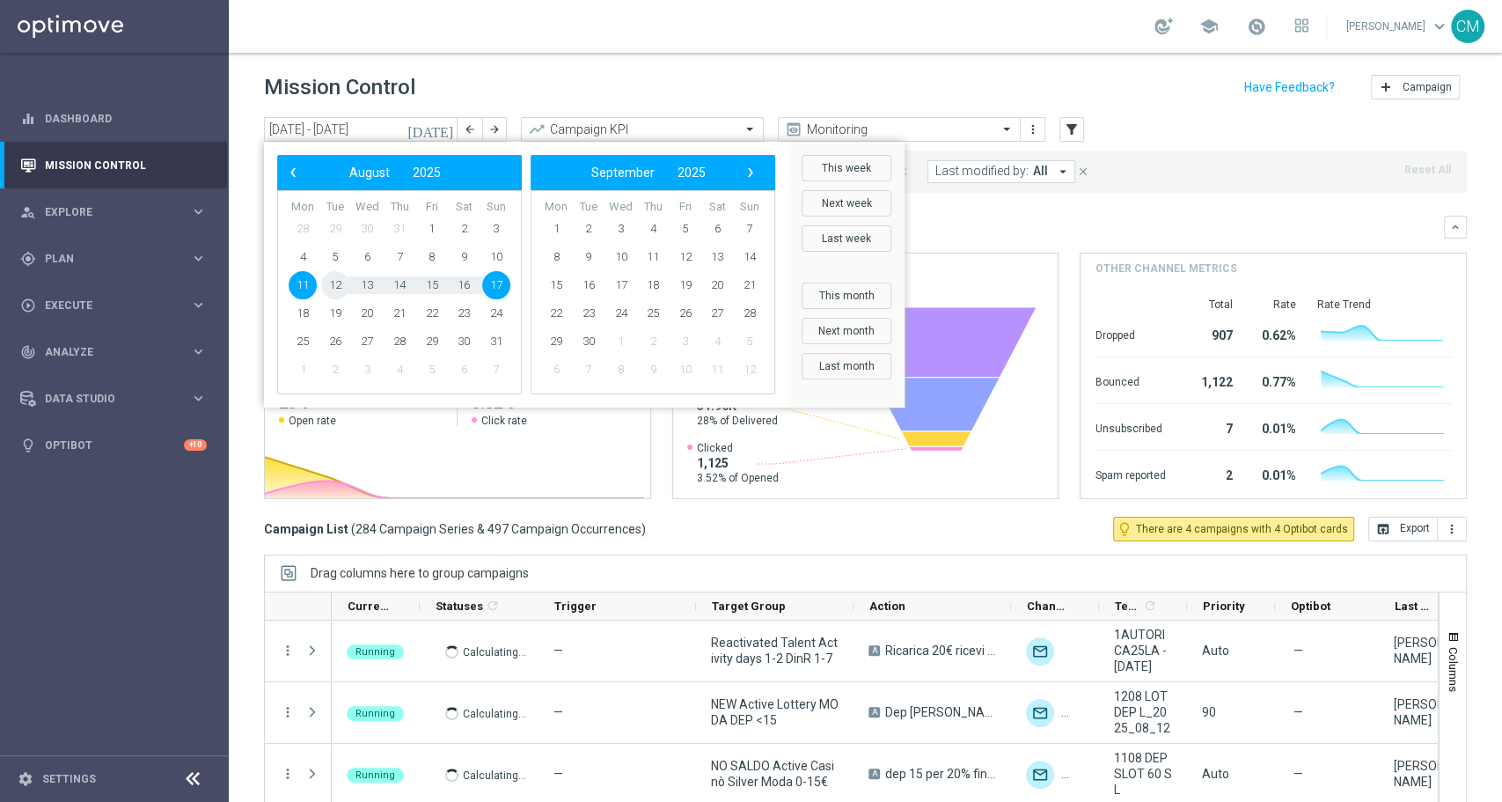
click at [332, 286] on span "12" at bounding box center [335, 285] width 28 height 28
type input "12 Aug 2025 - 12 Aug 2025"
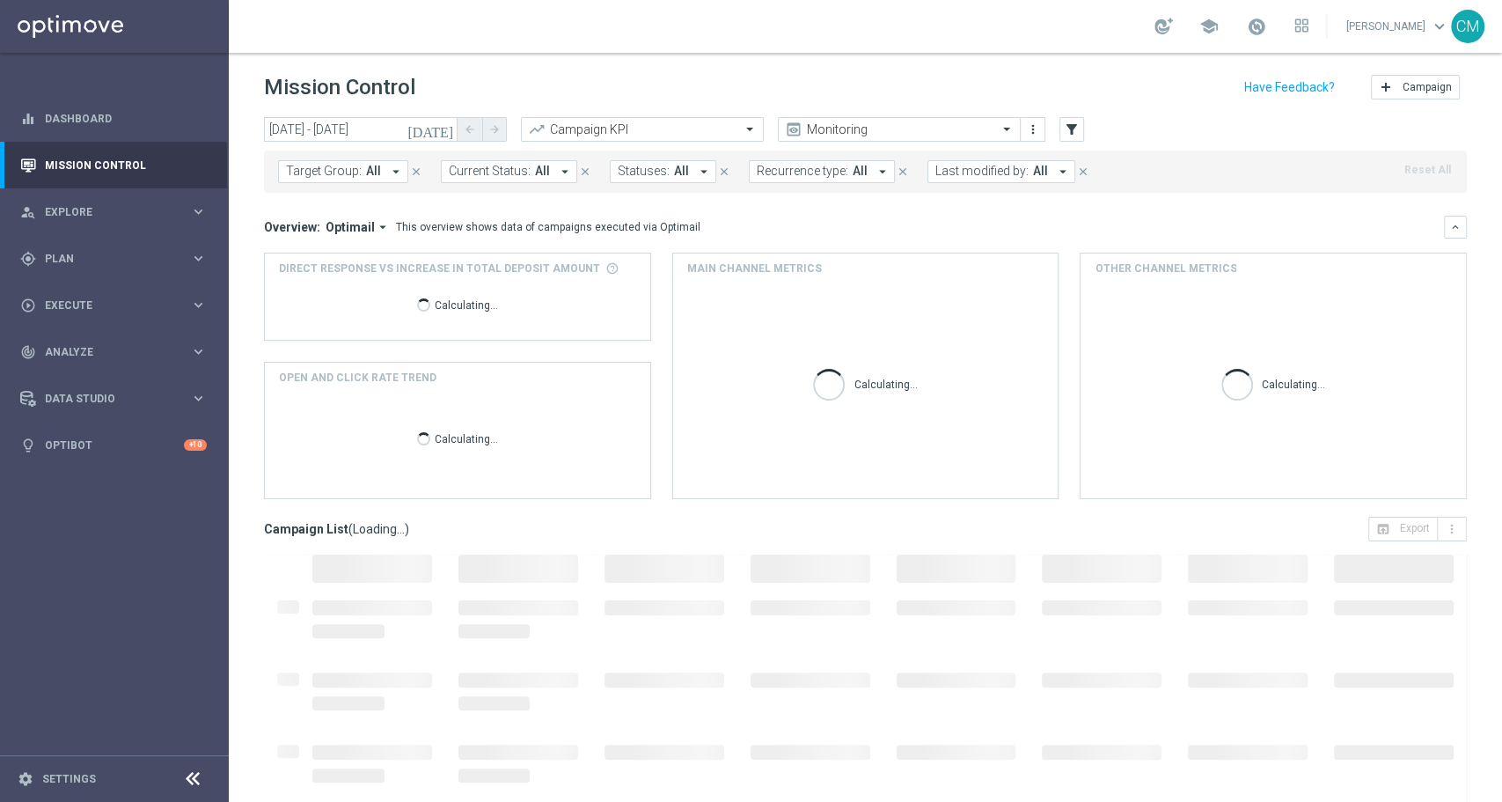
click at [1001, 187] on div "Target Group: All arrow_drop_down close Current Status: All arrow_drop_down clo…" at bounding box center [865, 171] width 1203 height 42
click at [984, 173] on span "Last modified by:" at bounding box center [981, 171] width 93 height 15
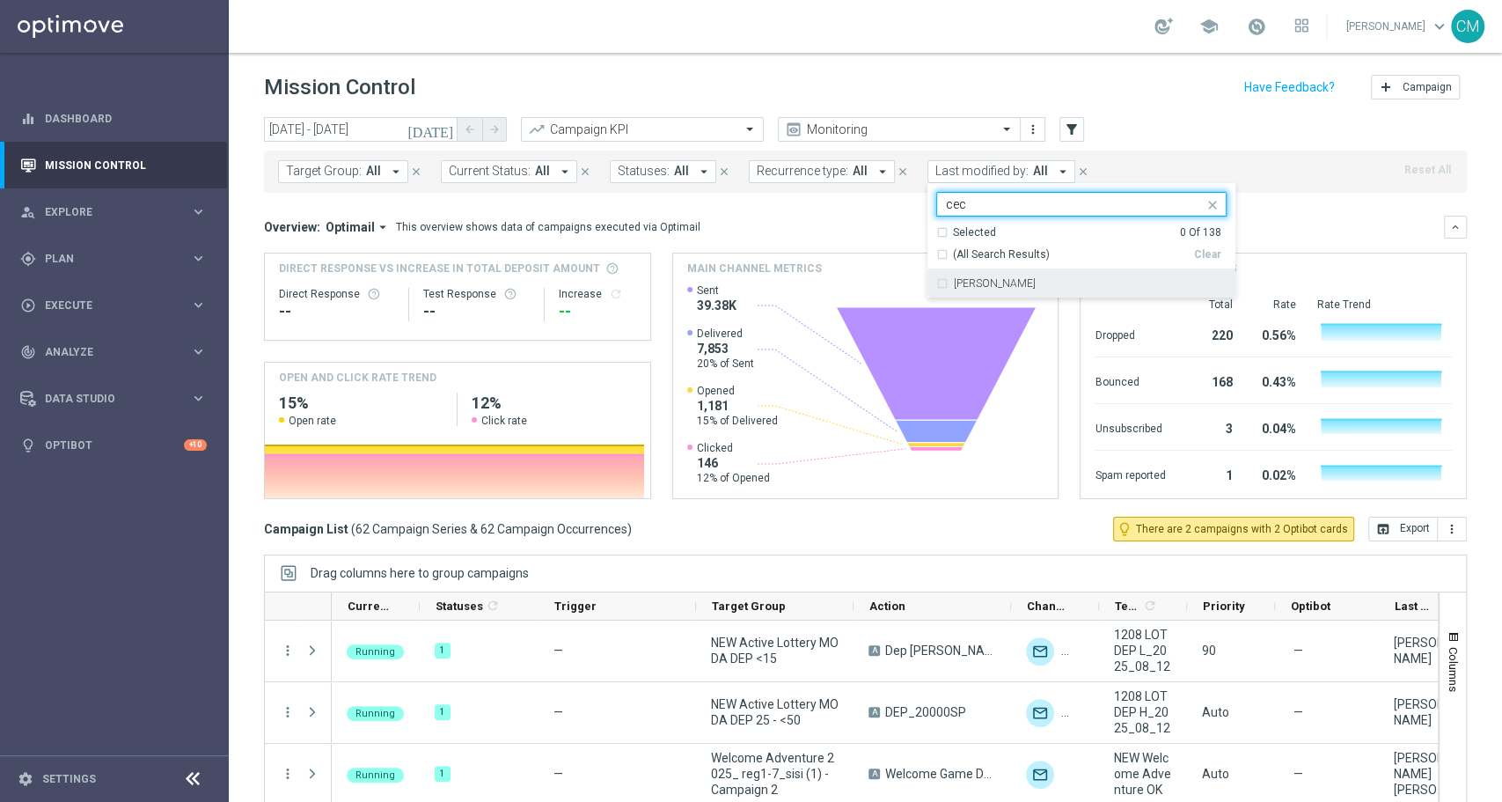
click at [1053, 280] on div "[PERSON_NAME]" at bounding box center [1090, 283] width 273 height 11
type input "cec"
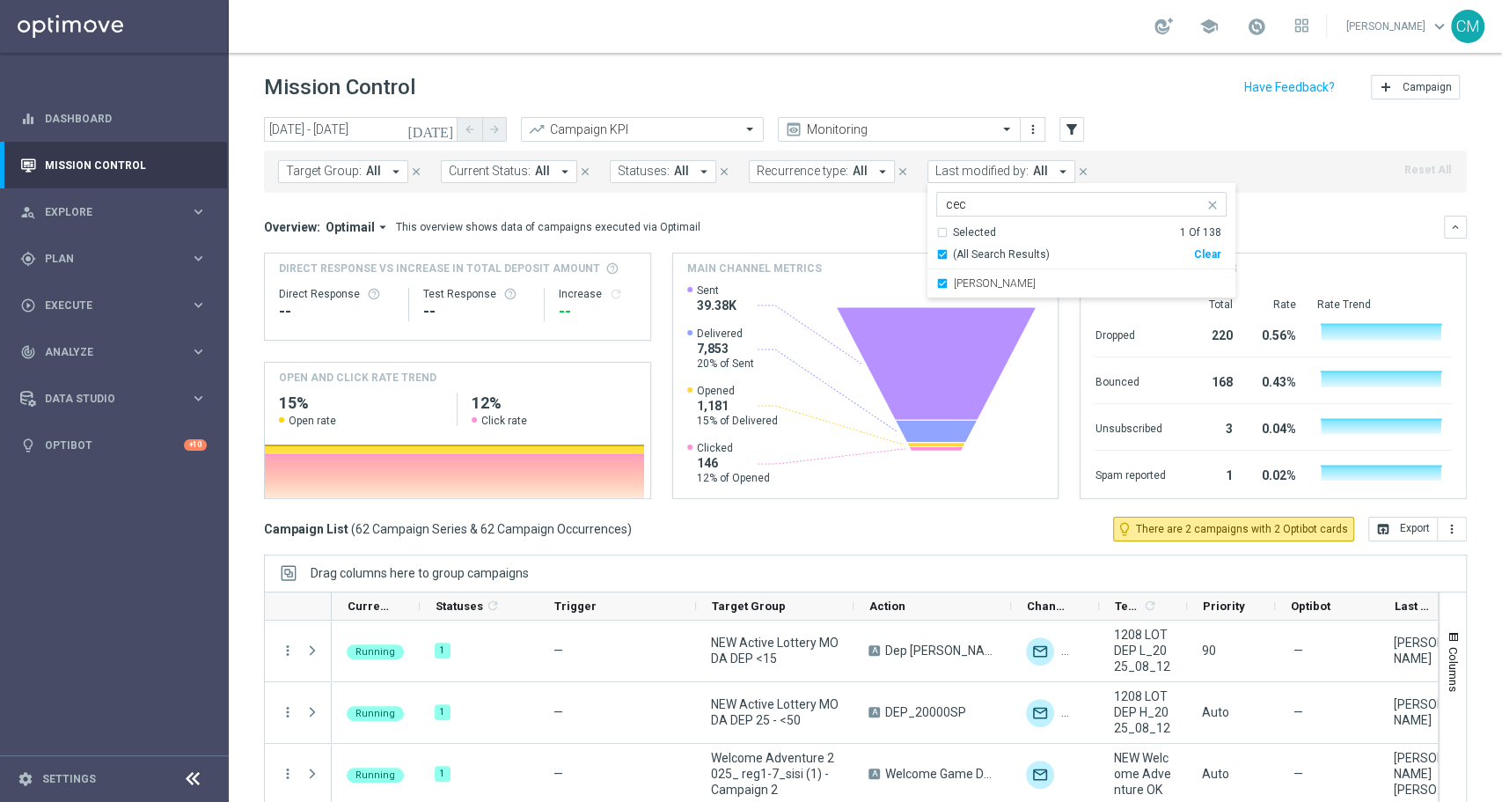
click at [1267, 180] on div "Target Group: All arrow_drop_down close Current Status: All arrow_drop_down clo…" at bounding box center [865, 171] width 1203 height 42
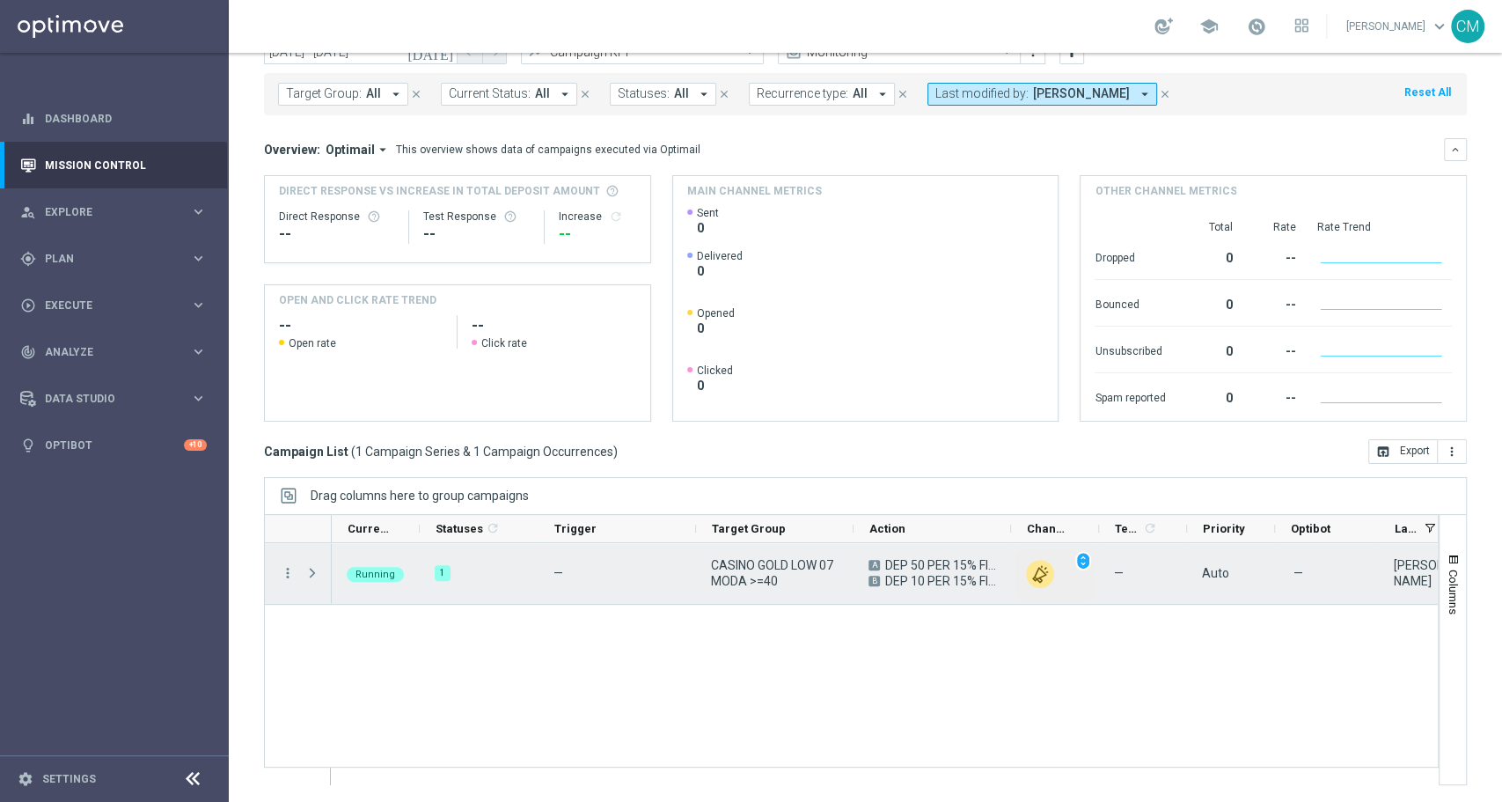
scroll to position [0, 397]
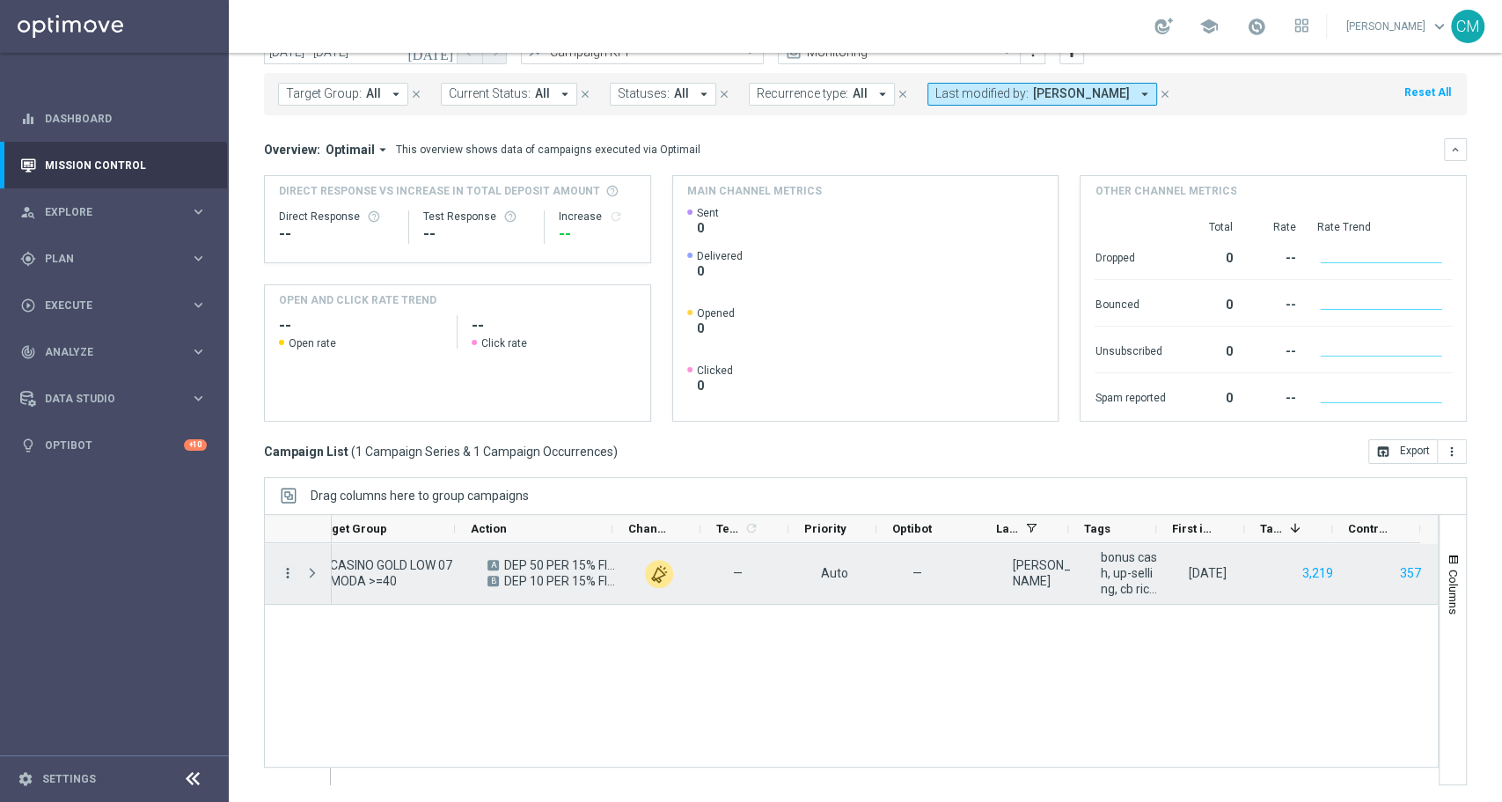
click at [292, 571] on icon "more_vert" at bounding box center [288, 573] width 16 height 16
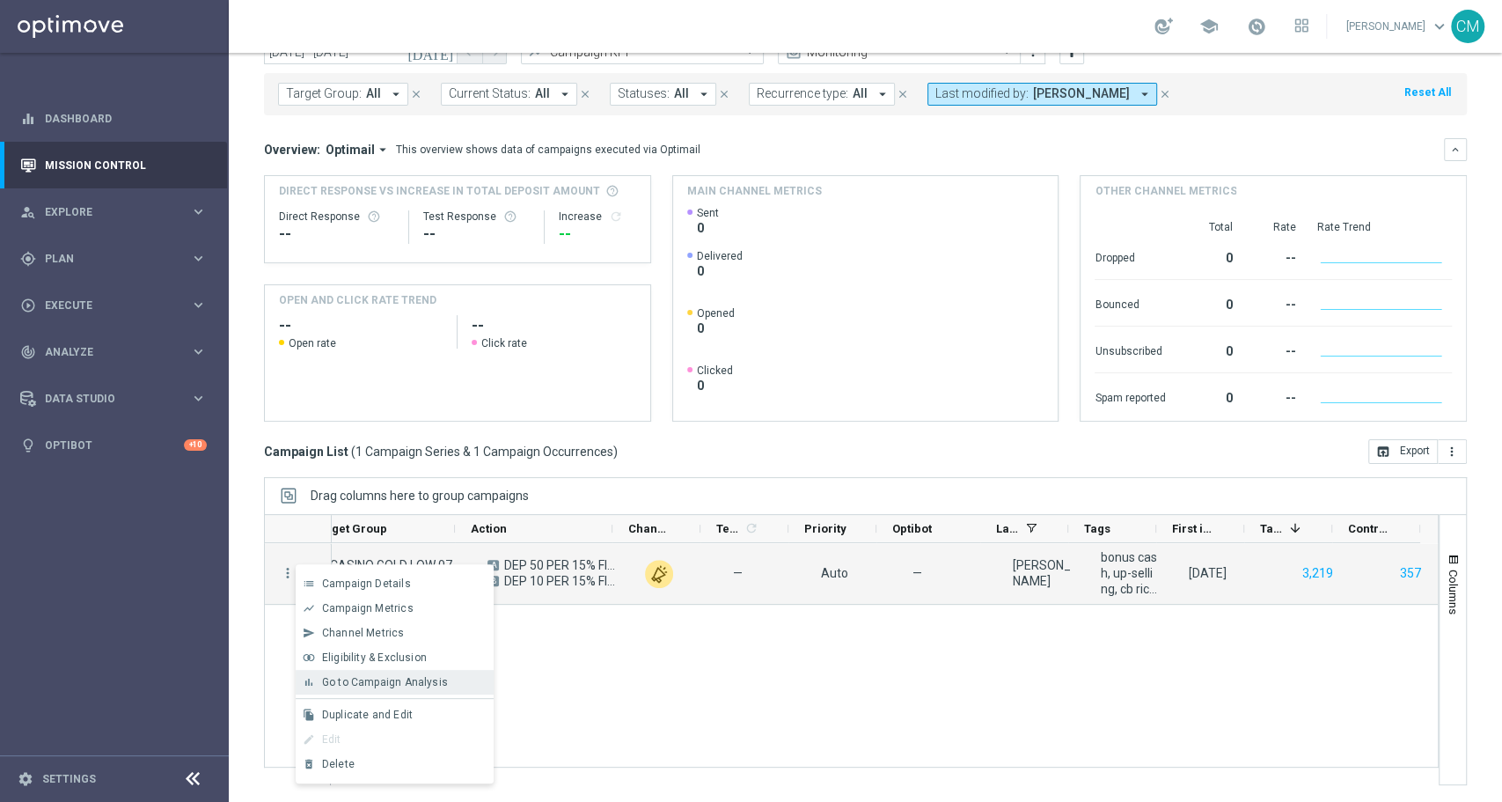
click at [374, 681] on span "Go to Campaign Analysis" at bounding box center [385, 682] width 126 height 12
